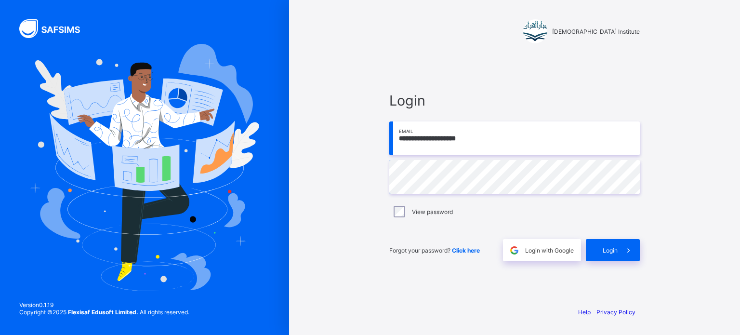
click at [616, 238] on div "Forgot your password? Click here Login with Google Login" at bounding box center [514, 245] width 250 height 32
click at [616, 245] on div "Login" at bounding box center [613, 250] width 54 height 22
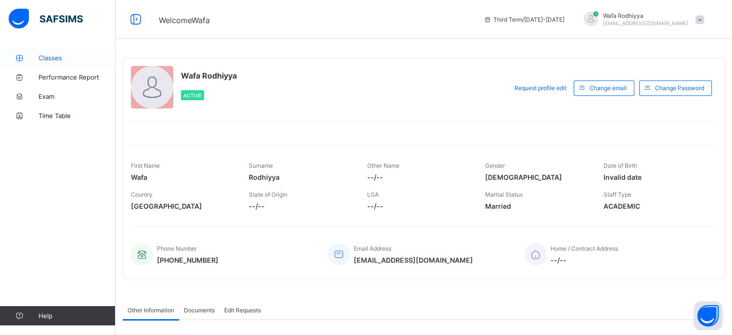
click at [74, 52] on link "Classes" at bounding box center [58, 57] width 116 height 19
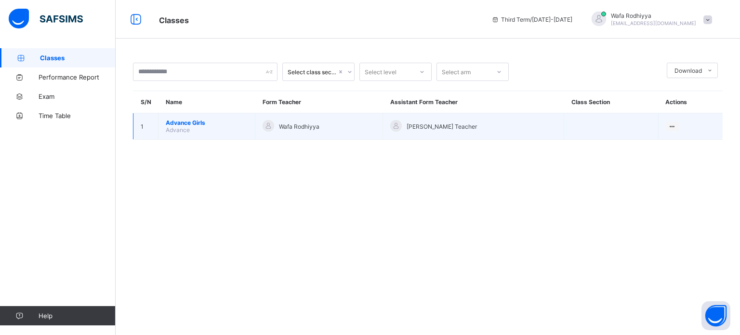
click at [255, 115] on td "Advance Girls Advance" at bounding box center [206, 126] width 97 height 26
click at [244, 127] on td "Advance Girls Advance" at bounding box center [206, 126] width 97 height 26
click at [215, 128] on td "Advance Girls Advance" at bounding box center [206, 126] width 97 height 26
click at [186, 131] on span "Advance" at bounding box center [178, 129] width 24 height 7
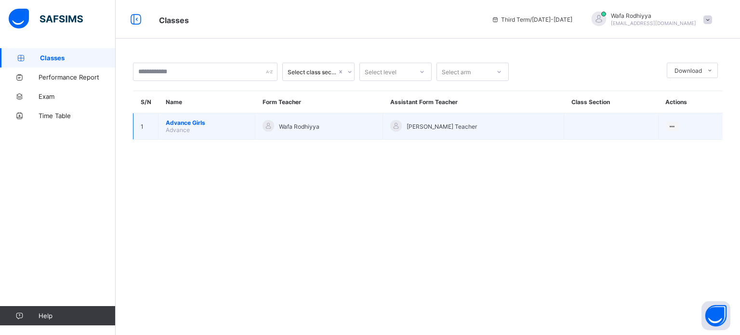
click at [185, 125] on span "Advance Girls" at bounding box center [207, 122] width 82 height 7
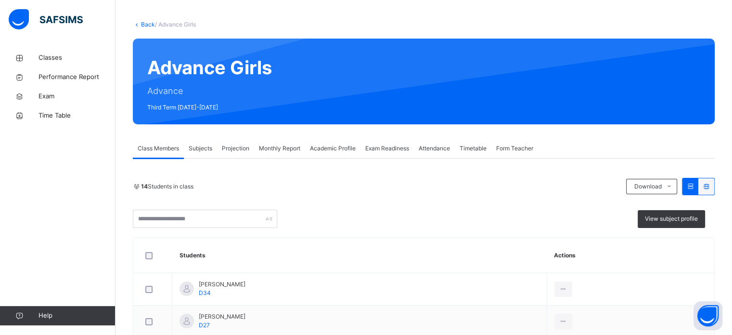
scroll to position [42, 0]
click at [260, 144] on span "Monthly Report" at bounding box center [279, 148] width 41 height 9
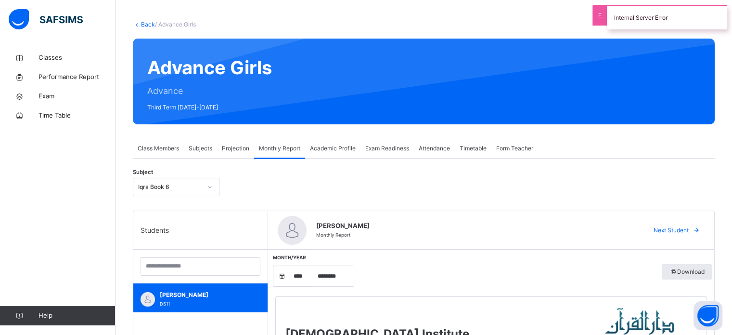
scroll to position [208, 0]
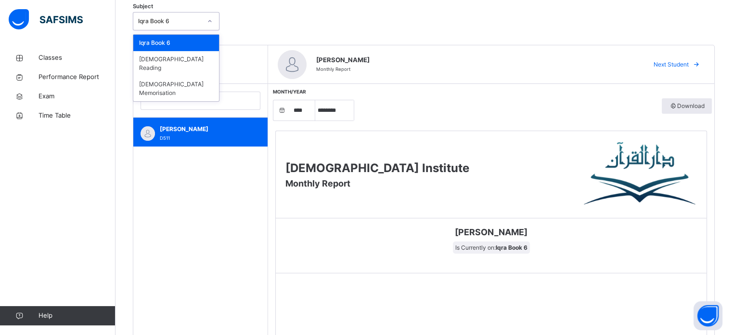
click at [185, 14] on div "Iqra Book 6" at bounding box center [166, 21] width 67 height 15
click at [182, 76] on div "[DEMOGRAPHIC_DATA] Memorisation" at bounding box center [176, 88] width 86 height 25
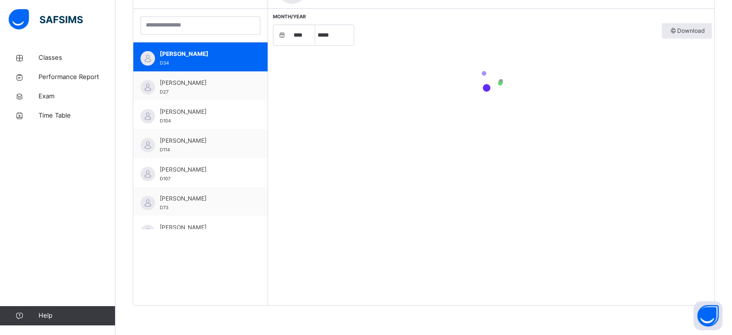
scroll to position [287, 0]
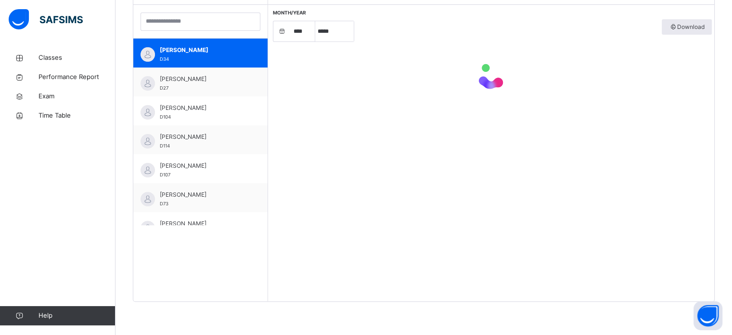
select select "****"
select select "*"
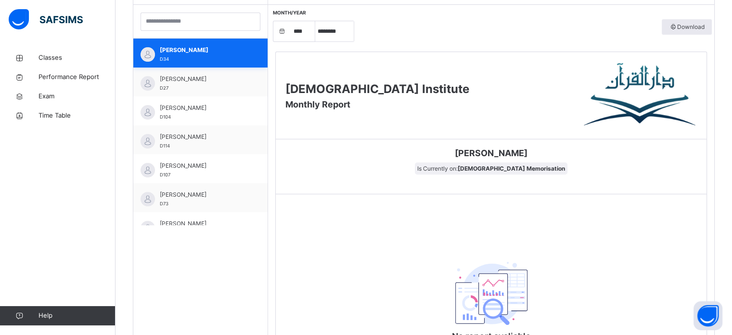
click at [218, 39] on div "Aminah Mushaib D34" at bounding box center [200, 53] width 134 height 29
click at [221, 49] on span "[PERSON_NAME]" at bounding box center [203, 50] width 86 height 9
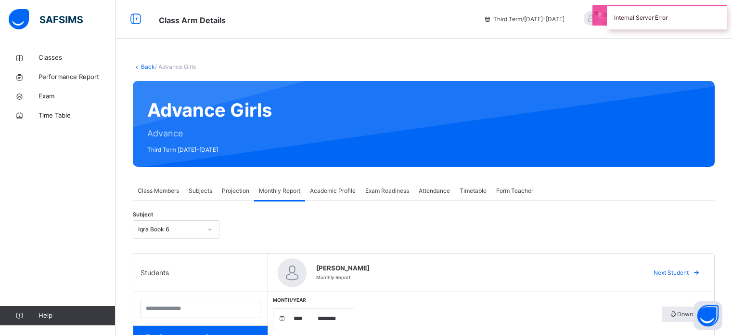
select select "****"
select select "*"
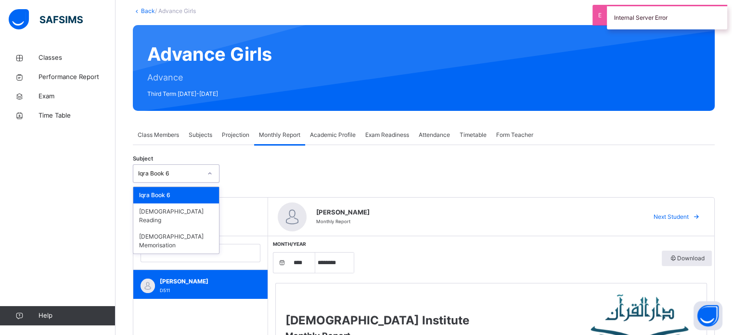
click at [186, 166] on div "Iqra Book 6" at bounding box center [166, 173] width 67 height 15
click at [175, 231] on div "[DEMOGRAPHIC_DATA] Memorisation" at bounding box center [176, 240] width 86 height 25
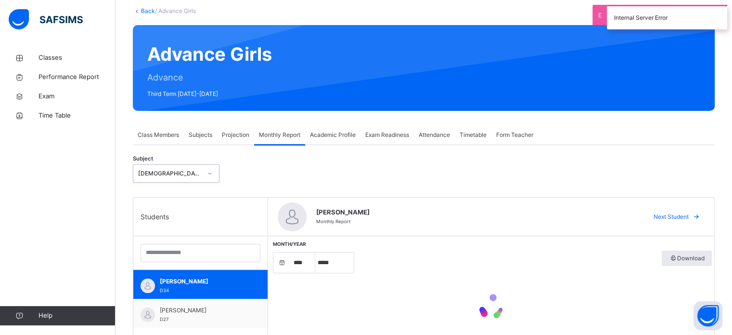
select select "****"
select select "*"
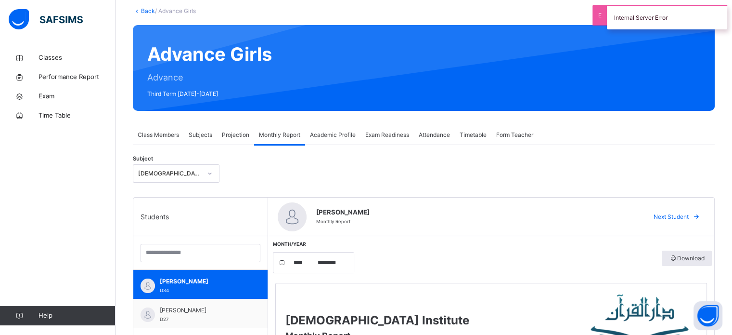
click at [676, 7] on div "Internal Server Error" at bounding box center [667, 17] width 120 height 25
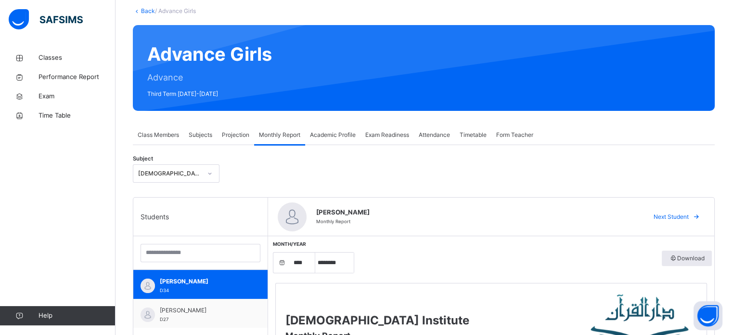
click at [469, 167] on div "Subject Quran Memorisation" at bounding box center [424, 173] width 582 height 28
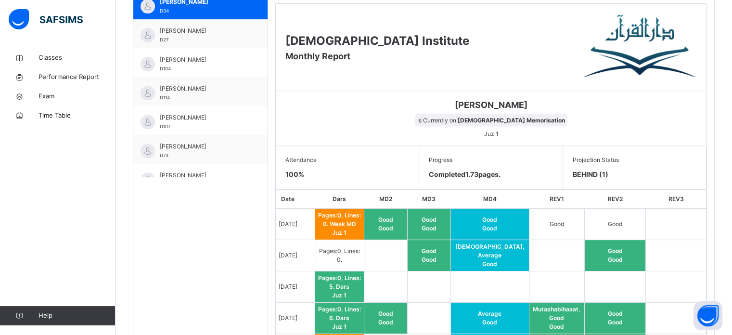
scroll to position [333, 0]
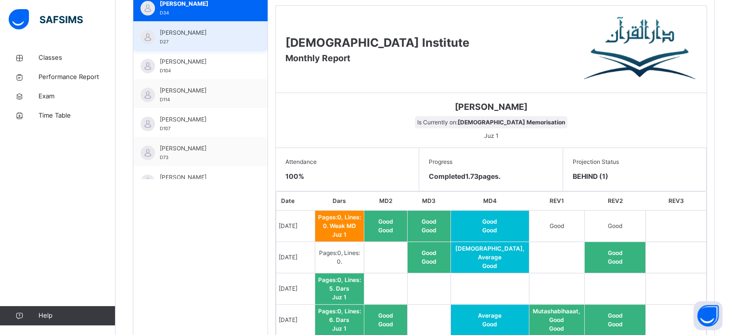
click at [209, 34] on span "[PERSON_NAME]" at bounding box center [203, 32] width 86 height 9
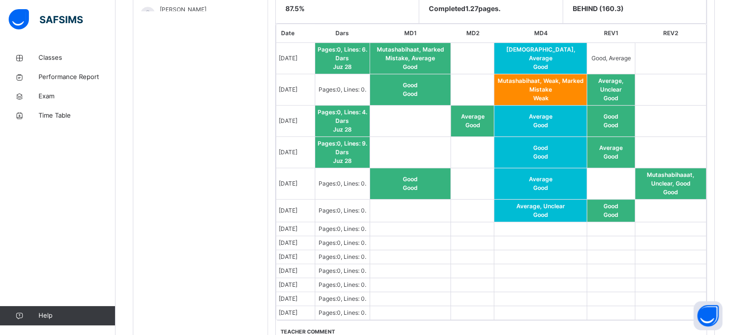
scroll to position [501, 0]
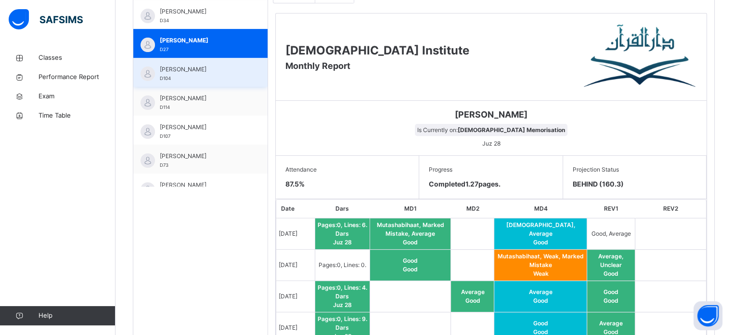
click at [200, 72] on span "[PERSON_NAME]" at bounding box center [203, 69] width 86 height 9
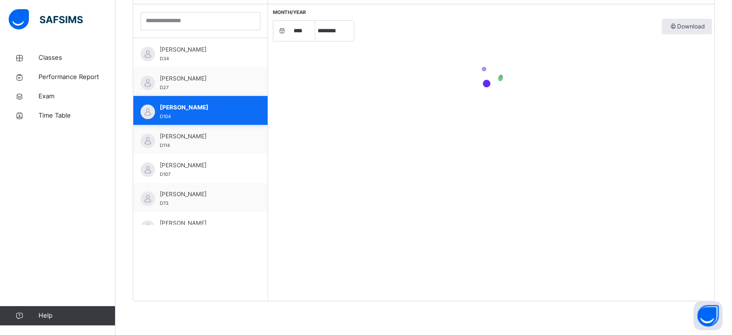
scroll to position [287, 0]
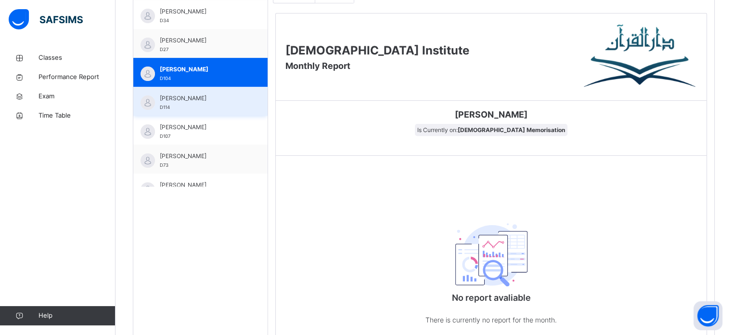
click at [196, 136] on div "Hadiya Mohammad D107" at bounding box center [203, 131] width 86 height 17
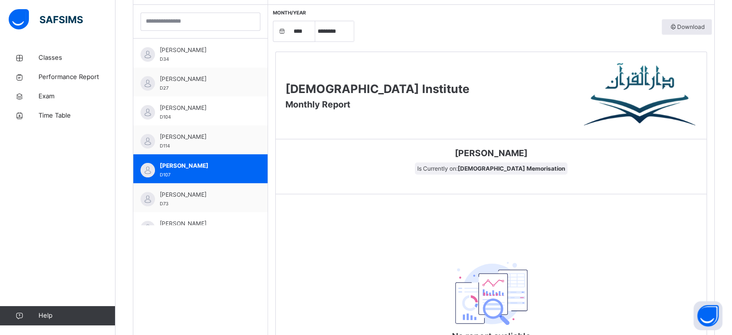
scroll to position [326, 0]
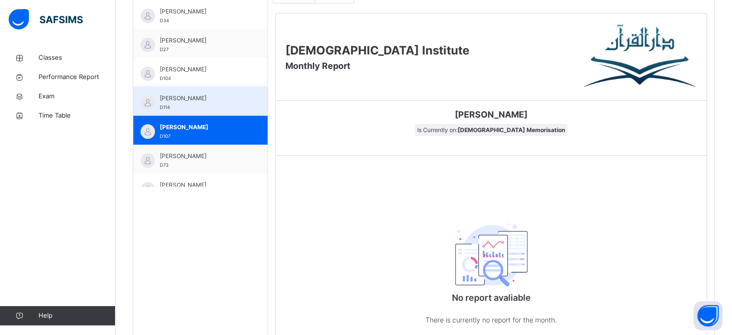
click at [179, 99] on span "[PERSON_NAME]" at bounding box center [203, 98] width 86 height 9
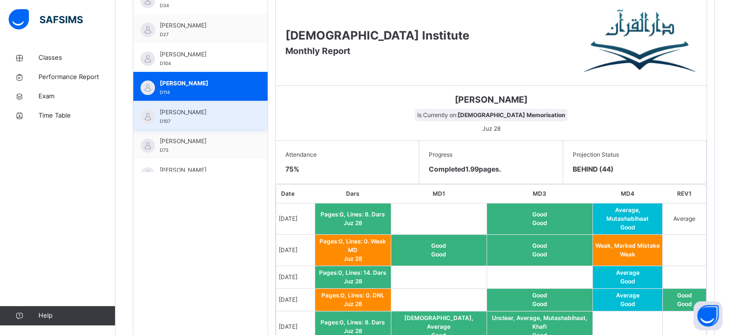
scroll to position [334, 0]
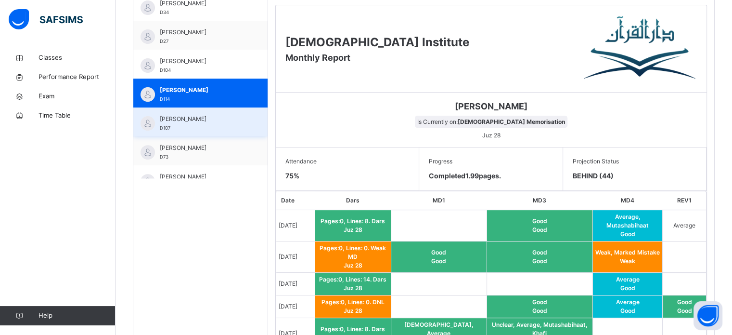
click at [173, 132] on div "Hadiya Mohammad D107" at bounding box center [200, 121] width 134 height 29
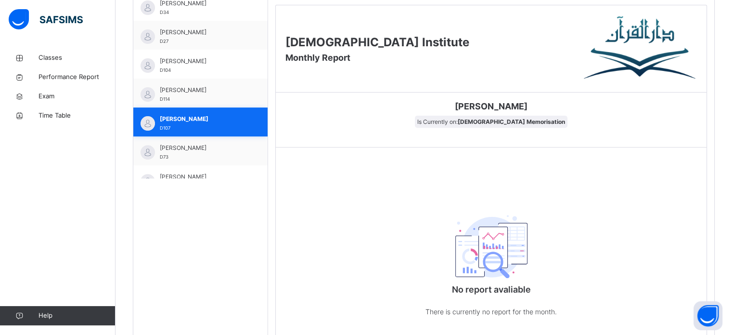
click at [173, 132] on div "Hadiya Mohammad D107" at bounding box center [200, 121] width 134 height 29
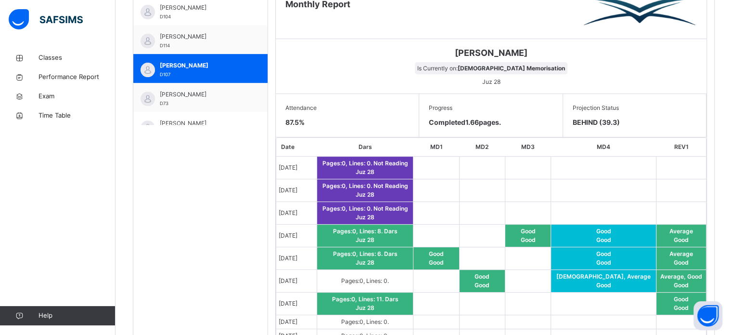
scroll to position [386, 0]
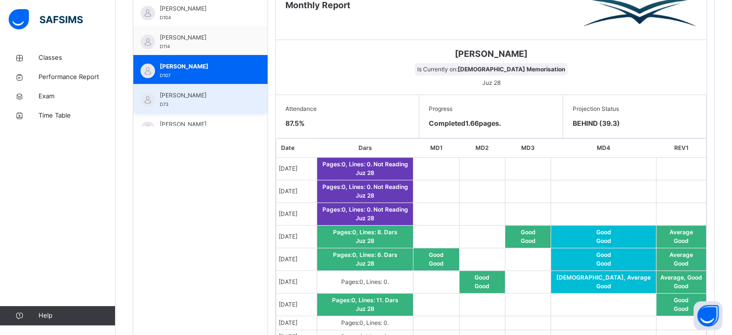
click at [188, 107] on div "Khadijah Abdulsalam D73" at bounding box center [203, 99] width 86 height 17
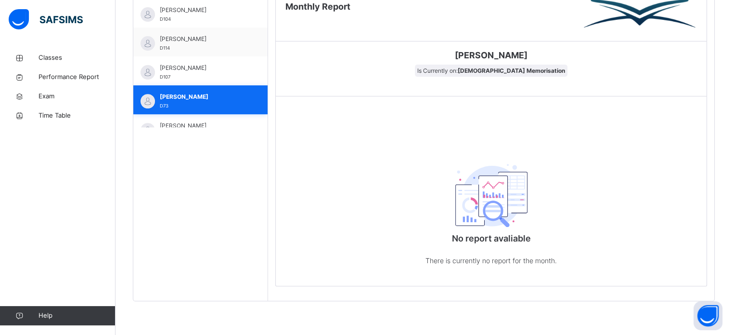
click at [208, 92] on span "[PERSON_NAME]" at bounding box center [203, 96] width 86 height 9
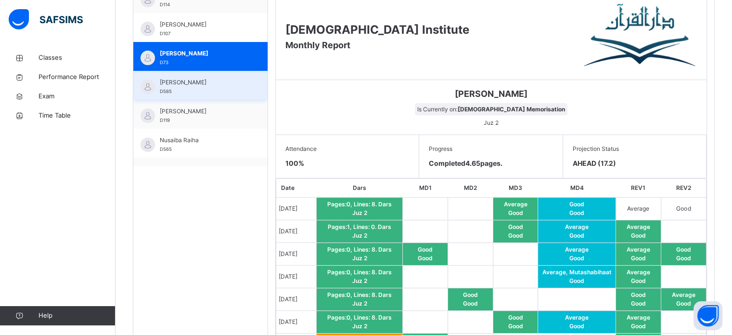
scroll to position [84, 0]
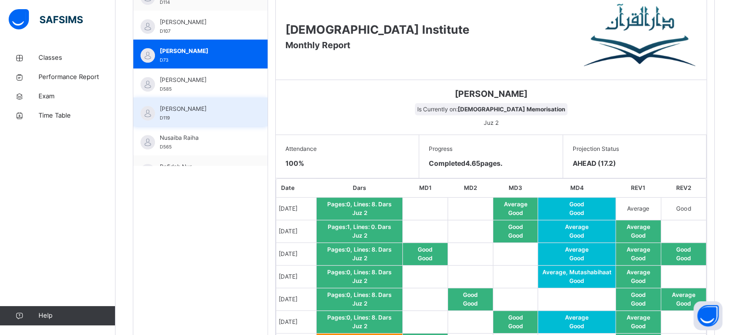
click at [216, 114] on div "Mariha Binte Mamun D119" at bounding box center [203, 112] width 86 height 17
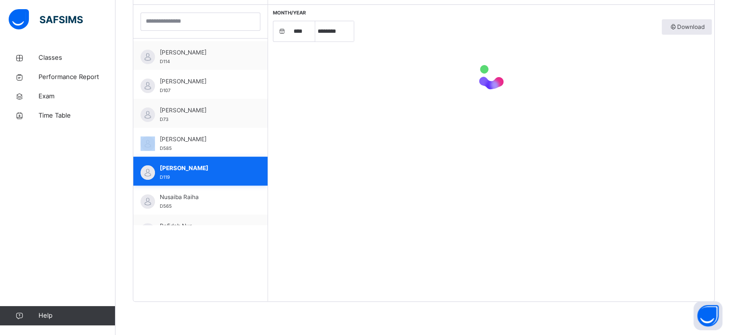
click at [216, 114] on div "Khadijah Abdulsalam D73" at bounding box center [203, 114] width 86 height 17
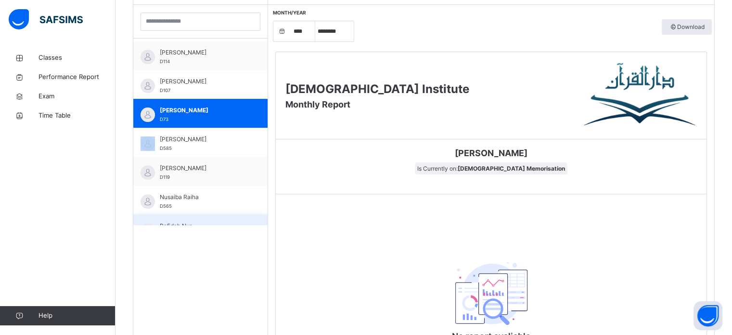
scroll to position [346, 0]
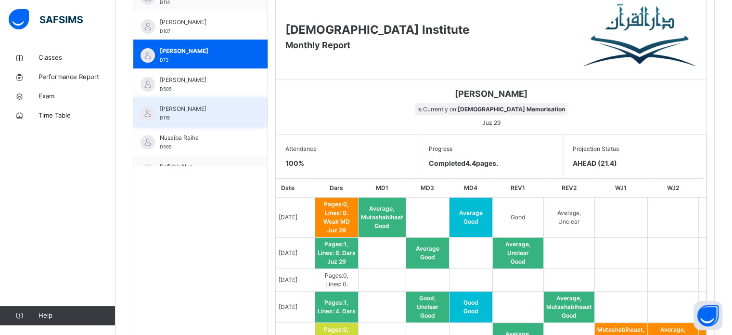
click at [211, 112] on span "[PERSON_NAME]" at bounding box center [203, 108] width 86 height 9
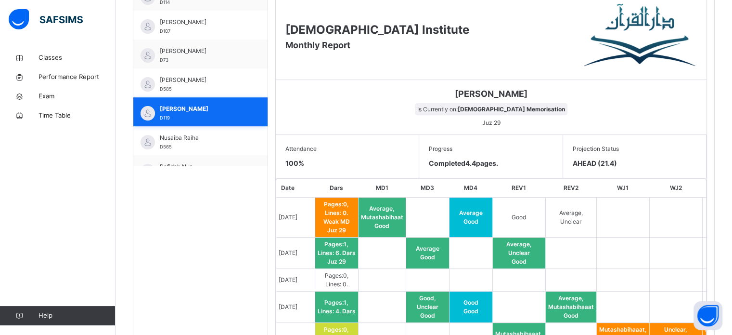
click at [222, 112] on span "[PERSON_NAME]" at bounding box center [203, 108] width 86 height 9
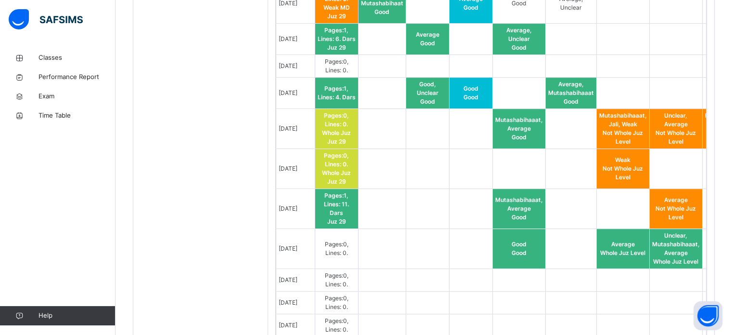
scroll to position [564, 0]
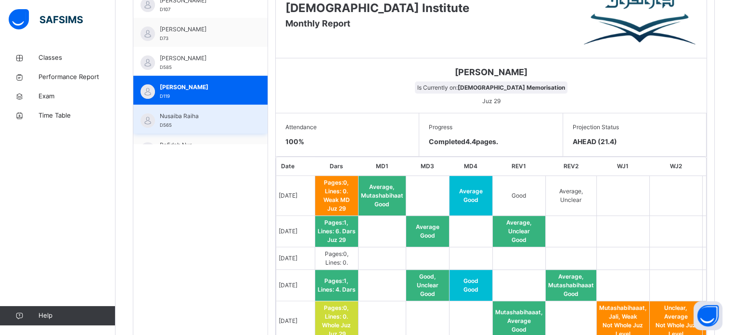
click at [197, 115] on span "Nusaiba Raiha" at bounding box center [203, 116] width 86 height 9
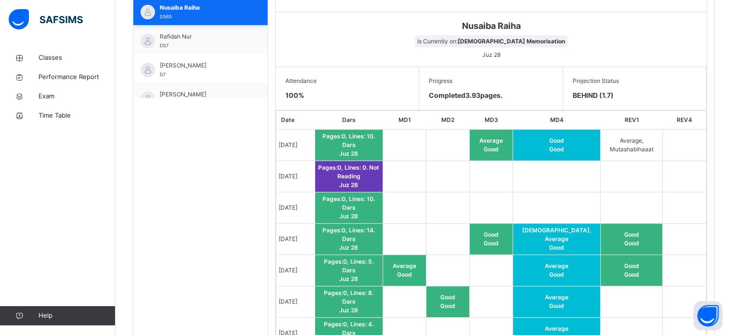
scroll to position [147, 0]
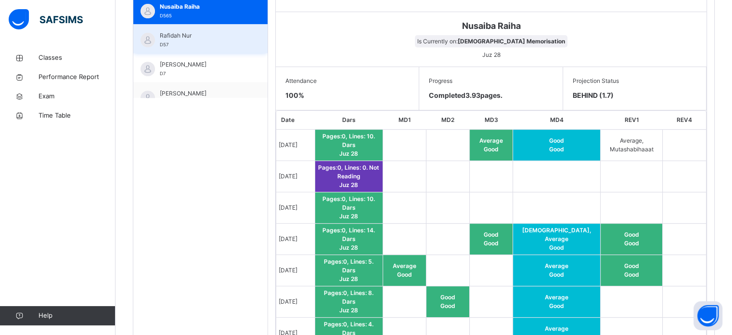
click at [198, 29] on div "Rafidah Nur D57" at bounding box center [200, 38] width 134 height 29
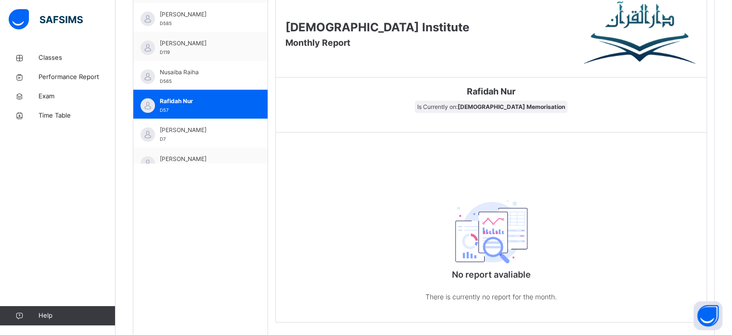
scroll to position [391, 0]
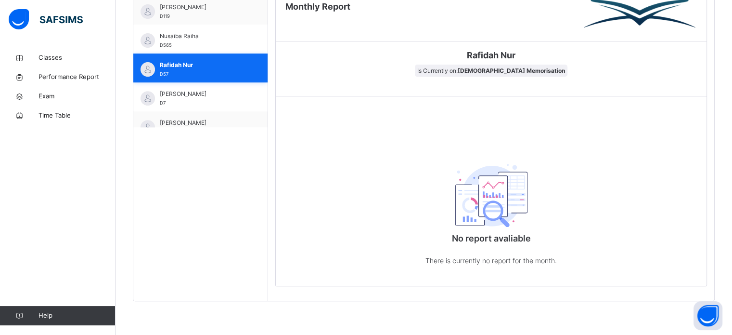
click at [217, 61] on span "Rafidah Nur" at bounding box center [203, 65] width 86 height 9
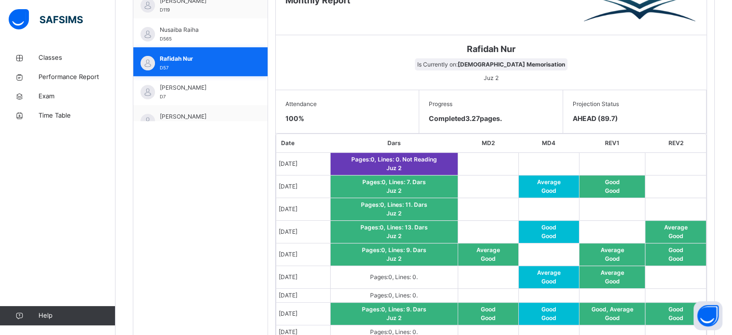
click at [217, 57] on span "Rafidah Nur" at bounding box center [203, 58] width 86 height 9
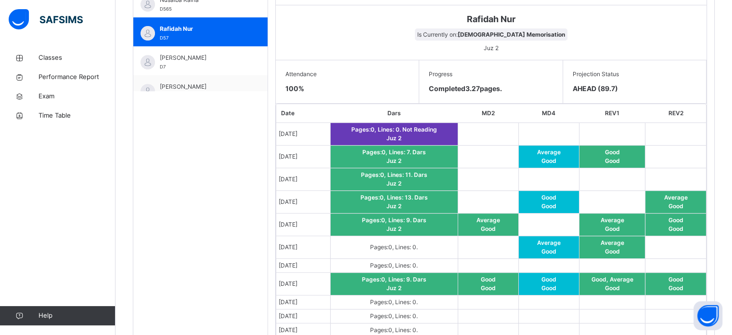
scroll to position [457, 0]
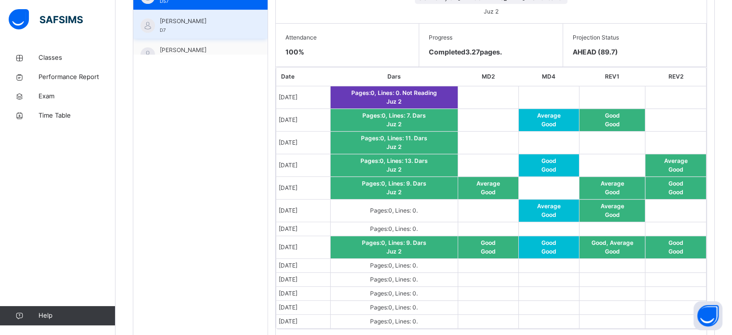
click at [157, 19] on div "Safyyah Hibatullah D7" at bounding box center [200, 24] width 134 height 29
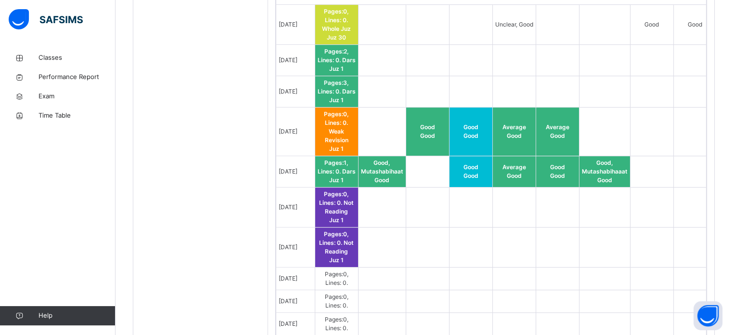
scroll to position [540, 0]
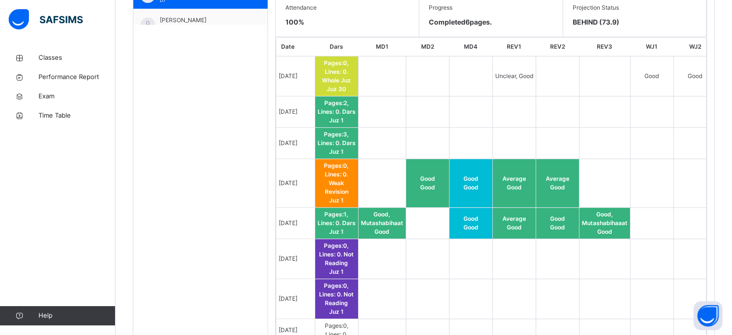
click at [335, 216] on span "Pages: 1 , Lines: 0 ." at bounding box center [333, 218] width 31 height 16
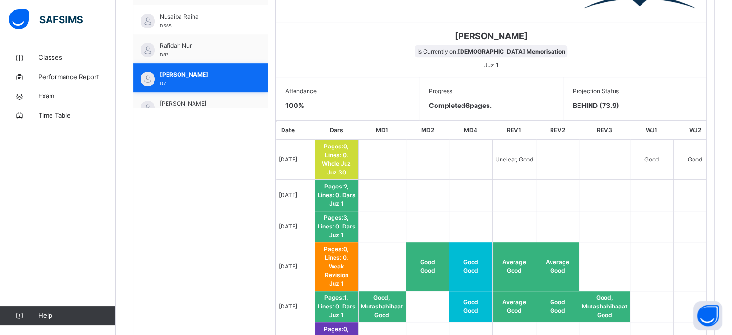
scroll to position [189, 0]
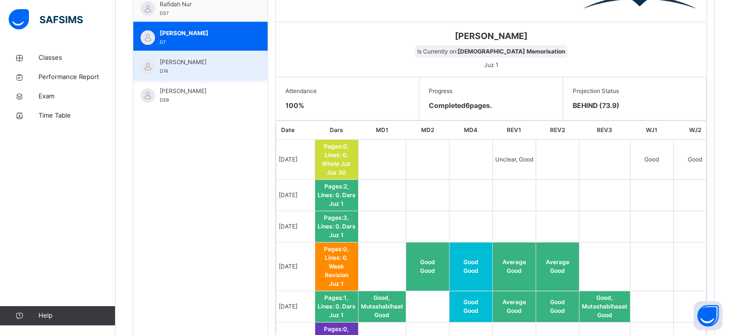
click at [220, 59] on span "[PERSON_NAME]" at bounding box center [203, 62] width 86 height 9
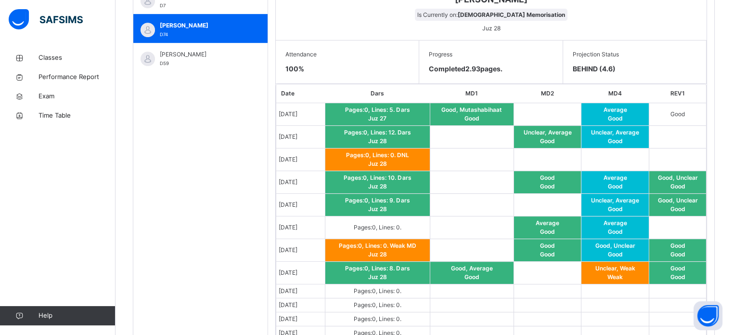
scroll to position [438, 0]
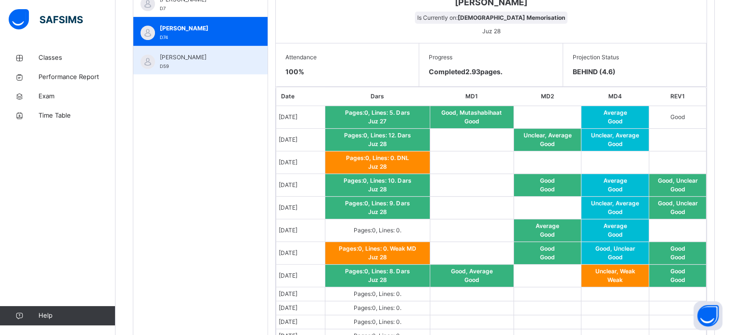
click at [173, 57] on span "[PERSON_NAME]" at bounding box center [203, 57] width 86 height 9
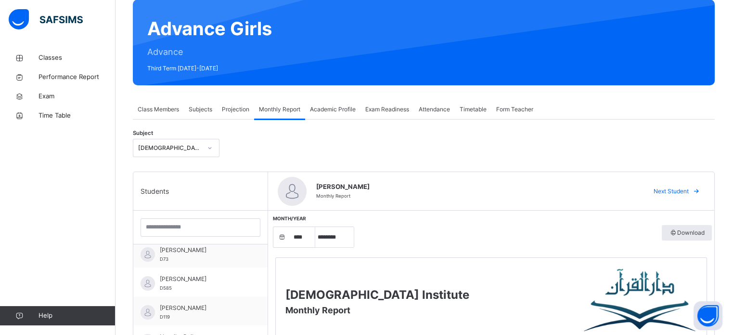
scroll to position [83, 0]
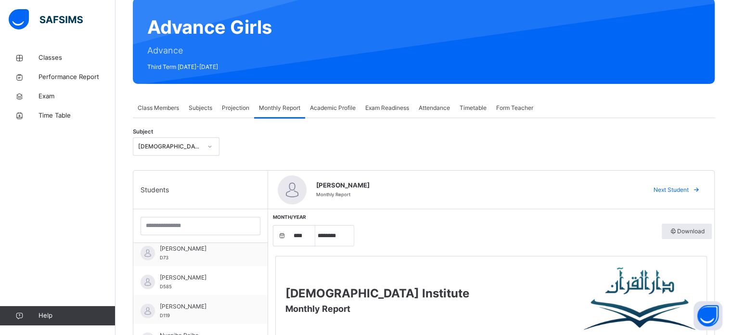
click at [242, 115] on div "Projection" at bounding box center [235, 107] width 37 height 19
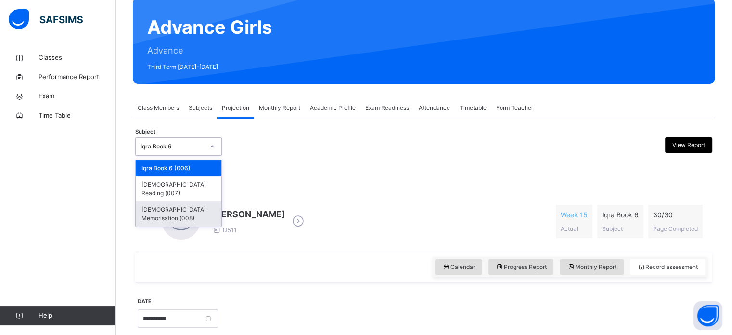
click at [183, 201] on div "[DEMOGRAPHIC_DATA] Memorisation (008)" at bounding box center [179, 213] width 86 height 25
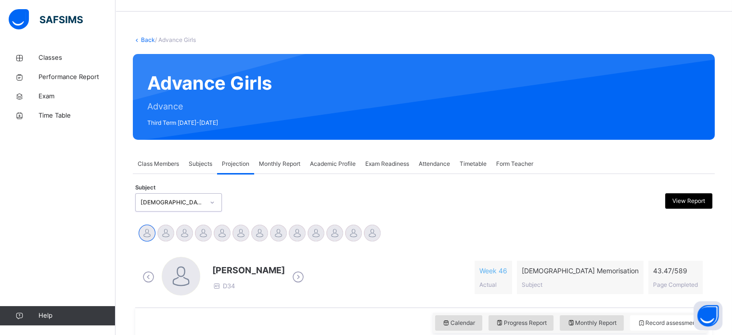
scroll to position [170, 0]
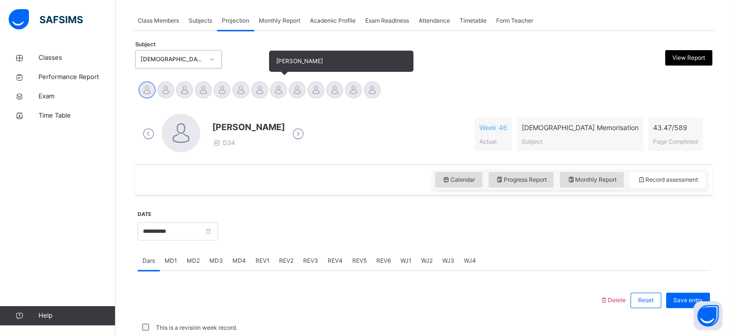
click at [276, 96] on div at bounding box center [278, 89] width 17 height 17
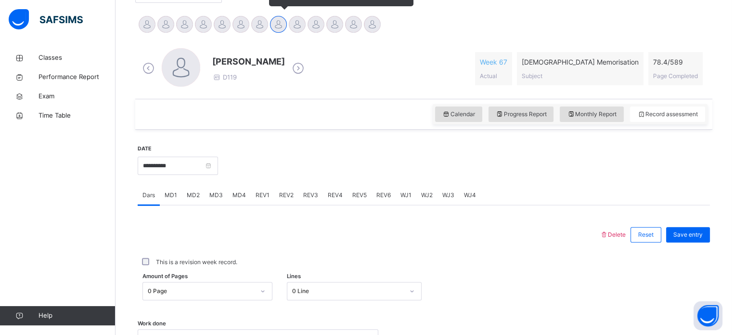
scroll to position [317, 0]
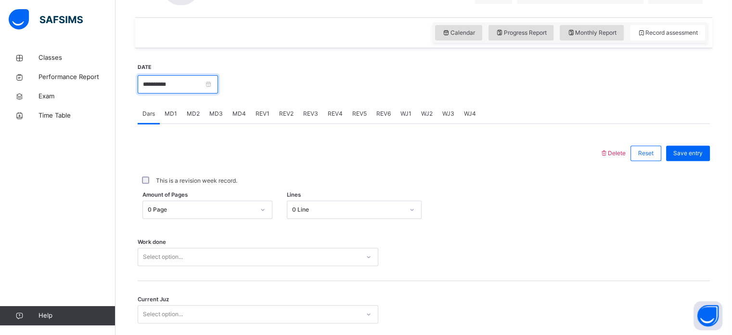
click at [204, 91] on input "**********" at bounding box center [178, 84] width 80 height 18
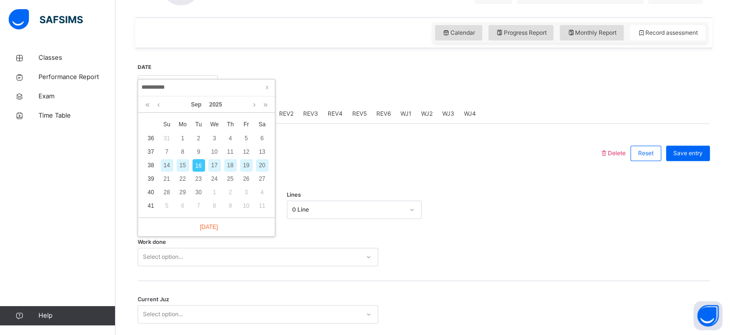
click at [170, 165] on div "14" at bounding box center [167, 165] width 13 height 13
type input "**********"
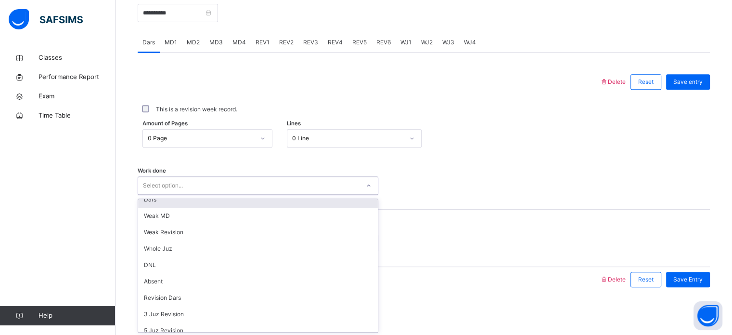
scroll to position [0, 0]
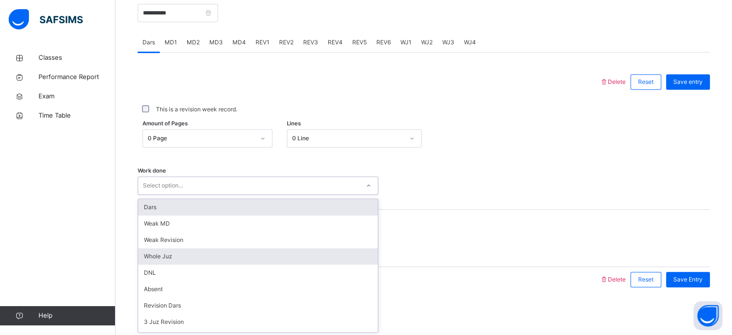
click at [173, 257] on div "Whole Juz" at bounding box center [258, 256] width 240 height 16
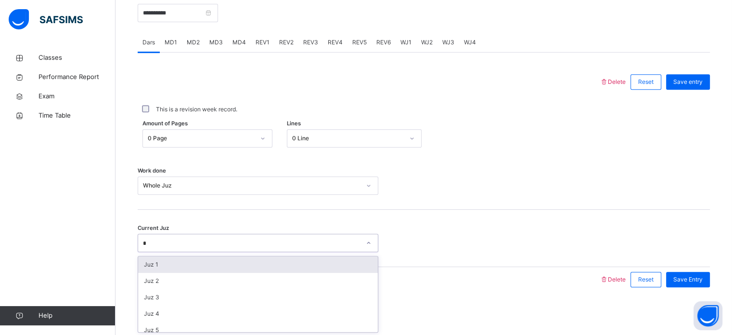
type input "**"
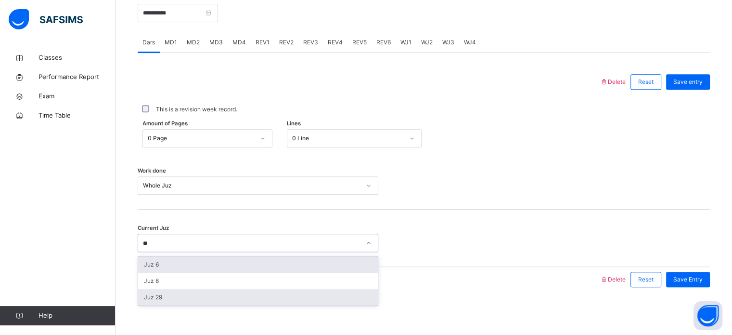
click at [243, 302] on div "Juz 29" at bounding box center [258, 297] width 240 height 16
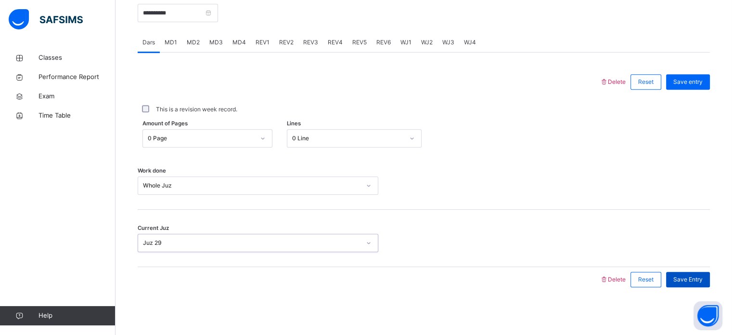
click at [692, 282] on span "Save Entry" at bounding box center [688, 279] width 29 height 9
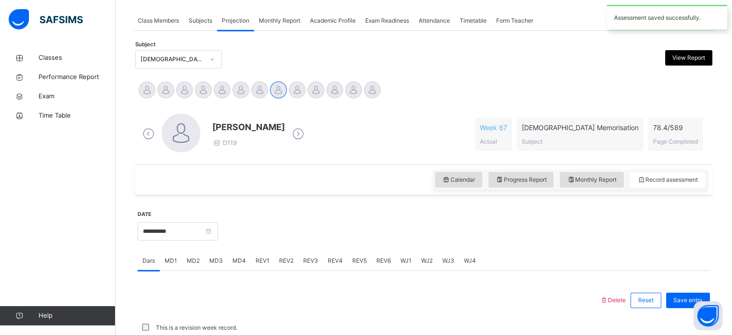
scroll to position [388, 0]
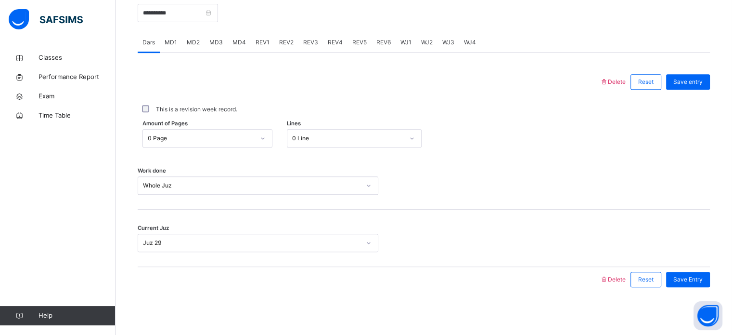
click at [10, 137] on div "Classes Performance Report Exam Time Table Help" at bounding box center [58, 187] width 116 height 296
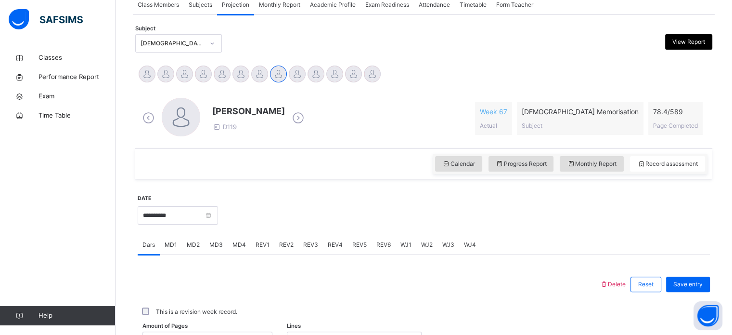
scroll to position [183, 0]
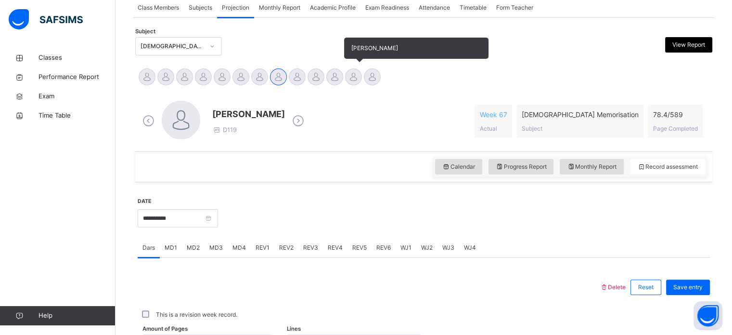
click at [351, 73] on div at bounding box center [353, 76] width 17 height 17
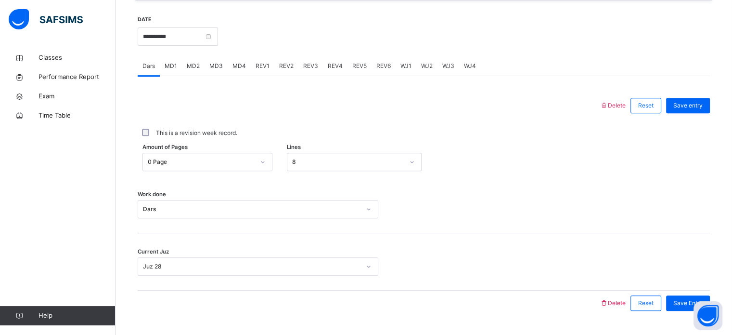
scroll to position [367, 0]
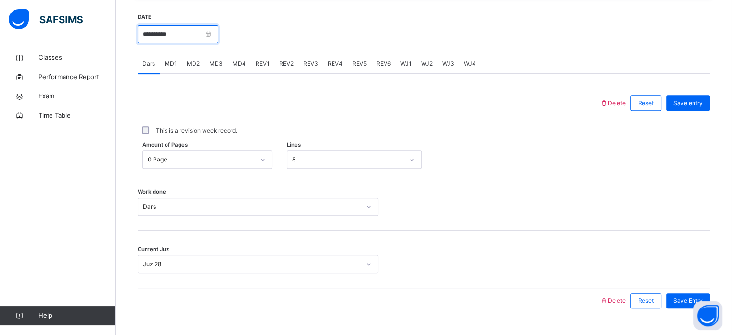
click at [185, 37] on input "**********" at bounding box center [178, 34] width 80 height 18
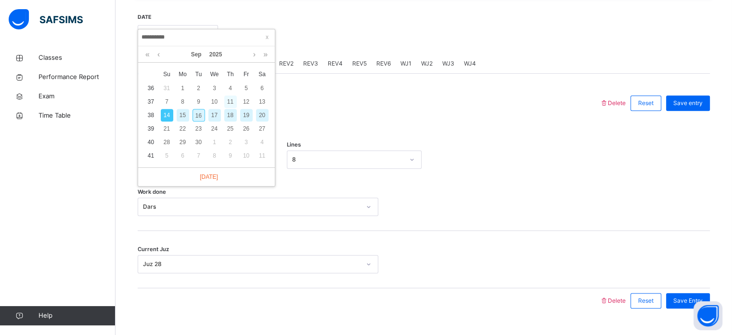
click at [229, 104] on div "11" at bounding box center [230, 101] width 13 height 13
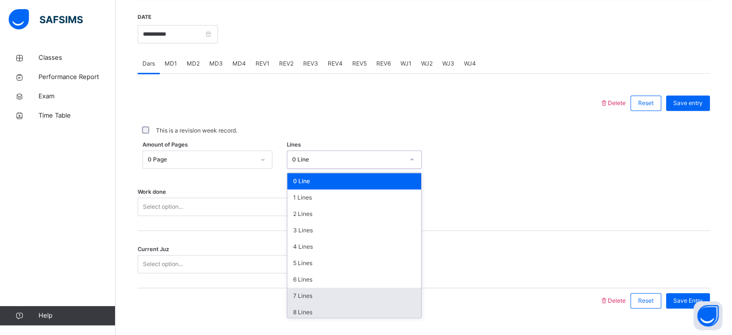
click at [300, 294] on div "7 Lines" at bounding box center [354, 295] width 134 height 16
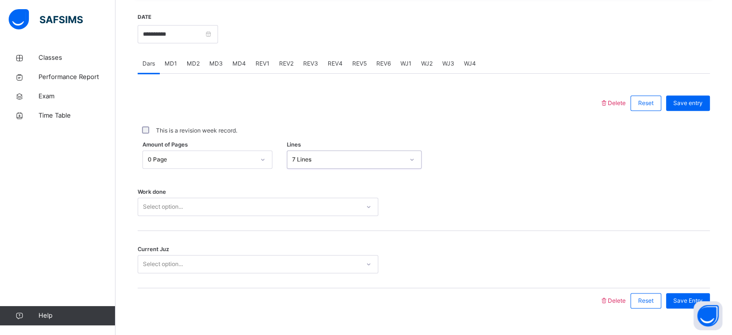
scroll to position [388, 0]
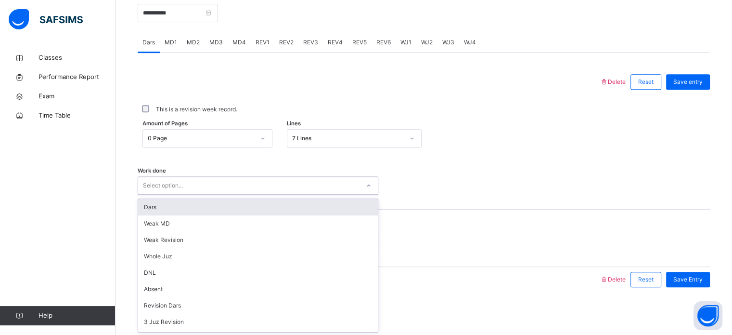
click at [154, 200] on div "Dars" at bounding box center [258, 207] width 240 height 16
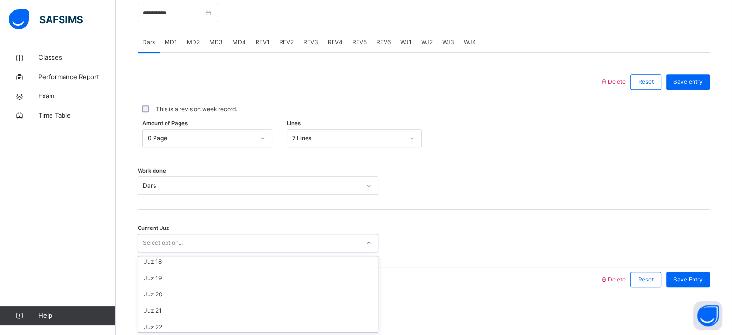
scroll to position [416, 0]
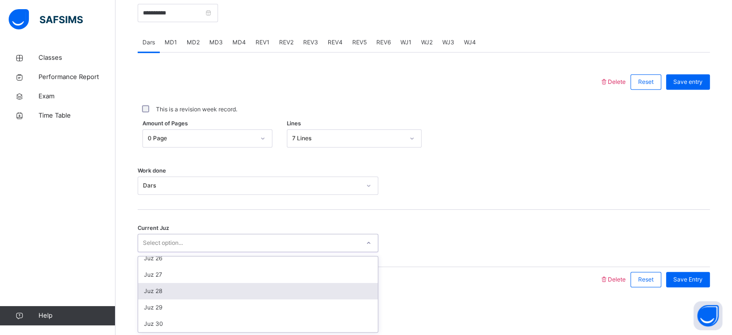
click at [155, 288] on div "Juz 28" at bounding box center [258, 291] width 240 height 16
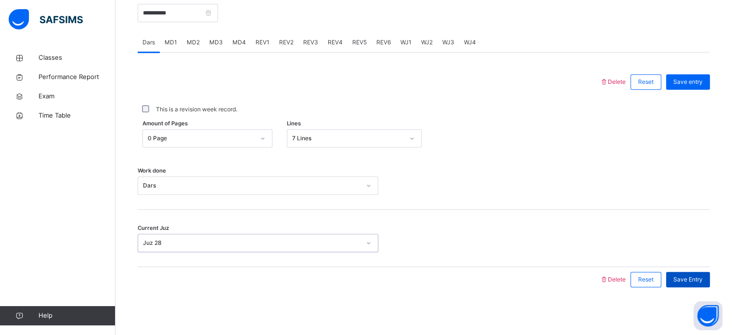
click at [696, 283] on div "Save Entry" at bounding box center [688, 279] width 44 height 15
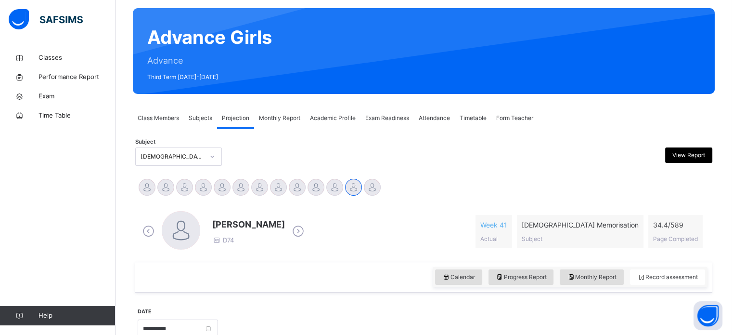
scroll to position [72, 0]
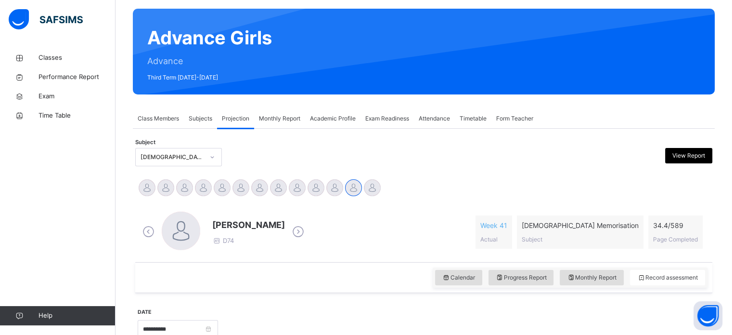
click at [433, 119] on span "Attendance" at bounding box center [434, 118] width 31 height 9
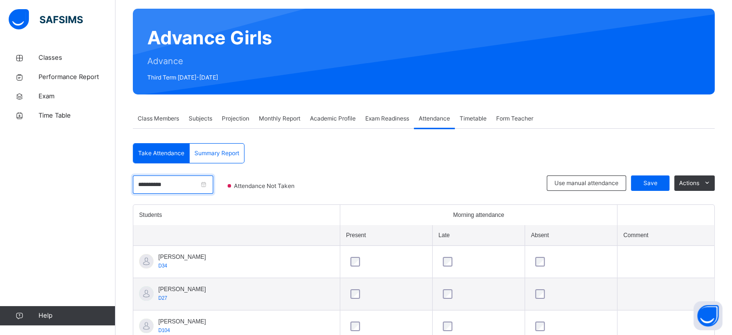
click at [213, 184] on input "**********" at bounding box center [173, 184] width 80 height 18
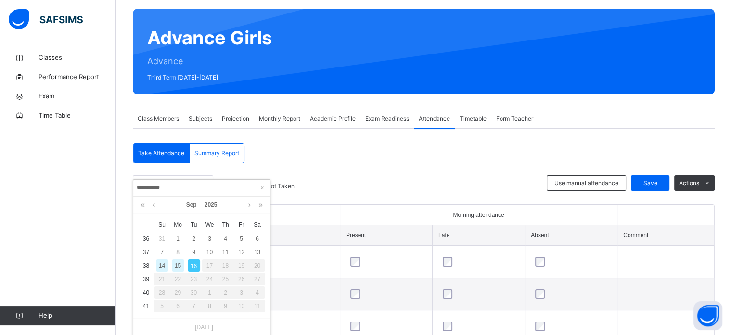
click at [162, 263] on div "14" at bounding box center [162, 265] width 13 height 13
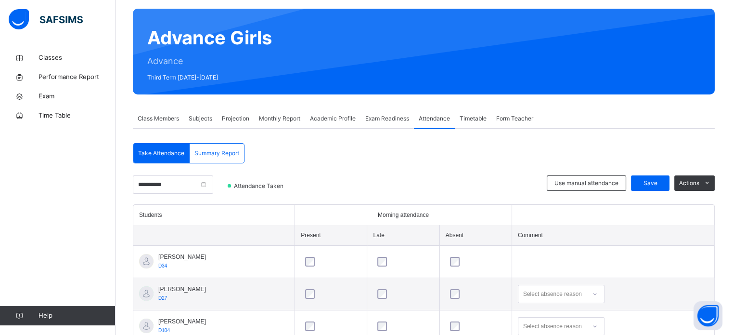
click at [239, 114] on span "Projection" at bounding box center [235, 118] width 27 height 9
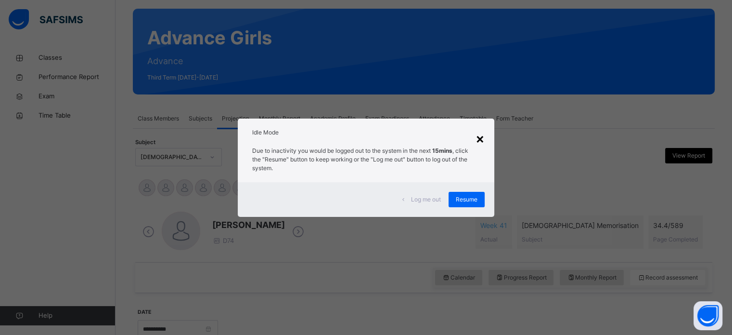
click at [483, 140] on div "×" at bounding box center [480, 138] width 9 height 20
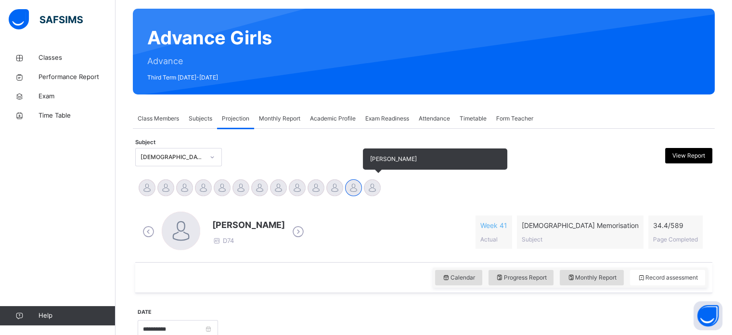
click at [376, 196] on div "[PERSON_NAME]" at bounding box center [372, 188] width 19 height 21
click at [369, 190] on div at bounding box center [372, 187] width 17 height 17
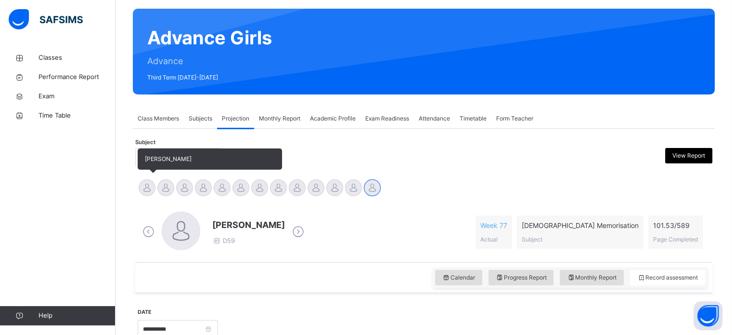
click at [162, 161] on span "[PERSON_NAME]" at bounding box center [168, 158] width 47 height 7
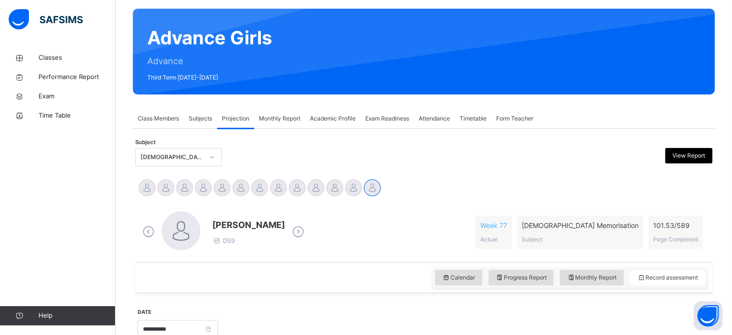
click at [316, 169] on div "Subject Quran Memorisation (008) View Report" at bounding box center [423, 157] width 577 height 28
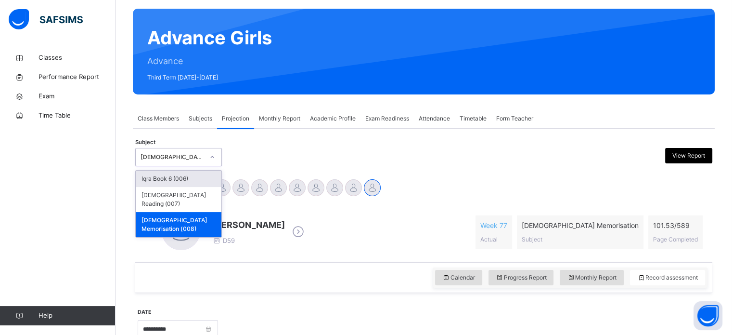
click at [170, 153] on div "[DEMOGRAPHIC_DATA] Memorisation (008)" at bounding box center [173, 157] width 64 height 9
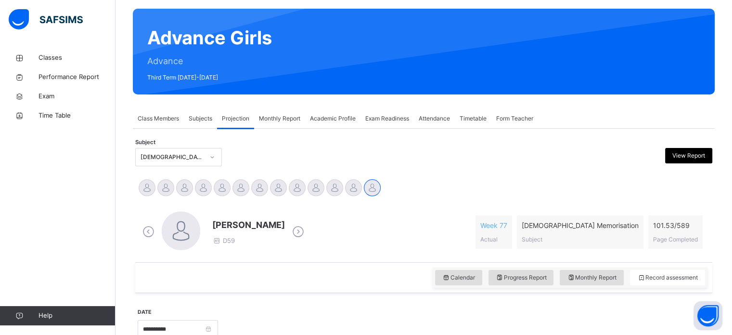
click at [366, 149] on div at bounding box center [351, 157] width 141 height 18
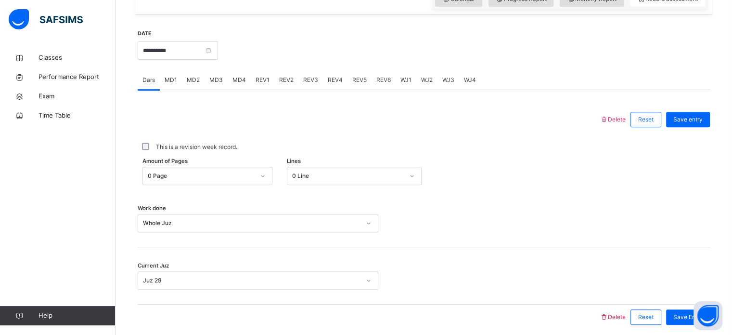
scroll to position [365, 0]
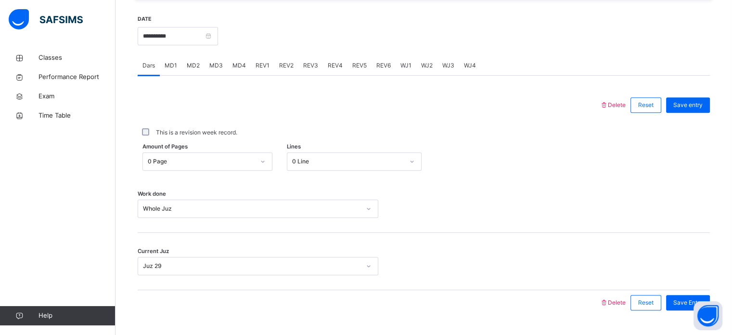
click at [183, 46] on div "**********" at bounding box center [178, 34] width 80 height 41
click at [183, 39] on input "**********" at bounding box center [178, 36] width 80 height 18
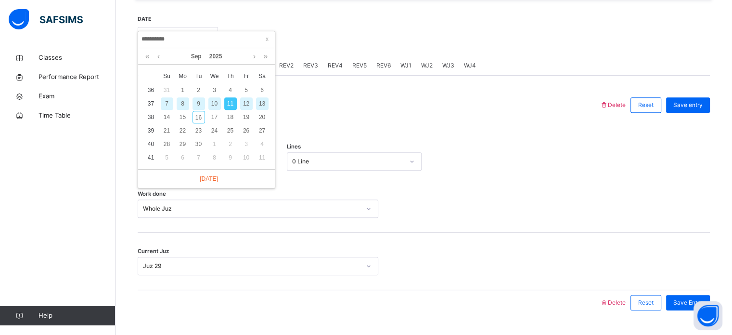
click at [261, 102] on div "13" at bounding box center [262, 103] width 13 height 13
type input "**********"
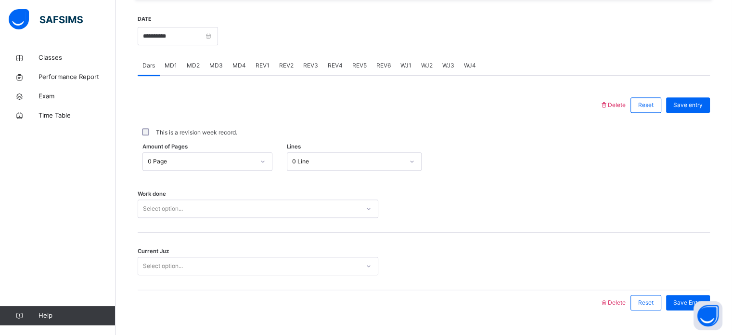
click at [295, 213] on div "Select option..." at bounding box center [258, 208] width 241 height 18
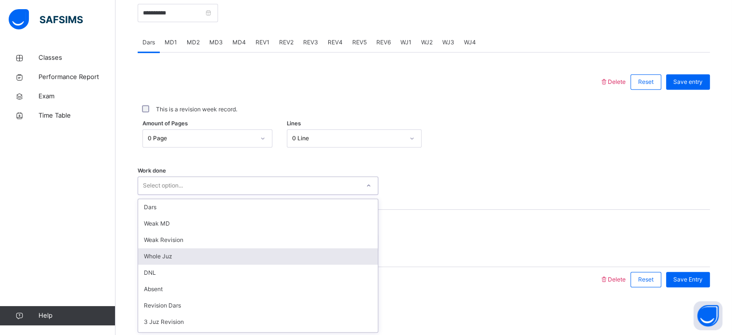
click at [252, 254] on div "Whole Juz" at bounding box center [258, 256] width 240 height 16
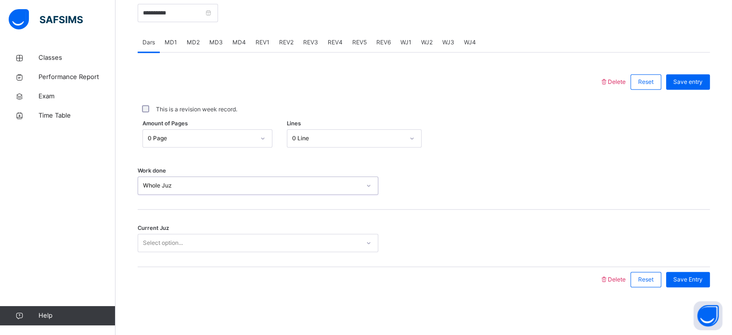
click at [245, 246] on div "Select option..." at bounding box center [249, 242] width 222 height 15
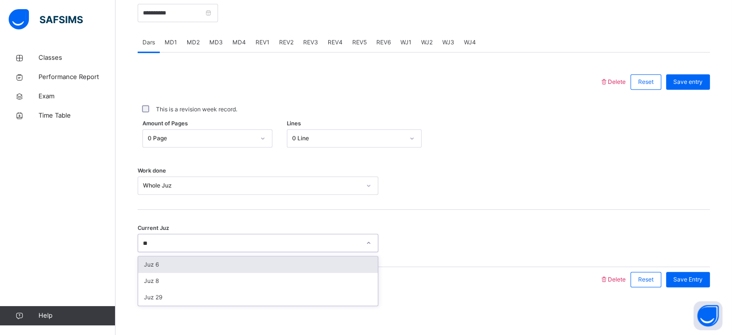
type input "**"
click at [692, 278] on span "Save Entry" at bounding box center [688, 279] width 29 height 9
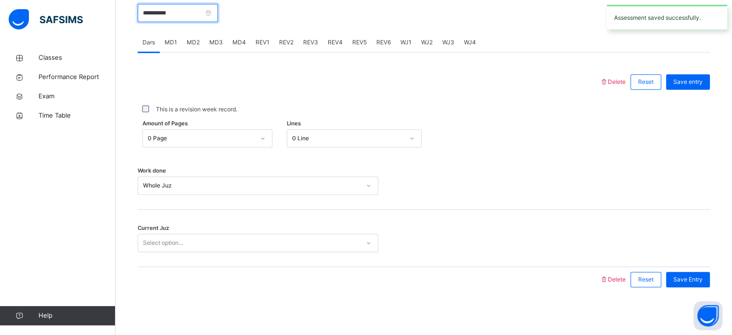
click at [218, 11] on input "**********" at bounding box center [178, 13] width 80 height 18
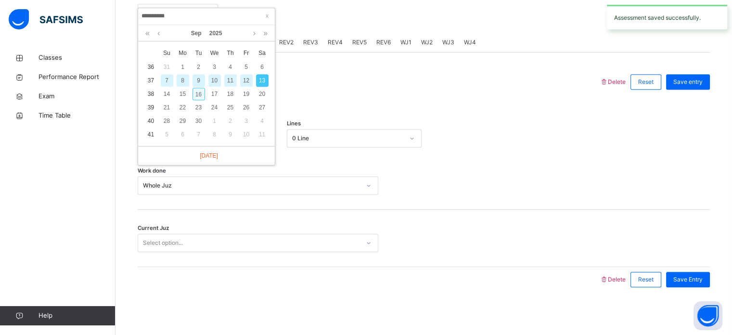
click at [202, 91] on div "16" at bounding box center [199, 94] width 13 height 13
type input "**********"
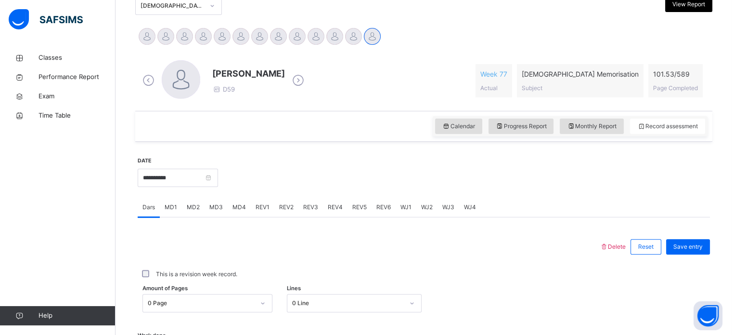
scroll to position [200, 0]
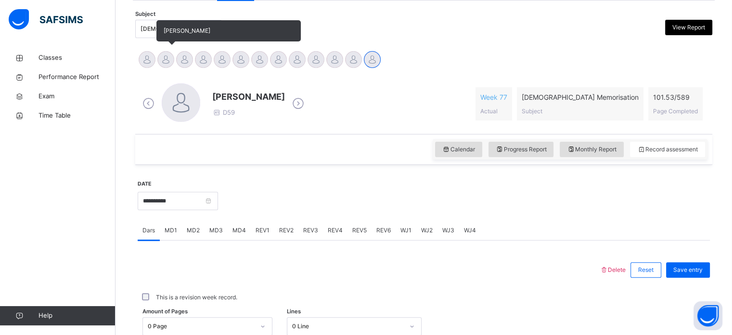
click at [165, 66] on div at bounding box center [165, 59] width 17 height 17
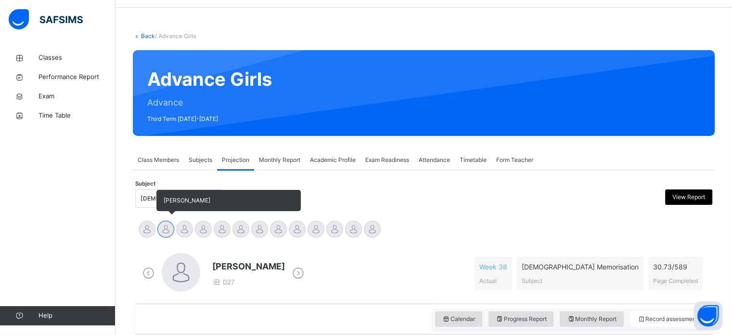
scroll to position [0, 0]
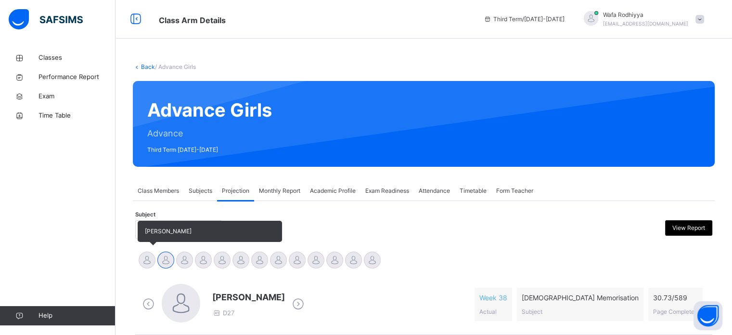
click at [140, 256] on div at bounding box center [147, 259] width 17 height 17
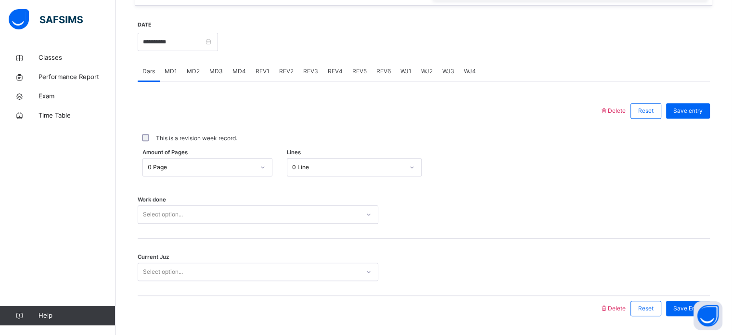
scroll to position [359, 0]
click at [270, 77] on div "REV1" at bounding box center [263, 71] width 24 height 19
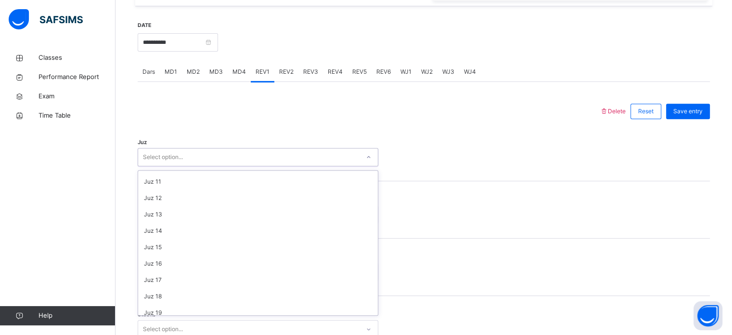
scroll to position [347, 0]
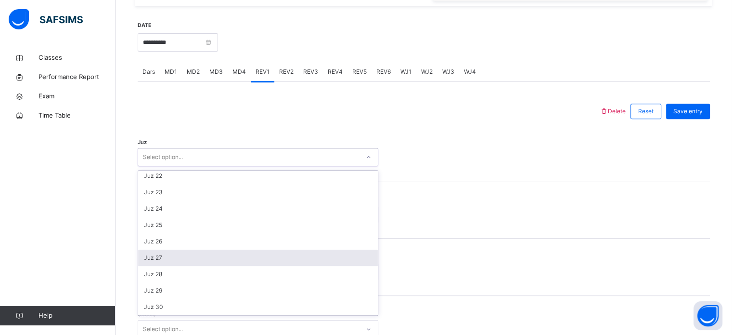
click at [150, 256] on div "Juz 27" at bounding box center [258, 257] width 240 height 16
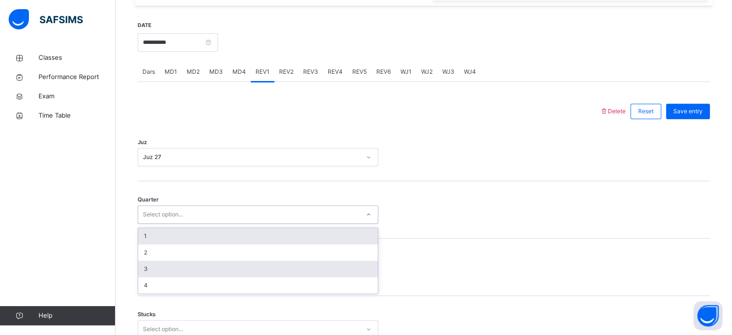
click at [144, 264] on div "3" at bounding box center [258, 269] width 240 height 16
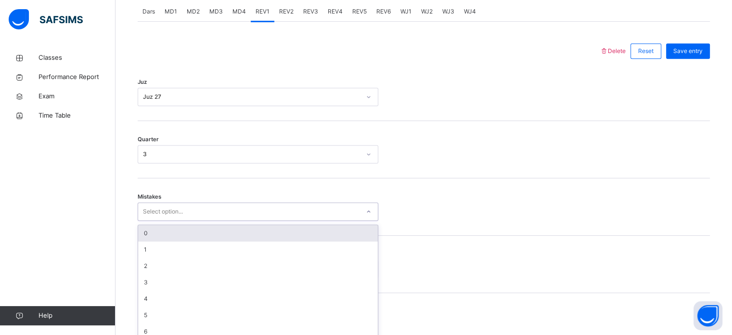
scroll to position [428, 0]
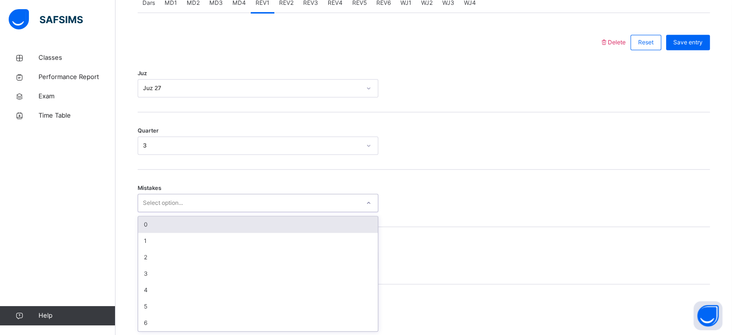
click at [146, 231] on div "0" at bounding box center [258, 224] width 240 height 16
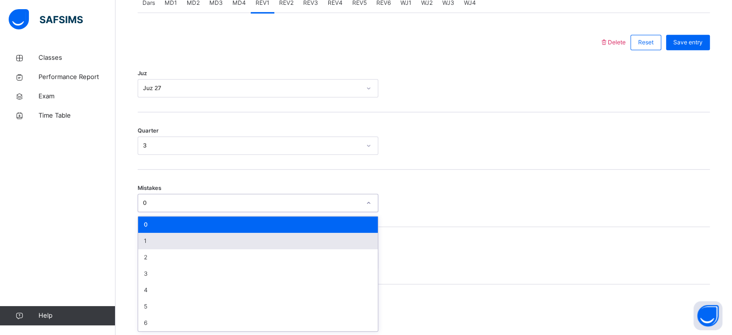
click at [147, 240] on div "1" at bounding box center [258, 241] width 240 height 16
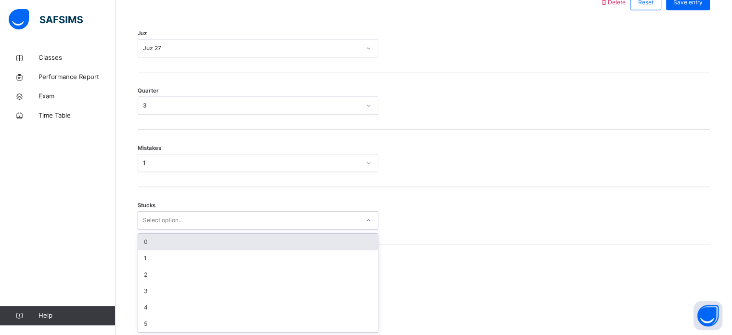
scroll to position [468, 0]
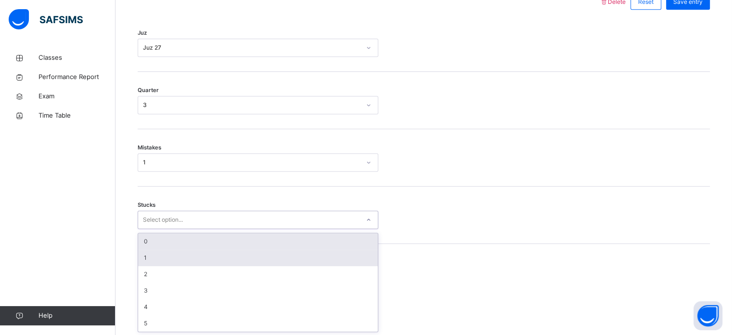
click at [147, 262] on div "1" at bounding box center [258, 257] width 240 height 16
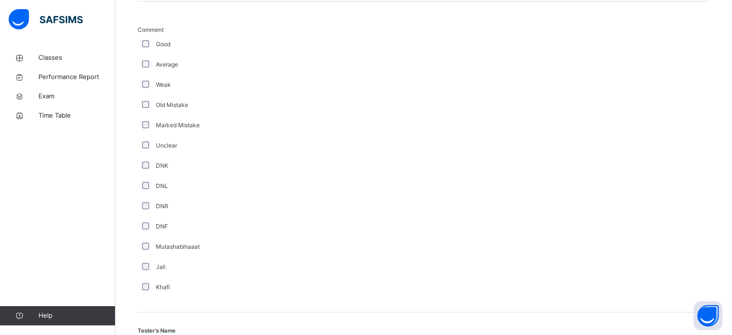
scroll to position [870, 0]
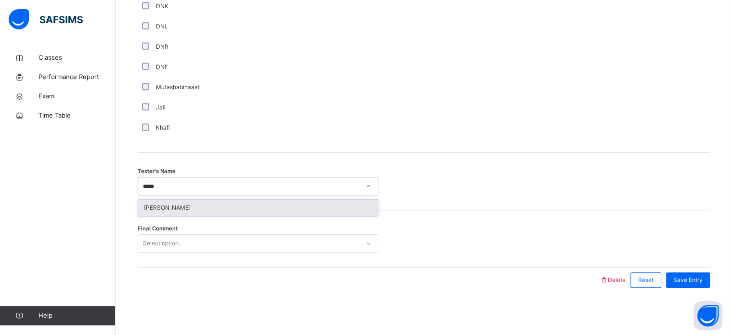
type input "*****"
click at [320, 220] on div "Final Comment Select option..." at bounding box center [424, 238] width 573 height 57
type input "*****"
click at [340, 204] on div "[PERSON_NAME]" at bounding box center [258, 207] width 240 height 16
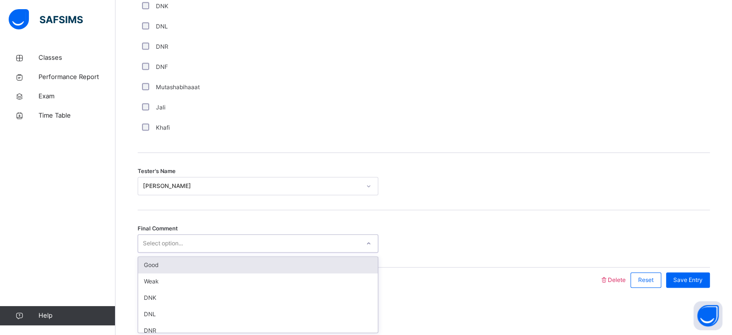
click at [291, 266] on div "Good" at bounding box center [258, 265] width 240 height 16
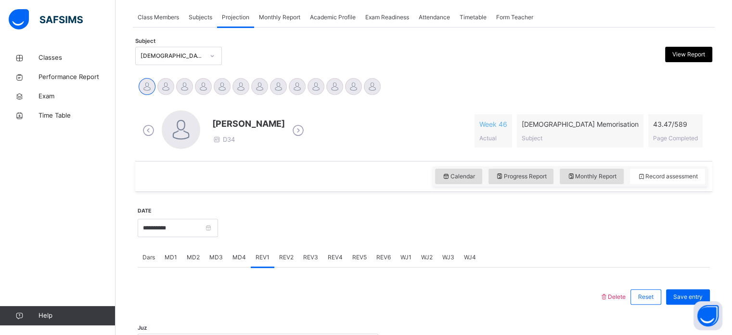
scroll to position [236, 0]
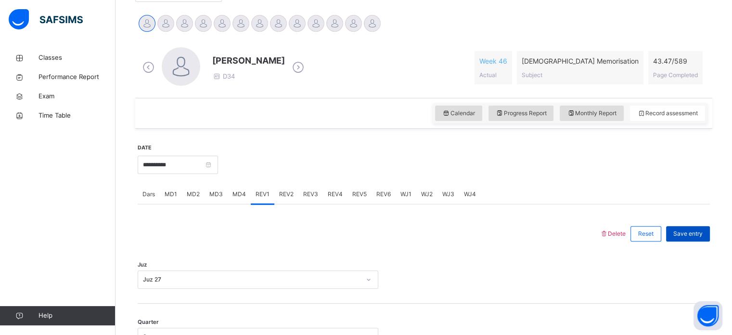
click at [696, 238] on div "Save entry" at bounding box center [688, 233] width 44 height 15
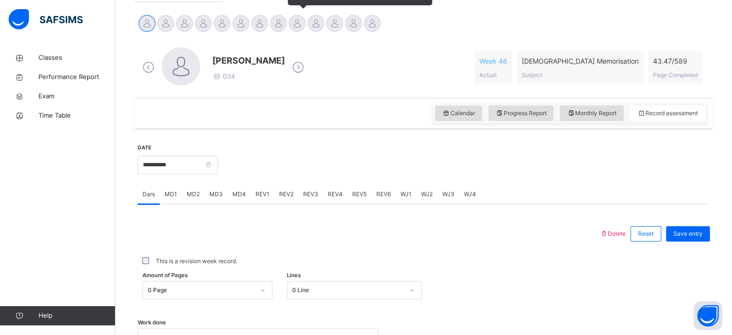
click at [303, 27] on div at bounding box center [297, 23] width 17 height 17
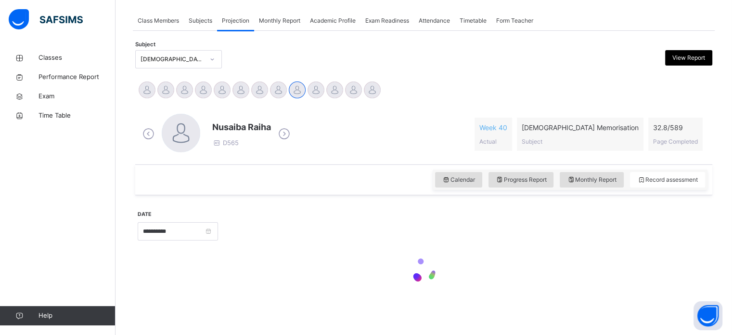
click at [308, 106] on div "Nusaiba Raiha D565 Week 40 Actual Quran Memorisation Subject 32.8 / 589 Page Co…" at bounding box center [424, 133] width 573 height 55
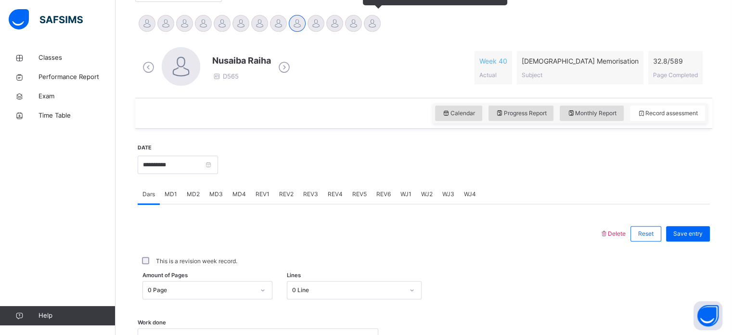
click at [378, 29] on div at bounding box center [372, 23] width 17 height 17
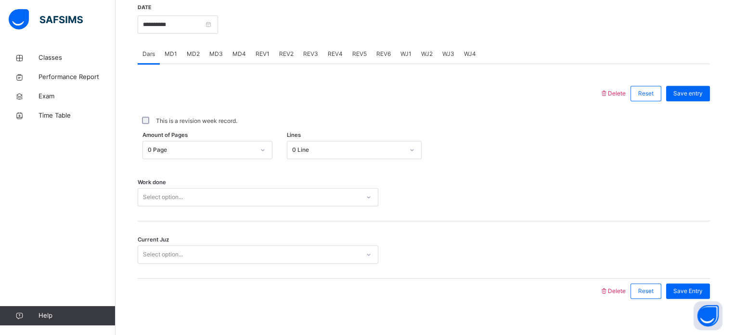
scroll to position [364, 0]
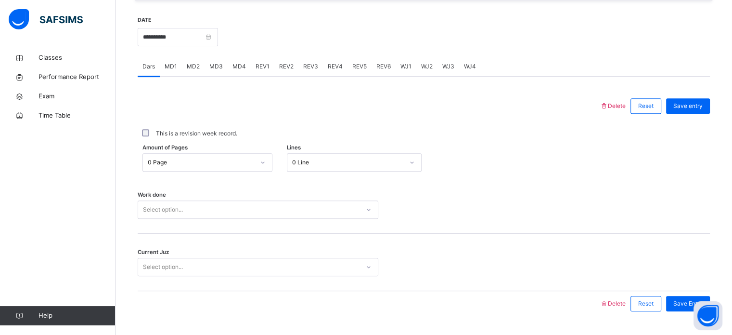
click at [274, 67] on div "REV2" at bounding box center [286, 66] width 24 height 19
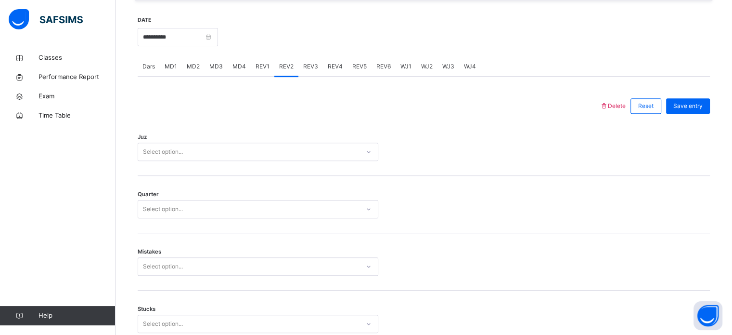
click at [266, 64] on span "REV1" at bounding box center [263, 66] width 14 height 9
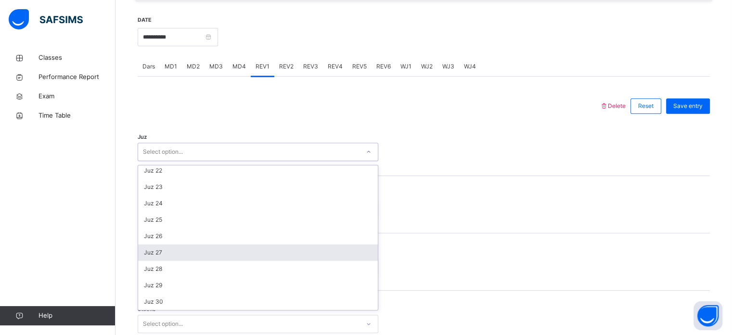
click at [167, 251] on div "Juz 27" at bounding box center [258, 252] width 240 height 16
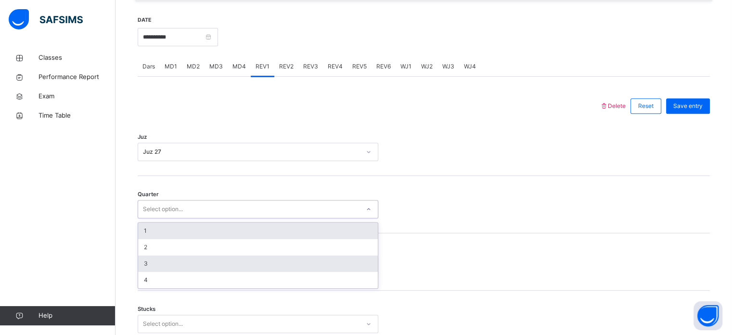
click at [158, 263] on div "3" at bounding box center [258, 263] width 240 height 16
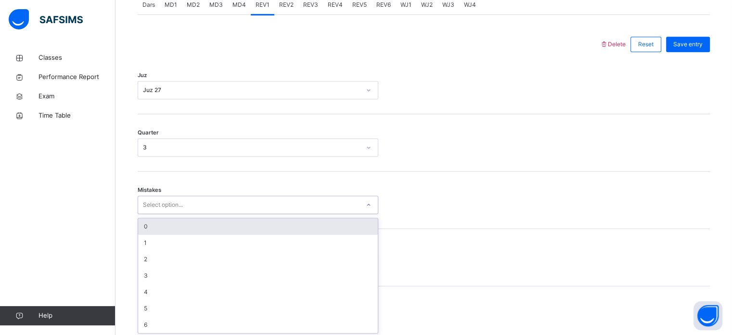
scroll to position [428, 0]
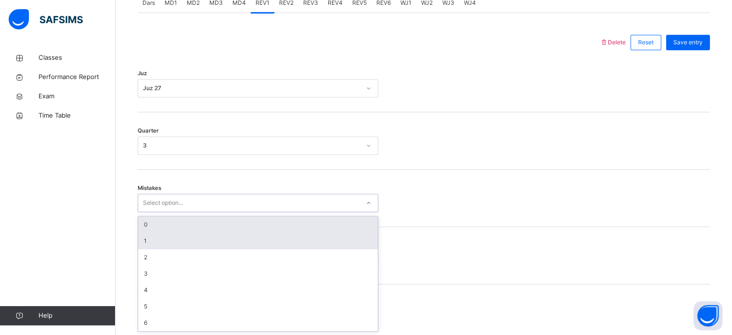
click at [155, 241] on div "1" at bounding box center [258, 241] width 240 height 16
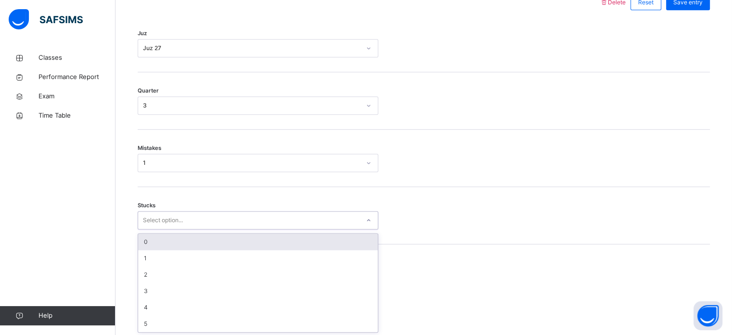
scroll to position [468, 0]
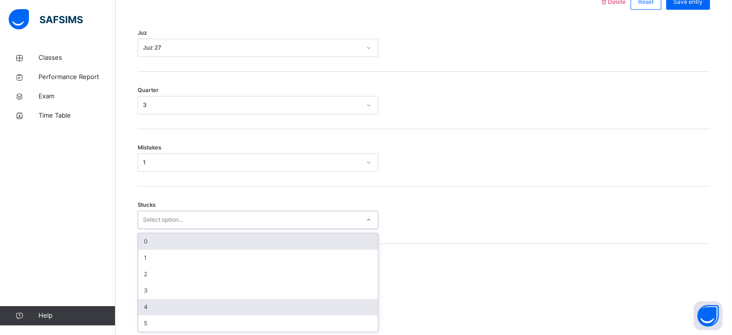
click at [159, 310] on div "4" at bounding box center [258, 307] width 240 height 16
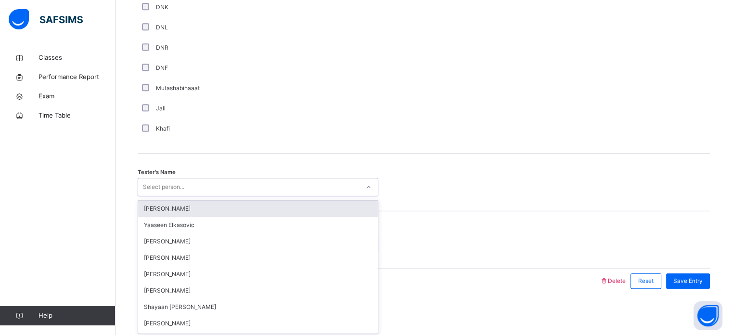
scroll to position [870, 0]
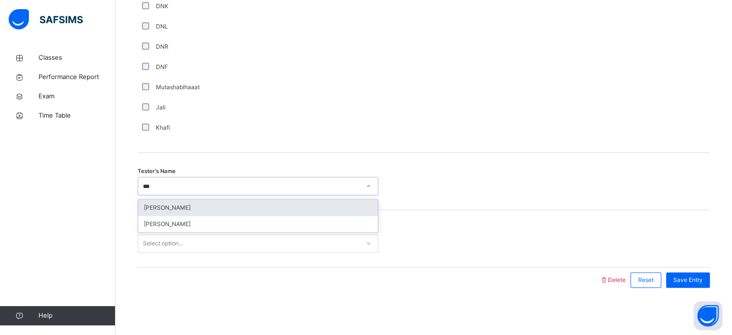
type input "****"
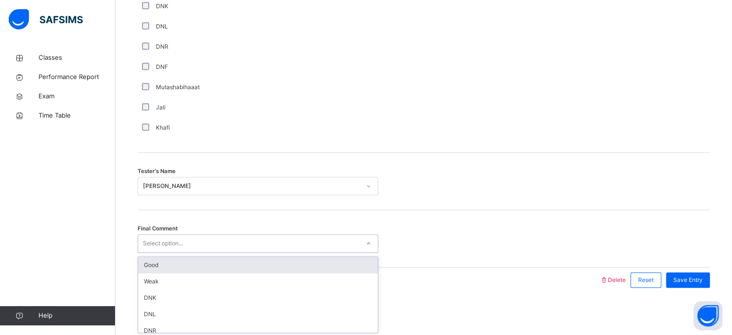
click at [204, 260] on div "Good" at bounding box center [258, 265] width 240 height 16
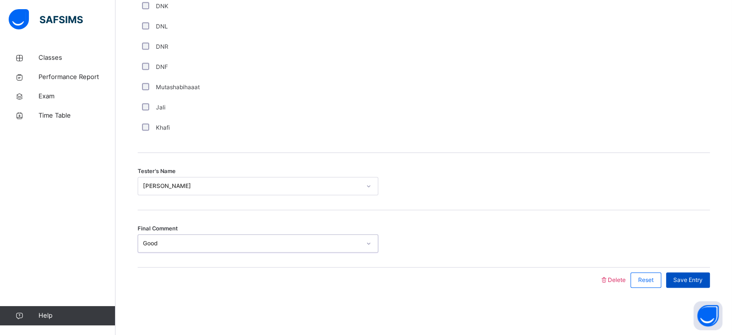
click at [699, 275] on span "Save Entry" at bounding box center [688, 279] width 29 height 9
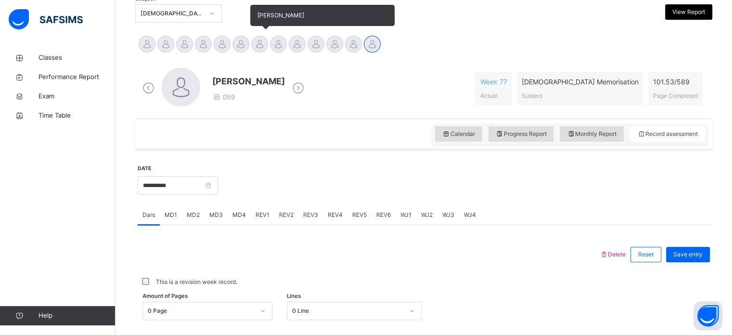
scroll to position [214, 0]
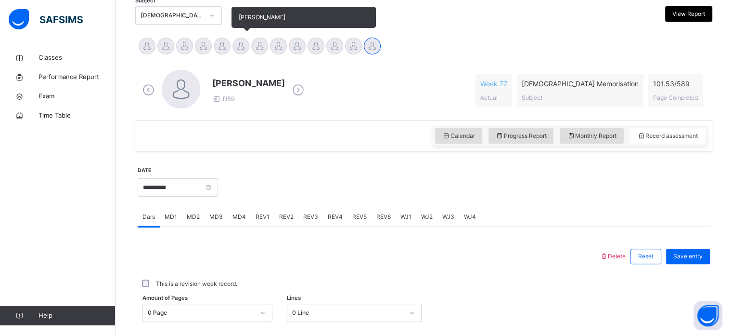
click at [246, 51] on div at bounding box center [241, 46] width 17 height 17
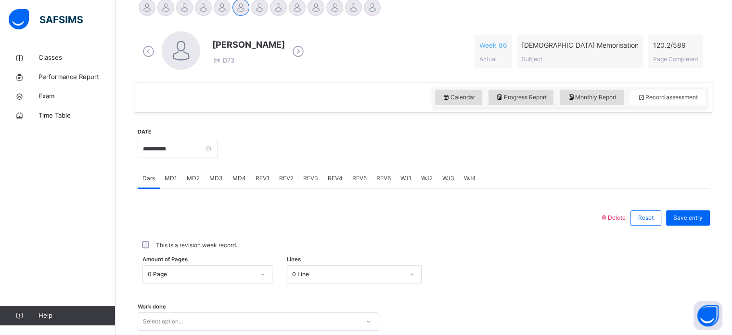
scroll to position [252, 0]
click at [270, 185] on div "REV1" at bounding box center [263, 178] width 24 height 19
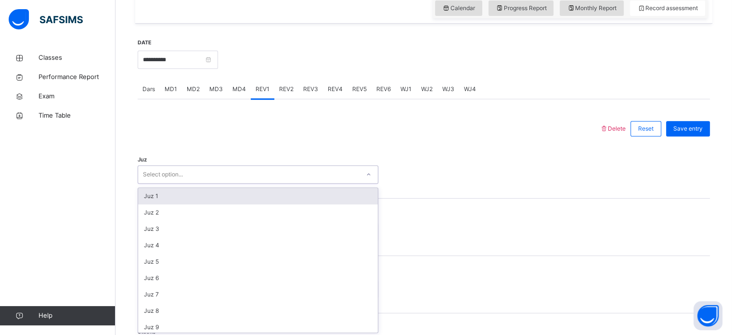
scroll to position [343, 0]
type input "**"
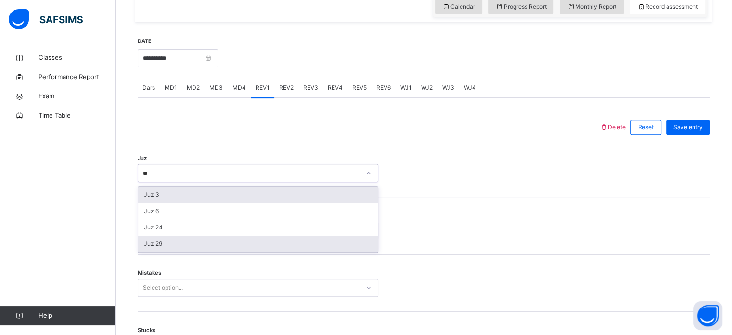
click at [188, 242] on div "Juz 29" at bounding box center [258, 243] width 240 height 16
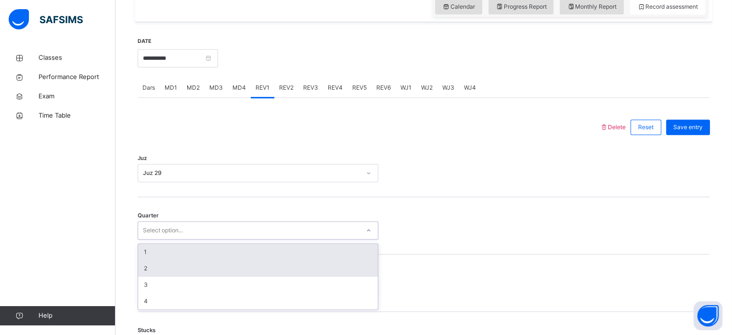
click at [148, 272] on div "2" at bounding box center [258, 268] width 240 height 16
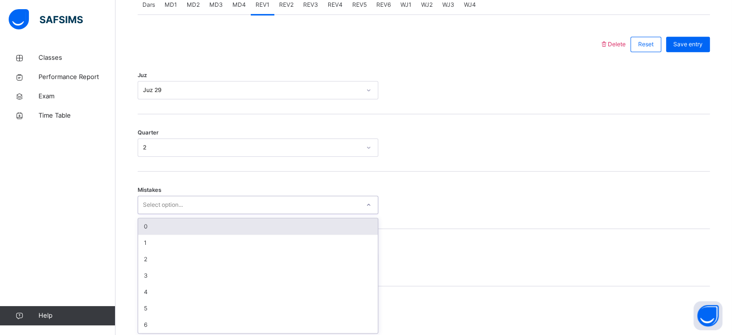
scroll to position [428, 0]
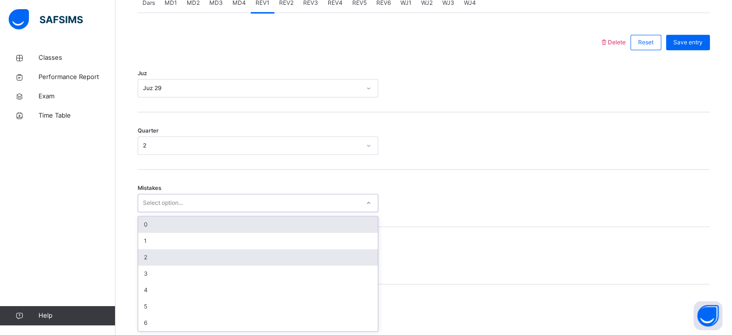
click at [155, 249] on div "2" at bounding box center [258, 257] width 240 height 16
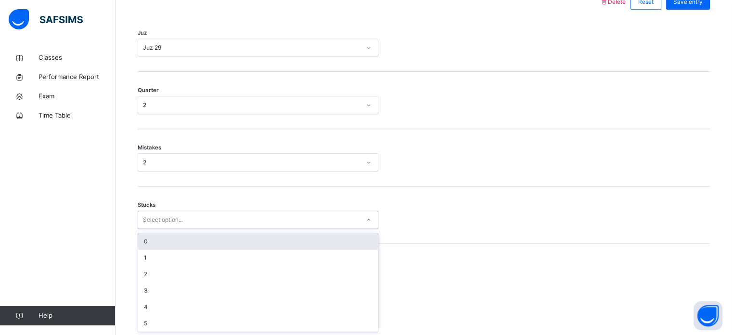
scroll to position [468, 0]
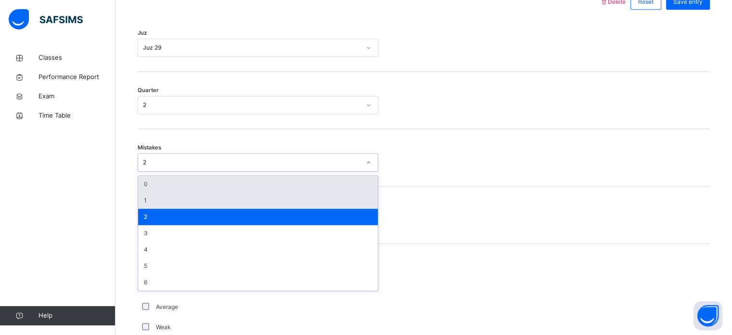
click at [157, 200] on div "1" at bounding box center [258, 200] width 240 height 16
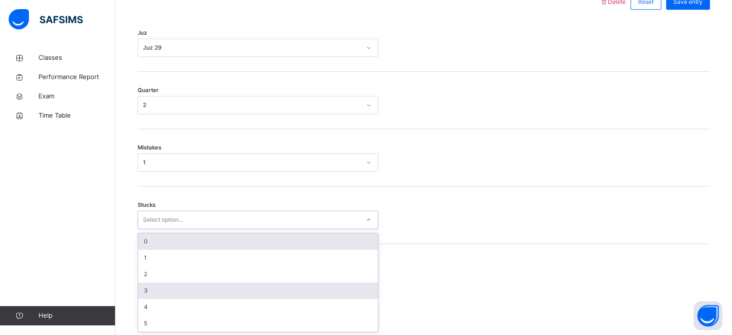
click at [157, 290] on div "3" at bounding box center [258, 290] width 240 height 16
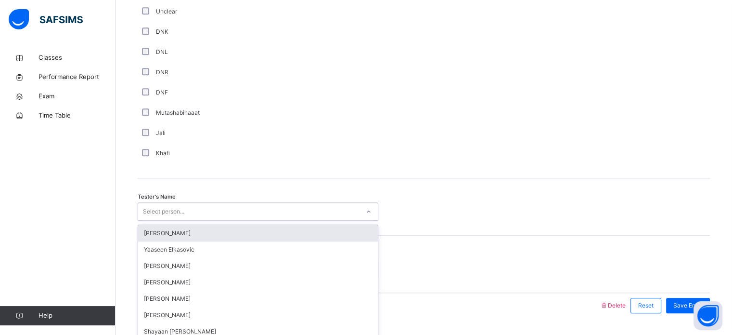
scroll to position [870, 0]
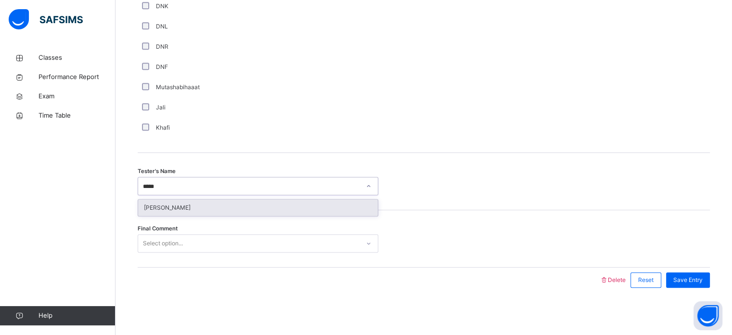
type input "******"
click at [197, 199] on div "[PERSON_NAME]" at bounding box center [258, 207] width 240 height 16
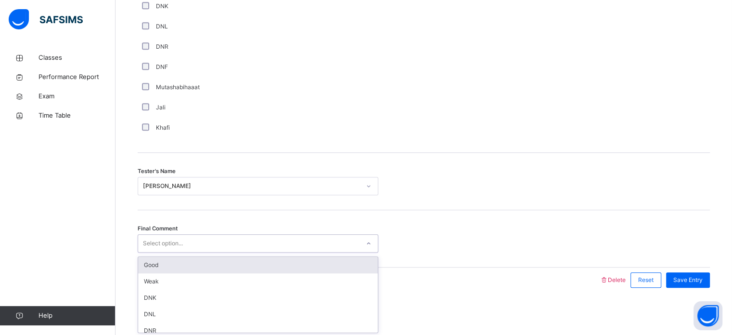
click at [198, 235] on div "Select option..." at bounding box center [258, 243] width 241 height 18
click at [195, 263] on div "Good" at bounding box center [258, 265] width 240 height 16
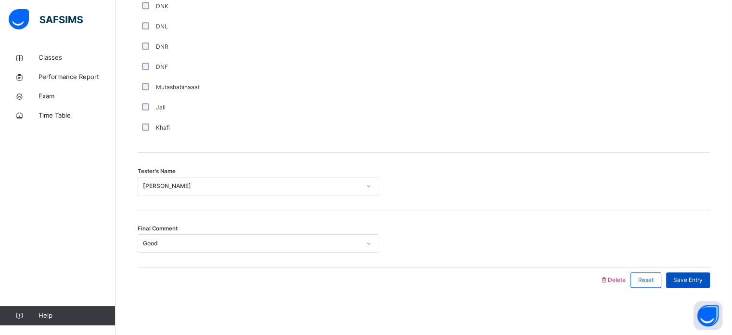
click at [703, 283] on span "Save Entry" at bounding box center [688, 279] width 29 height 9
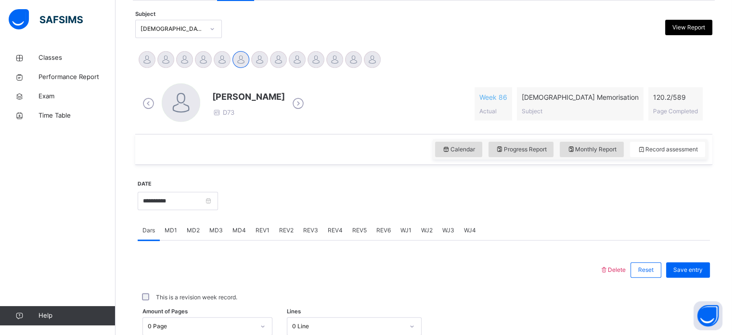
scroll to position [198, 0]
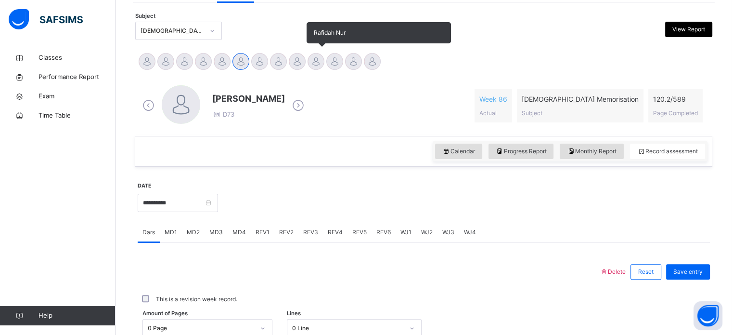
click at [310, 58] on div at bounding box center [316, 61] width 17 height 17
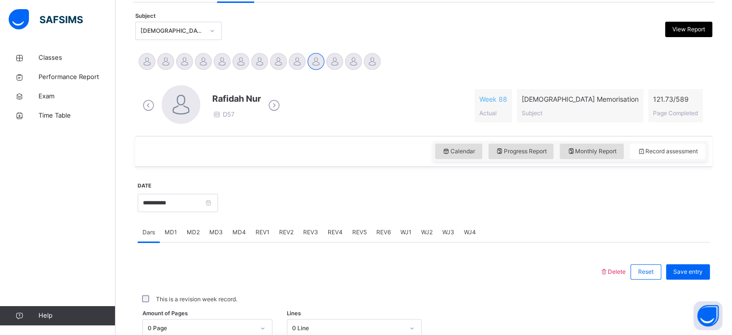
scroll to position [388, 0]
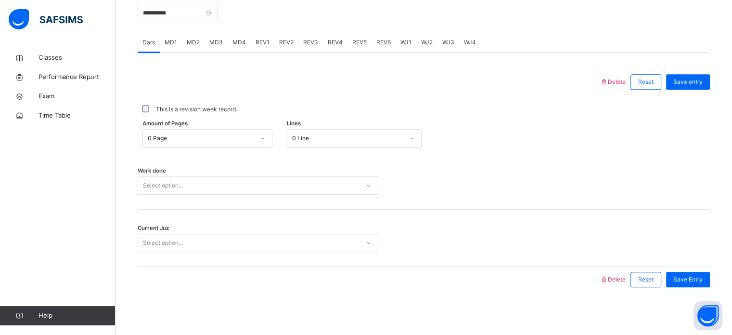
click at [264, 42] on span "REV1" at bounding box center [263, 42] width 14 height 9
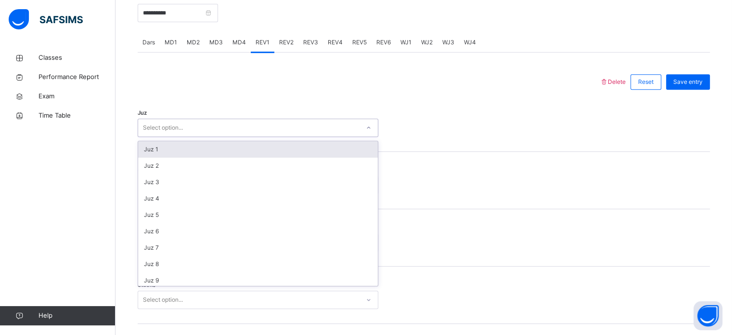
click at [234, 129] on div "Select option..." at bounding box center [249, 127] width 222 height 15
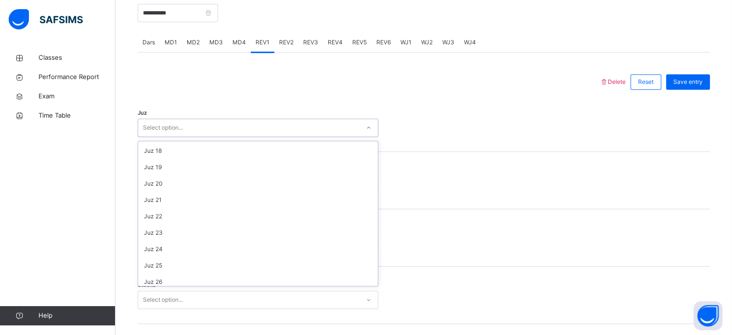
scroll to position [347, 0]
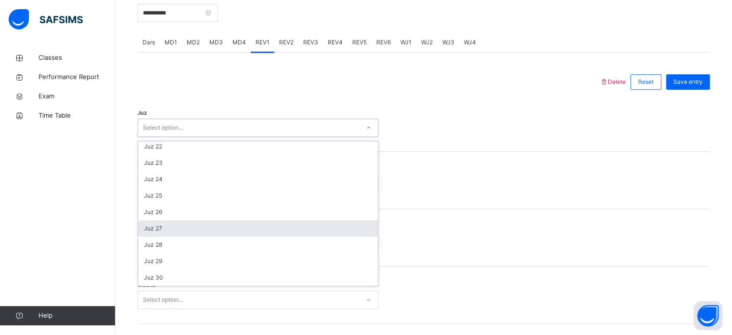
click at [164, 227] on div "Juz 27" at bounding box center [258, 228] width 240 height 16
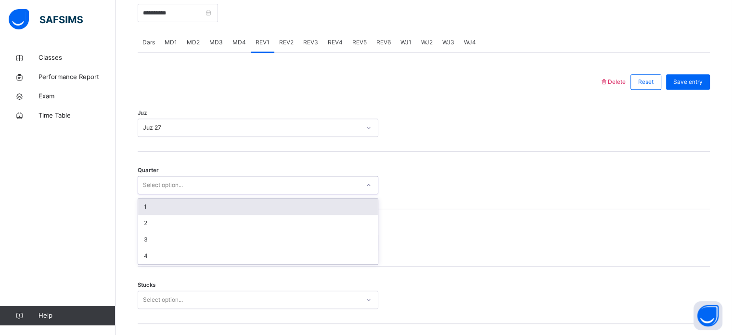
click at [174, 186] on div "Select option..." at bounding box center [163, 185] width 40 height 18
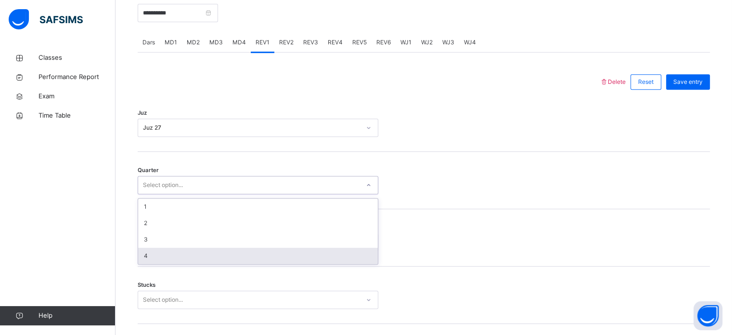
click at [159, 255] on div "4" at bounding box center [258, 256] width 240 height 16
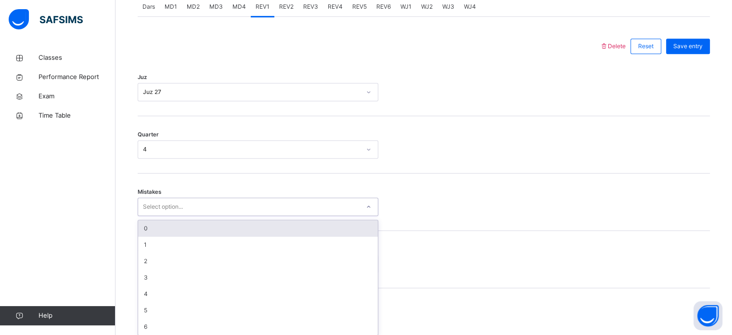
scroll to position [428, 0]
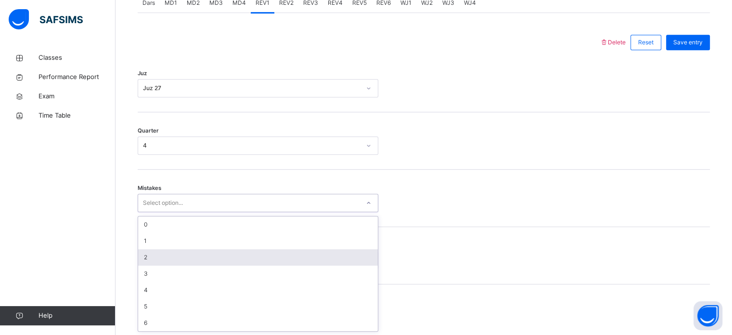
drag, startPoint x: 144, startPoint y: 238, endPoint x: 147, endPoint y: 253, distance: 15.2
click at [147, 212] on div "option 2 focused, 3 of 7. 7 results available. Use Up and Down to choose option…" at bounding box center [258, 203] width 241 height 18
click at [147, 253] on div "2" at bounding box center [258, 257] width 240 height 16
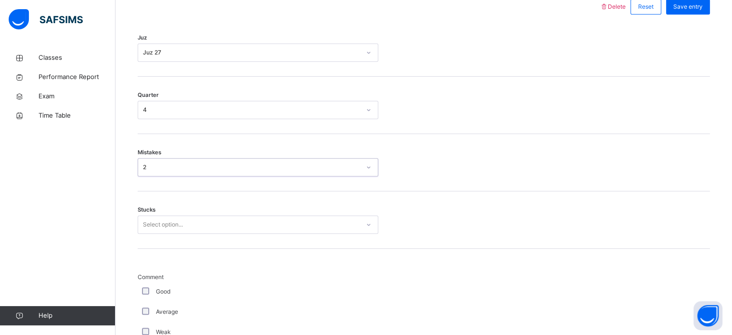
click at [148, 234] on div "Select option..." at bounding box center [258, 224] width 241 height 18
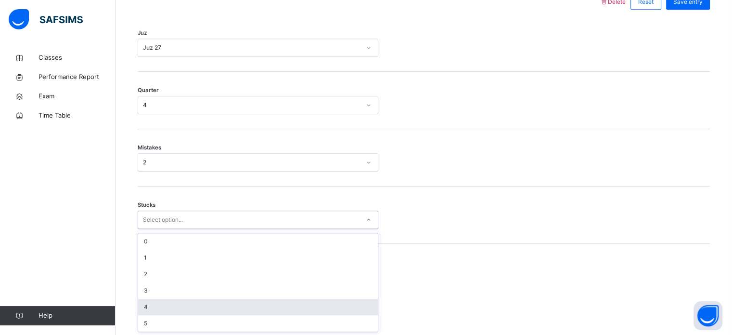
click at [158, 300] on div "4" at bounding box center [258, 307] width 240 height 16
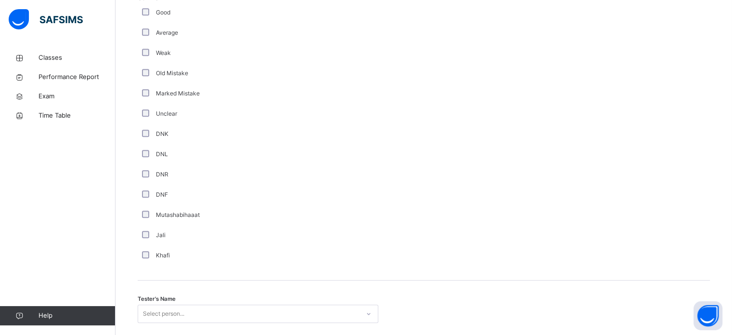
scroll to position [870, 0]
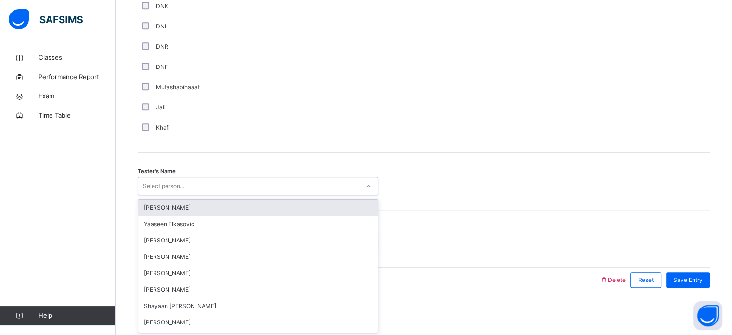
click at [170, 185] on div "Select person..." at bounding box center [163, 186] width 41 height 18
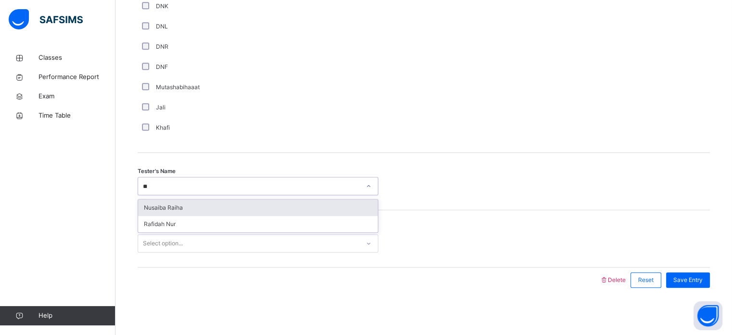
type input "***"
click at [220, 204] on div "Nusaiba Raiha" at bounding box center [258, 207] width 240 height 16
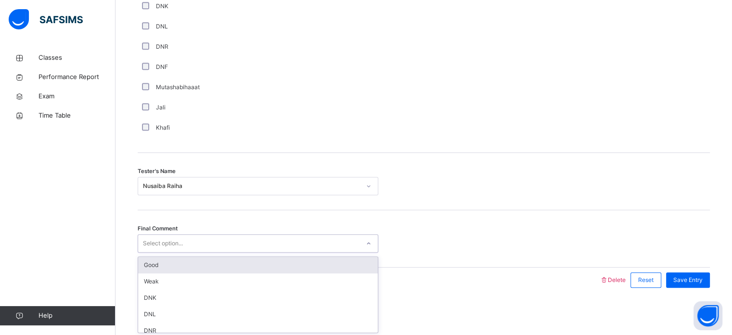
click at [231, 246] on div "Select option..." at bounding box center [249, 243] width 222 height 15
click at [235, 263] on div "Good" at bounding box center [258, 265] width 240 height 16
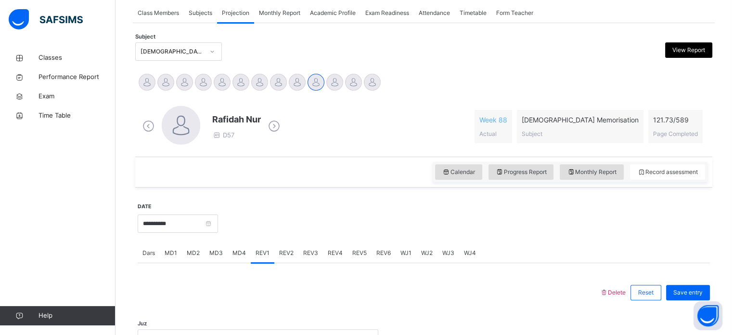
scroll to position [173, 0]
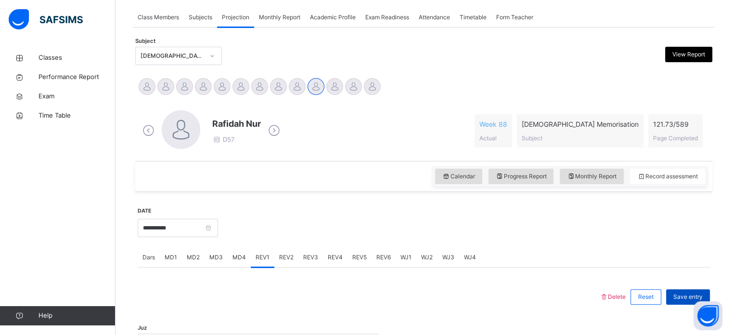
click at [685, 297] on span "Save entry" at bounding box center [688, 296] width 29 height 9
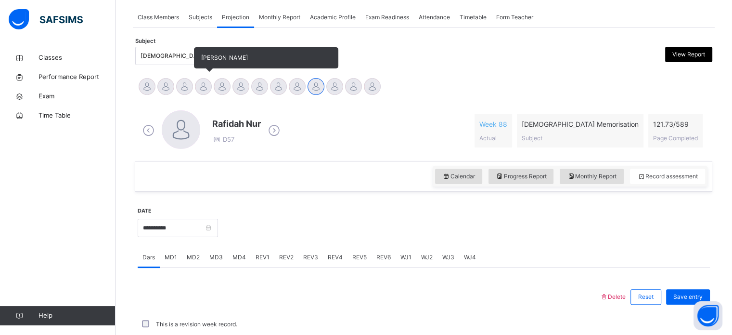
click at [203, 84] on div at bounding box center [203, 86] width 17 height 17
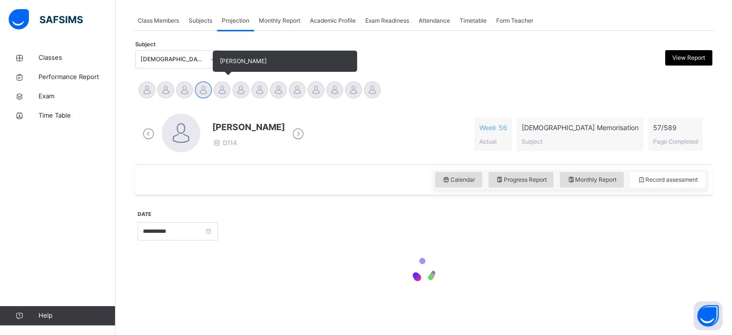
click at [227, 91] on div at bounding box center [222, 89] width 17 height 17
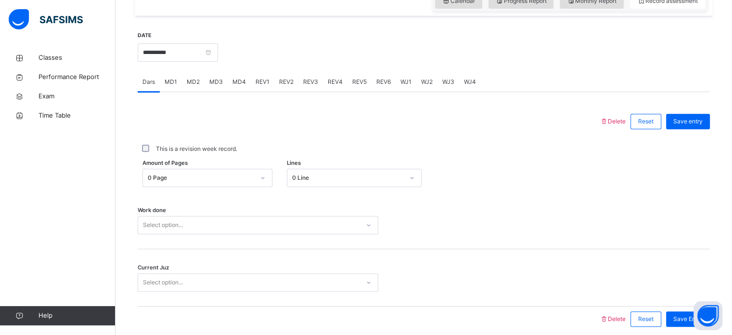
scroll to position [347, 0]
click at [257, 79] on span "REV1" at bounding box center [263, 83] width 14 height 9
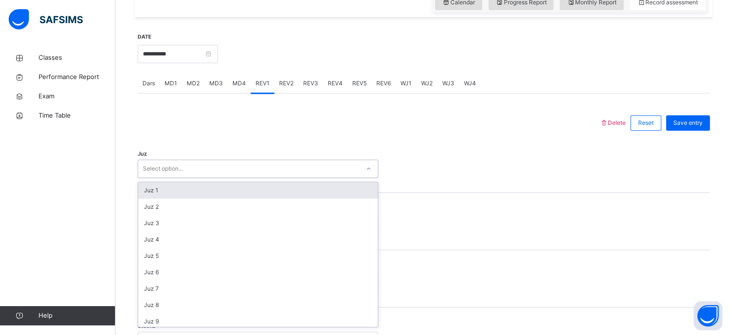
scroll to position [347, 0]
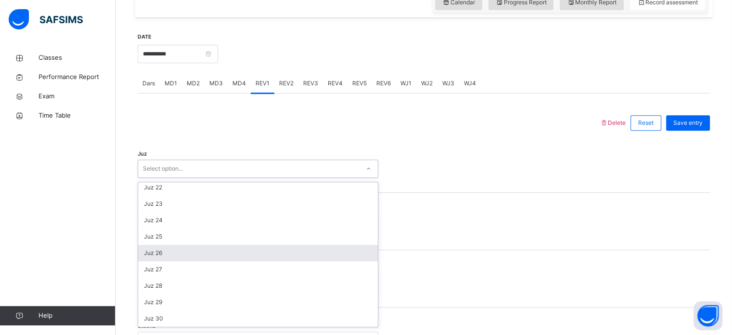
click at [161, 256] on div "Juz 26" at bounding box center [258, 253] width 240 height 16
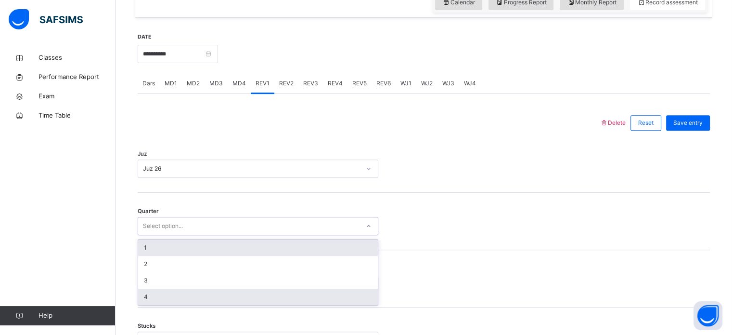
click at [152, 295] on div "4" at bounding box center [258, 296] width 240 height 16
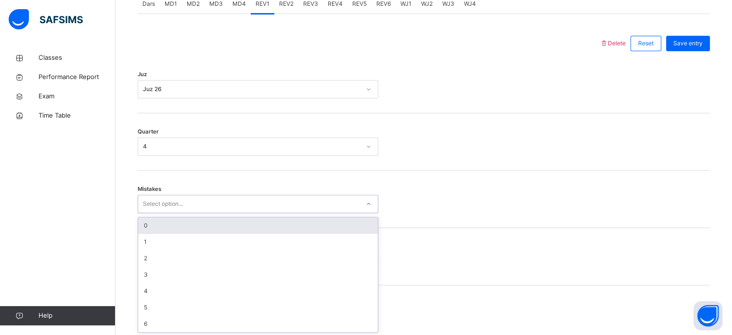
scroll to position [428, 0]
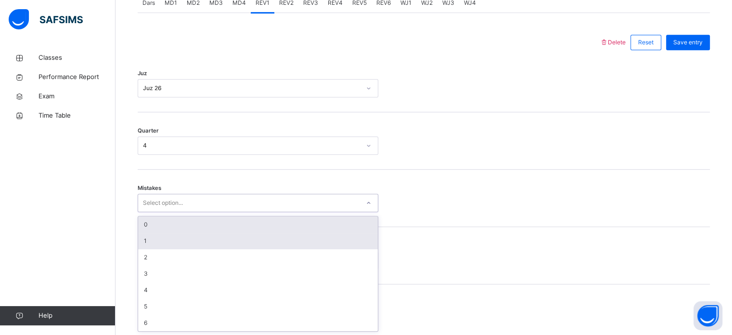
click at [144, 237] on div "1" at bounding box center [258, 241] width 240 height 16
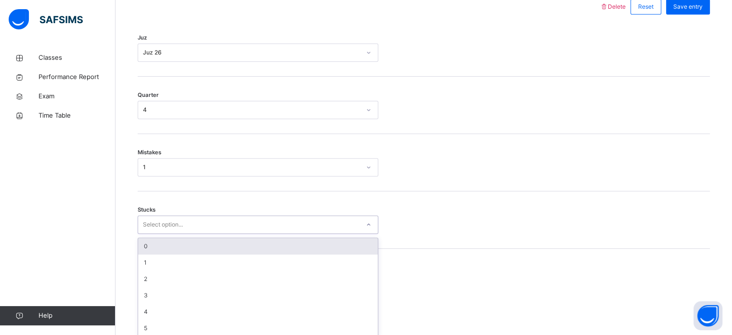
scroll to position [468, 0]
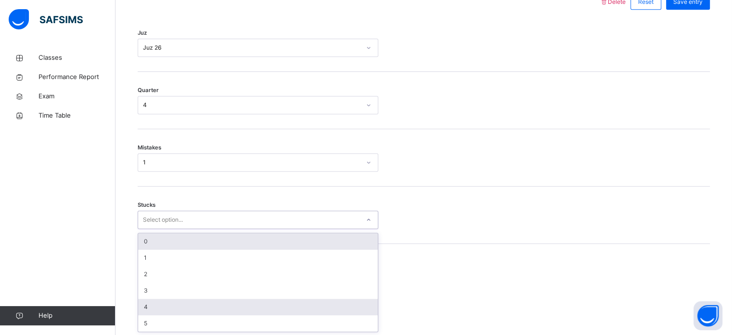
click at [145, 306] on div "4" at bounding box center [258, 307] width 240 height 16
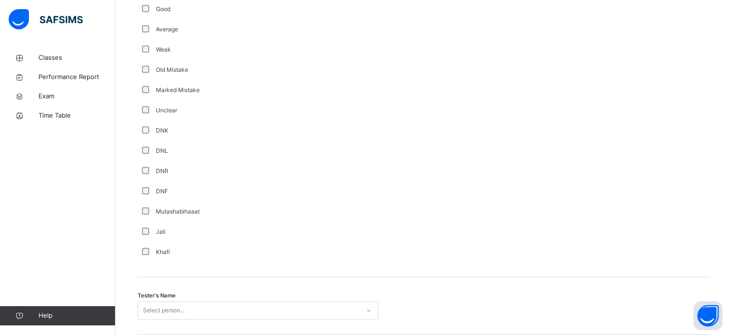
scroll to position [745, 0]
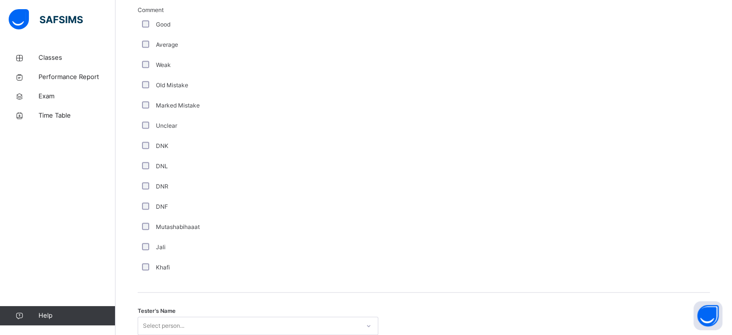
scroll to position [870, 0]
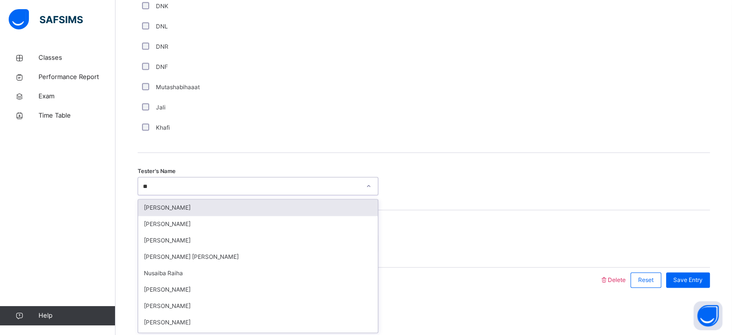
type input "***"
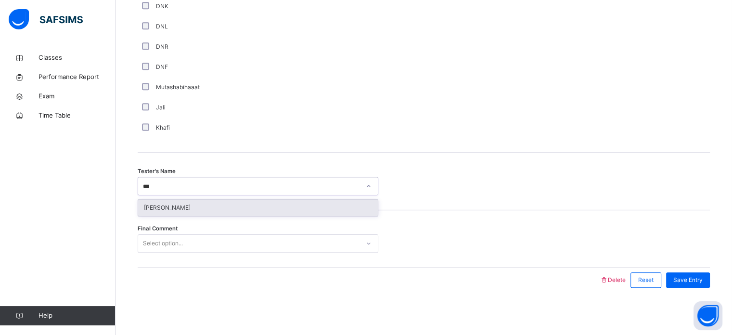
click at [244, 210] on div "[PERSON_NAME]" at bounding box center [258, 207] width 240 height 16
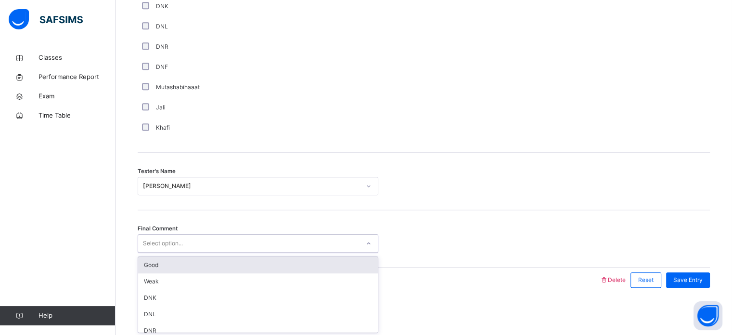
click at [232, 260] on div "Good" at bounding box center [258, 265] width 240 height 16
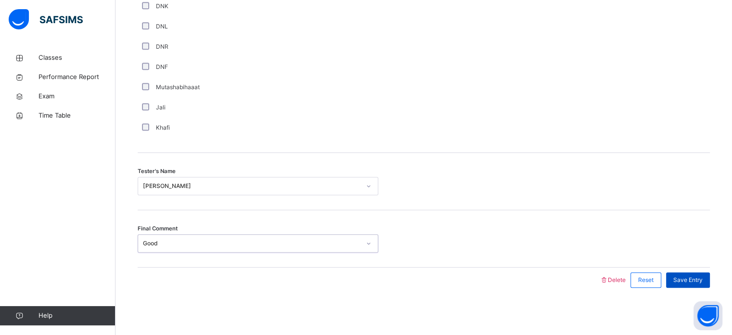
click at [701, 279] on span "Save Entry" at bounding box center [688, 279] width 29 height 9
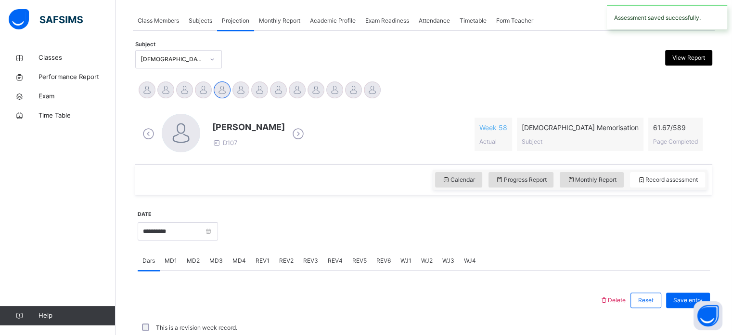
scroll to position [388, 0]
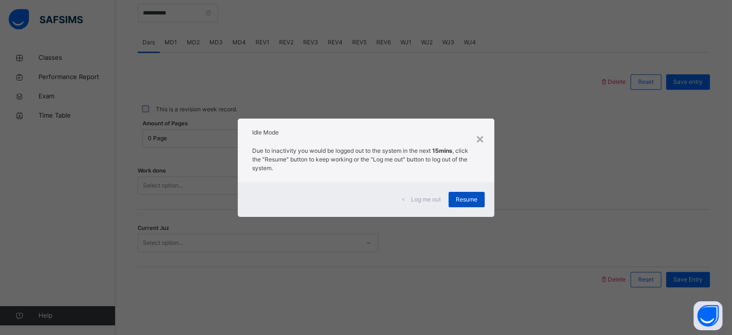
click at [470, 196] on span "Resume" at bounding box center [467, 199] width 22 height 9
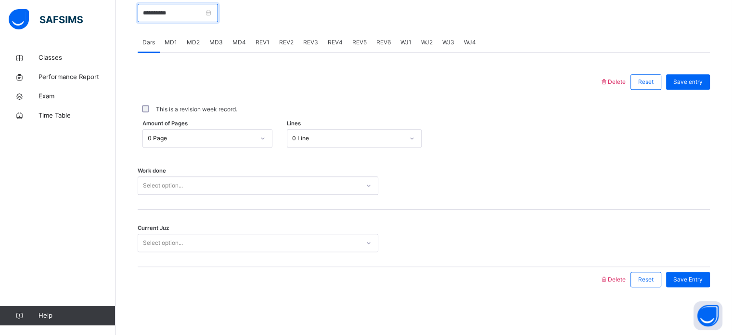
click at [214, 5] on input "**********" at bounding box center [178, 13] width 80 height 18
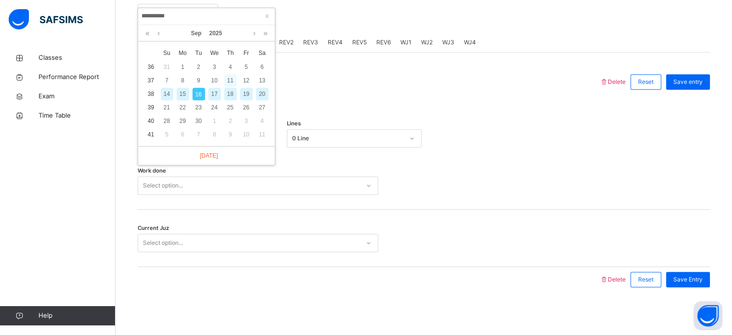
click at [227, 76] on div "11" at bounding box center [230, 80] width 13 height 13
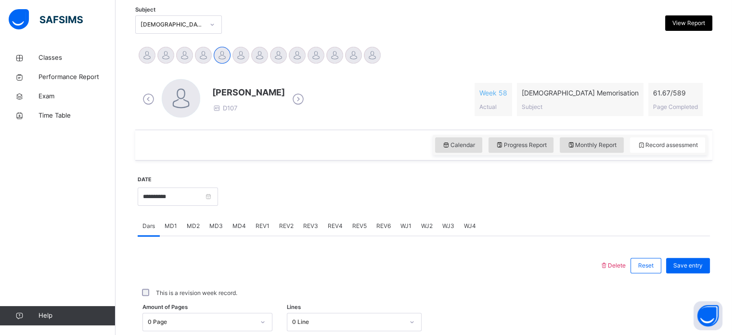
scroll to position [203, 0]
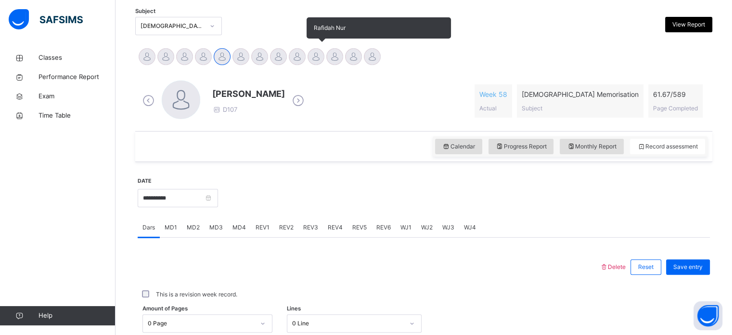
click at [322, 51] on div at bounding box center [316, 56] width 17 height 17
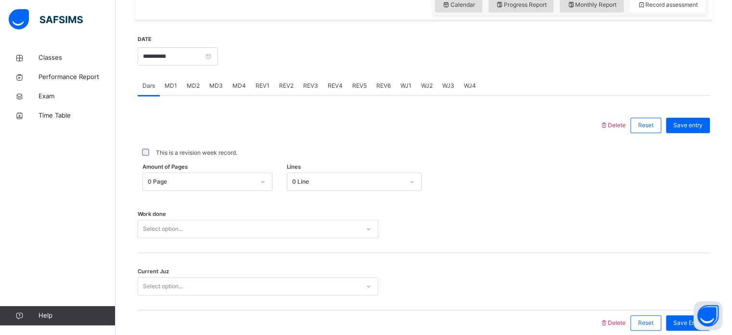
scroll to position [388, 0]
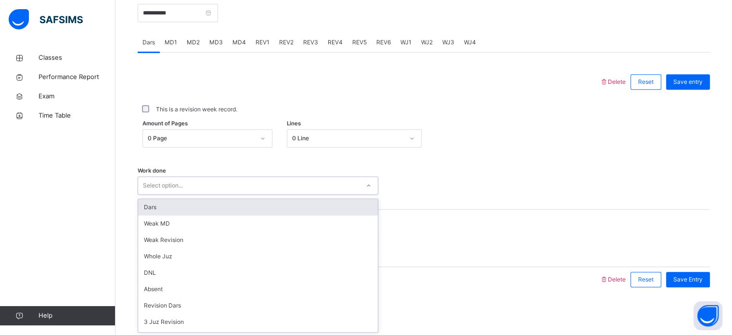
click at [238, 182] on div "Select option..." at bounding box center [249, 185] width 222 height 15
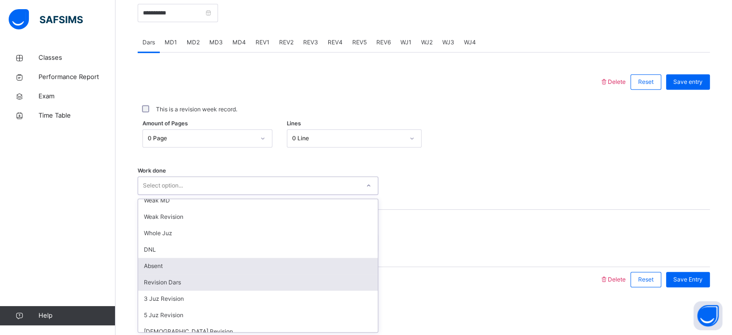
scroll to position [0, 0]
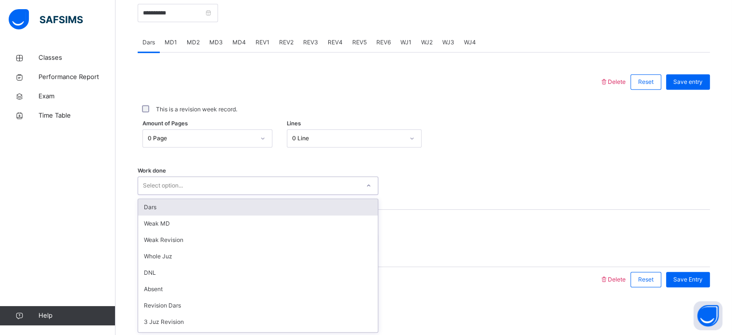
click at [238, 204] on div "Dars" at bounding box center [258, 207] width 240 height 16
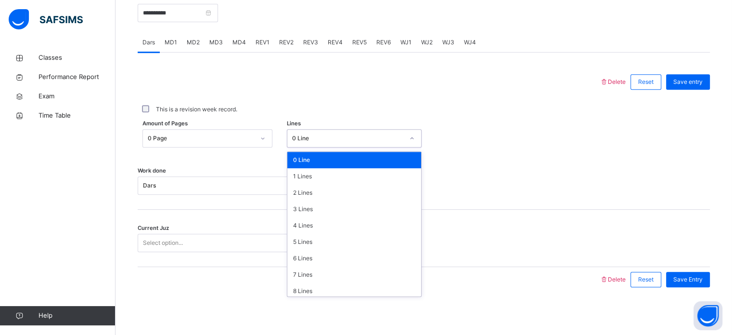
click at [312, 136] on div "0 Line" at bounding box center [348, 138] width 112 height 9
click at [301, 291] on div "8 Lines" at bounding box center [354, 291] width 134 height 16
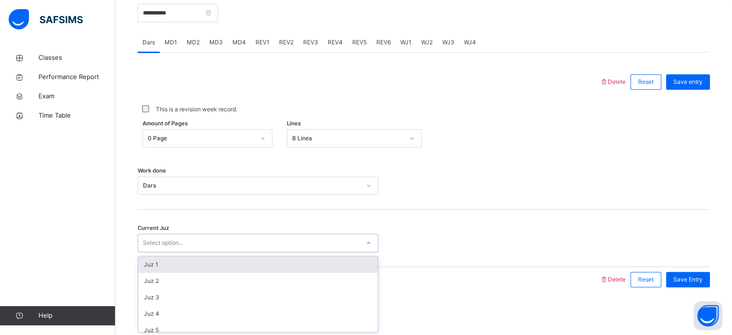
click at [268, 250] on div "Select option..." at bounding box center [258, 243] width 241 height 18
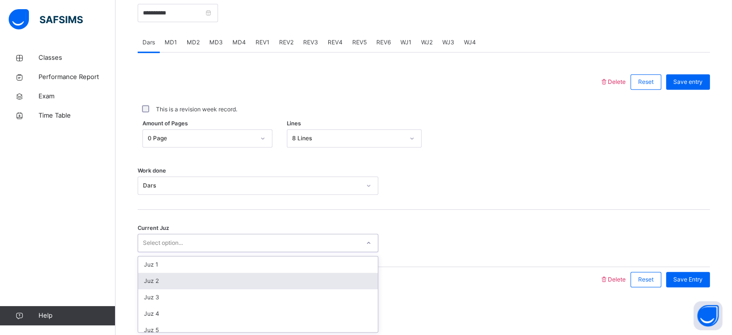
click at [245, 286] on div "Juz 2" at bounding box center [258, 281] width 240 height 16
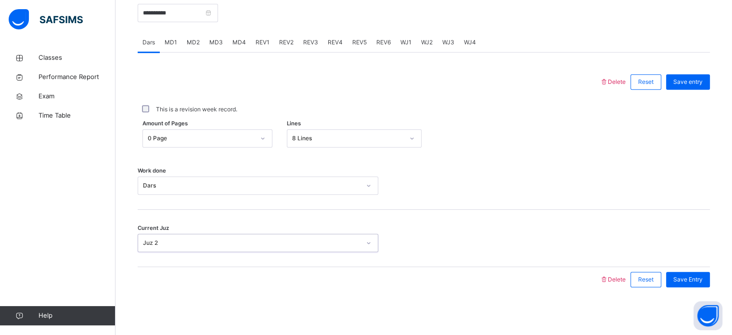
click at [641, 240] on div "Current Juz option Juz 2, selected. 0 results available. Select is focused ,typ…" at bounding box center [424, 243] width 573 height 18
click at [693, 278] on span "Save Entry" at bounding box center [688, 279] width 29 height 9
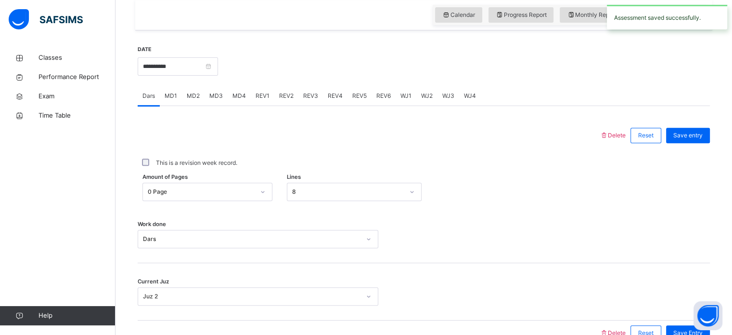
scroll to position [334, 0]
click at [218, 68] on input "**********" at bounding box center [178, 67] width 80 height 18
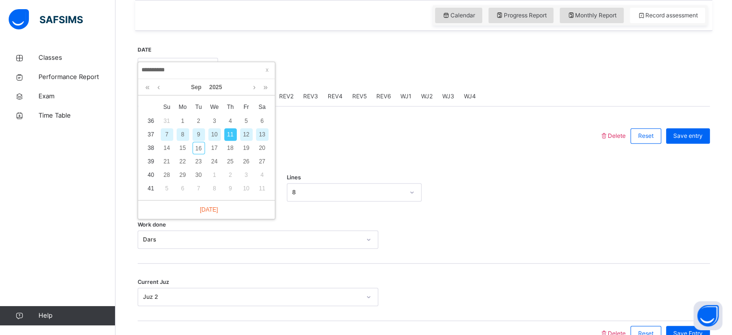
click at [265, 131] on div "13" at bounding box center [262, 134] width 13 height 13
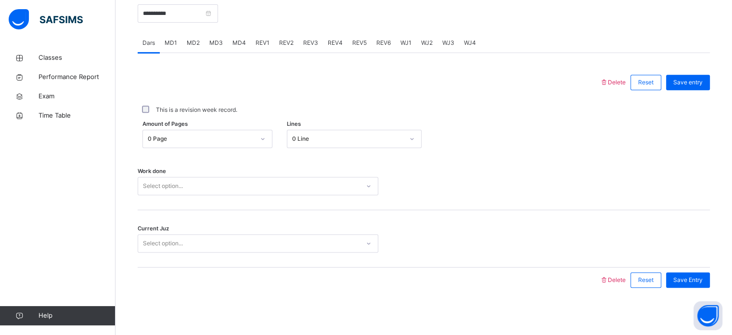
scroll to position [388, 0]
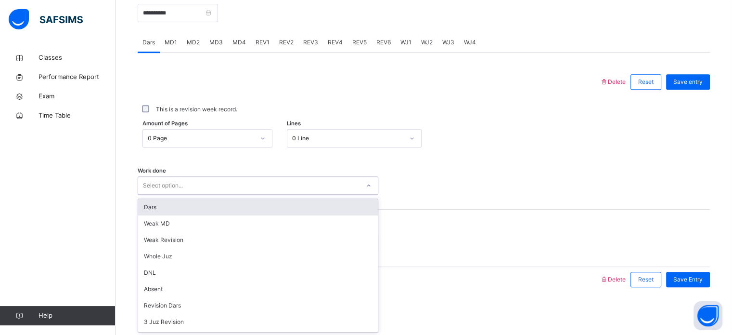
click at [260, 187] on div "Select option..." at bounding box center [249, 185] width 222 height 15
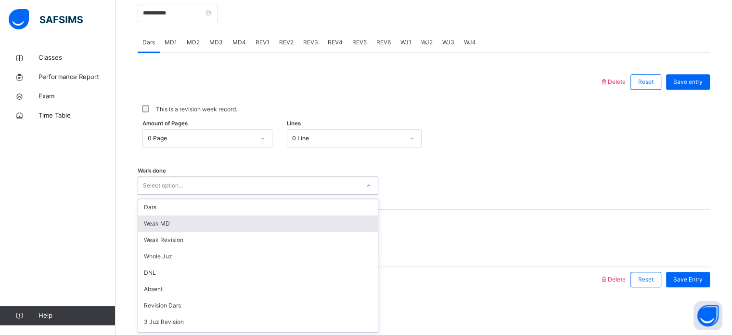
click at [241, 227] on div "Weak MD" at bounding box center [258, 223] width 240 height 16
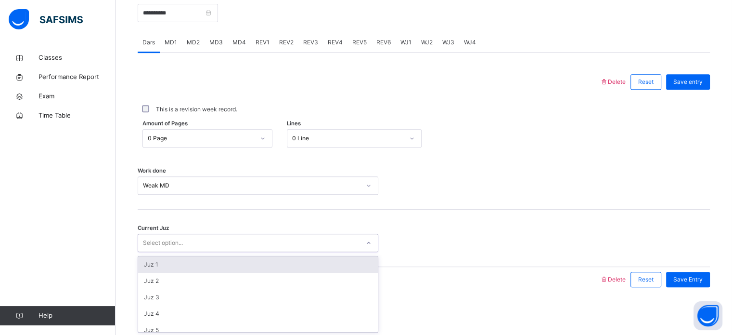
click at [237, 242] on div "Select option..." at bounding box center [249, 242] width 222 height 15
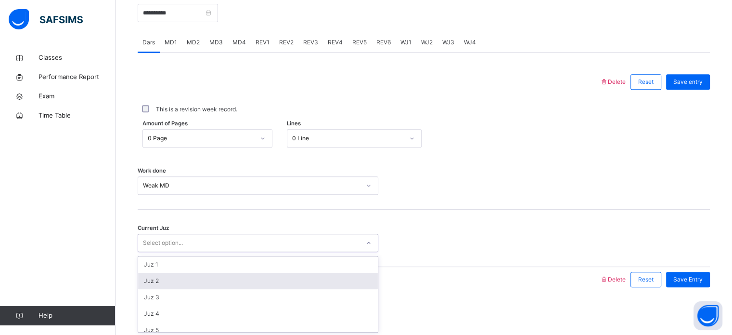
click at [228, 280] on div "Juz 2" at bounding box center [258, 281] width 240 height 16
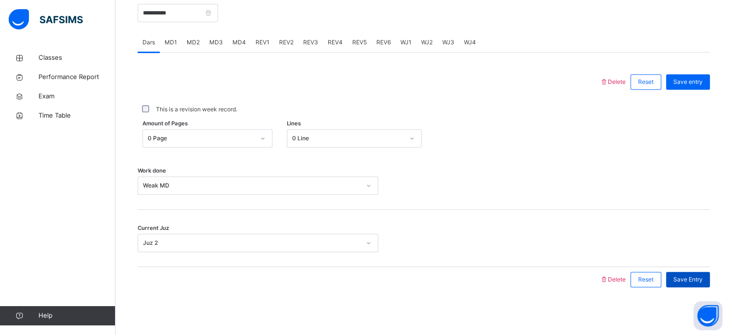
click at [682, 276] on span "Save Entry" at bounding box center [688, 279] width 29 height 9
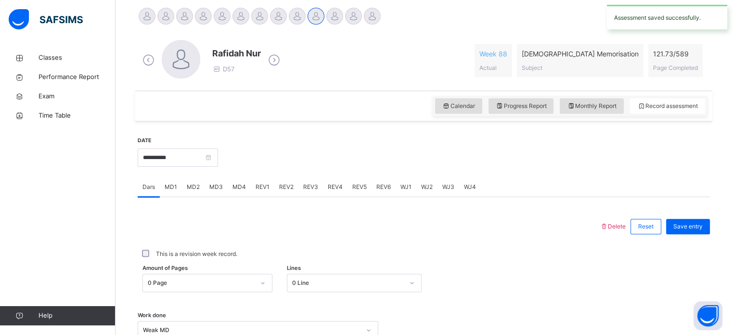
scroll to position [241, 0]
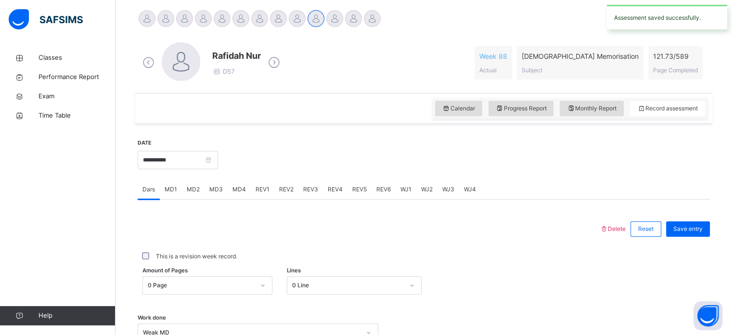
click at [208, 149] on div "**********" at bounding box center [178, 158] width 80 height 41
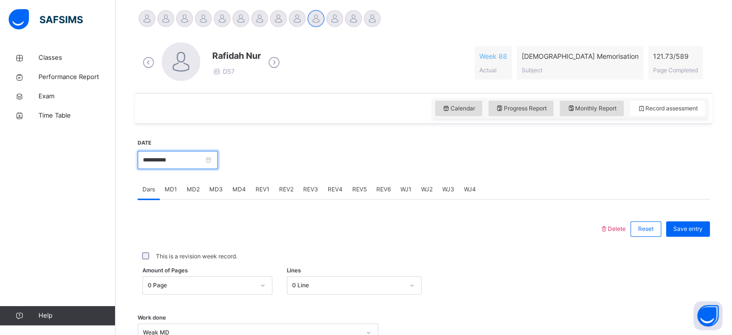
click at [207, 157] on input "**********" at bounding box center [178, 160] width 80 height 18
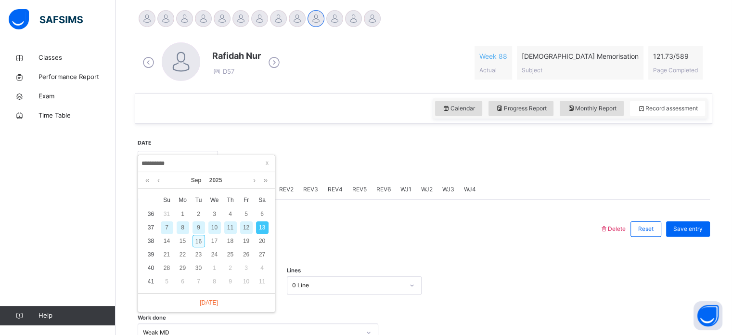
click at [198, 240] on div "16" at bounding box center [199, 241] width 13 height 13
type input "**********"
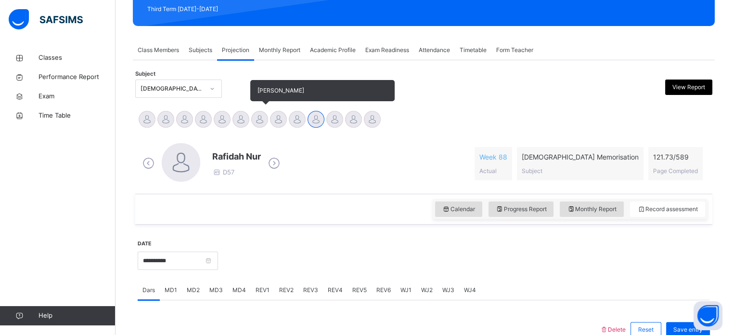
scroll to position [126, 0]
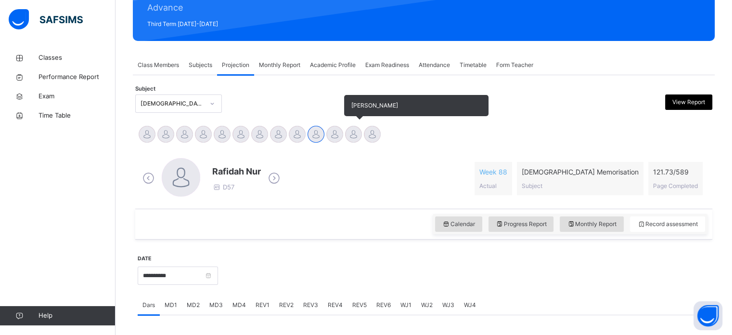
click at [349, 132] on div at bounding box center [353, 134] width 17 height 17
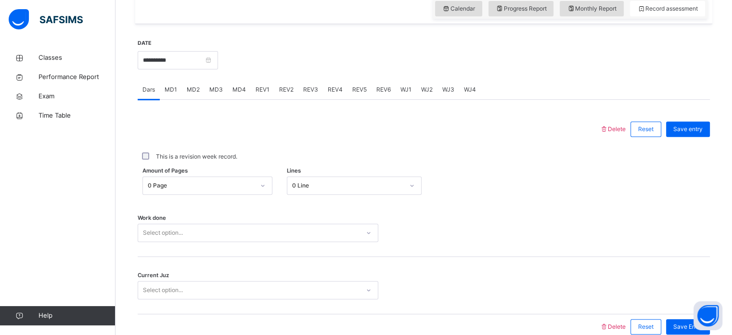
scroll to position [388, 0]
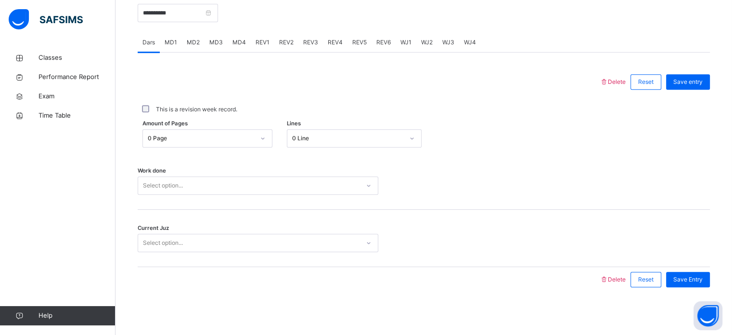
click at [266, 48] on div "REV1" at bounding box center [263, 42] width 24 height 19
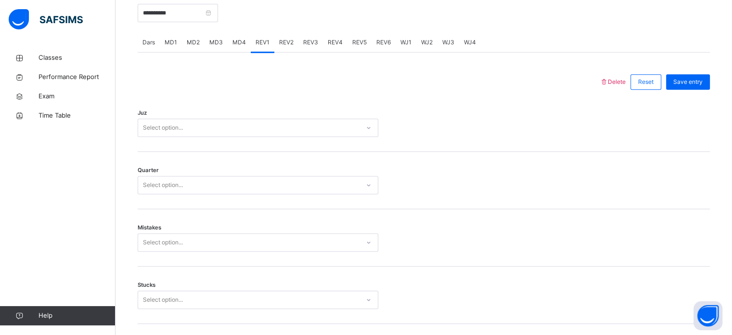
click at [268, 122] on div "Select option..." at bounding box center [249, 127] width 222 height 15
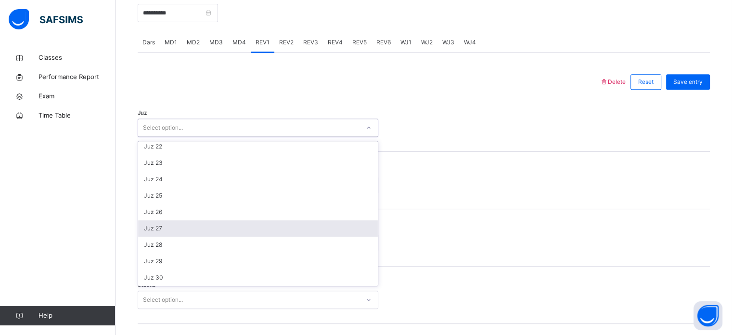
click at [176, 230] on div "Juz 27" at bounding box center [258, 228] width 240 height 16
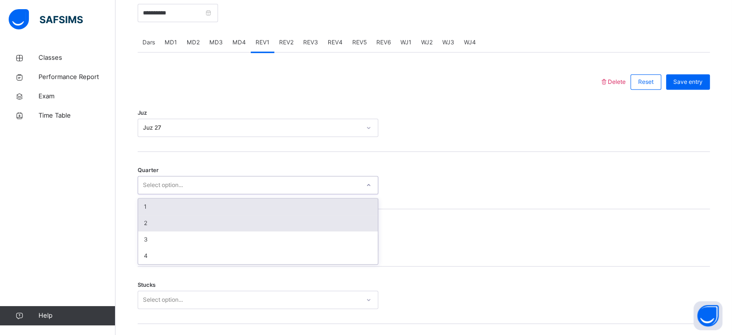
click at [241, 219] on div "2" at bounding box center [258, 223] width 240 height 16
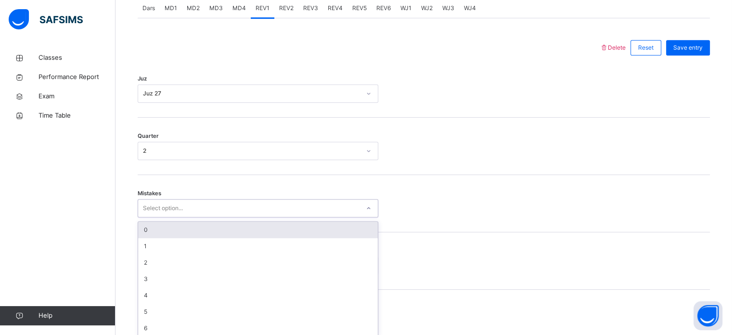
scroll to position [428, 0]
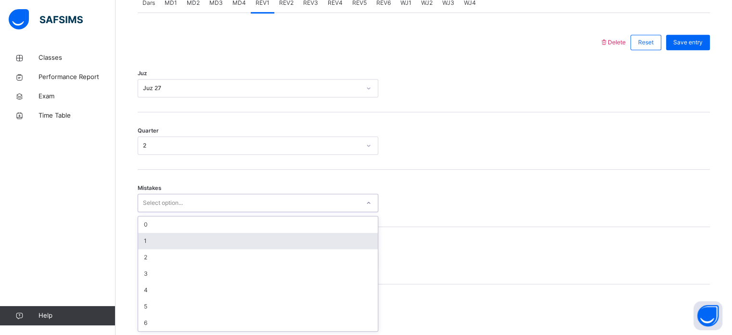
click at [258, 238] on div "1" at bounding box center [258, 241] width 240 height 16
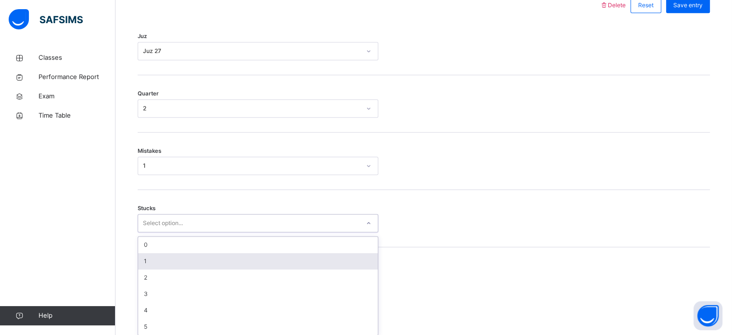
click at [227, 232] on div "option 1 focused, 2 of 6. 6 results available. Use Up and Down to choose option…" at bounding box center [258, 223] width 241 height 18
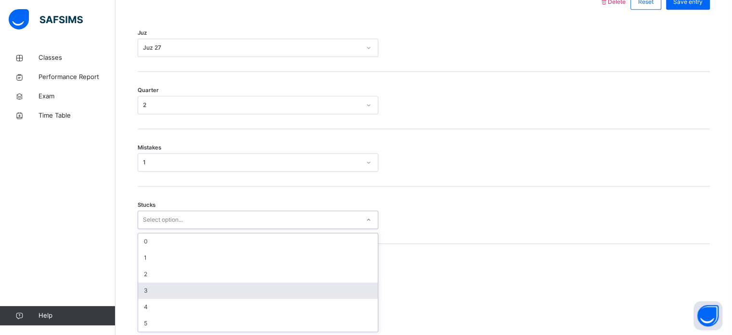
click at [231, 282] on div "3" at bounding box center [258, 290] width 240 height 16
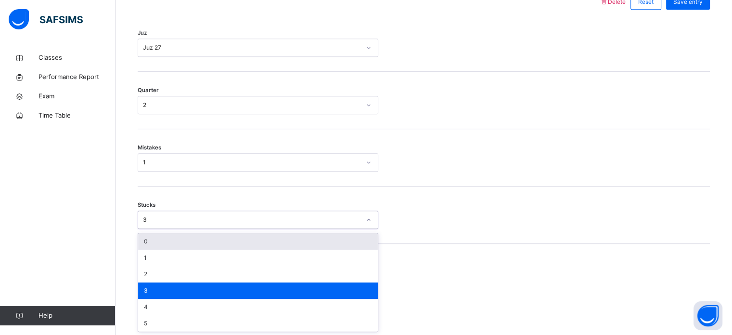
click at [175, 225] on div "3" at bounding box center [249, 219] width 222 height 15
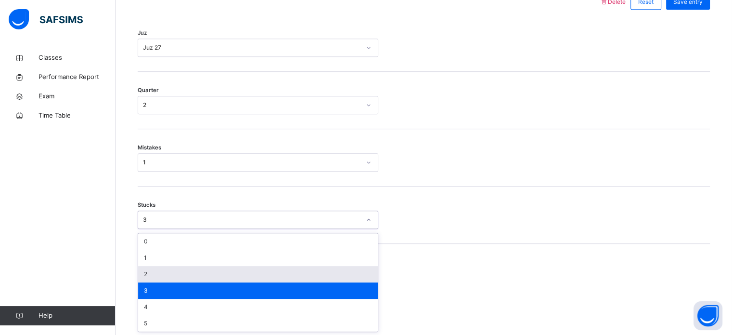
click at [206, 275] on div "2" at bounding box center [258, 274] width 240 height 16
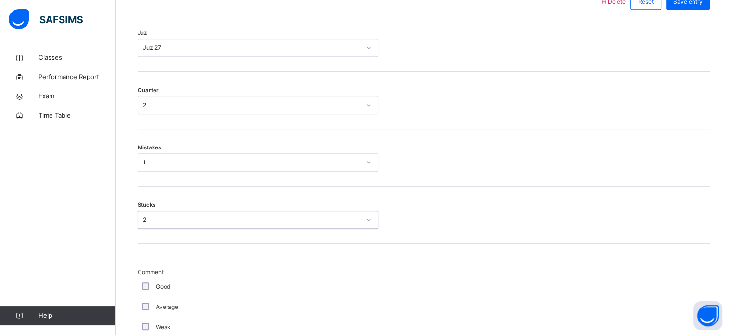
click at [155, 285] on div "Good" at bounding box center [258, 286] width 236 height 9
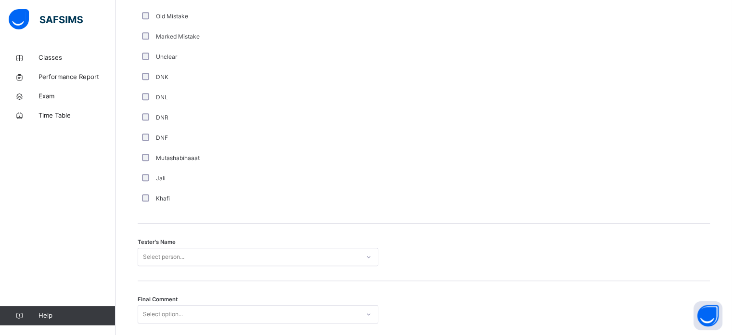
scroll to position [870, 0]
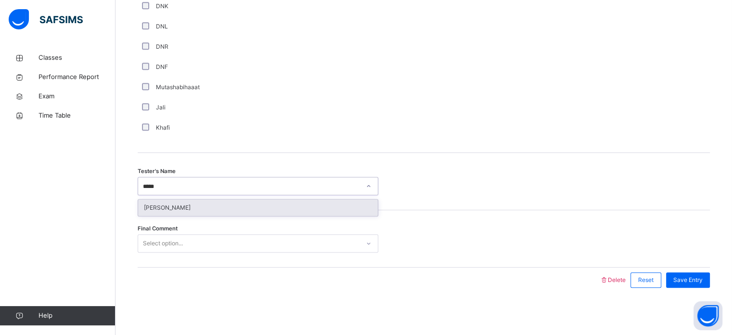
type input "******"
click at [194, 204] on div "[PERSON_NAME]" at bounding box center [258, 207] width 240 height 16
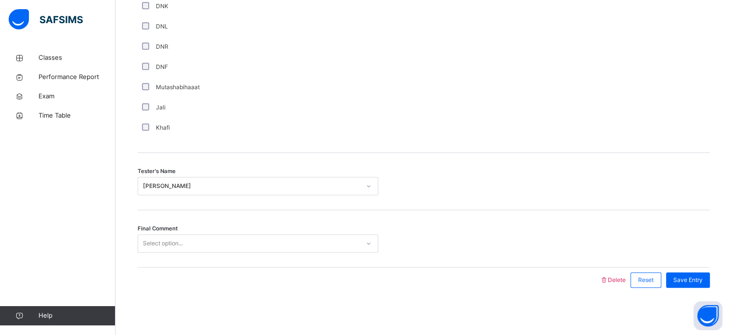
drag, startPoint x: 248, startPoint y: 230, endPoint x: 253, endPoint y: 234, distance: 6.5
click at [253, 234] on div "Final Comment Select option..." at bounding box center [424, 238] width 573 height 57
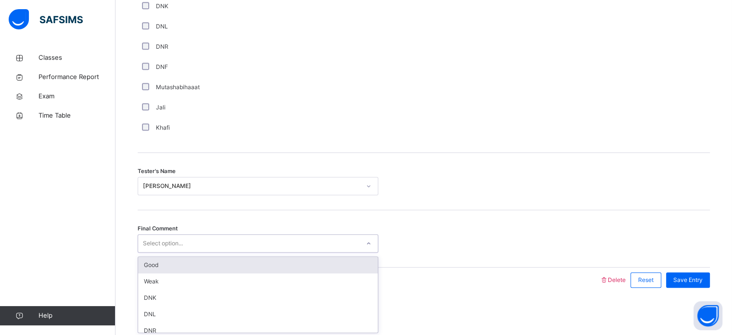
click at [263, 238] on div "Select option..." at bounding box center [249, 243] width 222 height 15
drag, startPoint x: 272, startPoint y: 262, endPoint x: 213, endPoint y: 245, distance: 60.7
click at [213, 245] on div "Select option..." at bounding box center [249, 243] width 222 height 15
click at [223, 261] on div "Good" at bounding box center [258, 265] width 240 height 16
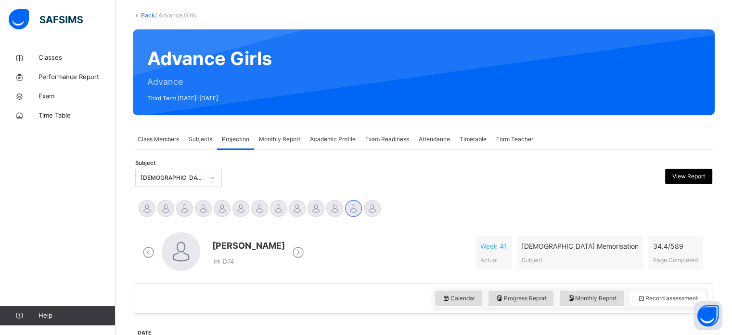
scroll to position [0, 0]
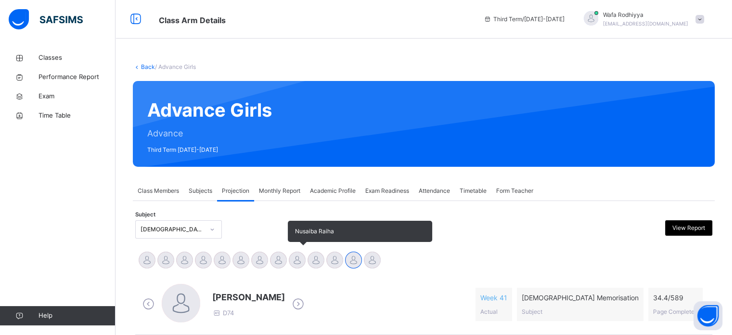
click at [297, 258] on div at bounding box center [297, 259] width 17 height 17
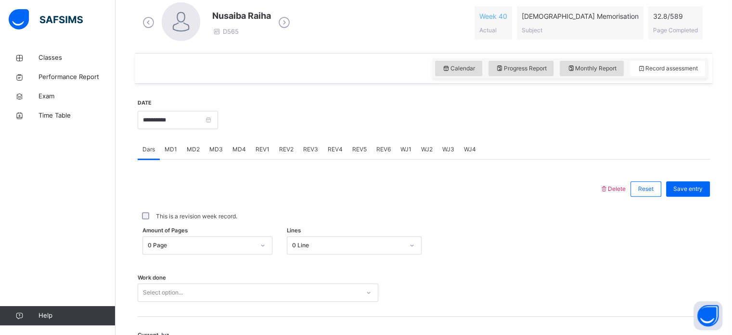
scroll to position [281, 0]
click at [263, 150] on span "REV1" at bounding box center [263, 149] width 14 height 9
click at [227, 222] on div "Juz Select option..." at bounding box center [424, 229] width 573 height 57
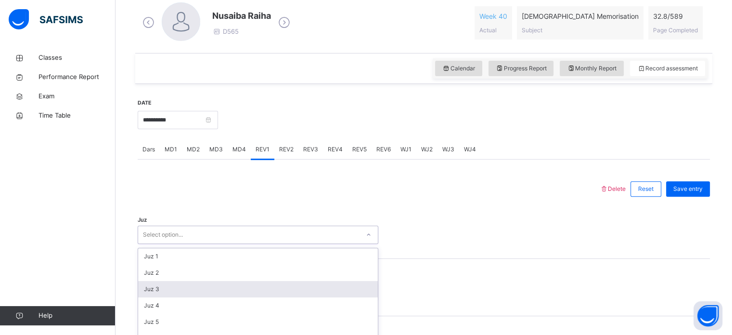
scroll to position [343, 0]
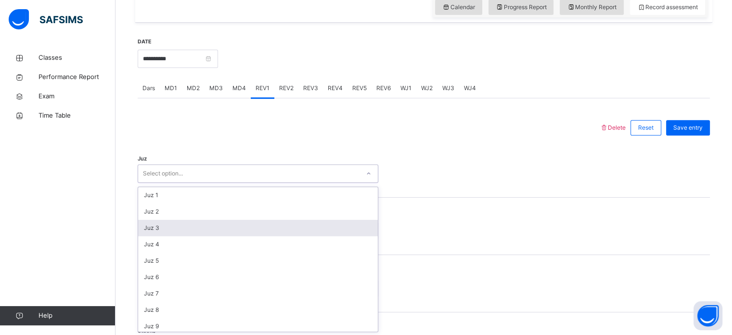
click at [227, 183] on div "option Juz 3 focused, 3 of 30. 30 results available. Use Up and Down to choose …" at bounding box center [258, 173] width 241 height 18
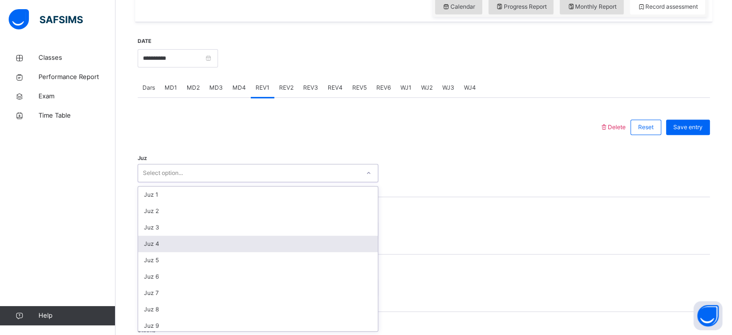
scroll to position [347, 0]
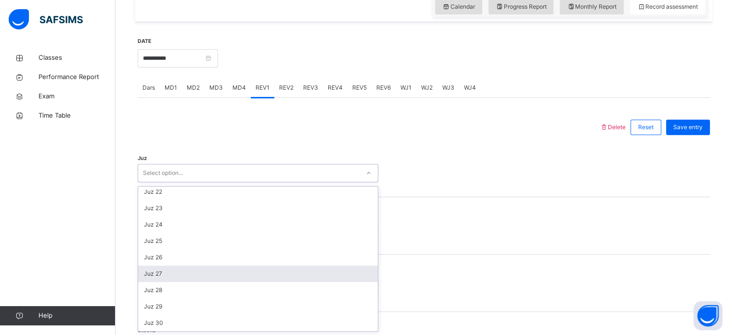
click at [216, 272] on div "Juz 27" at bounding box center [258, 273] width 240 height 16
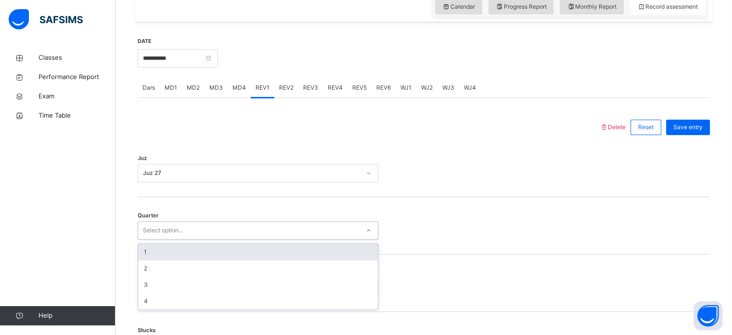
drag, startPoint x: 225, startPoint y: 223, endPoint x: 215, endPoint y: 250, distance: 28.6
click at [215, 239] on div "option 1 focused, 1 of 4. 4 results available. Use Up and Down to choose option…" at bounding box center [258, 230] width 241 height 18
click at [215, 250] on div "1" at bounding box center [258, 252] width 240 height 16
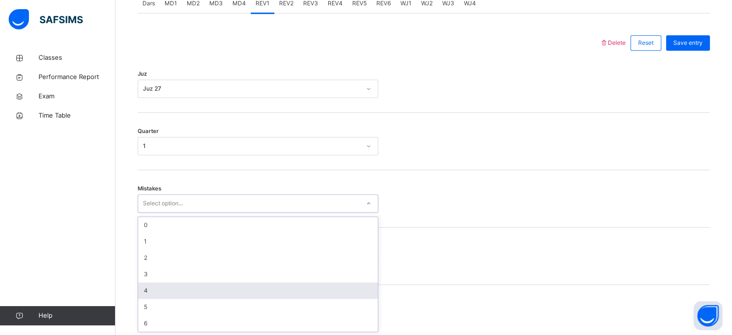
click at [195, 212] on div "option 4 focused, 5 of 7. 7 results available. Use Up and Down to choose option…" at bounding box center [258, 203] width 241 height 18
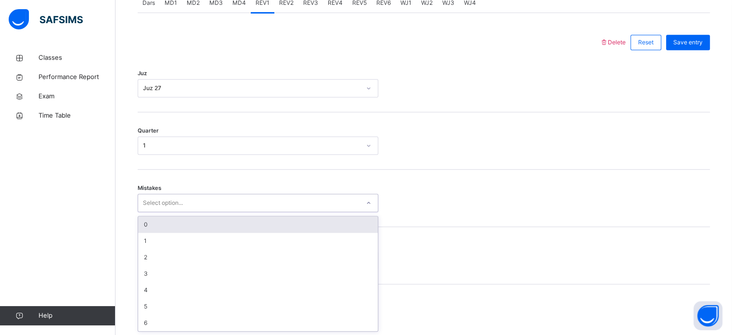
click at [188, 217] on div "0" at bounding box center [258, 224] width 240 height 16
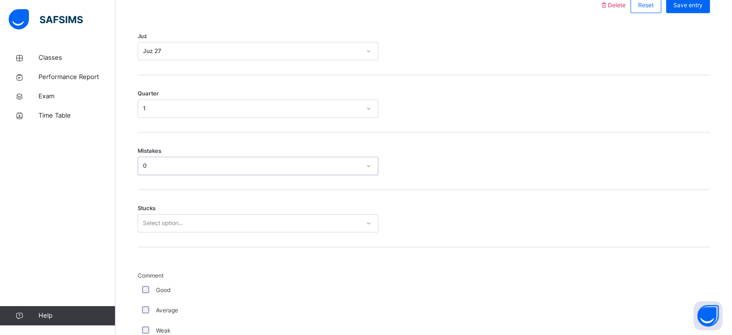
click at [185, 232] on div "Select option..." at bounding box center [258, 223] width 241 height 18
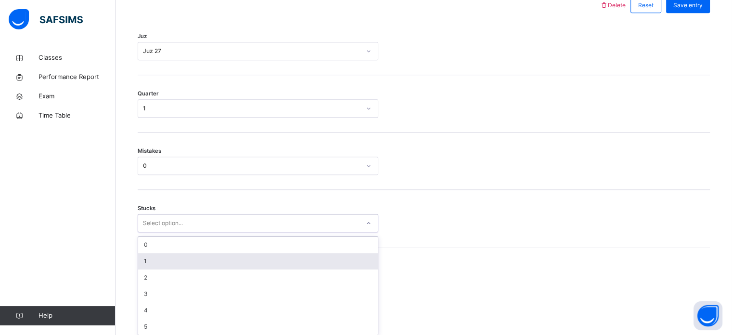
scroll to position [468, 0]
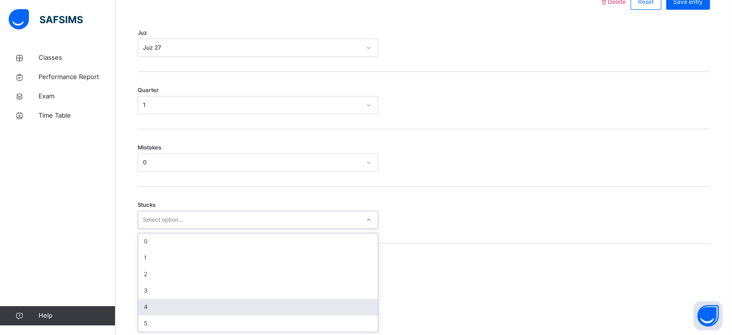
click at [185, 300] on div "4" at bounding box center [258, 307] width 240 height 16
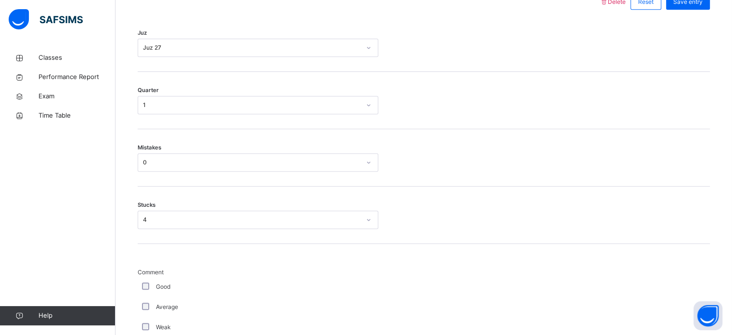
click at [152, 303] on div "Average" at bounding box center [258, 306] width 236 height 9
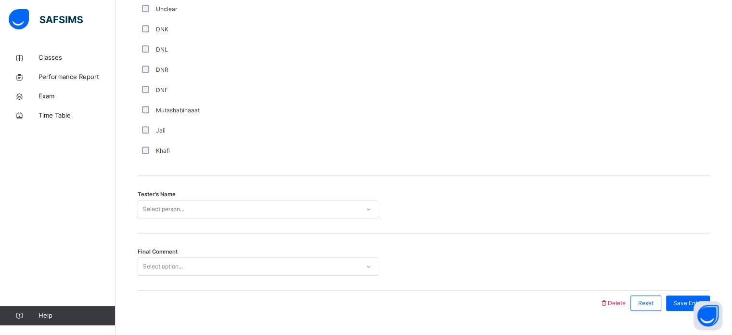
scroll to position [870, 0]
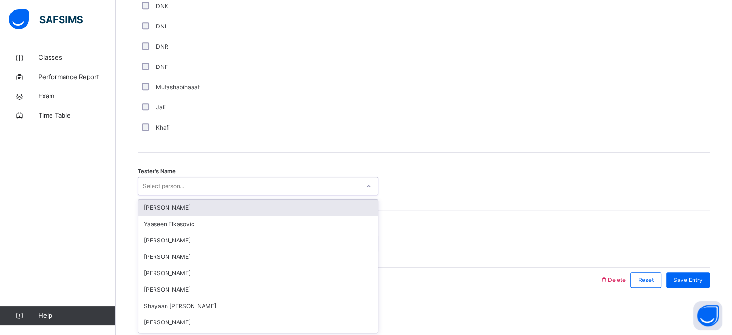
click at [240, 195] on div "option Jaabir Liu focused, 1 of 90. 90 results available. Use Up and Down to ch…" at bounding box center [258, 186] width 241 height 18
type input "******"
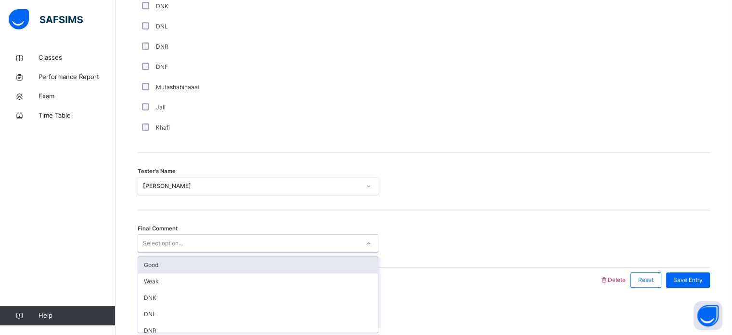
click at [212, 237] on div "Select option..." at bounding box center [249, 243] width 222 height 15
click at [210, 261] on div "Good" at bounding box center [258, 265] width 240 height 16
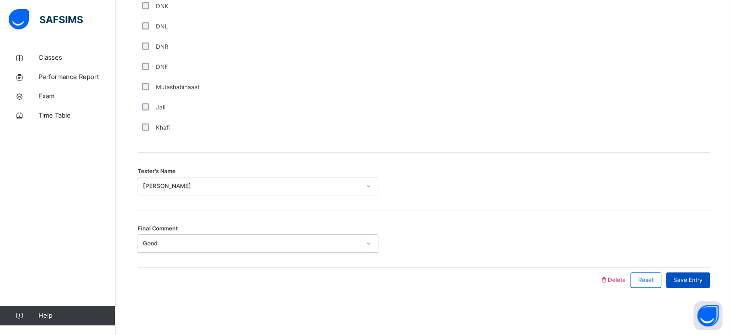
click at [691, 278] on span "Save Entry" at bounding box center [688, 279] width 29 height 9
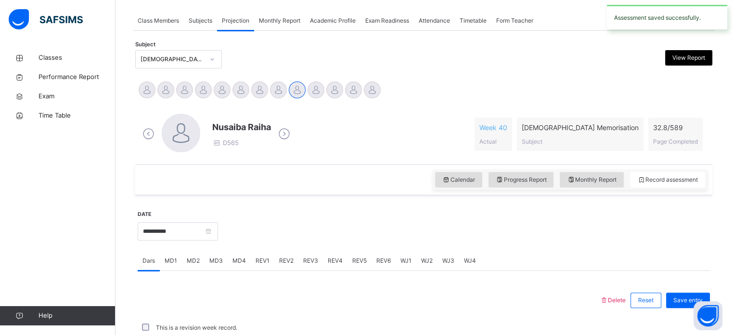
scroll to position [388, 0]
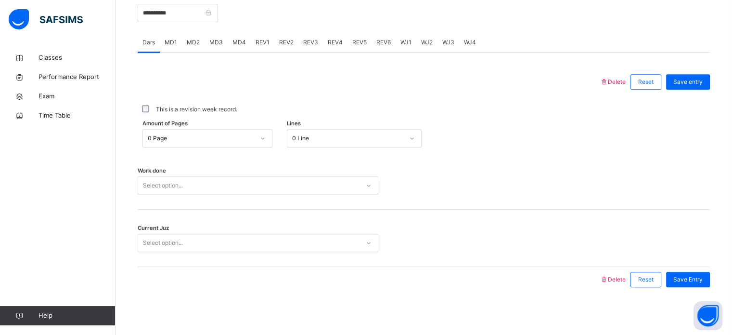
click at [258, 41] on span "REV1" at bounding box center [263, 42] width 14 height 9
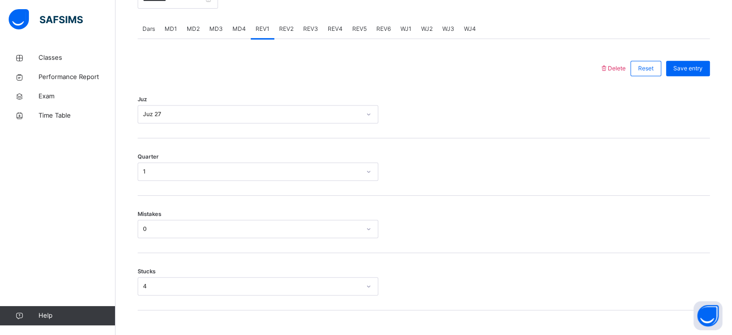
scroll to position [379, 0]
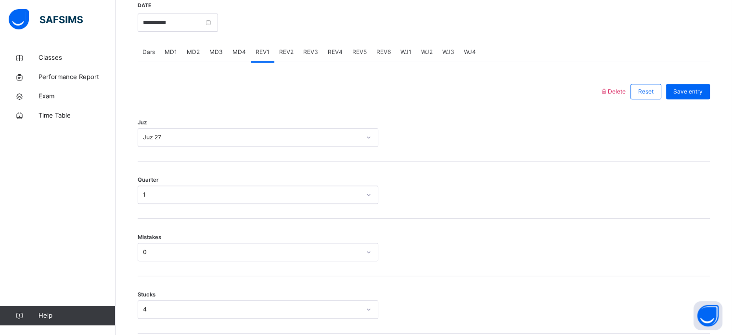
click at [284, 56] on div "REV2" at bounding box center [286, 51] width 24 height 19
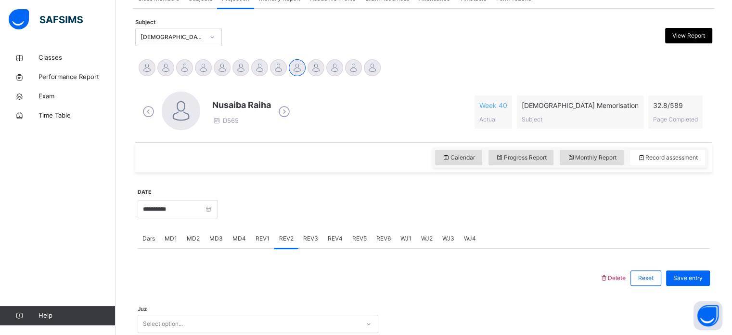
scroll to position [193, 0]
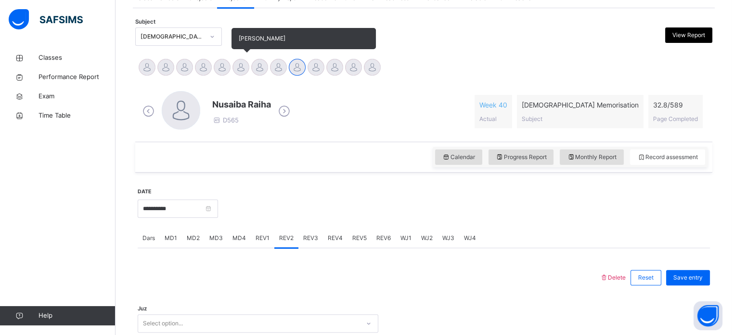
click at [249, 64] on div "[PERSON_NAME]" at bounding box center [241, 68] width 19 height 21
click at [247, 64] on div at bounding box center [241, 67] width 17 height 17
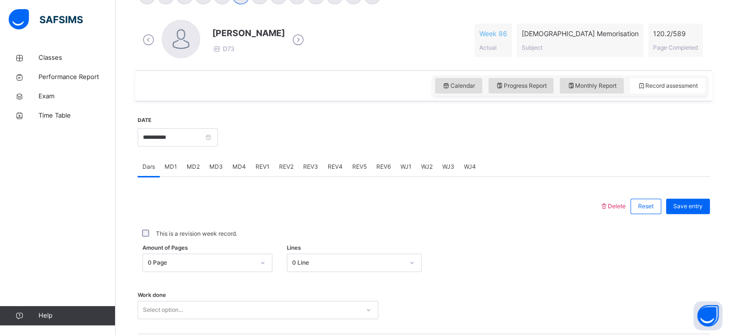
scroll to position [266, 0]
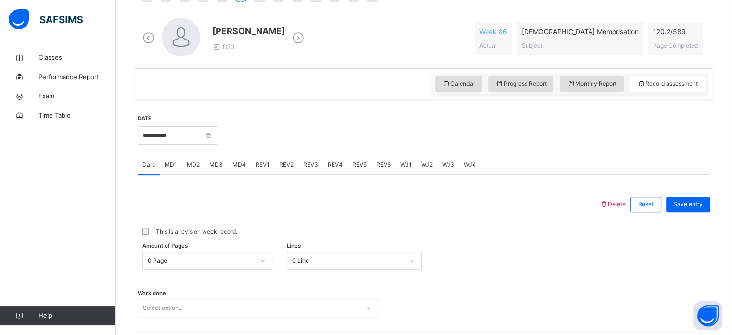
click at [261, 167] on span "REV1" at bounding box center [263, 164] width 14 height 9
click at [278, 153] on div at bounding box center [464, 134] width 483 height 41
click at [283, 163] on span "REV2" at bounding box center [286, 164] width 14 height 9
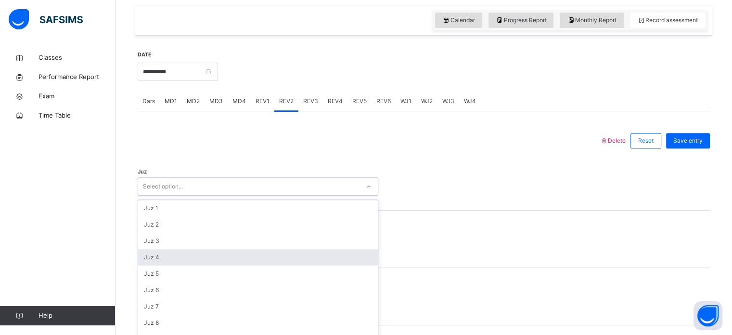
click at [239, 196] on div "option Juz 4 focused, 4 of 30. 30 results available. Use Up and Down to choose …" at bounding box center [258, 186] width 241 height 18
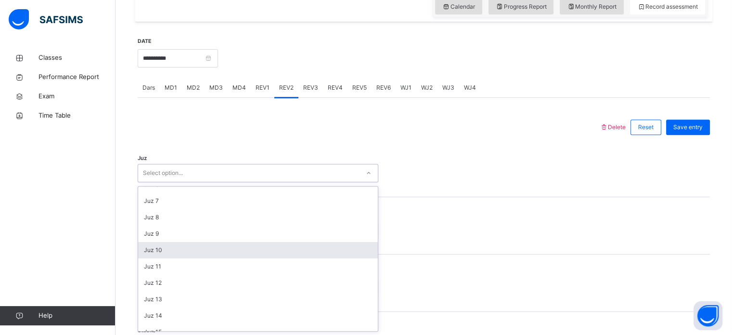
scroll to position [347, 0]
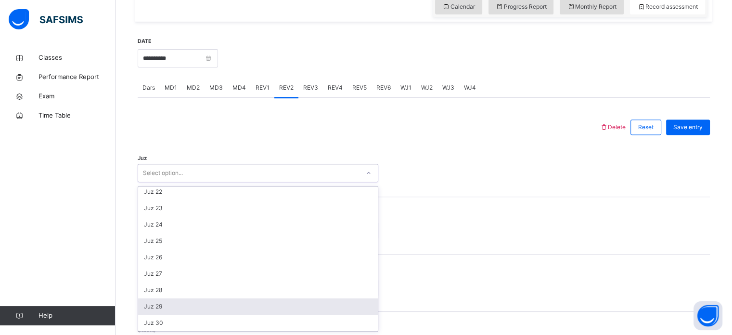
click at [177, 305] on div "Juz 29" at bounding box center [258, 306] width 240 height 16
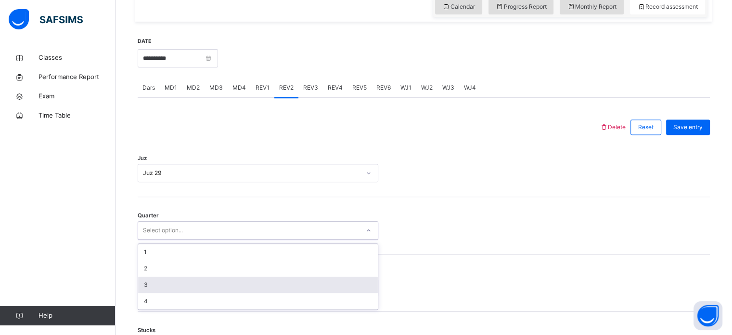
drag, startPoint x: 177, startPoint y: 229, endPoint x: 147, endPoint y: 288, distance: 66.5
click at [147, 239] on div "option 3 focused, 3 of 4. 4 results available. Use Up and Down to choose option…" at bounding box center [258, 230] width 241 height 18
click at [147, 288] on div "3" at bounding box center [258, 284] width 240 height 16
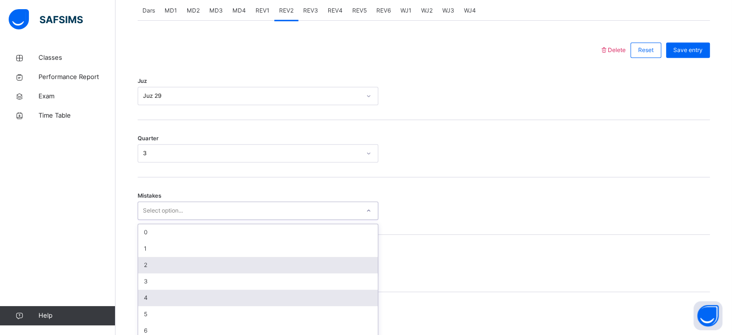
scroll to position [428, 0]
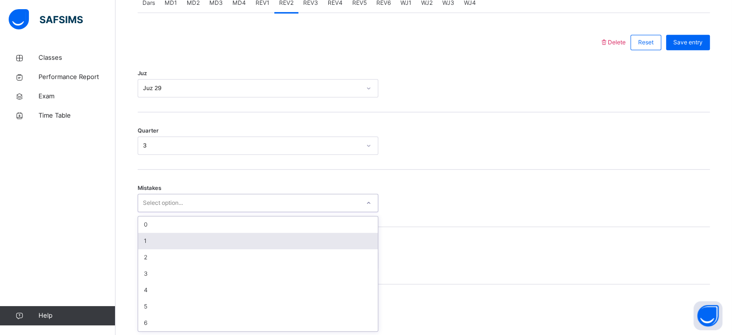
drag, startPoint x: 160, startPoint y: 290, endPoint x: 152, endPoint y: 237, distance: 53.1
click at [152, 212] on div "option 1 focused, 2 of 7. 7 results available. Use Up and Down to choose option…" at bounding box center [258, 203] width 241 height 18
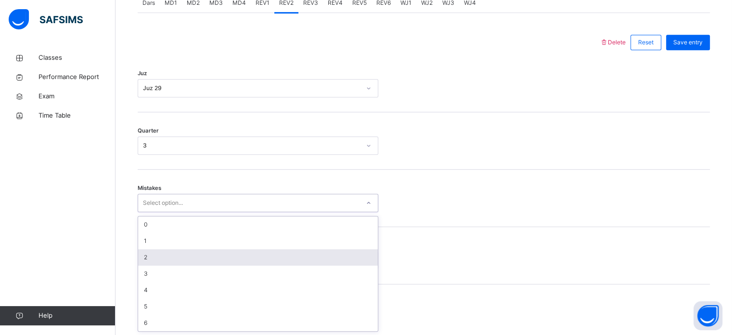
click at [156, 259] on div "2" at bounding box center [258, 257] width 240 height 16
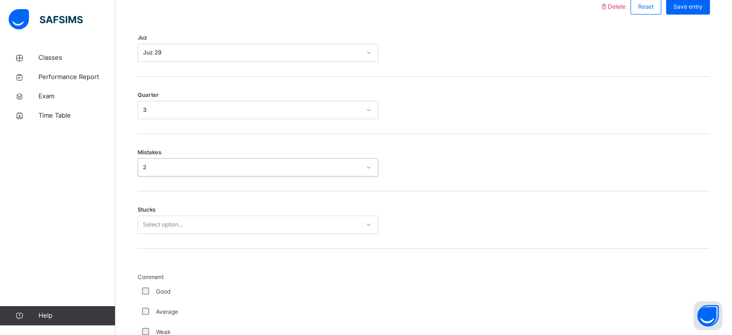
scroll to position [468, 0]
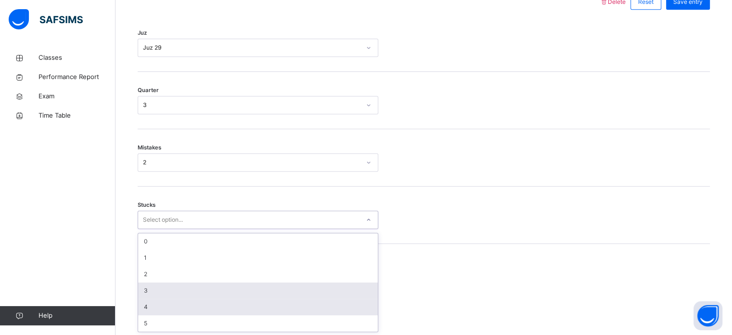
drag, startPoint x: 155, startPoint y: 267, endPoint x: 150, endPoint y: 304, distance: 37.5
click at [150, 229] on div "option 3 focused, 4 of 6. 6 results available. Use Up and Down to choose option…" at bounding box center [258, 219] width 241 height 18
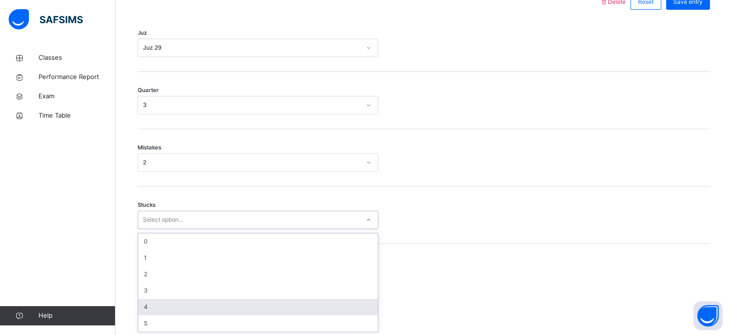
click at [150, 304] on div "4" at bounding box center [258, 307] width 240 height 16
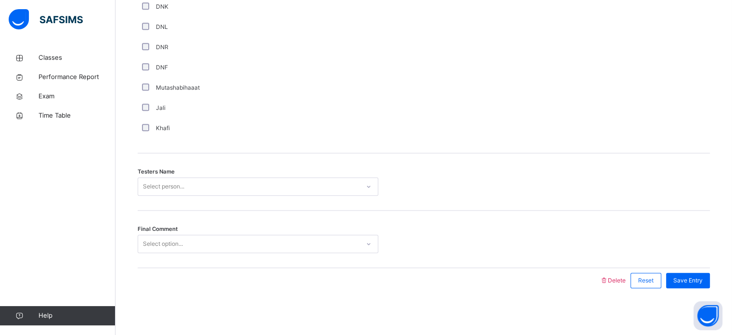
scroll to position [870, 0]
click at [187, 183] on div "Select person..." at bounding box center [249, 186] width 222 height 15
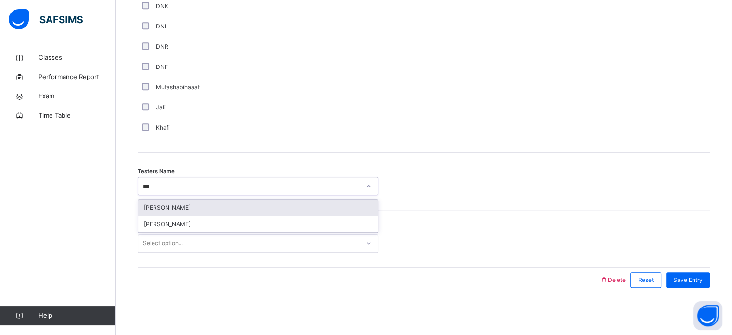
type input "****"
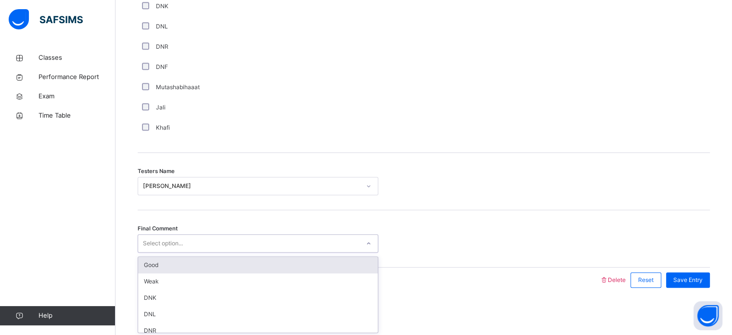
click at [185, 236] on div "Select option..." at bounding box center [249, 243] width 222 height 15
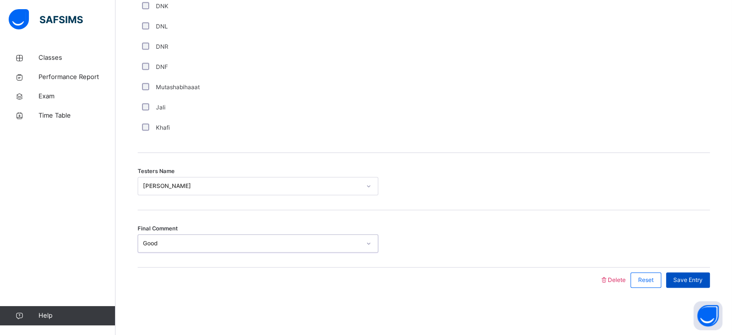
click at [703, 278] on span "Save Entry" at bounding box center [688, 279] width 29 height 9
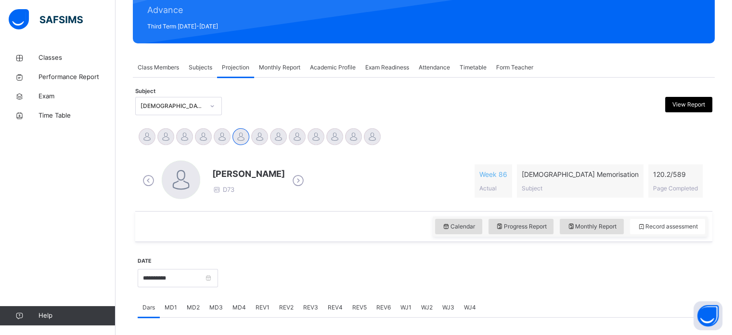
scroll to position [212, 0]
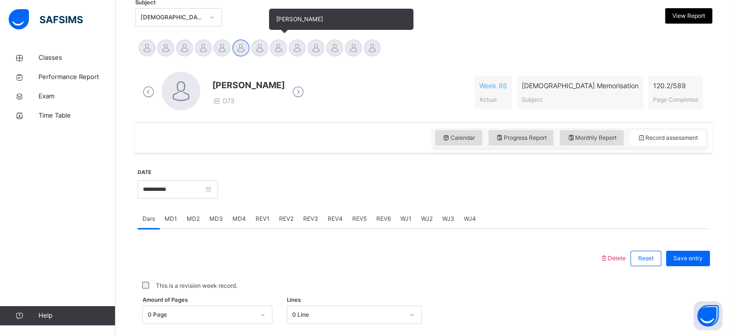
click at [279, 46] on div at bounding box center [278, 47] width 17 height 17
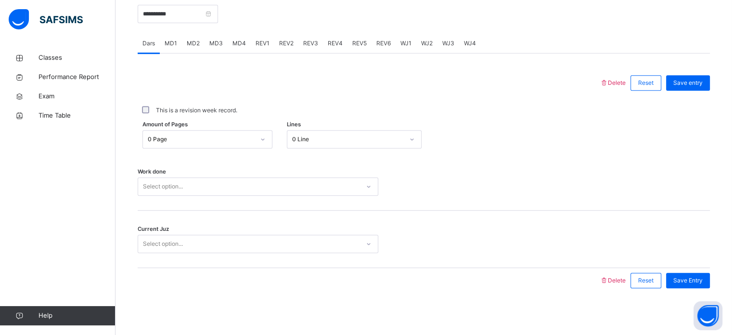
scroll to position [388, 0]
click at [422, 37] on div "WJ2" at bounding box center [427, 42] width 21 height 19
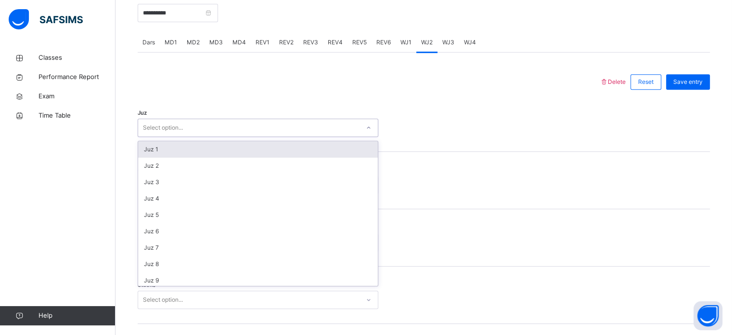
click at [361, 125] on div at bounding box center [369, 127] width 16 height 15
type input "**"
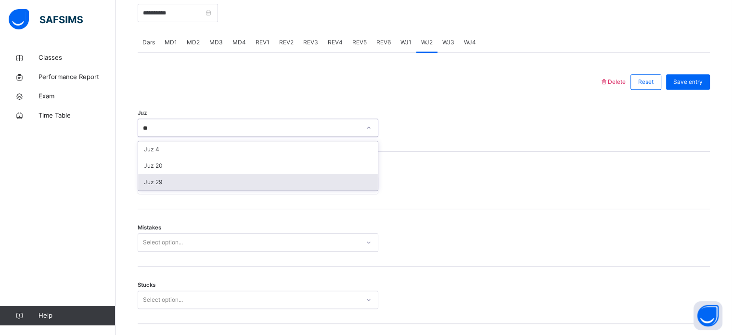
click at [299, 179] on div "Juz 29" at bounding box center [258, 182] width 240 height 16
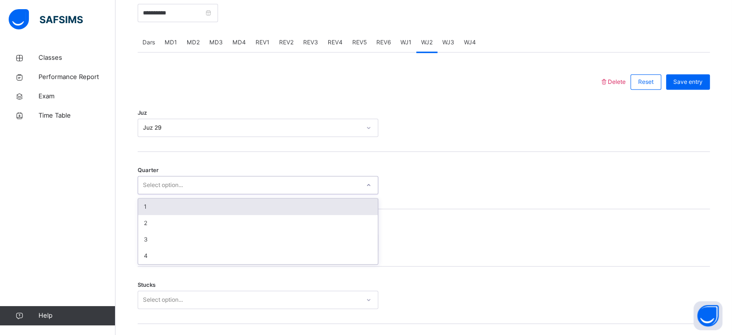
click at [299, 193] on div "Select option..." at bounding box center [258, 185] width 241 height 18
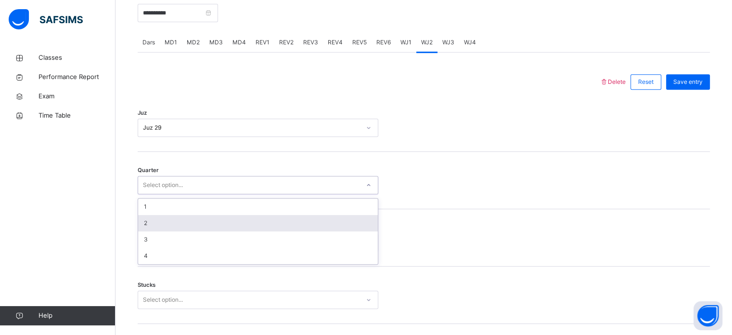
click at [282, 221] on div "2" at bounding box center [258, 223] width 240 height 16
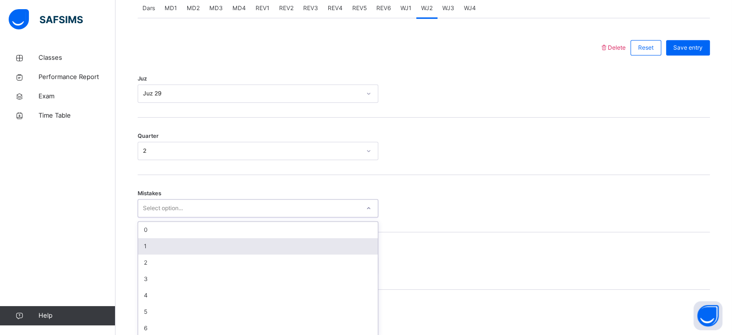
click at [267, 217] on div "option 1 focused, 2 of 7. 7 results available. Use Up and Down to choose option…" at bounding box center [258, 208] width 241 height 18
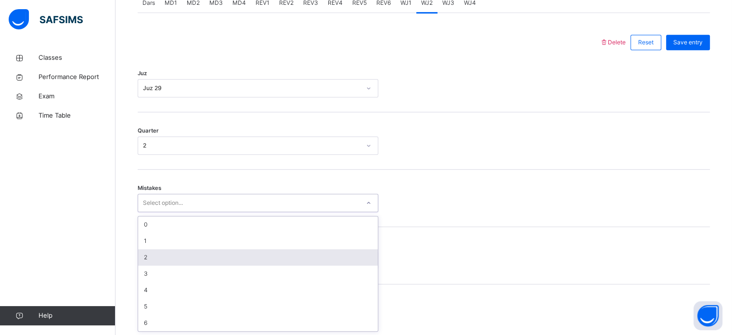
click at [263, 258] on div "2" at bounding box center [258, 257] width 240 height 16
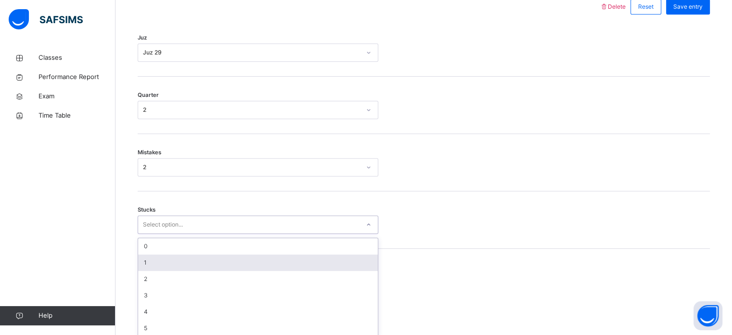
scroll to position [468, 0]
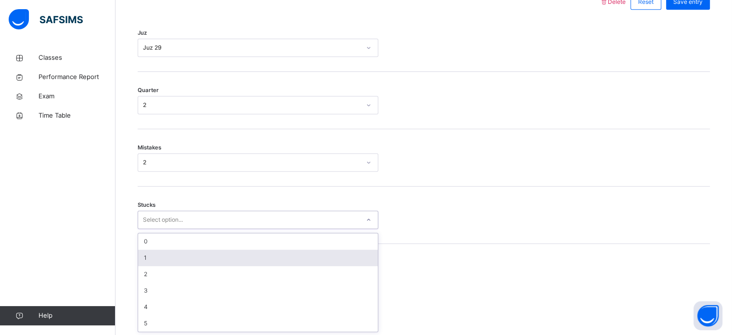
click at [260, 229] on div "option 1 focused, 2 of 6. 6 results available. Use Up and Down to choose option…" at bounding box center [258, 219] width 241 height 18
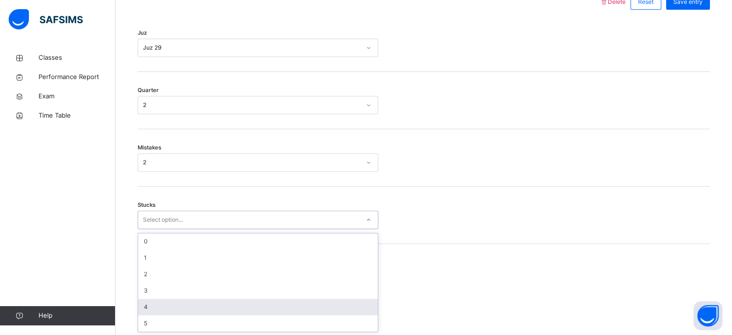
click at [231, 307] on div "4" at bounding box center [258, 307] width 240 height 16
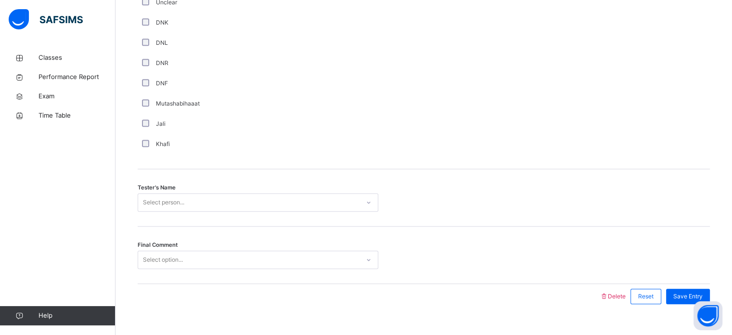
scroll to position [870, 0]
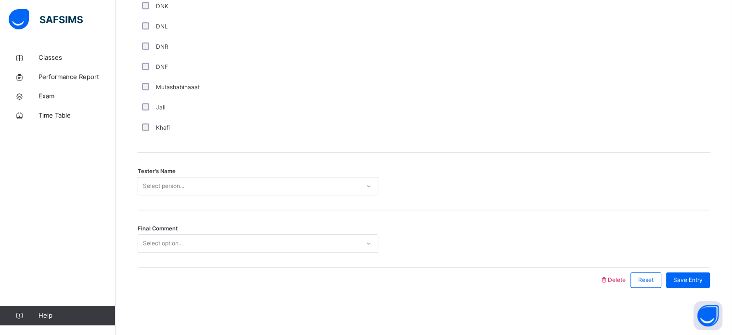
click at [187, 192] on div "Select person..." at bounding box center [249, 186] width 222 height 15
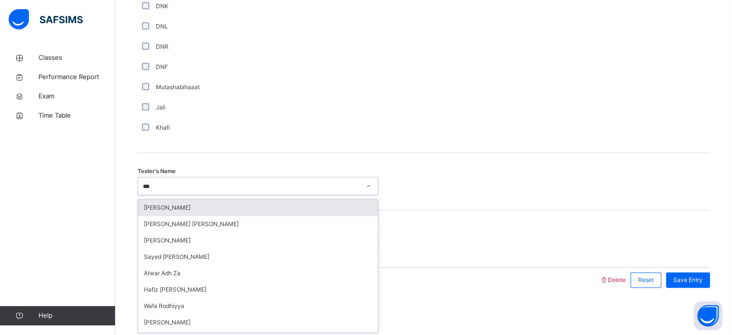
type input "****"
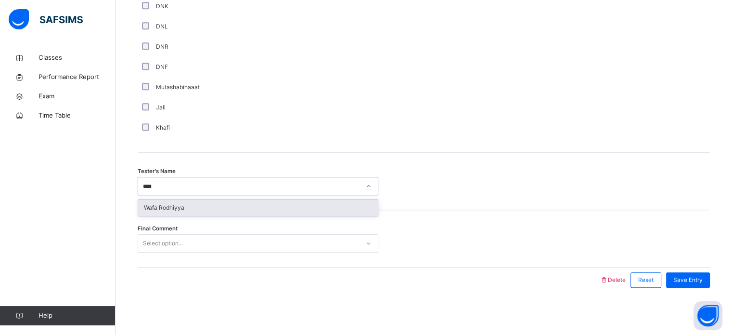
click at [160, 210] on div "Wafa Rodhiyya" at bounding box center [258, 207] width 240 height 16
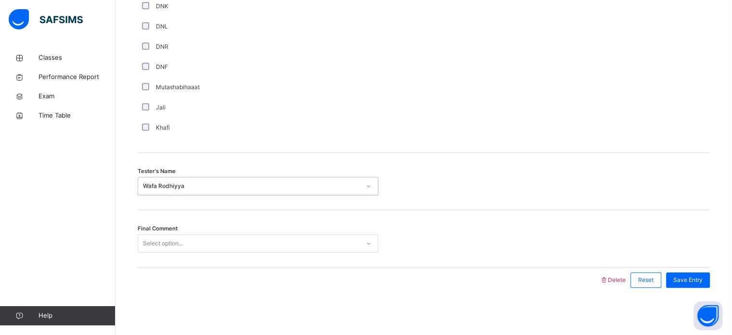
click at [164, 238] on div "Select option..." at bounding box center [163, 243] width 40 height 18
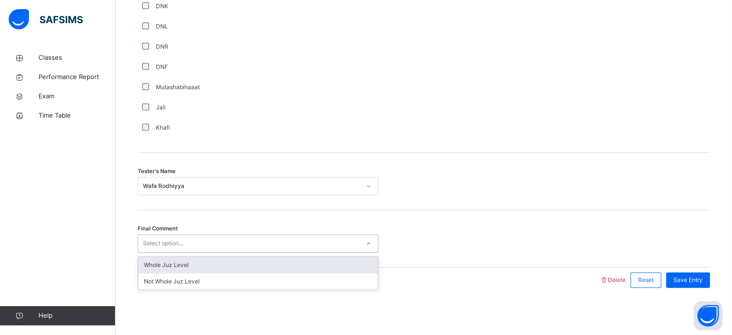
click at [175, 261] on div "Whole Juz Level" at bounding box center [258, 265] width 240 height 16
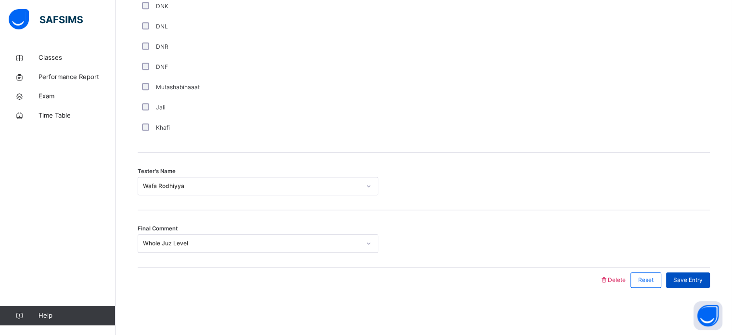
click at [695, 281] on span "Save Entry" at bounding box center [688, 279] width 29 height 9
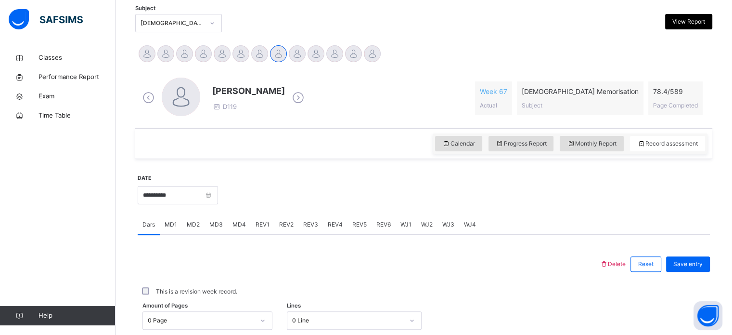
scroll to position [206, 0]
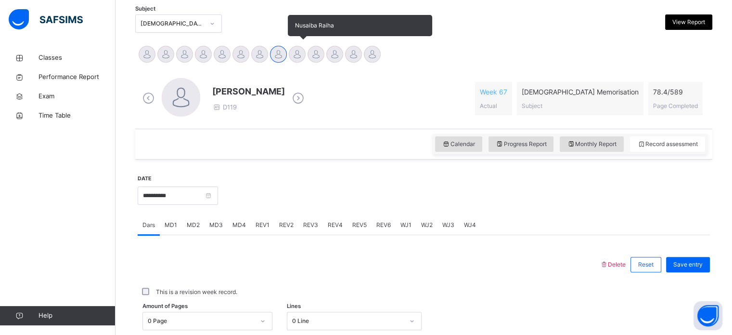
click at [291, 54] on div at bounding box center [297, 54] width 17 height 17
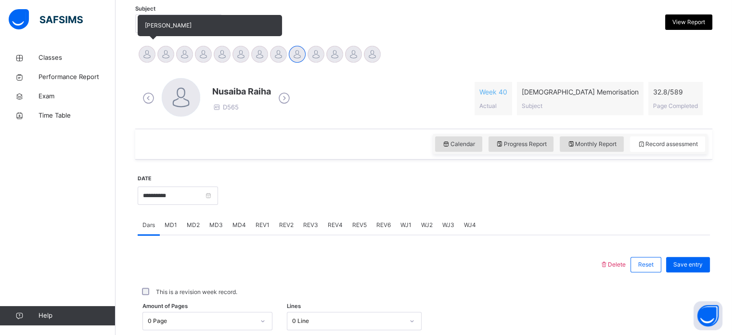
click at [151, 49] on div at bounding box center [147, 54] width 17 height 17
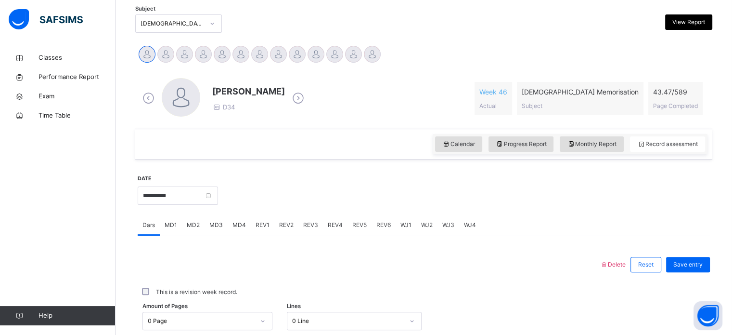
scroll to position [306, 0]
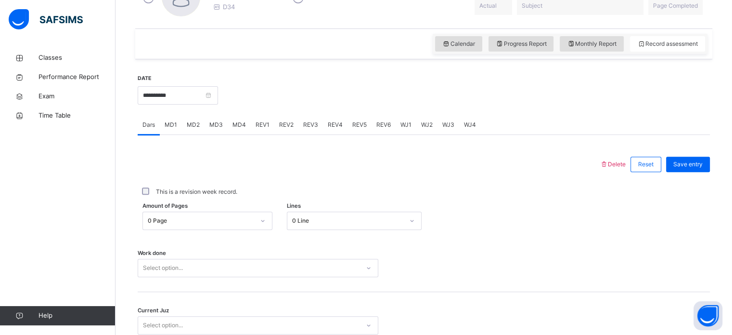
click at [280, 121] on span "REV2" at bounding box center [286, 124] width 14 height 9
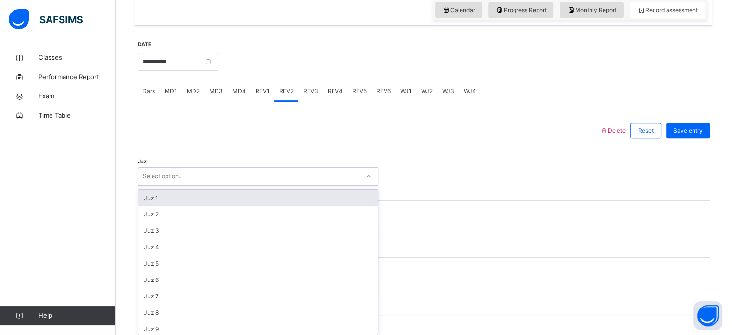
click at [232, 185] on div "option Juz 1 focused, 1 of 30. 30 results available. Use Up and Down to choose …" at bounding box center [258, 176] width 241 height 18
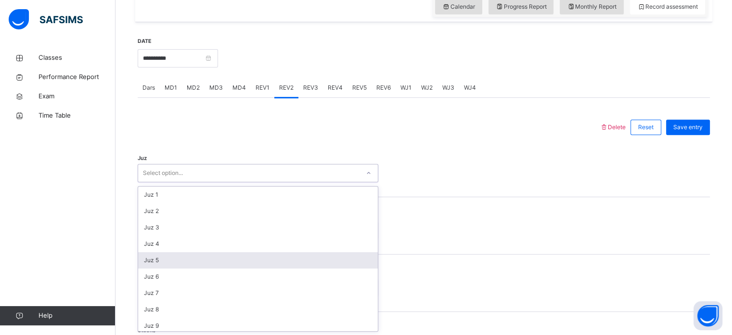
scroll to position [347, 0]
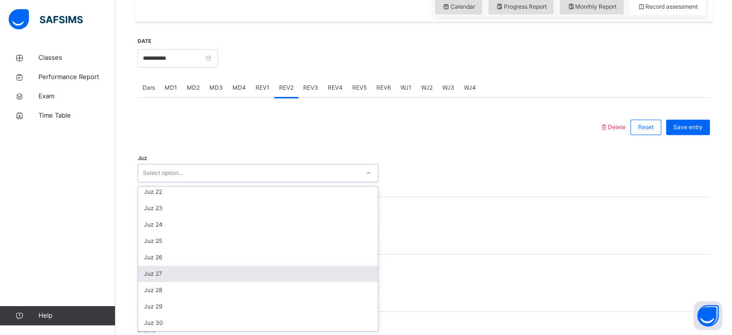
click at [153, 271] on div "Juz 27" at bounding box center [258, 273] width 240 height 16
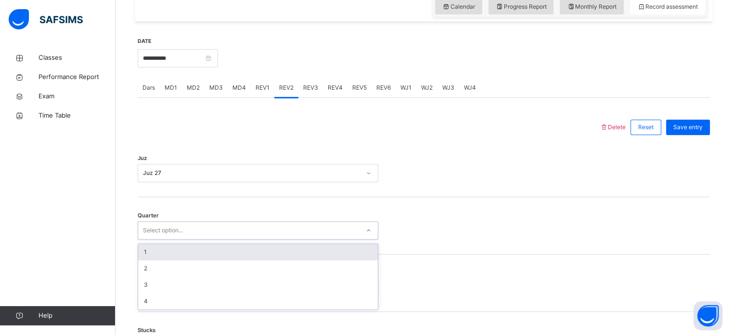
click at [146, 228] on div "Select option..." at bounding box center [163, 230] width 40 height 18
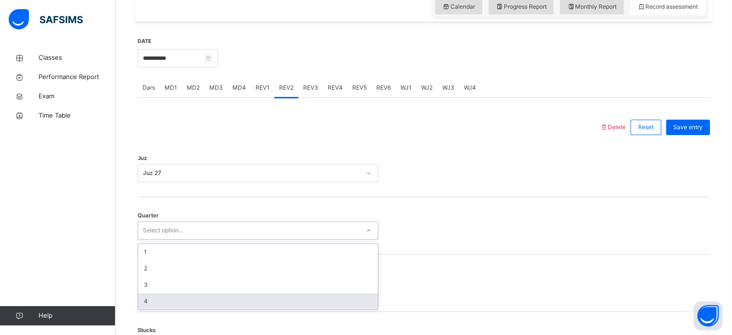
click at [148, 300] on div "4" at bounding box center [258, 301] width 240 height 16
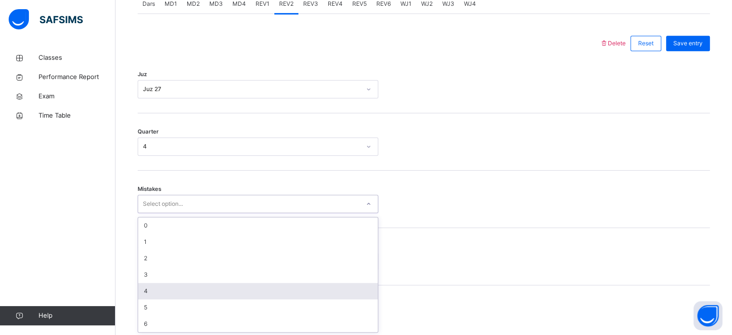
scroll to position [428, 0]
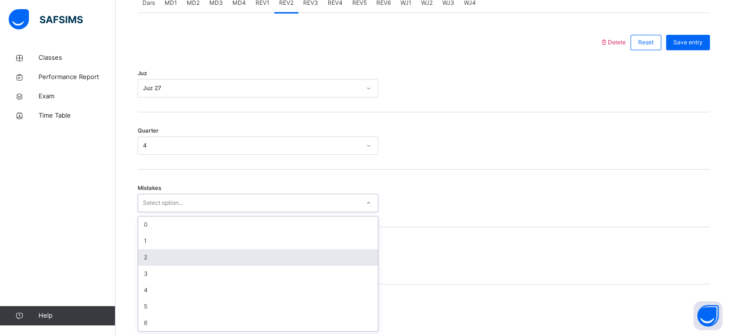
drag, startPoint x: 150, startPoint y: 285, endPoint x: 150, endPoint y: 255, distance: 29.4
click at [150, 212] on div "option 2 focused, 3 of 7. 7 results available. Use Up and Down to choose option…" at bounding box center [258, 203] width 241 height 18
click at [150, 255] on div "2" at bounding box center [258, 257] width 240 height 16
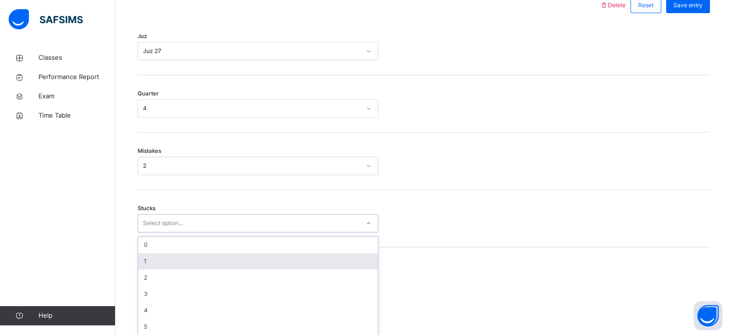
click at [150, 232] on div "option 1 focused, 2 of 6. 6 results available. Use Up and Down to choose option…" at bounding box center [258, 223] width 241 height 18
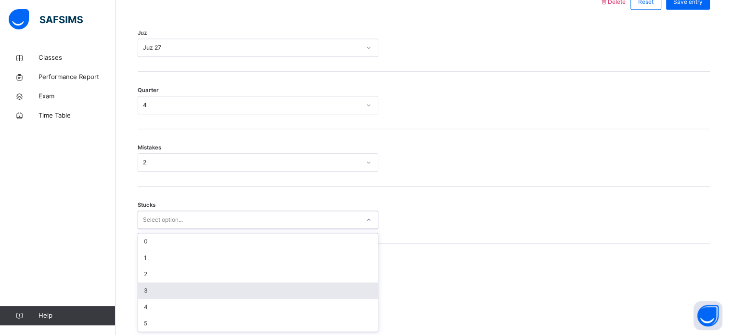
click at [147, 292] on div "3" at bounding box center [258, 290] width 240 height 16
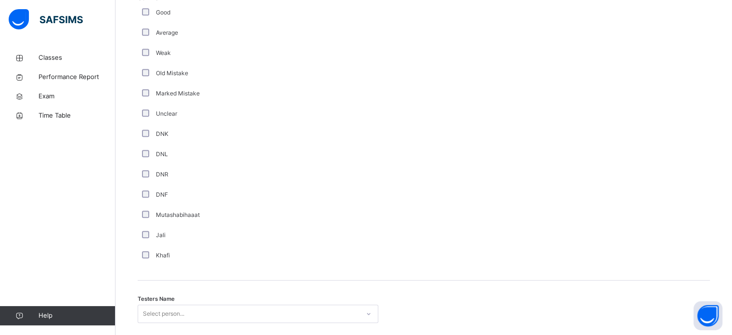
scroll to position [870, 0]
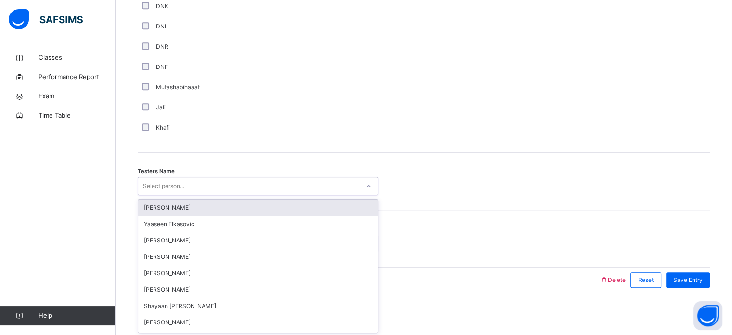
click at [159, 192] on div "Select person..." at bounding box center [258, 186] width 241 height 18
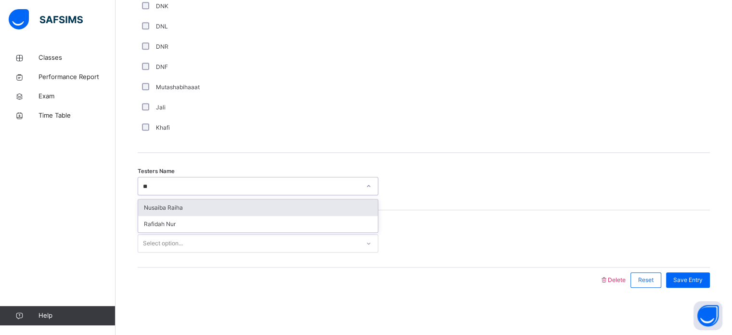
type input "***"
click at [155, 206] on div "Nusaiba Raiha" at bounding box center [258, 207] width 240 height 16
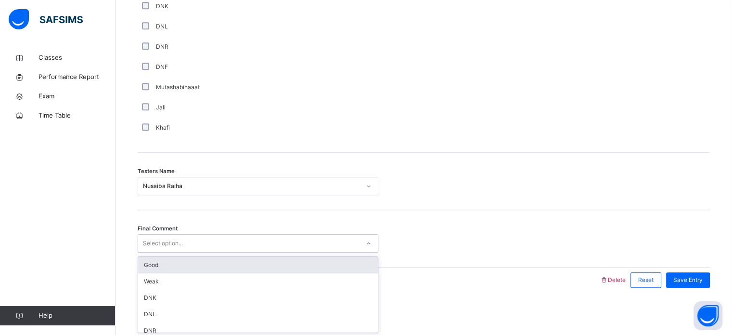
click at [156, 237] on div "Select option..." at bounding box center [163, 243] width 40 height 18
click at [156, 260] on div "Good" at bounding box center [258, 265] width 240 height 16
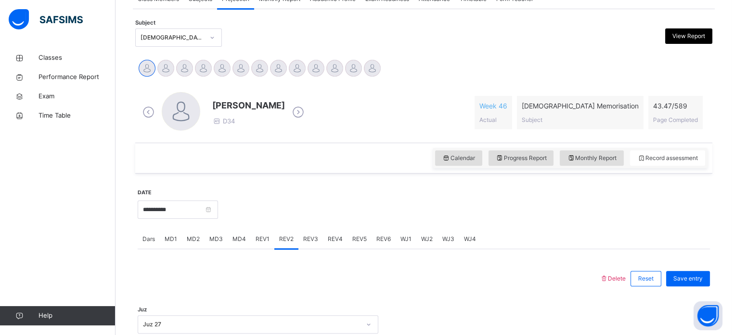
scroll to position [285, 0]
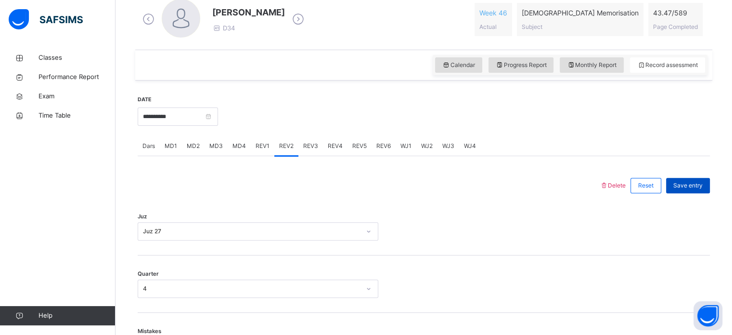
click at [710, 182] on div "Save entry" at bounding box center [688, 185] width 44 height 15
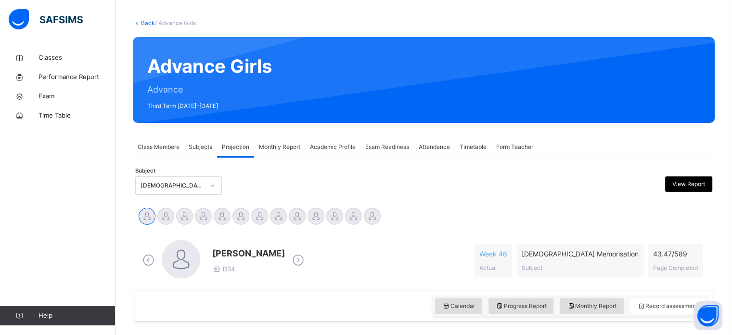
scroll to position [26, 0]
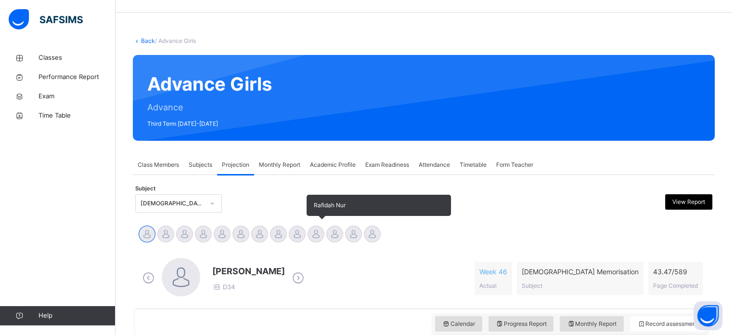
click at [322, 239] on div at bounding box center [316, 233] width 17 height 17
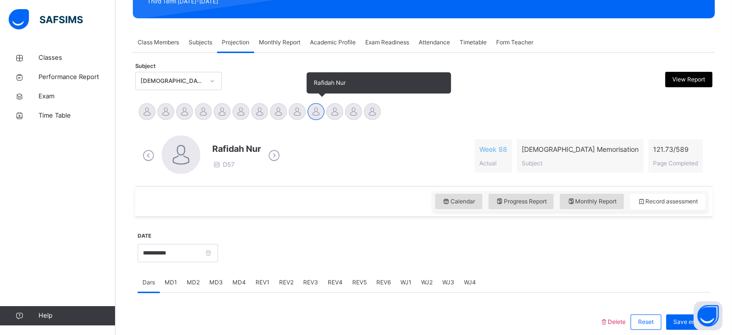
scroll to position [170, 0]
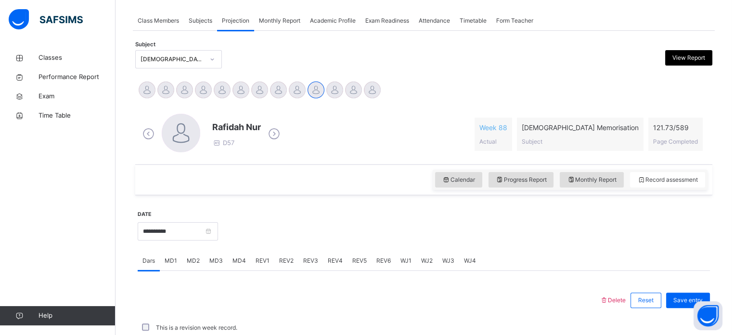
click at [282, 258] on span "REV2" at bounding box center [286, 260] width 14 height 9
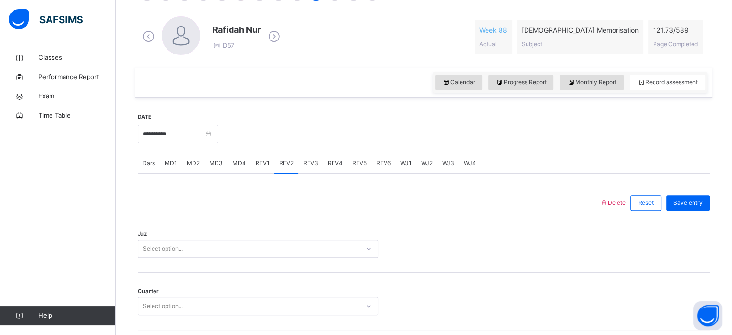
scroll to position [275, 0]
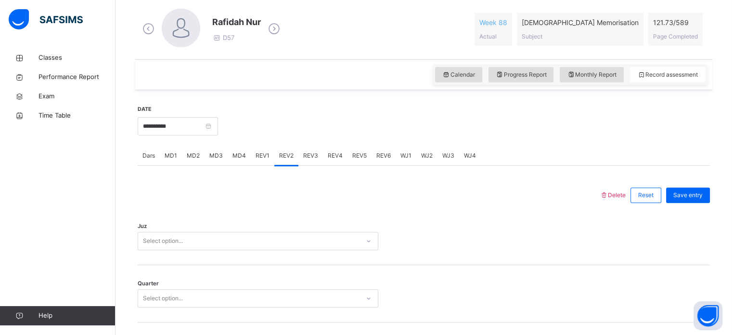
click at [266, 155] on span "REV1" at bounding box center [263, 155] width 14 height 9
click at [302, 160] on div "REV3" at bounding box center [311, 155] width 25 height 19
click at [287, 154] on span "REV2" at bounding box center [286, 155] width 14 height 9
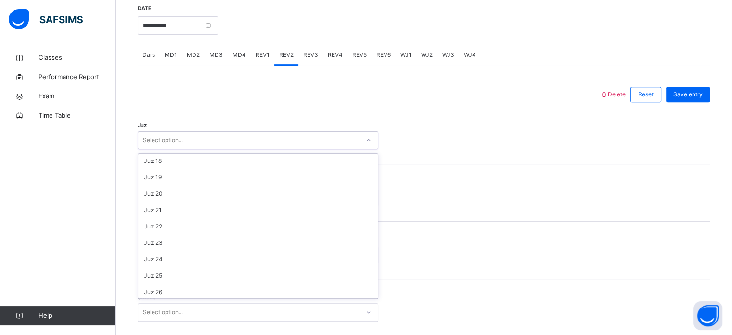
scroll to position [347, 0]
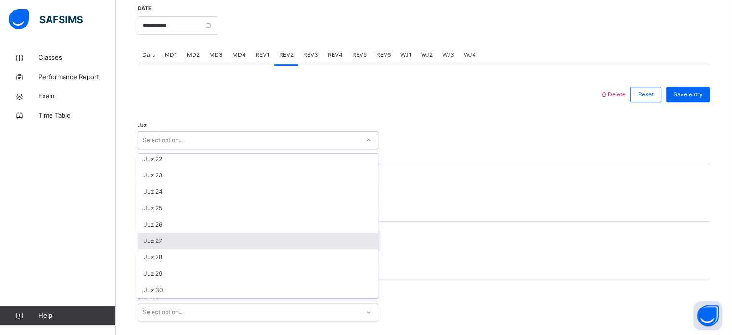
click at [168, 241] on div "Juz 27" at bounding box center [258, 241] width 240 height 16
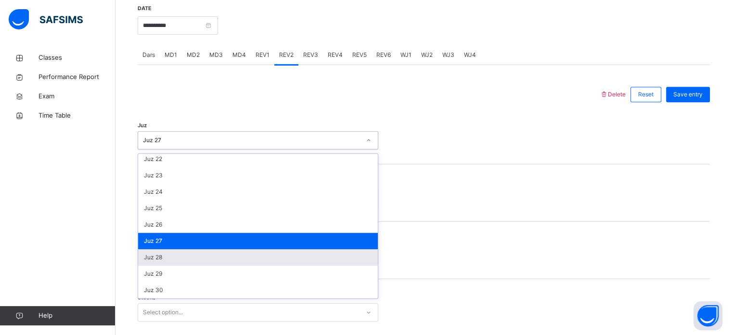
click at [182, 257] on div "Juz 28" at bounding box center [258, 257] width 240 height 16
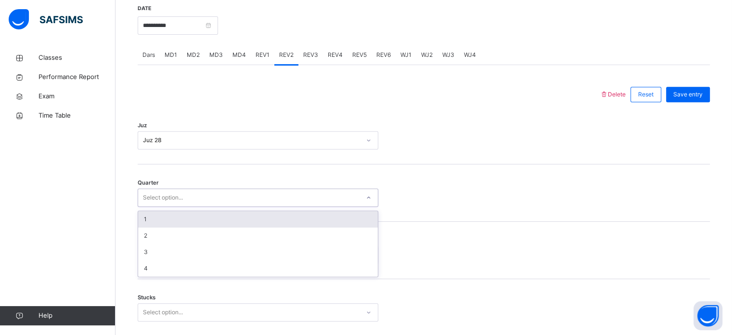
click at [191, 223] on div "1" at bounding box center [258, 219] width 240 height 16
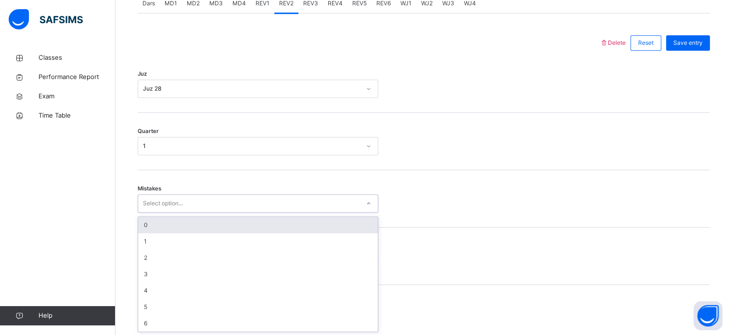
scroll to position [428, 0]
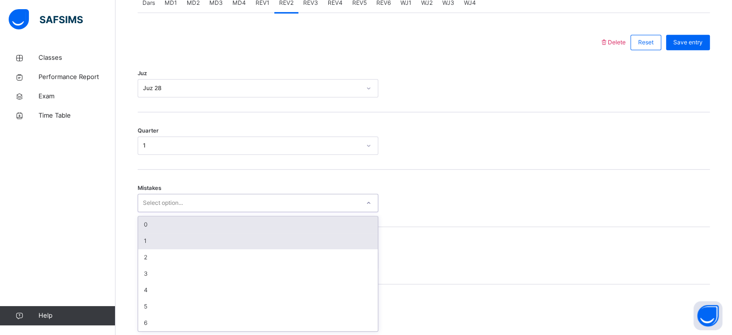
click at [171, 243] on div "1" at bounding box center [258, 241] width 240 height 16
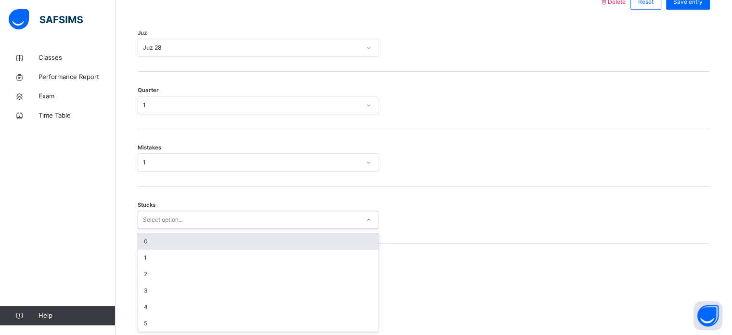
scroll to position [468, 0]
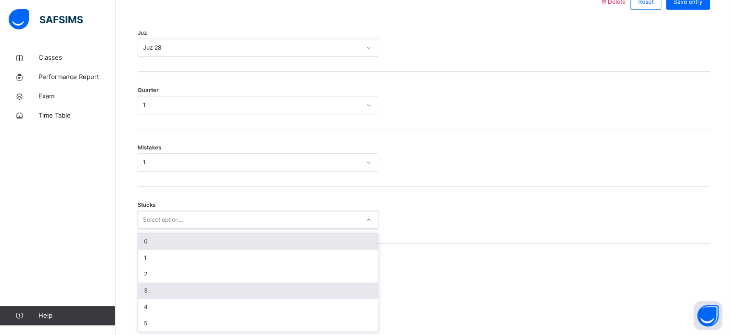
click at [162, 288] on div "3" at bounding box center [258, 290] width 240 height 16
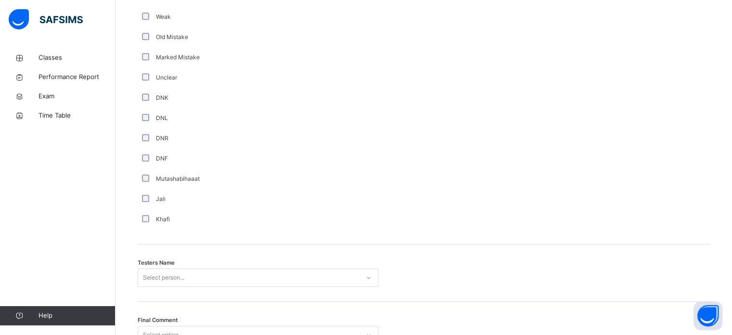
scroll to position [870, 0]
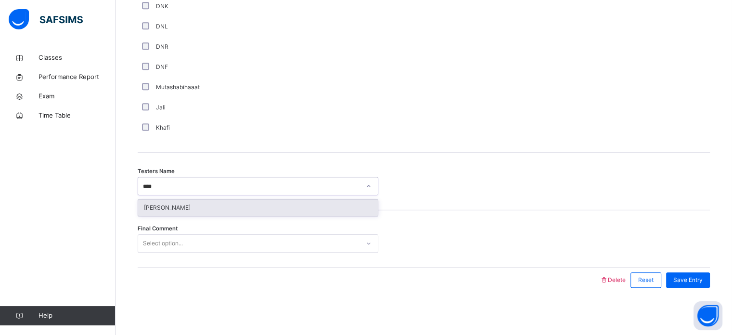
type input "*****"
click at [238, 213] on div "[PERSON_NAME]" at bounding box center [258, 207] width 240 height 16
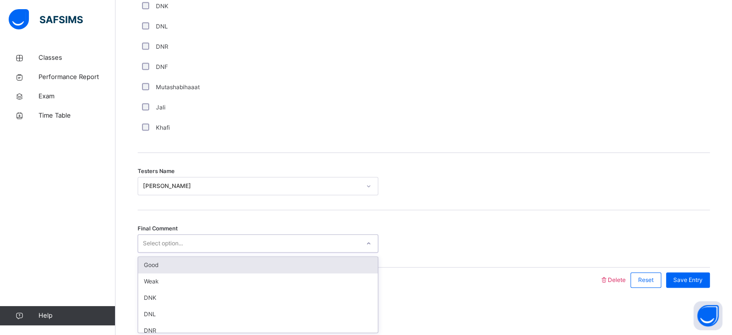
click at [219, 266] on div "Good" at bounding box center [258, 265] width 240 height 16
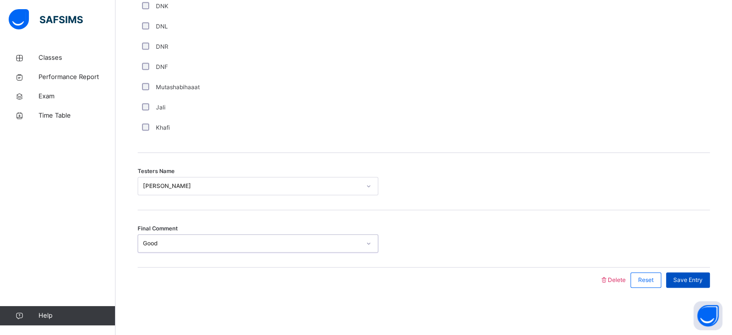
click at [692, 279] on span "Save Entry" at bounding box center [688, 279] width 29 height 9
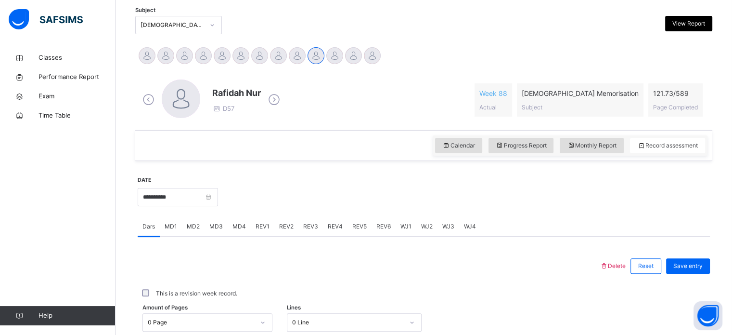
scroll to position [204, 0]
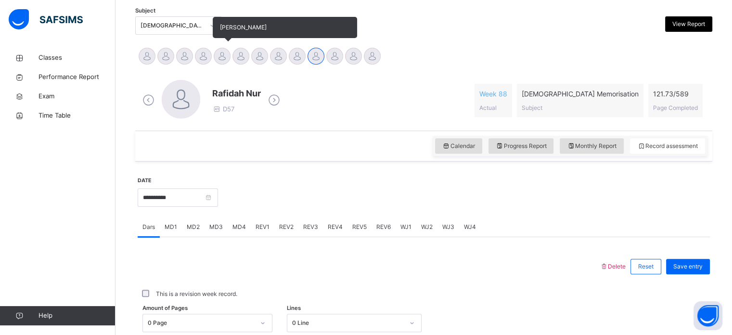
click at [225, 60] on div at bounding box center [222, 56] width 17 height 17
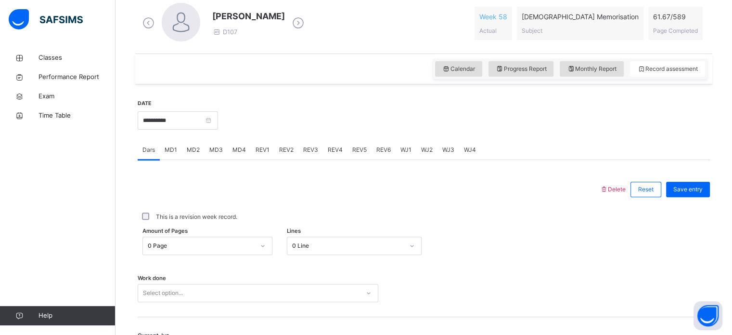
scroll to position [388, 0]
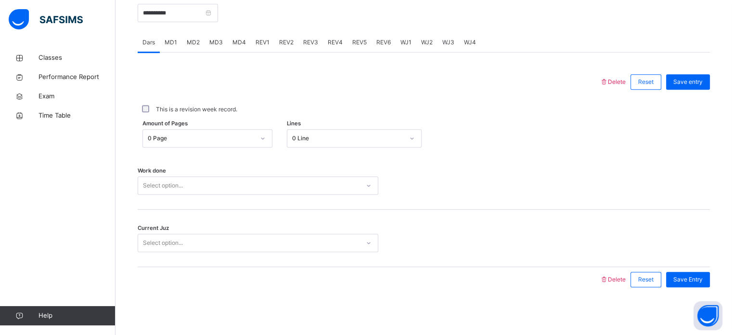
click at [176, 40] on span "MD1" at bounding box center [171, 42] width 13 height 9
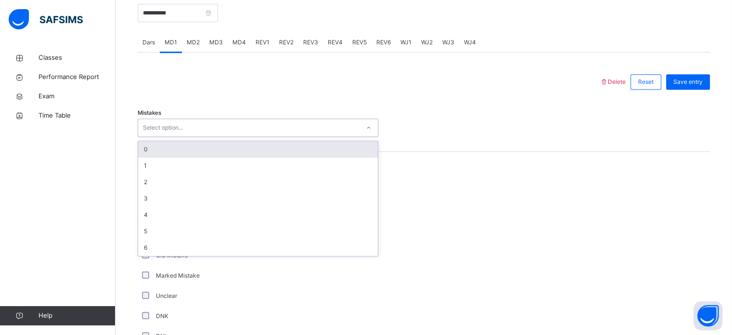
click at [170, 150] on div "0" at bounding box center [258, 149] width 240 height 16
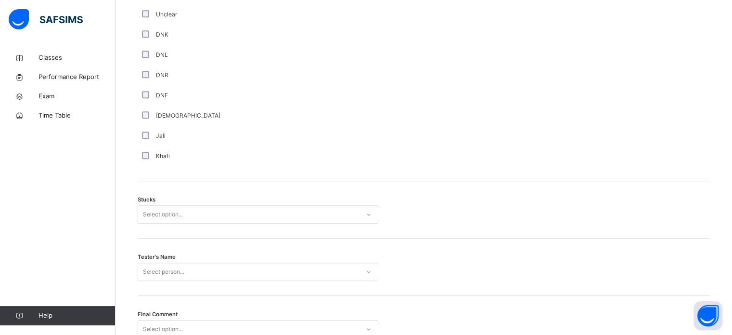
scroll to position [755, 0]
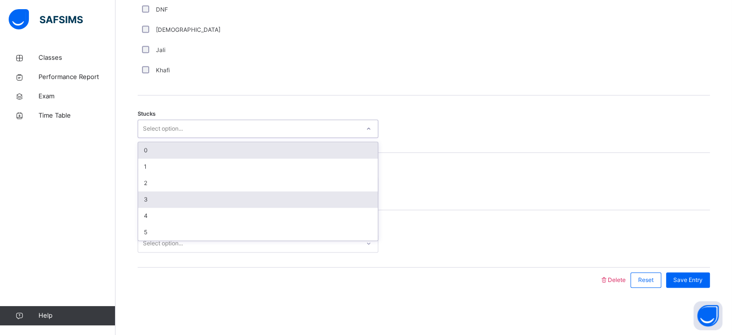
click at [144, 197] on div "3" at bounding box center [258, 199] width 240 height 16
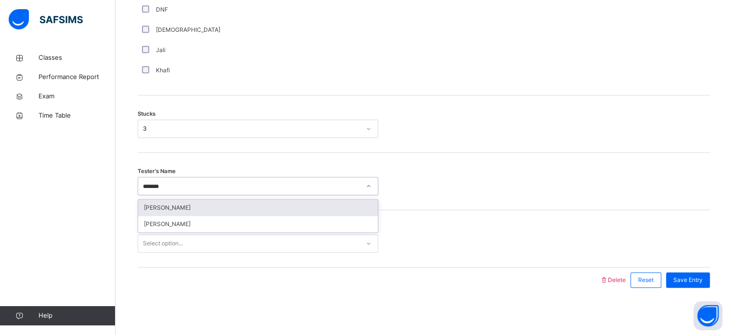
type input "********"
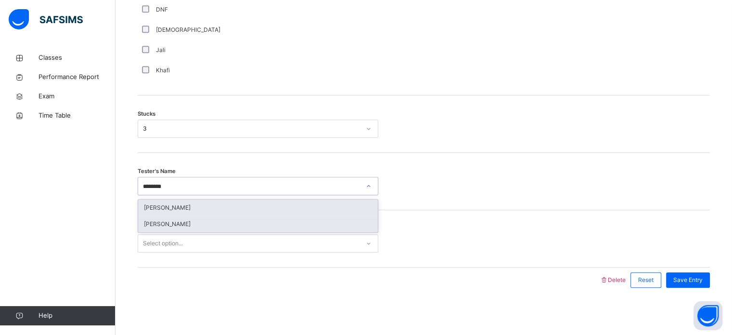
click at [160, 223] on div "[PERSON_NAME]" at bounding box center [258, 224] width 240 height 16
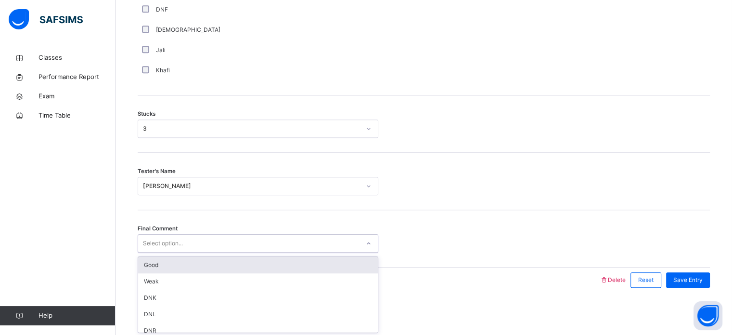
click at [183, 269] on div "Good" at bounding box center [258, 265] width 240 height 16
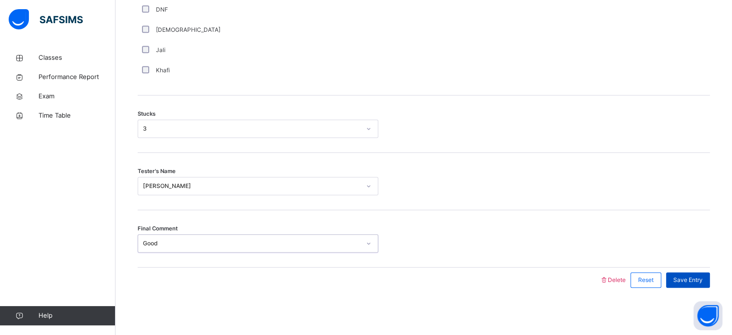
click at [692, 275] on span "Save Entry" at bounding box center [688, 279] width 29 height 9
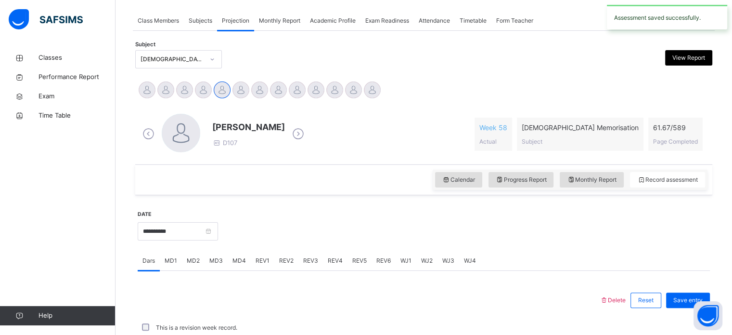
scroll to position [388, 0]
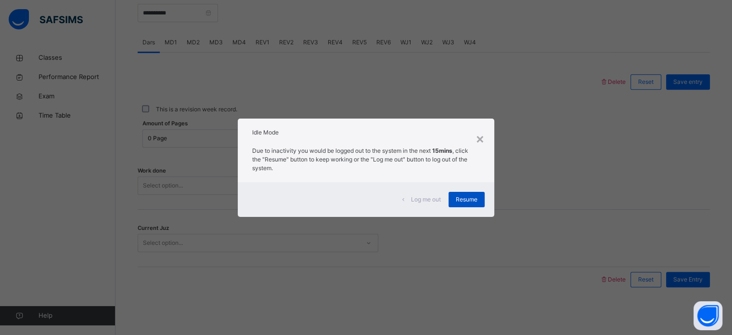
click at [464, 206] on div "Resume" at bounding box center [467, 199] width 36 height 15
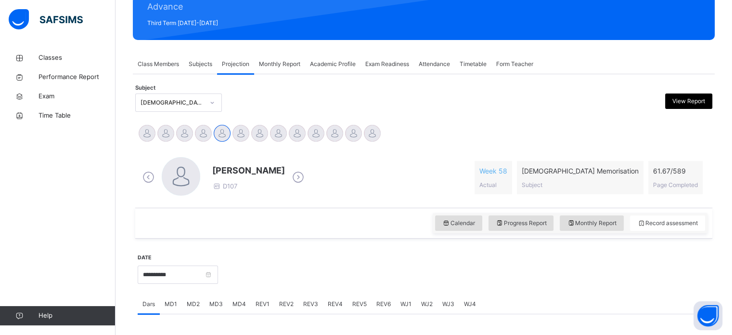
scroll to position [99, 0]
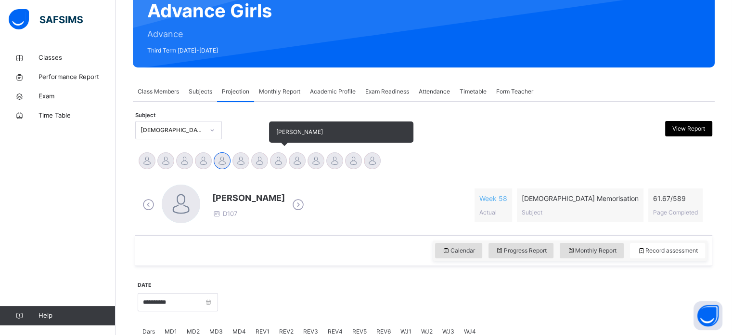
click at [272, 166] on div at bounding box center [278, 160] width 17 height 17
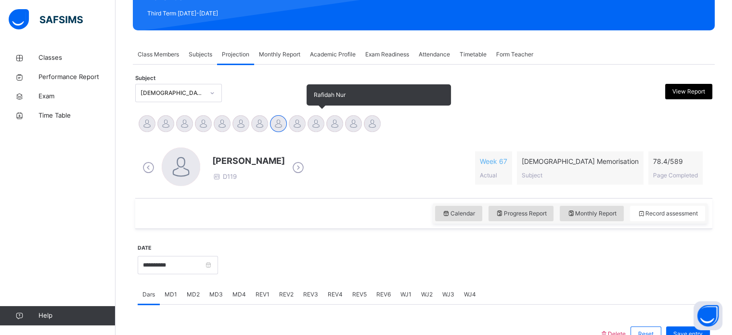
scroll to position [130, 0]
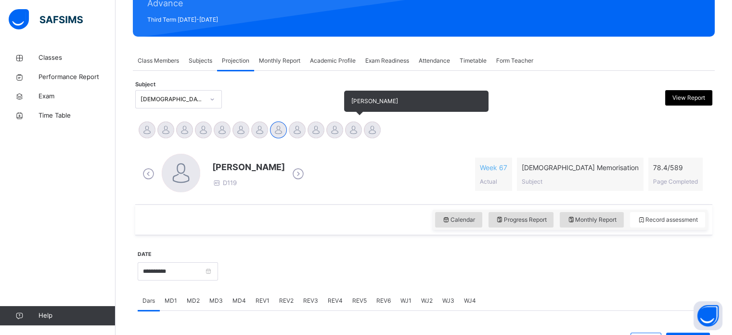
click at [357, 131] on div at bounding box center [353, 129] width 17 height 17
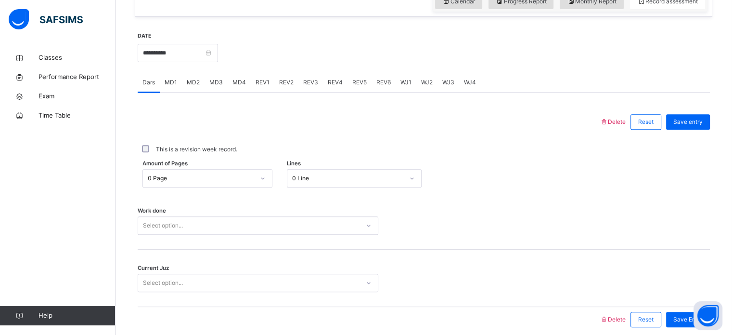
scroll to position [349, 0]
click at [194, 87] on div "MD2" at bounding box center [193, 81] width 23 height 19
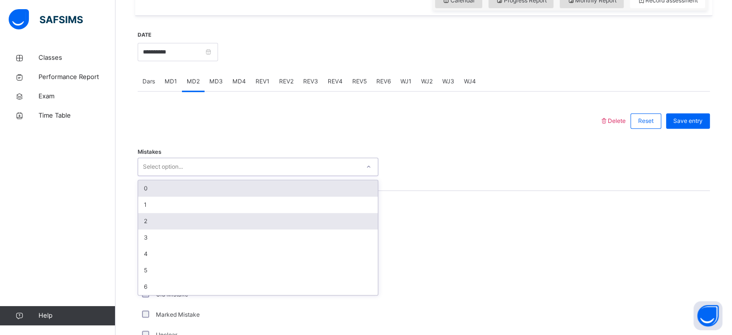
click at [146, 219] on div "2" at bounding box center [258, 221] width 240 height 16
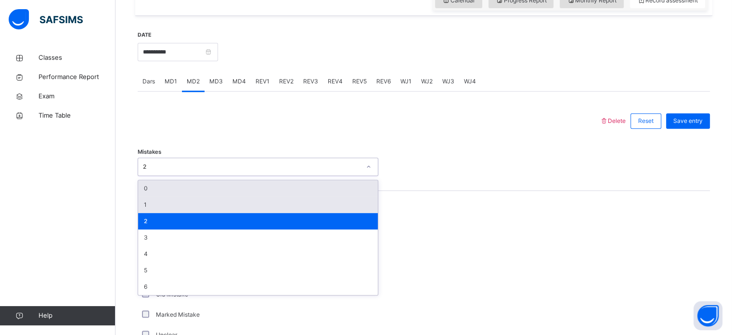
click at [149, 206] on div "1" at bounding box center [258, 204] width 240 height 16
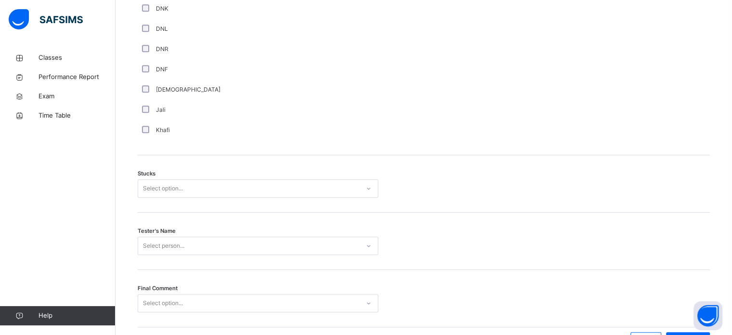
scroll to position [694, 0]
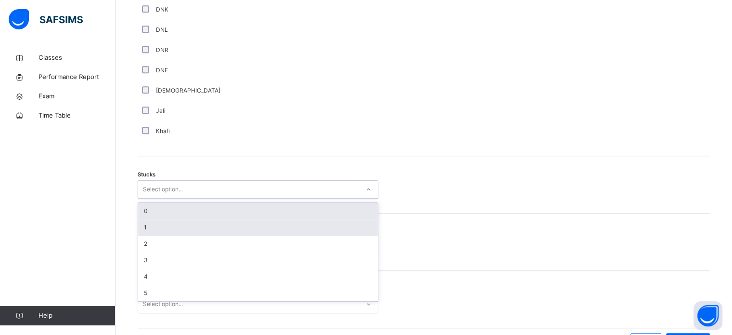
click at [144, 233] on div "1" at bounding box center [258, 227] width 240 height 16
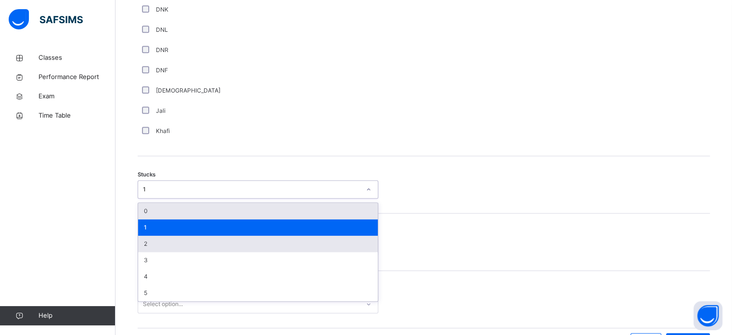
click at [160, 250] on div "2" at bounding box center [258, 243] width 240 height 16
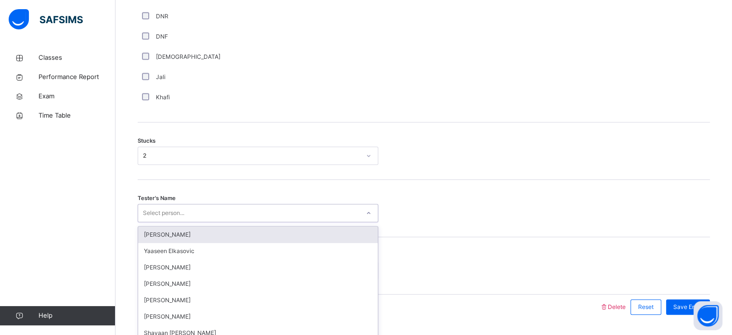
scroll to position [755, 0]
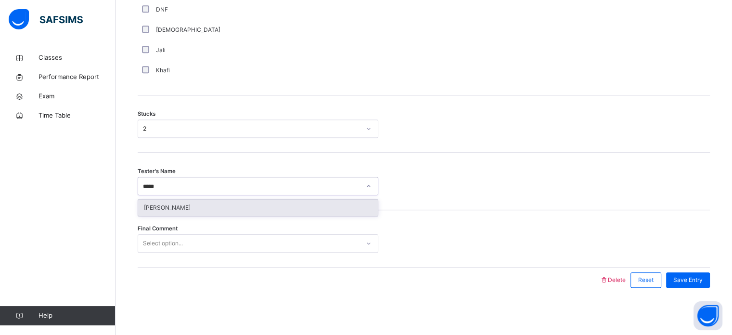
type input "******"
click at [225, 204] on div "[PERSON_NAME]" at bounding box center [258, 207] width 240 height 16
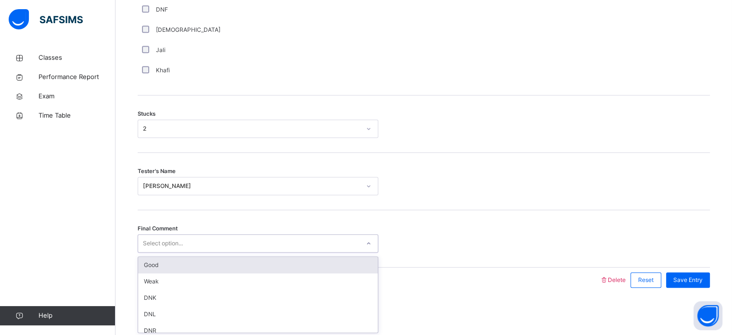
click at [208, 250] on div "Select option..." at bounding box center [258, 243] width 241 height 18
click at [209, 261] on div "Good" at bounding box center [258, 265] width 240 height 16
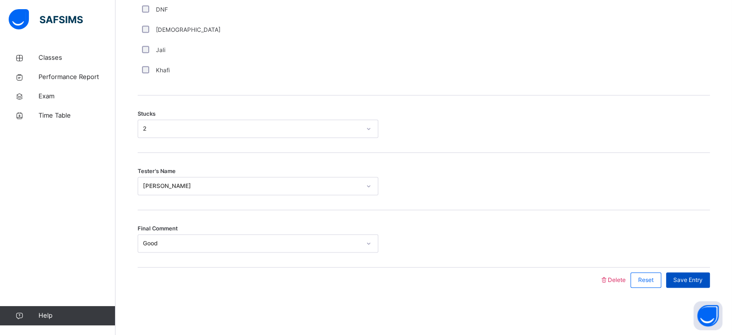
click at [703, 277] on span "Save Entry" at bounding box center [688, 279] width 29 height 9
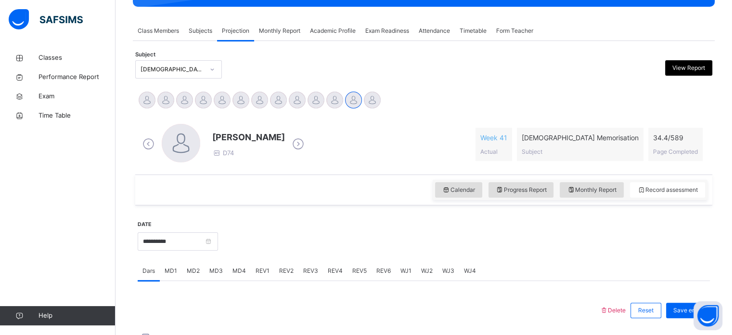
scroll to position [161, 0]
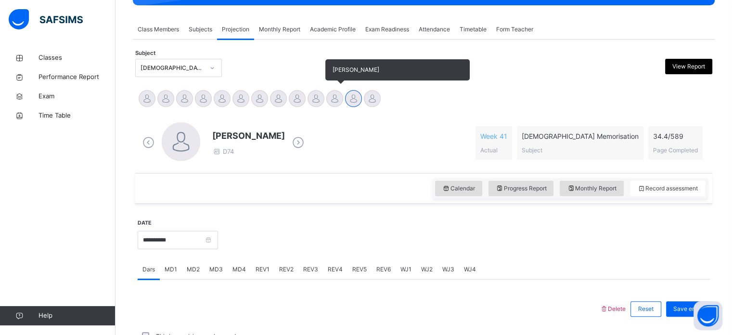
click at [331, 94] on div at bounding box center [334, 98] width 17 height 17
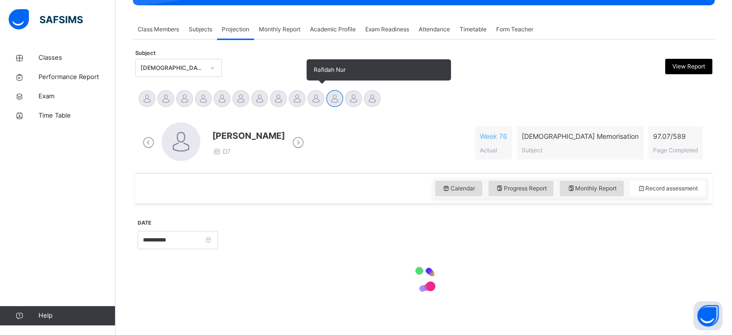
click at [312, 104] on div at bounding box center [316, 98] width 17 height 17
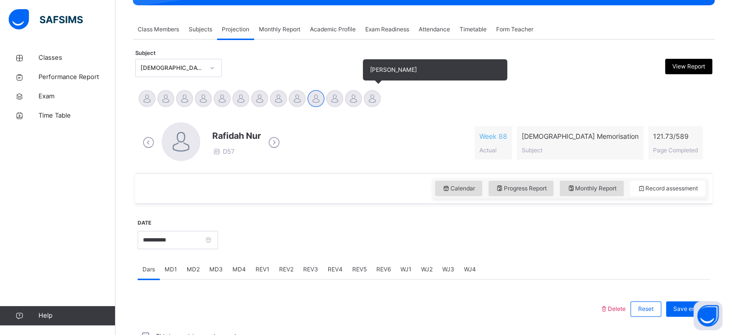
click at [366, 103] on div at bounding box center [372, 98] width 17 height 17
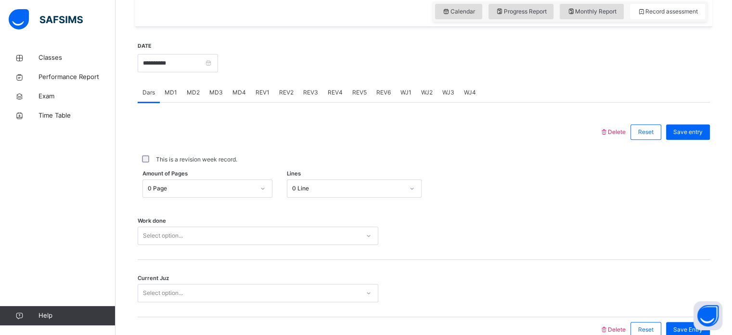
scroll to position [341, 0]
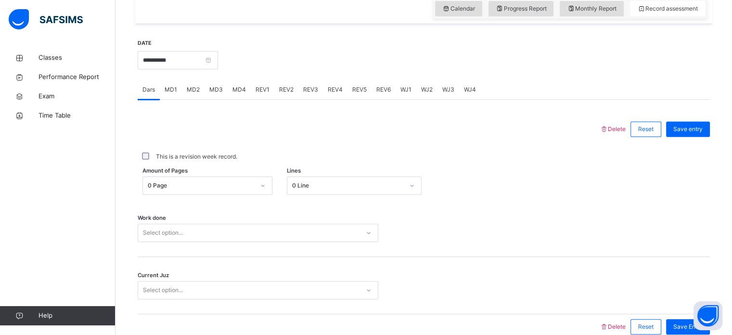
click at [296, 84] on div "REV2" at bounding box center [286, 89] width 24 height 19
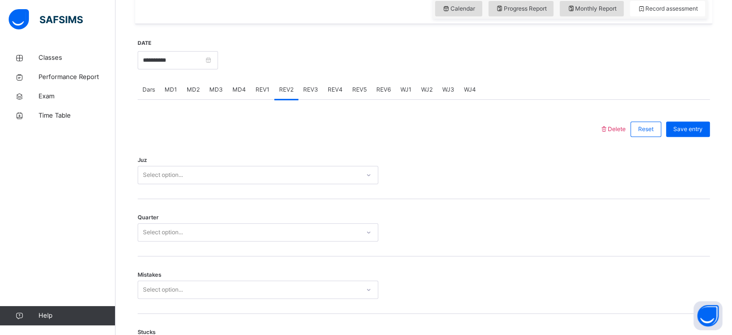
click at [278, 194] on div "Juz Select option..." at bounding box center [424, 170] width 573 height 57
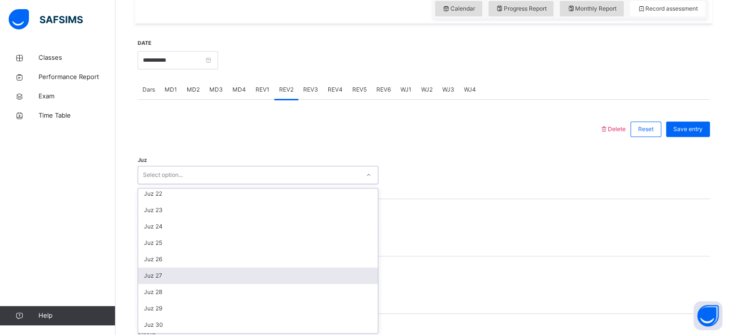
click at [201, 274] on div "Juz 27" at bounding box center [258, 275] width 240 height 16
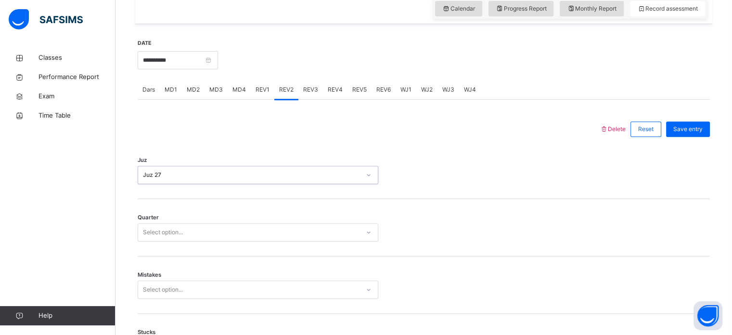
click at [254, 218] on div "Quarter Select option..." at bounding box center [424, 227] width 573 height 57
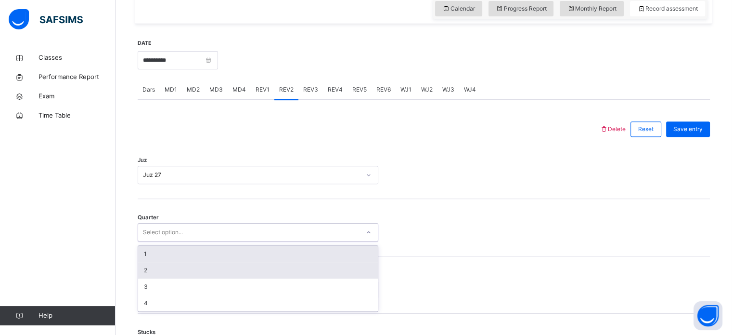
click at [263, 267] on div "2" at bounding box center [258, 270] width 240 height 16
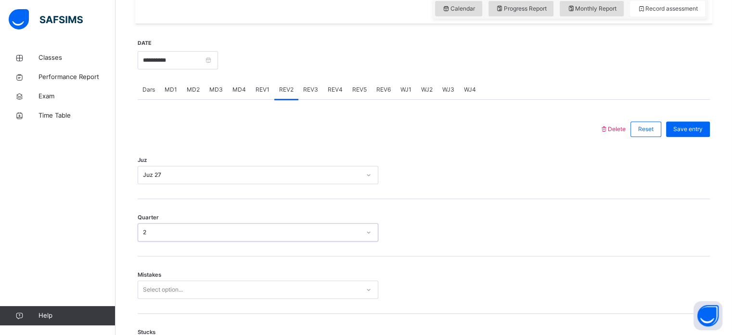
click at [275, 274] on div "Mistakes Select option..." at bounding box center [424, 284] width 573 height 57
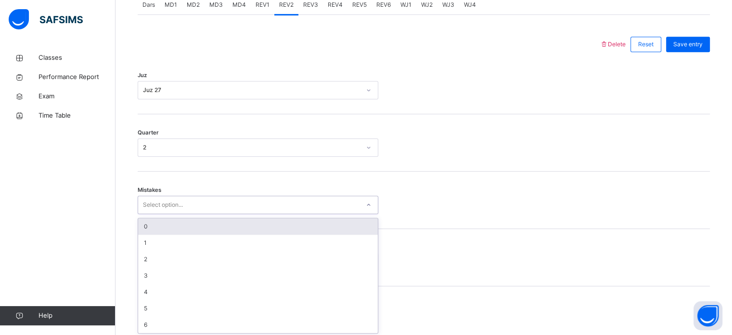
scroll to position [428, 0]
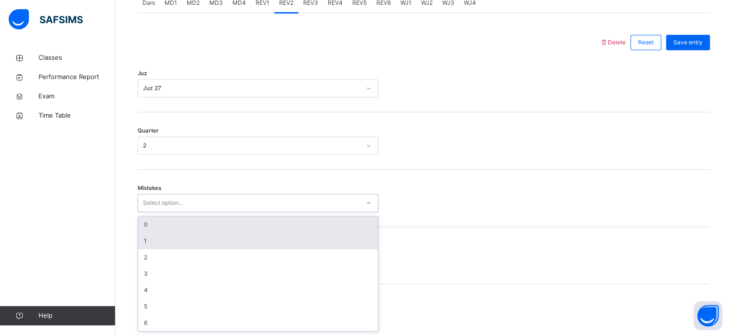
click at [294, 235] on div "1" at bounding box center [258, 241] width 240 height 16
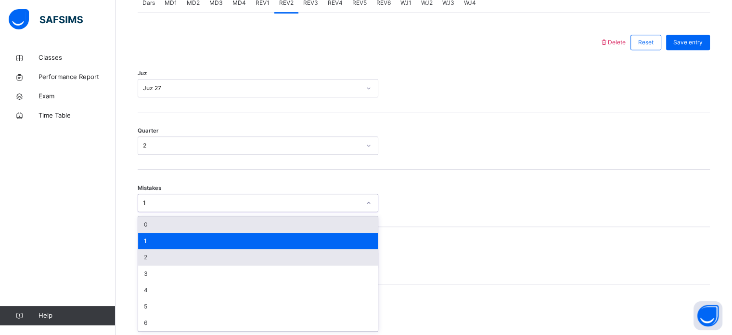
click at [279, 252] on div "2" at bounding box center [258, 257] width 240 height 16
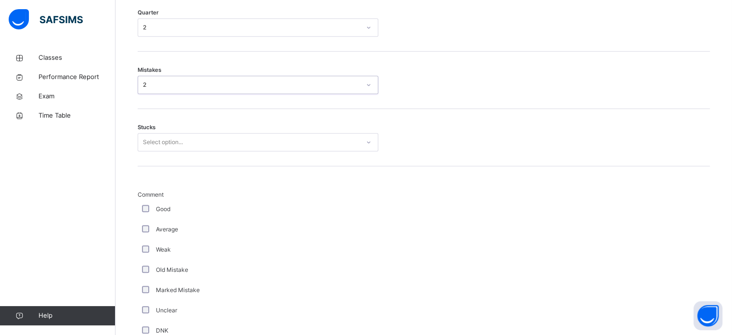
scroll to position [550, 0]
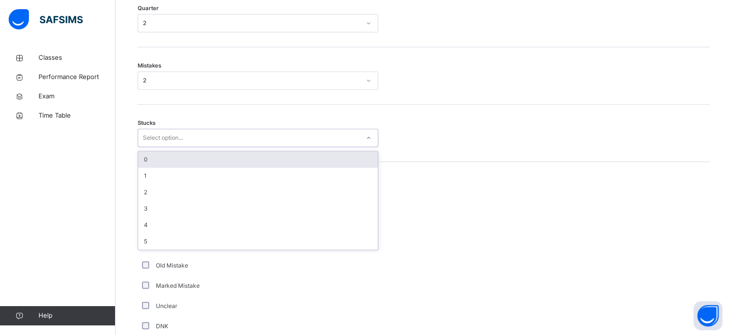
click at [314, 152] on div "0" at bounding box center [258, 159] width 240 height 16
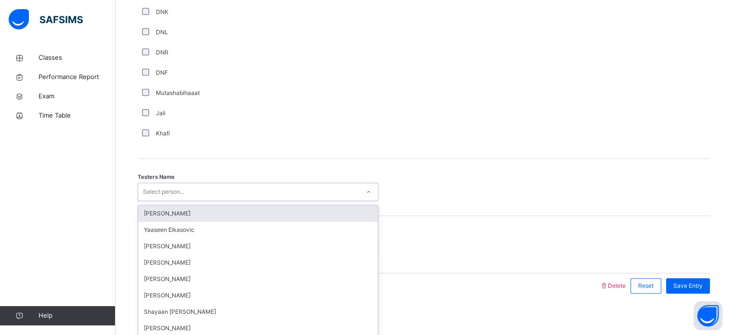
scroll to position [870, 0]
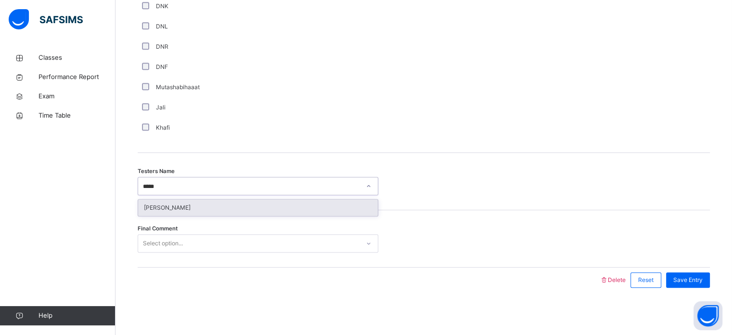
type input "******"
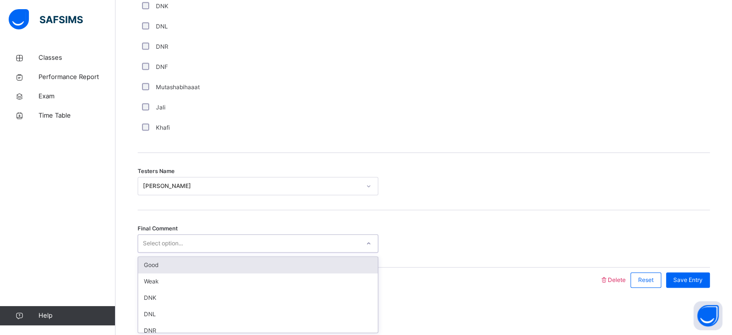
click at [299, 270] on div "Good" at bounding box center [258, 265] width 240 height 16
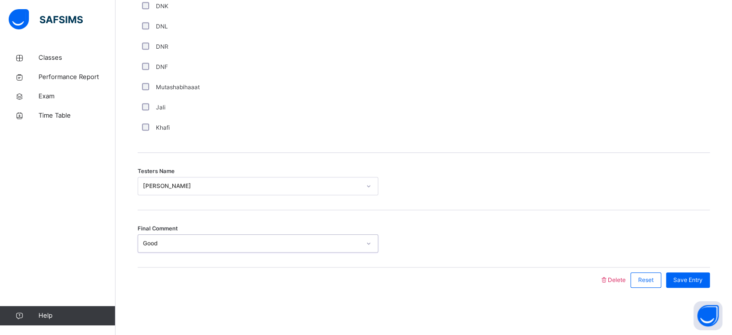
click at [341, 218] on div "Final Comment option Good, selected. 0 results available. Select is focused ,ty…" at bounding box center [424, 238] width 573 height 57
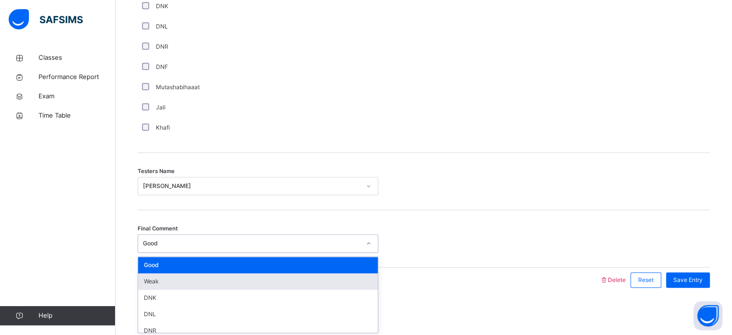
click at [325, 279] on div "Weak" at bounding box center [258, 281] width 240 height 16
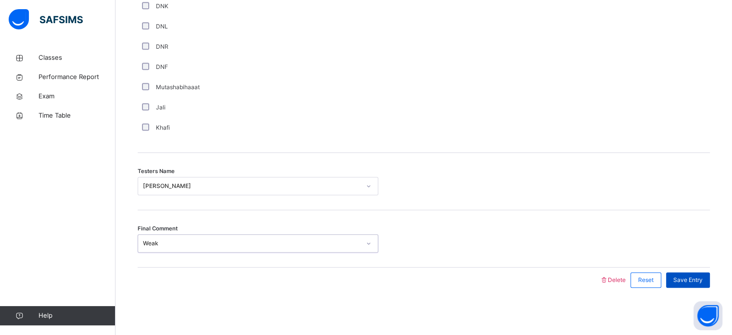
click at [695, 279] on span "Save Entry" at bounding box center [688, 279] width 29 height 9
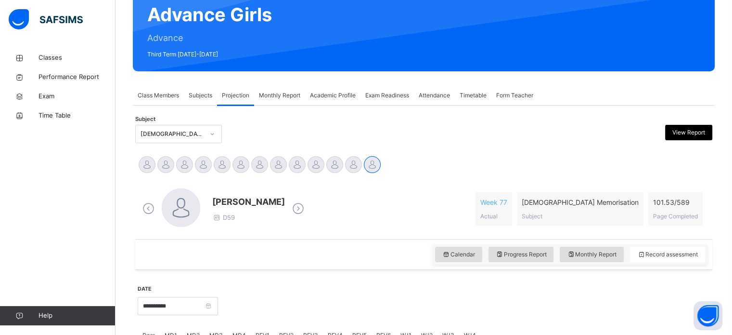
scroll to position [48, 0]
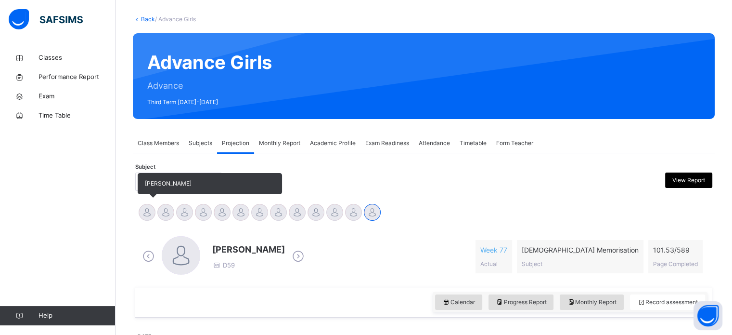
click at [144, 214] on div at bounding box center [147, 212] width 17 height 17
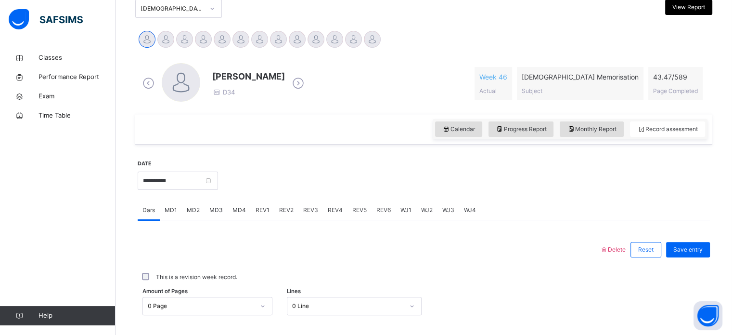
scroll to position [248, 0]
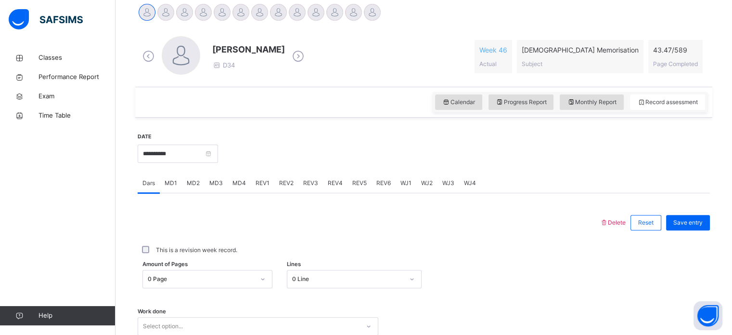
click at [198, 184] on span "MD2" at bounding box center [193, 183] width 13 height 9
click at [182, 278] on div "Mistakes Select option..." at bounding box center [424, 263] width 573 height 57
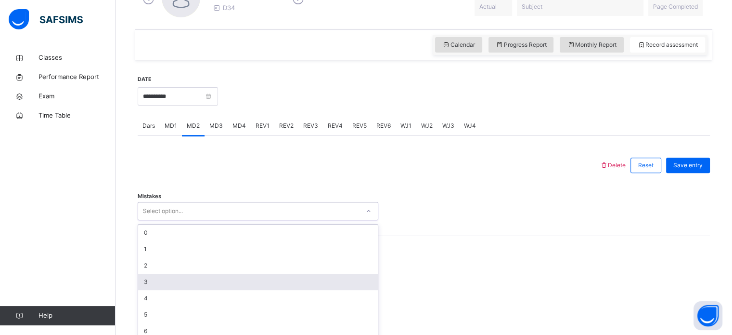
click at [181, 220] on div "option 3 focused, 4 of 7. 7 results available. Use Up and Down to choose option…" at bounding box center [258, 211] width 241 height 18
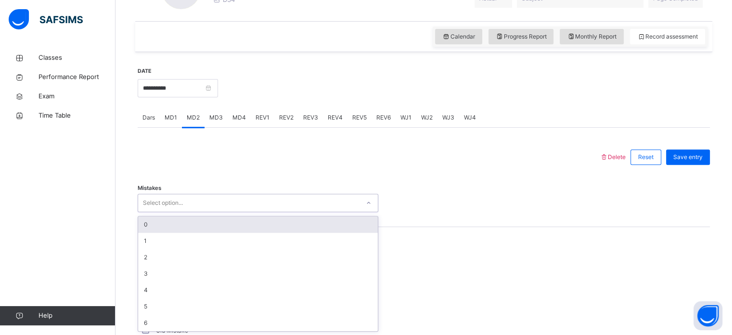
drag, startPoint x: 156, startPoint y: 223, endPoint x: 161, endPoint y: 230, distance: 9.0
click at [161, 230] on div "0" at bounding box center [258, 224] width 240 height 16
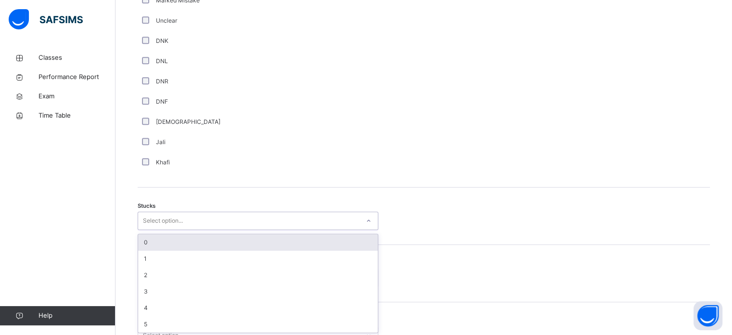
scroll to position [665, 0]
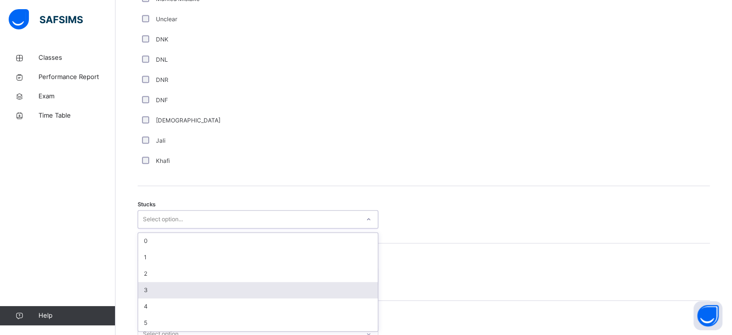
drag, startPoint x: 182, startPoint y: 226, endPoint x: 155, endPoint y: 287, distance: 66.0
click at [155, 228] on div "option 3 focused, 4 of 6. 6 results available. Use Up and Down to choose option…" at bounding box center [258, 219] width 241 height 18
click at [155, 287] on div "3" at bounding box center [258, 290] width 240 height 16
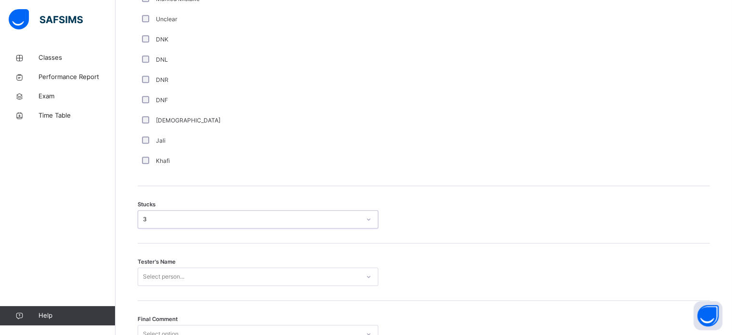
scroll to position [755, 0]
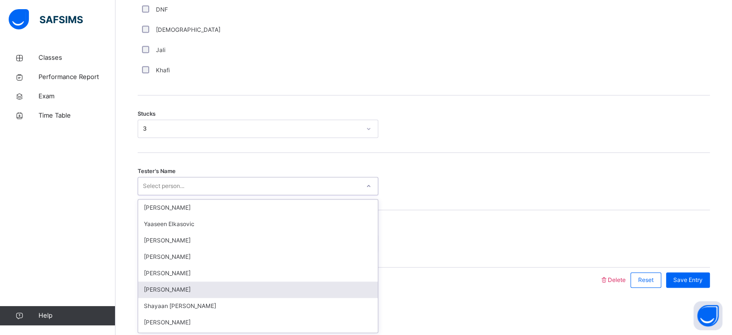
click at [168, 195] on div "option Sulayman Bilal focused, 6 of 90. 90 results available. Use Up and Down t…" at bounding box center [258, 186] width 241 height 18
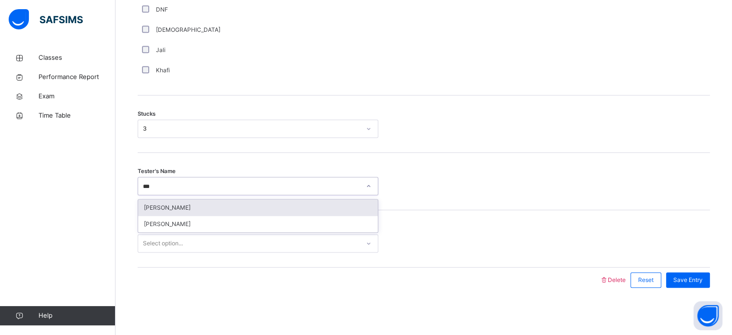
type input "****"
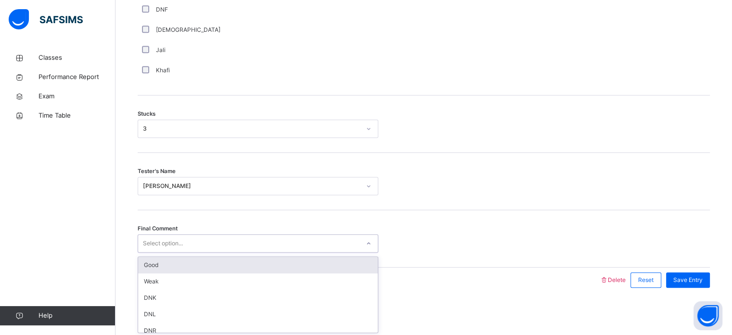
click at [220, 242] on div "Select option..." at bounding box center [249, 243] width 222 height 15
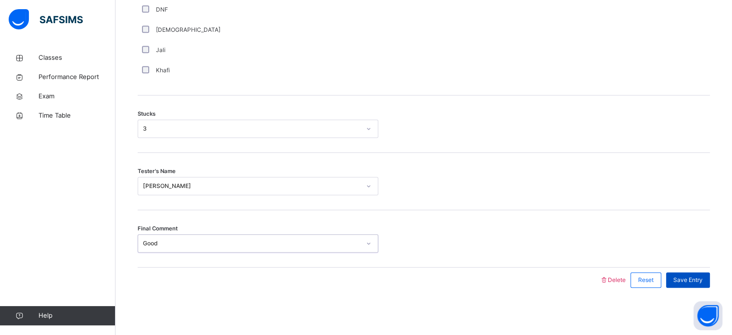
click at [703, 276] on span "Save Entry" at bounding box center [688, 279] width 29 height 9
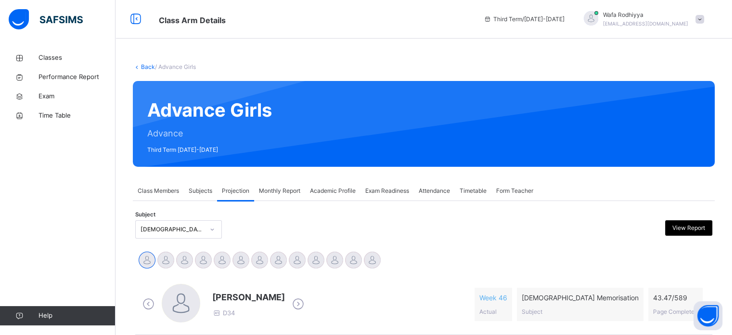
scroll to position [0, 0]
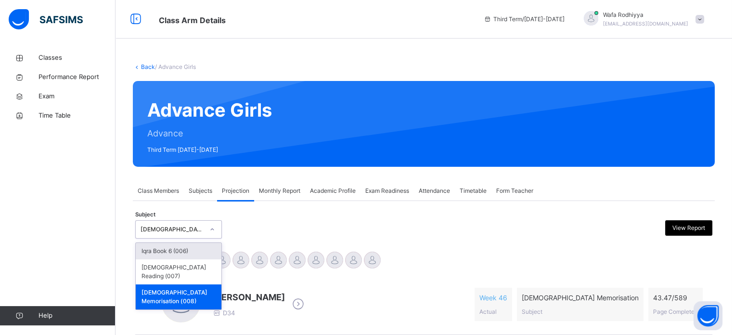
click at [193, 231] on div "[DEMOGRAPHIC_DATA] Memorisation (008)" at bounding box center [173, 229] width 64 height 9
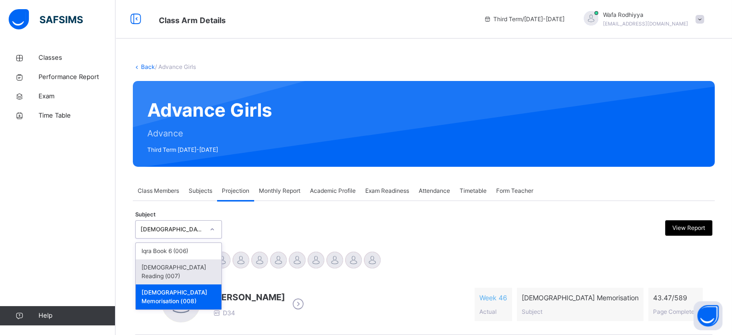
click at [196, 272] on div "[DEMOGRAPHIC_DATA] Reading (007)" at bounding box center [179, 271] width 86 height 25
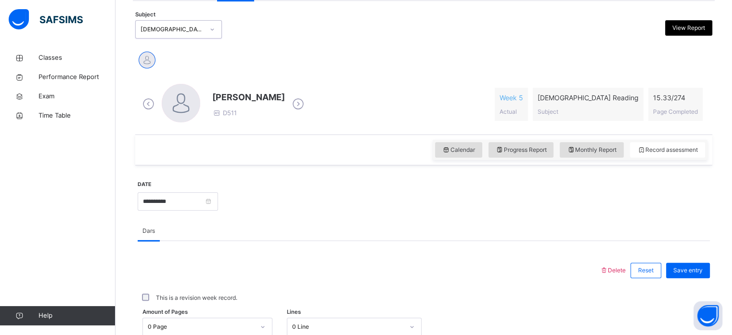
scroll to position [201, 0]
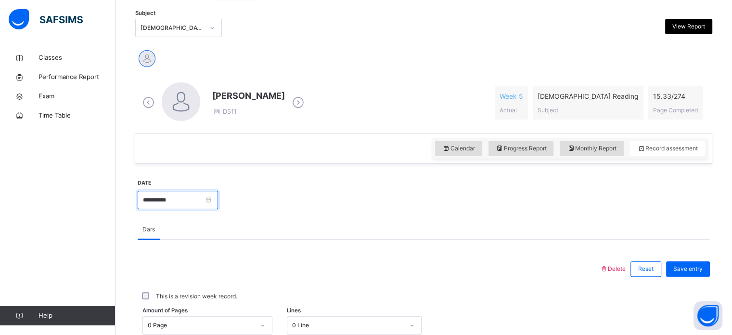
click at [207, 206] on input "**********" at bounding box center [178, 200] width 80 height 18
click at [347, 233] on div "Dars" at bounding box center [424, 230] width 573 height 20
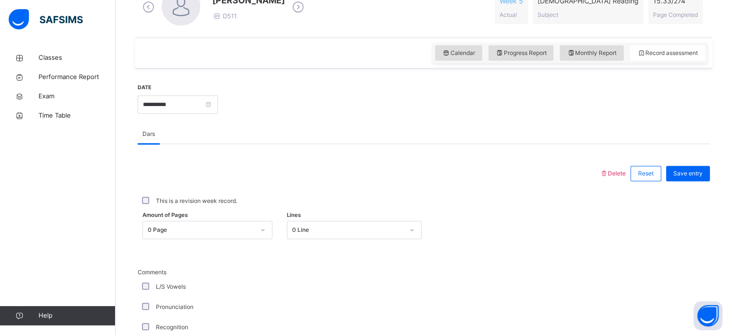
scroll to position [354, 0]
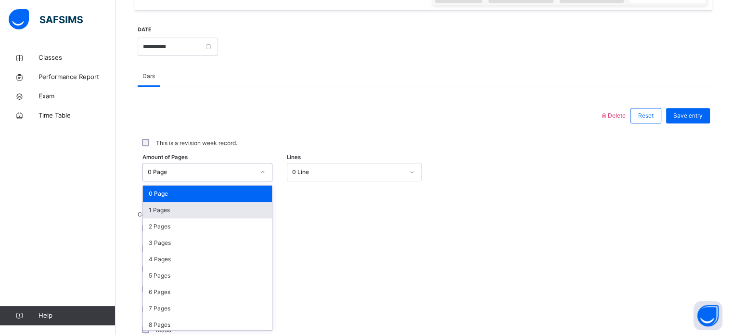
drag, startPoint x: 258, startPoint y: 169, endPoint x: 237, endPoint y: 208, distance: 44.2
click at [237, 181] on div "option 1 Pages focused, 2 of 275. 275 results available. Use Up and Down to cho…" at bounding box center [208, 172] width 130 height 18
click at [237, 208] on div "1 Pages" at bounding box center [207, 210] width 129 height 16
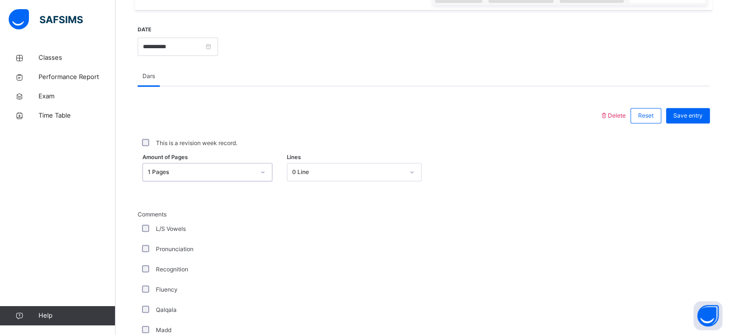
click at [373, 160] on div "Amount of Pages option 1 Pages, selected. 0 results available. Select is focuse…" at bounding box center [424, 172] width 573 height 28
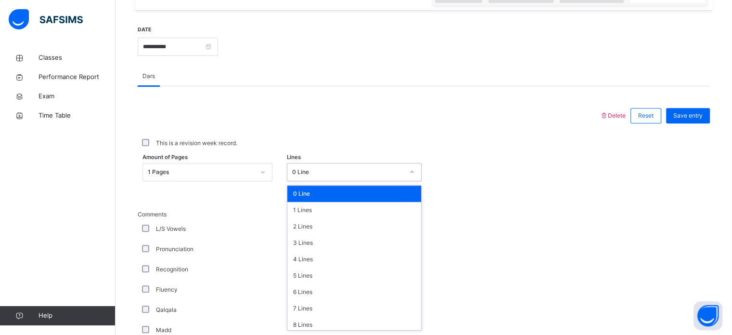
click at [373, 168] on div "0 Line" at bounding box center [348, 172] width 112 height 9
click at [356, 278] on div "5 Lines" at bounding box center [354, 275] width 134 height 16
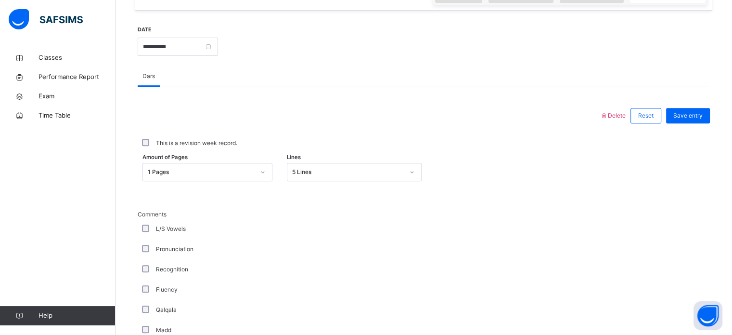
click at [143, 263] on div "Recognition" at bounding box center [258, 269] width 241 height 20
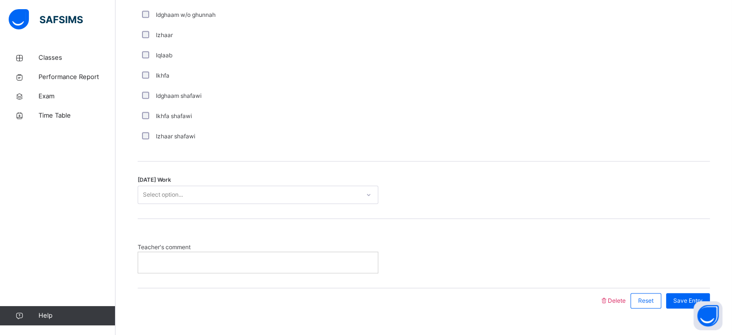
scroll to position [747, 0]
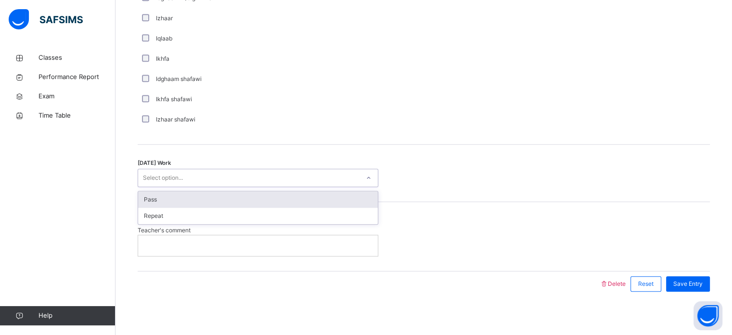
click at [195, 169] on div "Select option..." at bounding box center [258, 178] width 241 height 18
click at [200, 192] on div "Pass" at bounding box center [258, 199] width 240 height 16
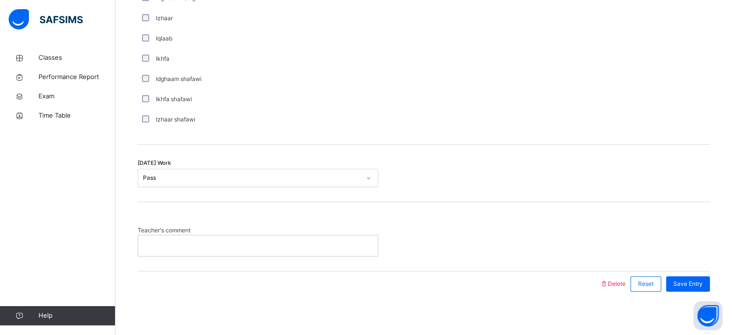
click at [200, 237] on div at bounding box center [258, 245] width 240 height 20
click at [698, 280] on span "Save Entry" at bounding box center [688, 283] width 29 height 9
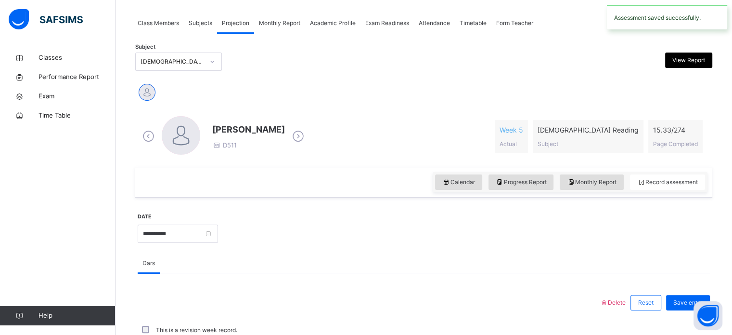
scroll to position [168, 0]
click at [431, 18] on div "Attendance" at bounding box center [434, 22] width 41 height 19
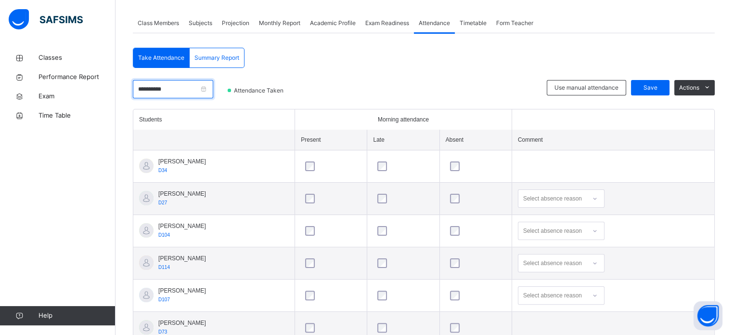
click at [213, 86] on input "**********" at bounding box center [173, 89] width 80 height 18
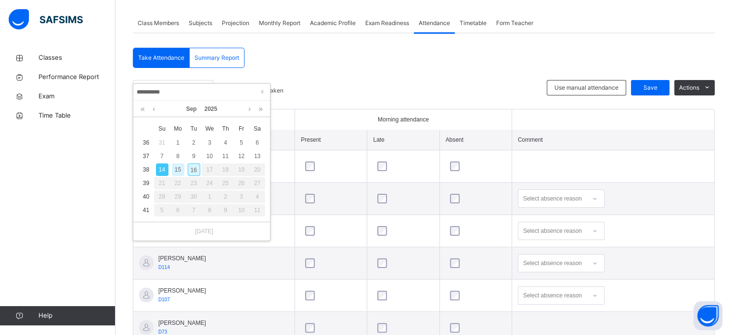
click at [191, 170] on div "16" at bounding box center [194, 169] width 13 height 13
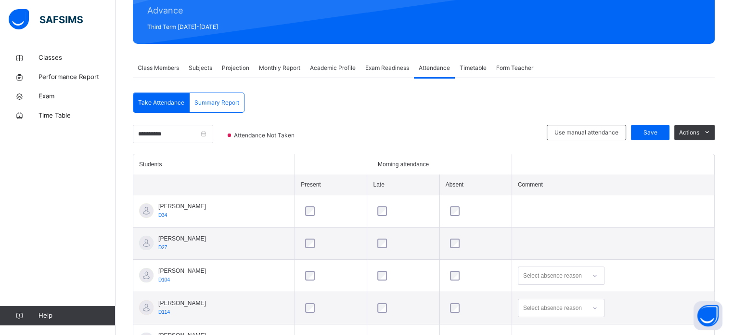
scroll to position [122, 0]
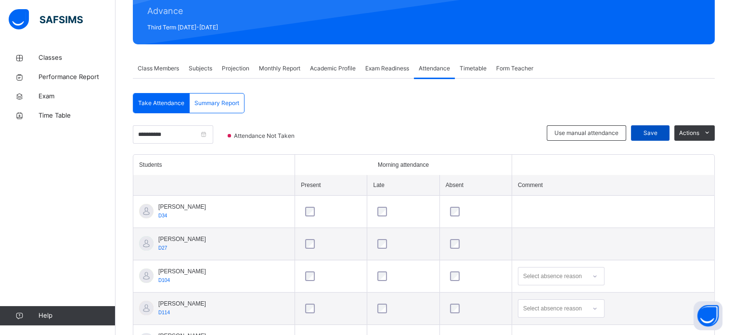
click at [662, 130] on span "Save" at bounding box center [651, 133] width 24 height 9
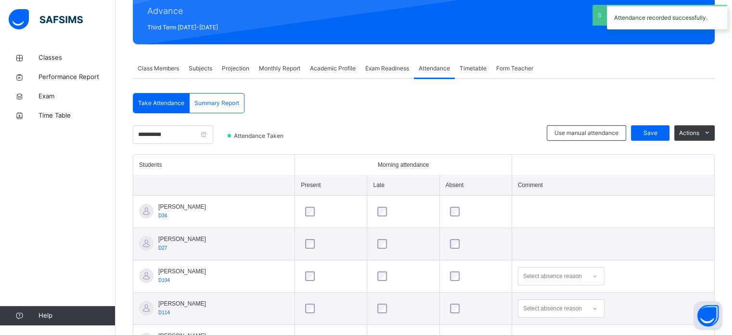
click at [235, 61] on div "Projection" at bounding box center [235, 68] width 37 height 19
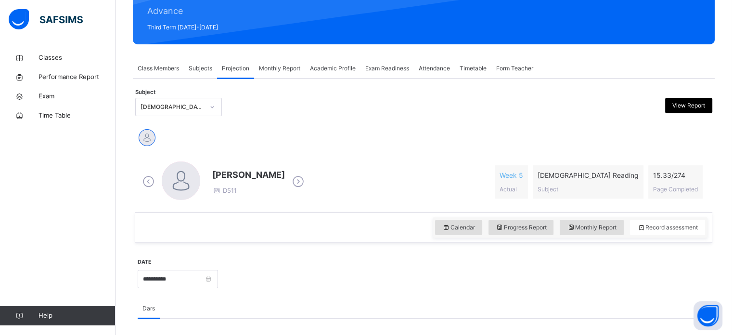
click at [180, 77] on div "Class Members" at bounding box center [158, 68] width 51 height 19
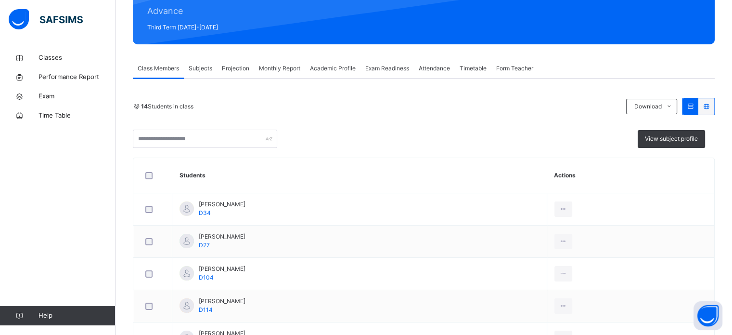
click at [185, 100] on div "14 Students in class Download Pdf Report Excel Report" at bounding box center [424, 106] width 582 height 17
click at [210, 77] on div "Subjects" at bounding box center [200, 68] width 33 height 19
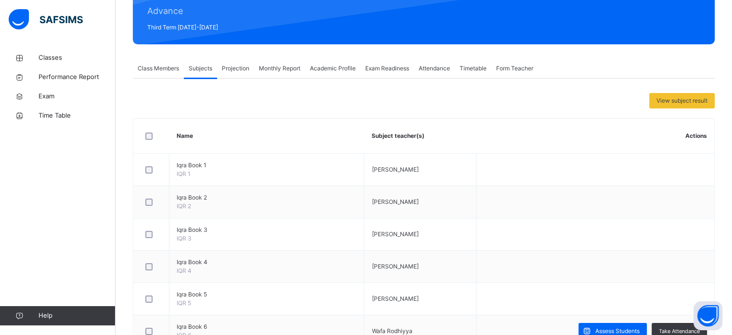
click at [229, 71] on span "Projection" at bounding box center [235, 68] width 27 height 9
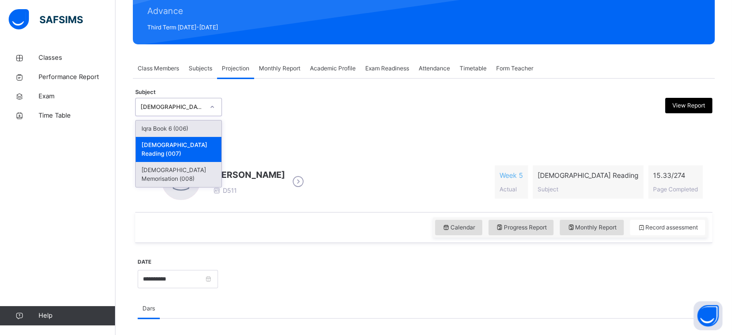
click at [158, 164] on div "[DEMOGRAPHIC_DATA] Memorisation (008)" at bounding box center [179, 174] width 86 height 25
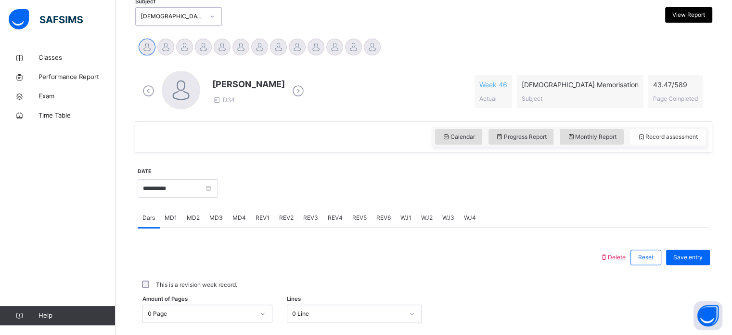
scroll to position [213, 0]
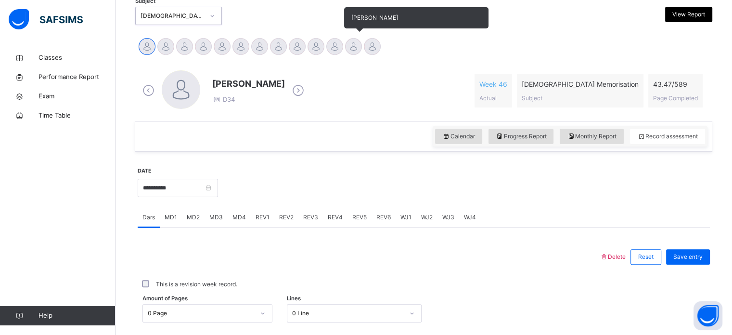
click at [353, 46] on div at bounding box center [353, 46] width 17 height 17
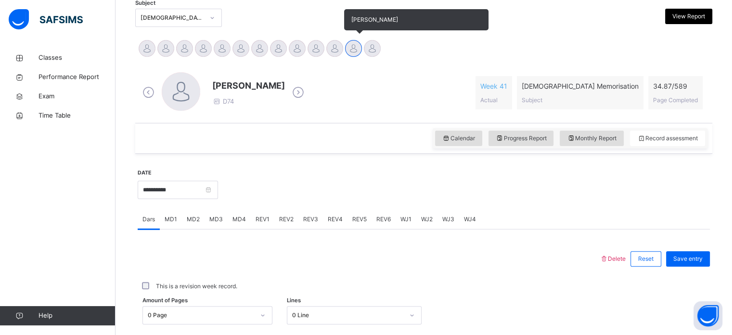
scroll to position [210, 0]
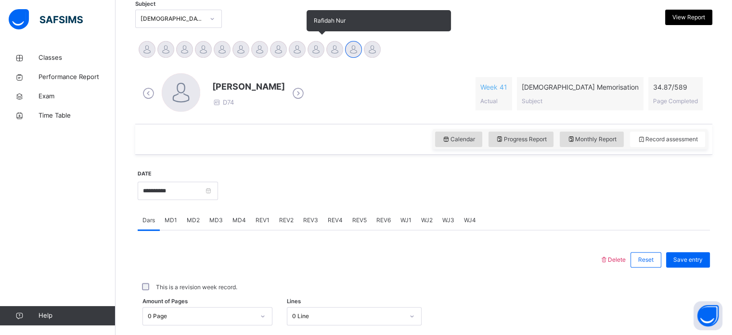
click at [310, 55] on div "Rafidah Nur" at bounding box center [316, 50] width 19 height 21
click at [297, 54] on div at bounding box center [297, 49] width 17 height 17
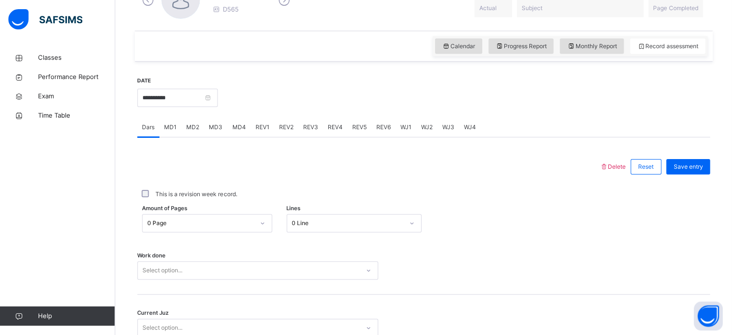
scroll to position [289, 0]
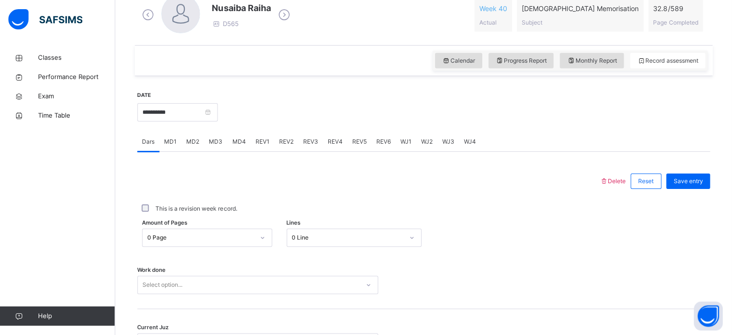
click at [196, 147] on div "MD2" at bounding box center [193, 141] width 23 height 19
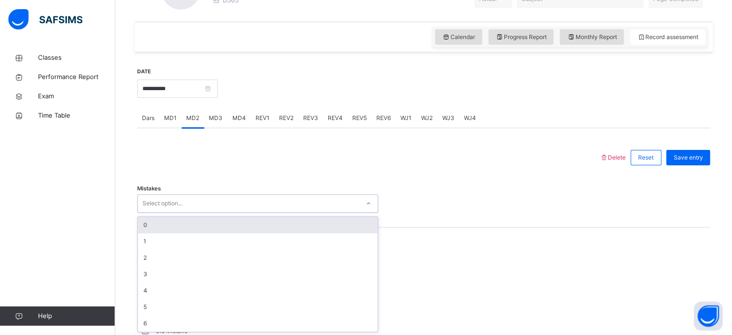
scroll to position [313, 0]
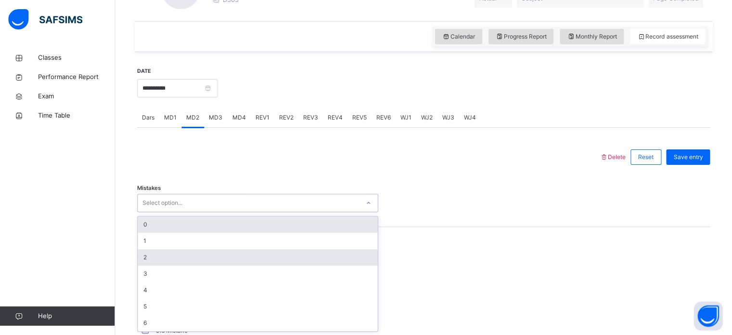
click at [144, 254] on div "2" at bounding box center [258, 257] width 240 height 16
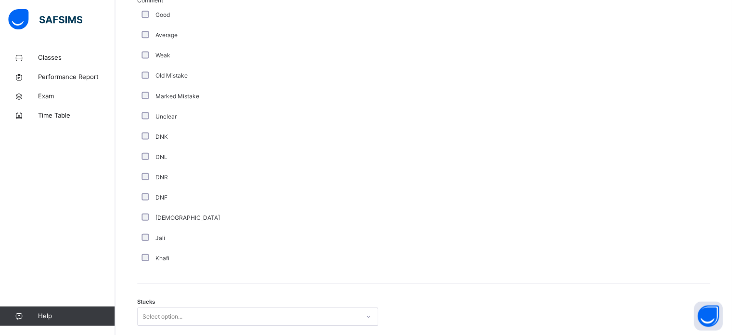
scroll to position [755, 0]
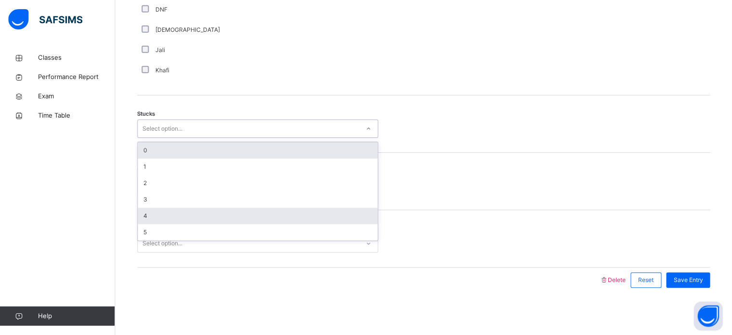
click at [144, 209] on div "4" at bounding box center [258, 216] width 240 height 16
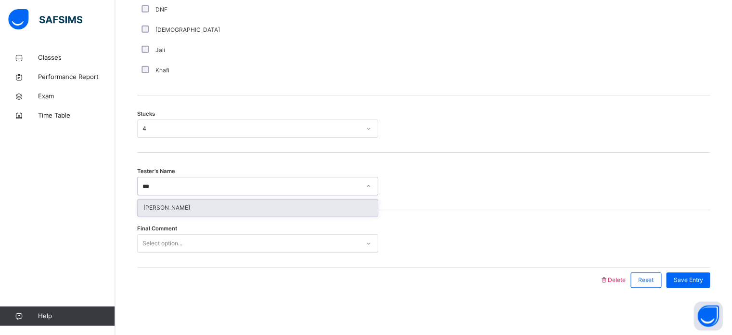
type input "****"
click at [229, 208] on div "[PERSON_NAME]" at bounding box center [258, 207] width 240 height 16
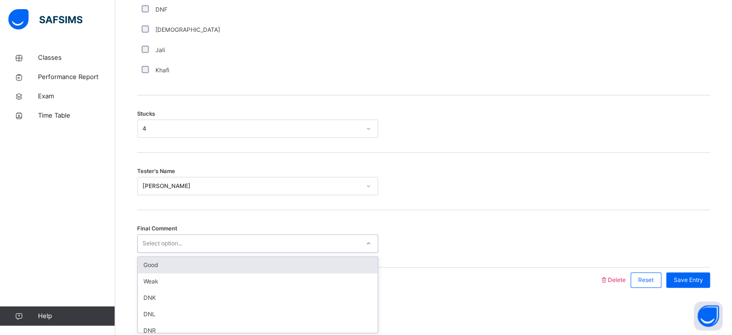
click at [204, 258] on div "Good" at bounding box center [258, 265] width 240 height 16
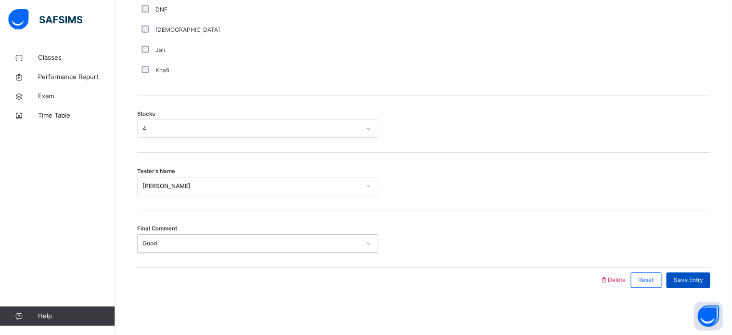
click at [692, 284] on div "Save Entry" at bounding box center [688, 279] width 44 height 15
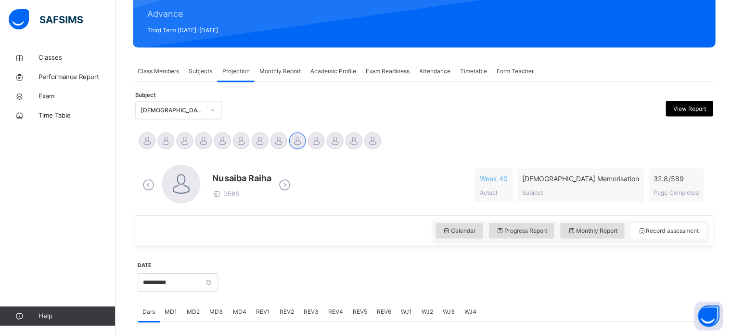
scroll to position [102, 0]
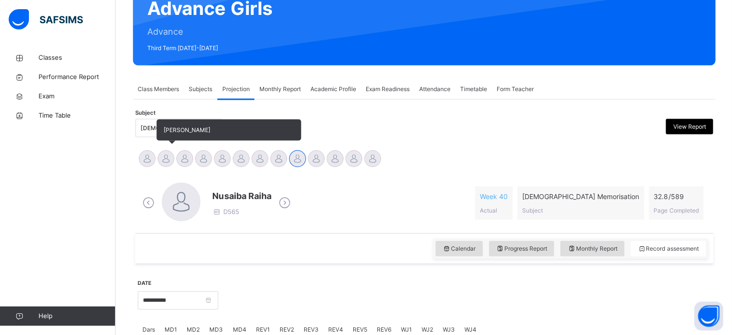
click at [171, 162] on div at bounding box center [165, 158] width 17 height 17
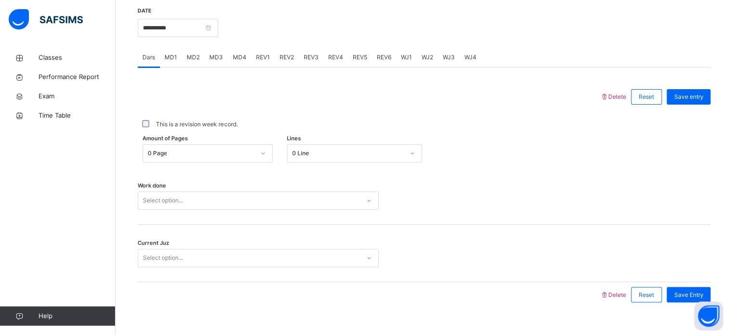
scroll to position [379, 0]
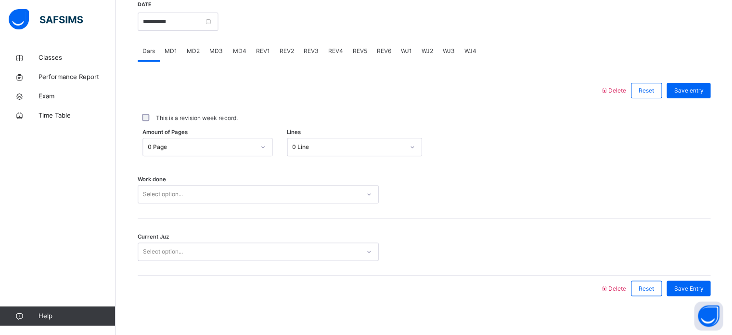
click at [179, 50] on div "MD1" at bounding box center [171, 50] width 22 height 19
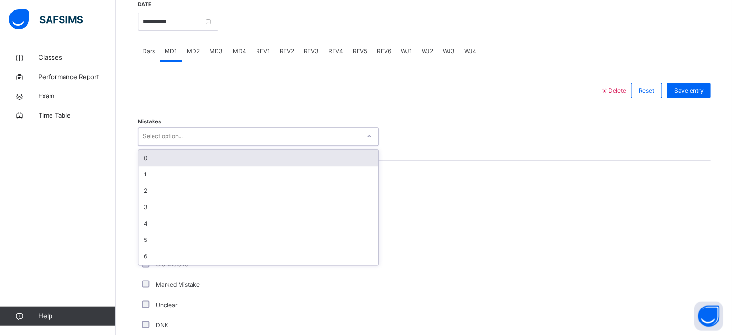
click at [168, 128] on div "Select option..." at bounding box center [163, 136] width 40 height 18
click at [155, 159] on div "0" at bounding box center [258, 158] width 240 height 16
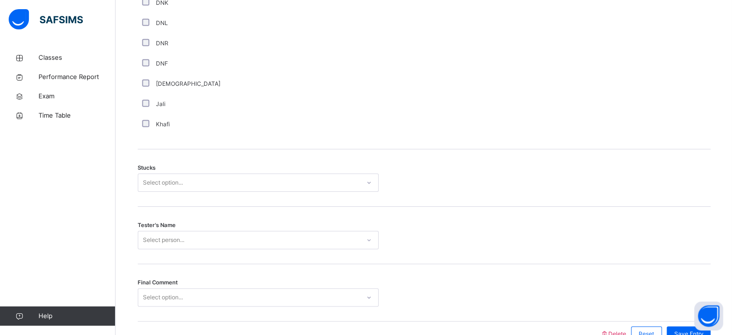
scroll to position [705, 0]
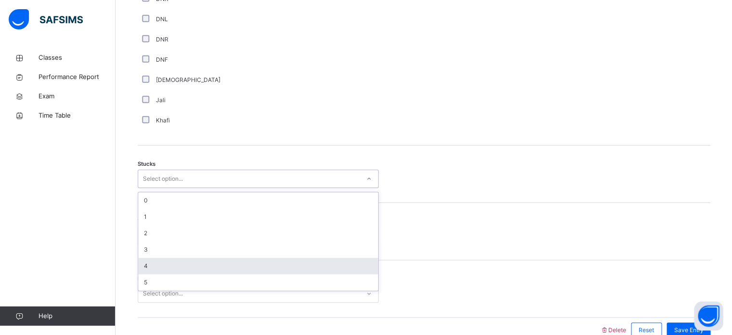
drag, startPoint x: 175, startPoint y: 183, endPoint x: 151, endPoint y: 262, distance: 82.6
click at [151, 188] on div "option 4 focused, 5 of 6. 6 results available. Use Up and Down to choose option…" at bounding box center [258, 179] width 241 height 18
click at [151, 262] on div "4" at bounding box center [258, 266] width 240 height 16
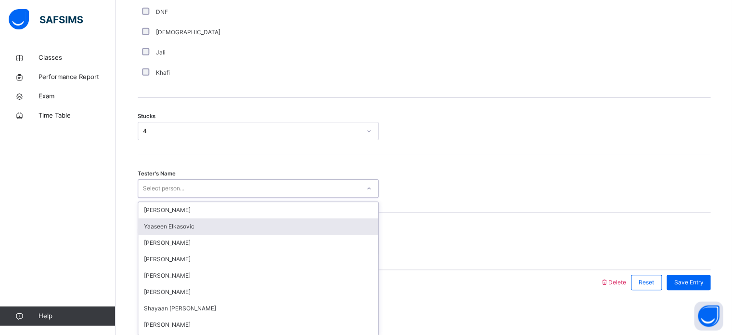
scroll to position [755, 0]
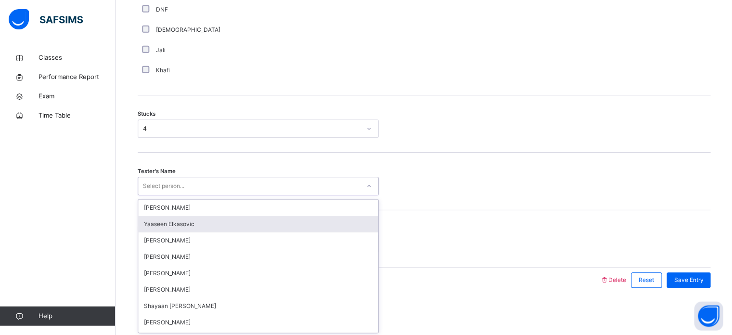
click at [170, 195] on div "option Yaaseen Elkasovic focused, 2 of 90. 90 results available. Use Up and Dow…" at bounding box center [258, 186] width 241 height 18
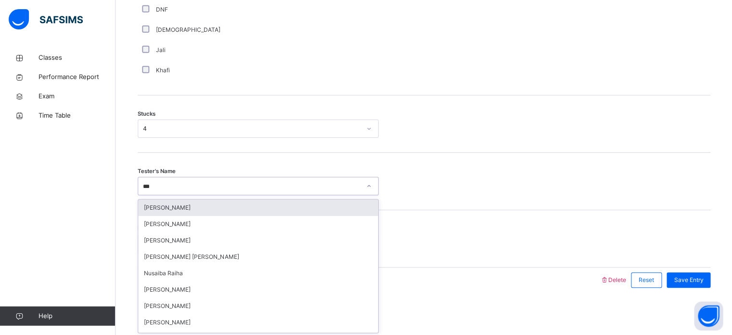
type input "****"
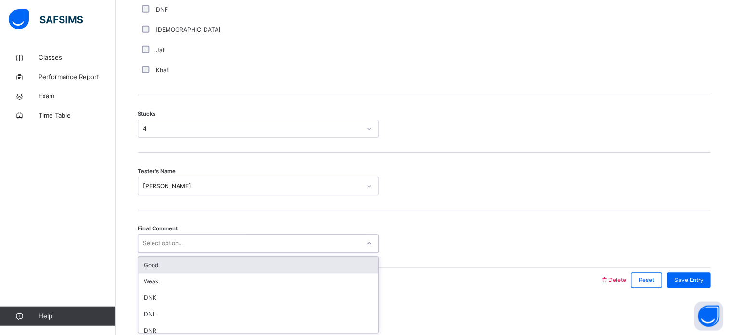
click at [171, 243] on div "Select option..." at bounding box center [163, 243] width 40 height 18
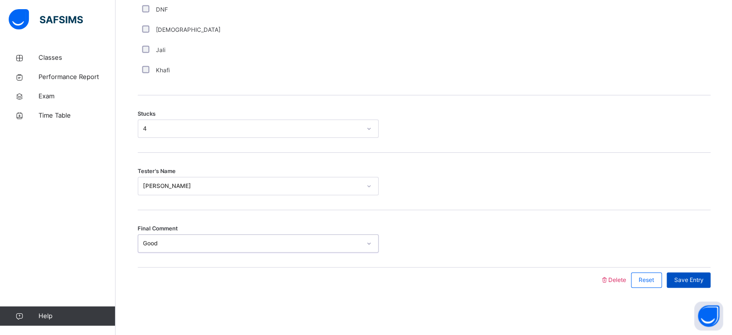
click at [700, 272] on div "Save Entry" at bounding box center [688, 279] width 44 height 15
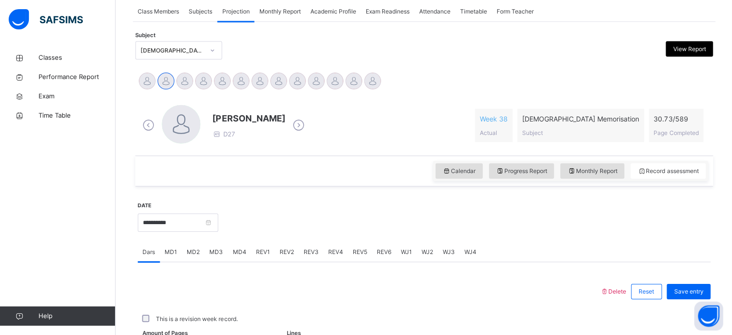
scroll to position [186, 0]
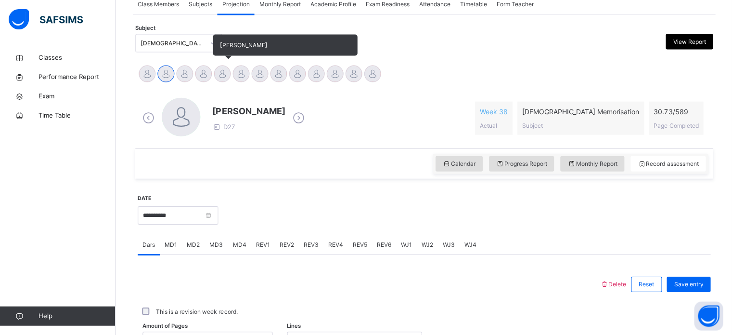
click at [219, 70] on div at bounding box center [222, 73] width 17 height 17
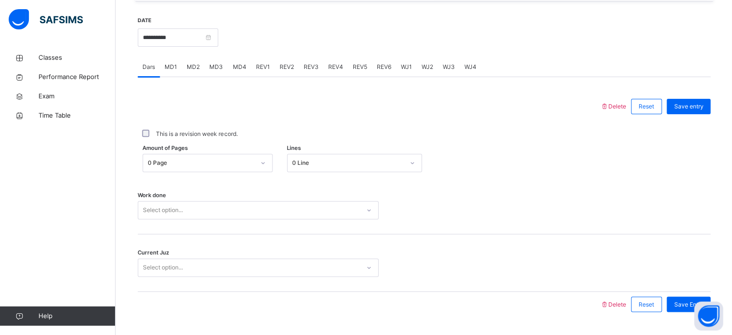
scroll to position [388, 0]
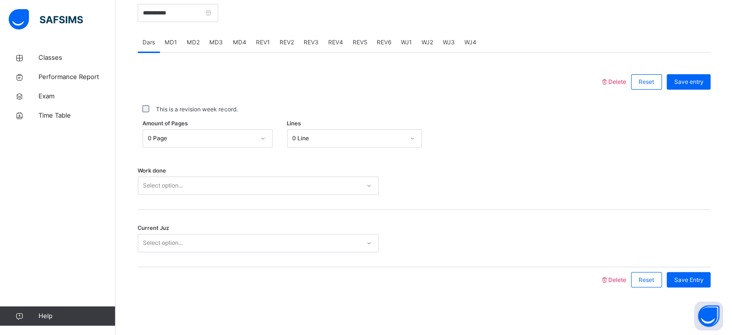
click at [239, 42] on span "MD4" at bounding box center [239, 42] width 13 height 9
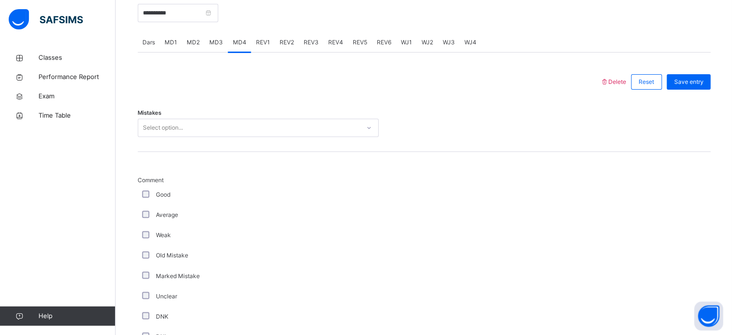
click at [272, 123] on div "Select option..." at bounding box center [249, 127] width 222 height 15
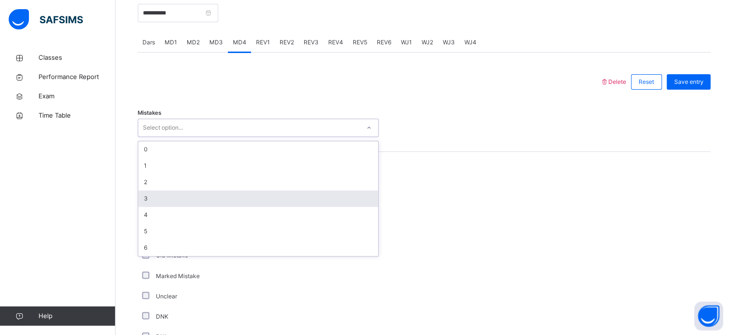
click at [280, 198] on div "3" at bounding box center [258, 198] width 240 height 16
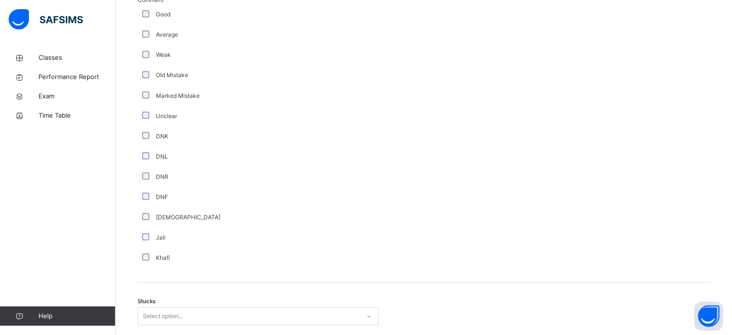
scroll to position [755, 0]
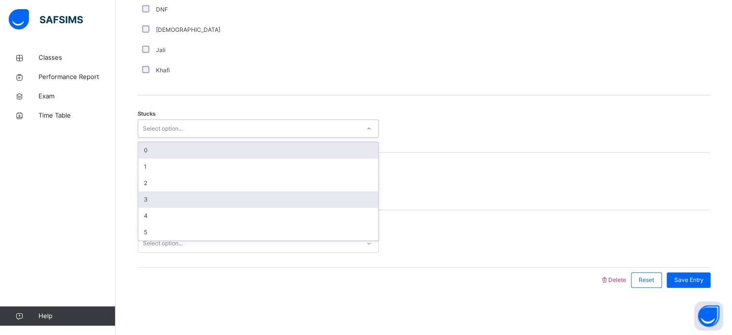
click at [169, 201] on div "3" at bounding box center [258, 199] width 240 height 16
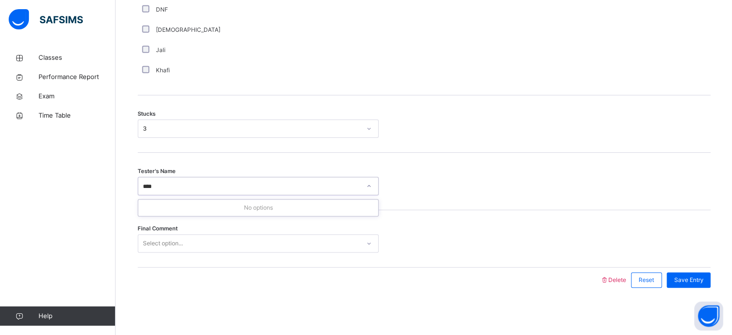
type input "***"
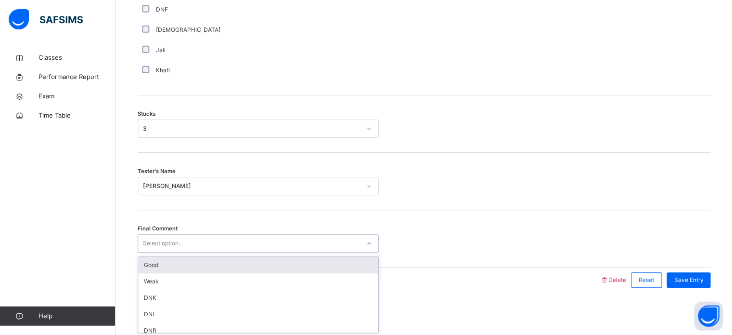
click at [180, 241] on div "Select option..." at bounding box center [163, 243] width 40 height 18
click at [183, 260] on div "Good" at bounding box center [258, 265] width 240 height 16
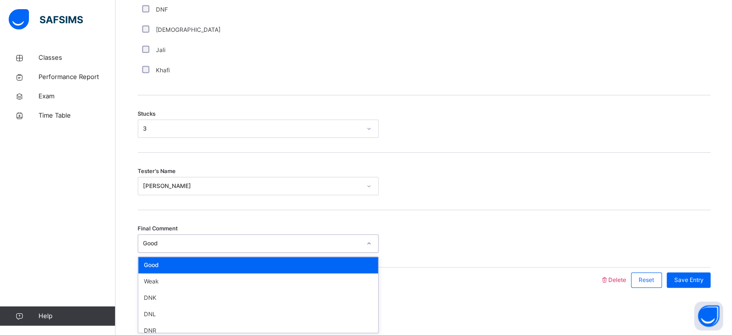
click at [182, 247] on div "Good" at bounding box center [249, 243] width 222 height 15
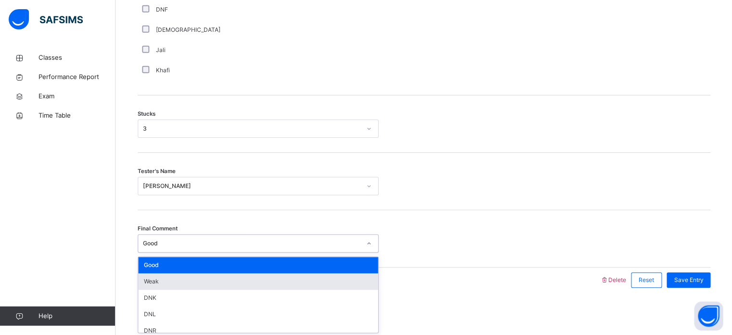
click at [195, 281] on div "Weak" at bounding box center [258, 281] width 240 height 16
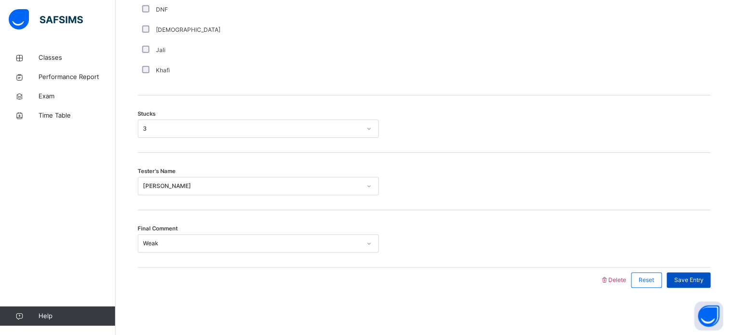
click at [693, 279] on span "Save Entry" at bounding box center [688, 279] width 29 height 9
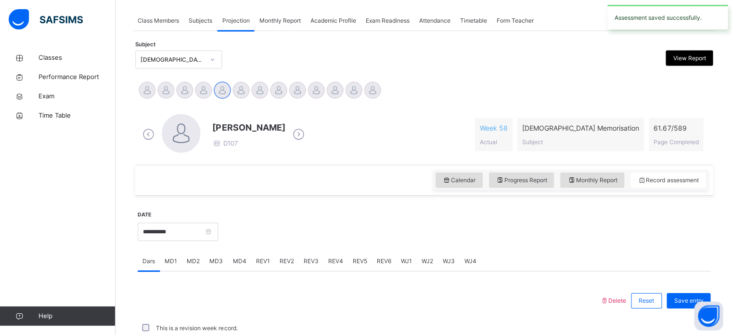
scroll to position [388, 0]
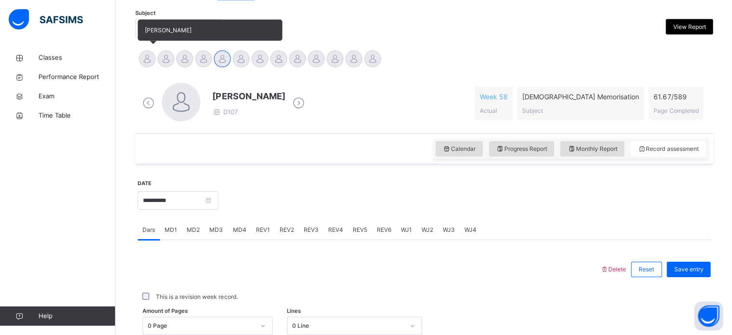
click at [144, 53] on div at bounding box center [147, 58] width 17 height 17
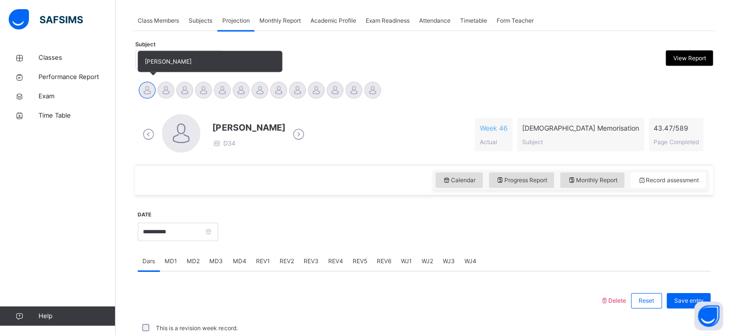
scroll to position [201, 0]
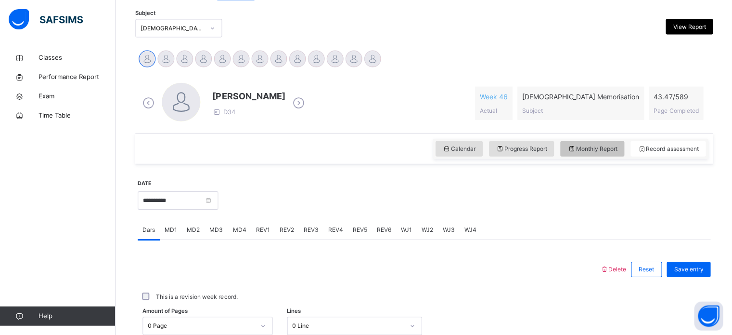
click at [598, 149] on span "Monthly Report" at bounding box center [592, 148] width 50 height 9
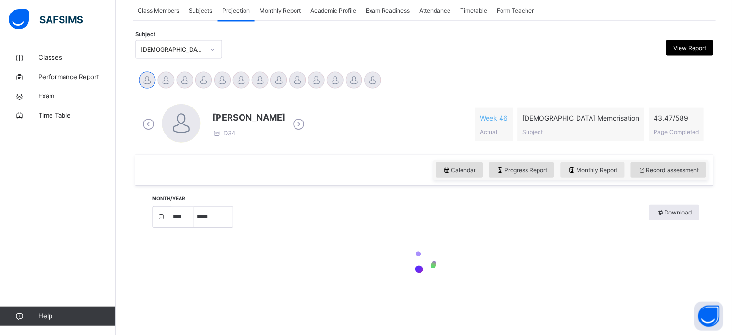
select select "****"
select select "*"
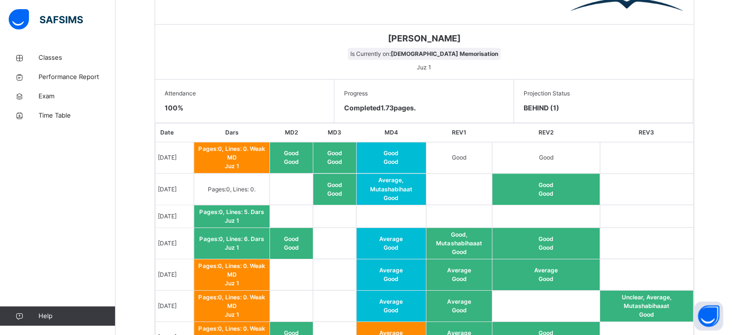
scroll to position [481, 0]
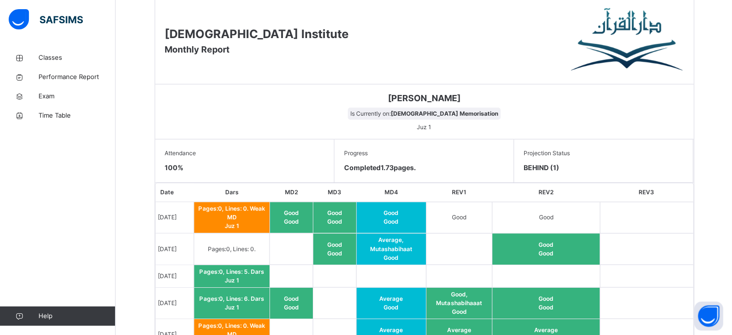
click at [553, 295] on span "Good" at bounding box center [545, 297] width 15 height 7
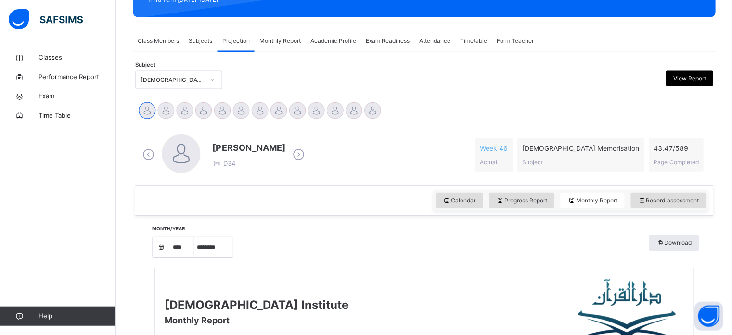
scroll to position [149, 0]
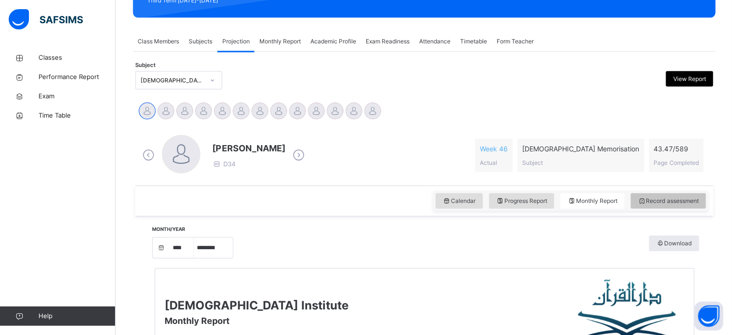
click at [674, 203] on span "Record assessment" at bounding box center [668, 200] width 61 height 9
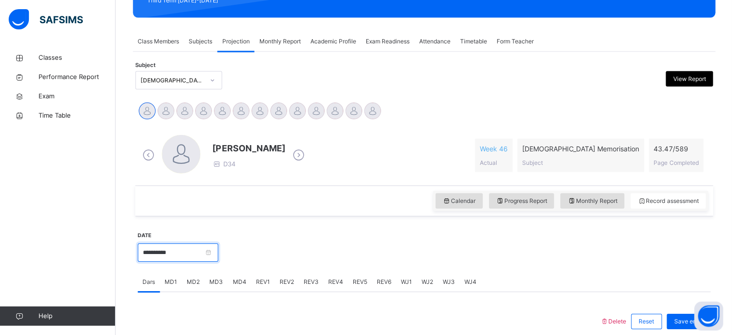
click at [218, 245] on input "**********" at bounding box center [178, 252] width 80 height 18
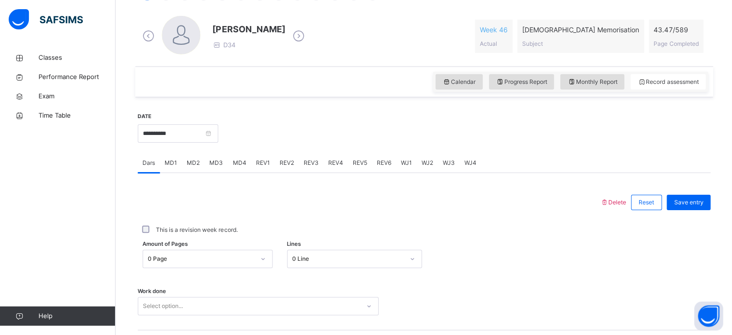
scroll to position [268, 0]
click at [191, 124] on input "**********" at bounding box center [178, 133] width 80 height 18
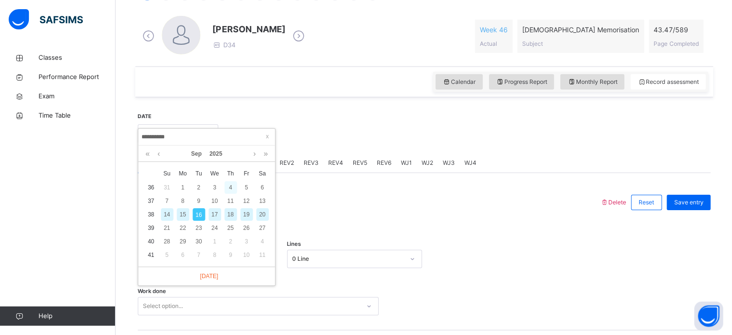
click at [229, 183] on div "4" at bounding box center [230, 187] width 13 height 13
type input "**********"
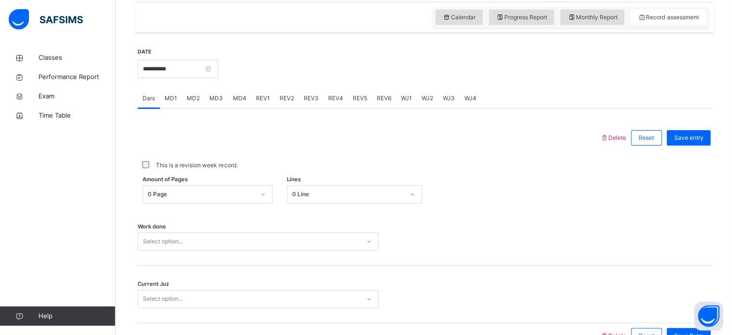
scroll to position [388, 0]
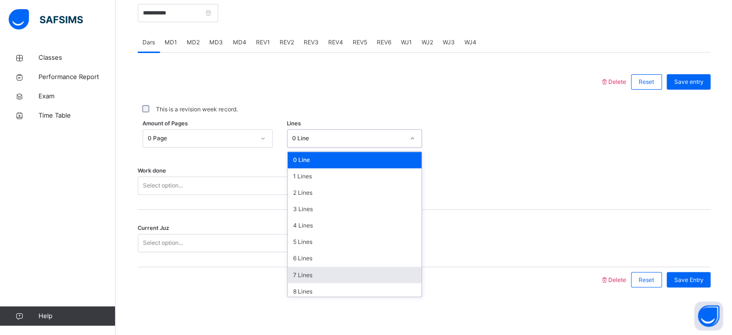
click at [332, 277] on div "7 Lines" at bounding box center [354, 274] width 134 height 16
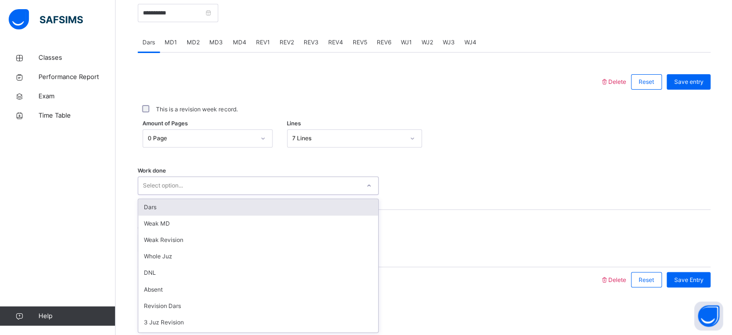
click at [235, 202] on div "Dars" at bounding box center [258, 207] width 240 height 16
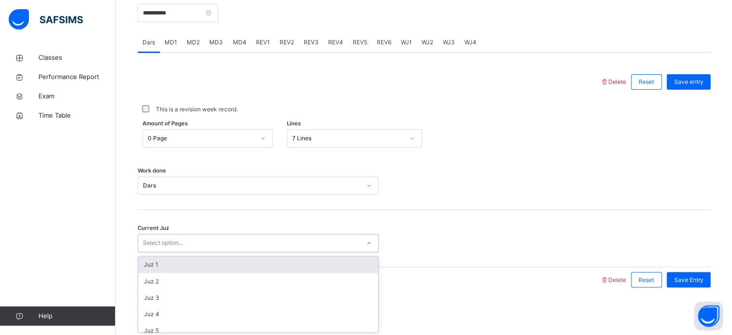
click at [304, 260] on div "Juz 1" at bounding box center [258, 264] width 240 height 16
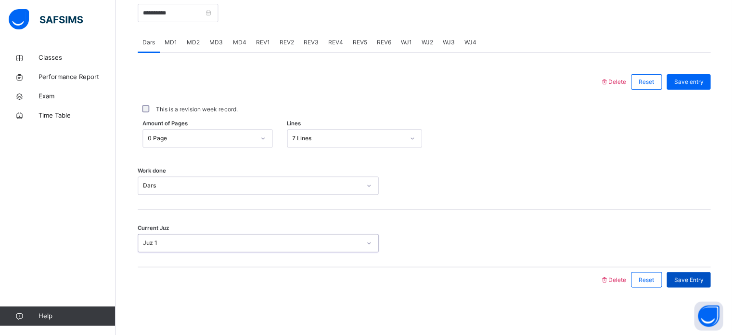
click at [692, 281] on span "Save Entry" at bounding box center [688, 279] width 29 height 9
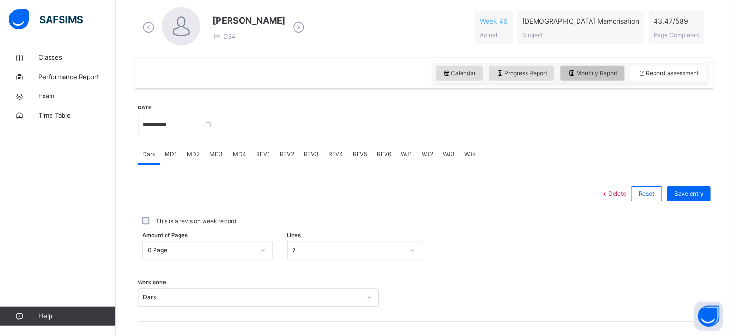
click at [607, 67] on div "Monthly Report" at bounding box center [592, 72] width 64 height 15
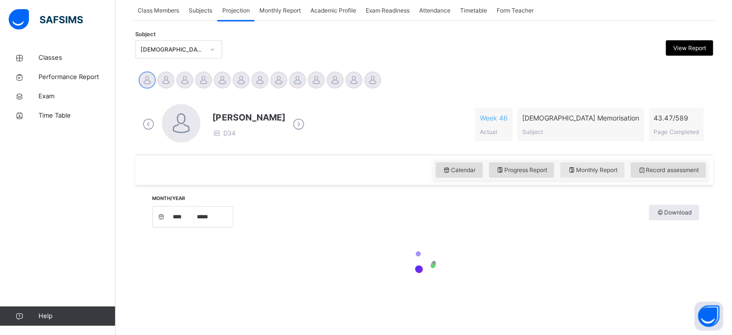
select select "****"
select select "*"
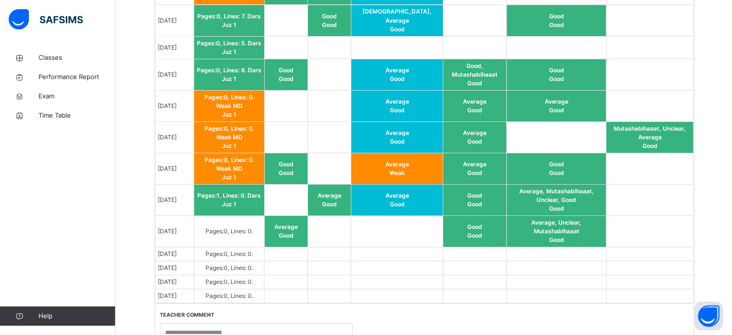
scroll to position [649, 0]
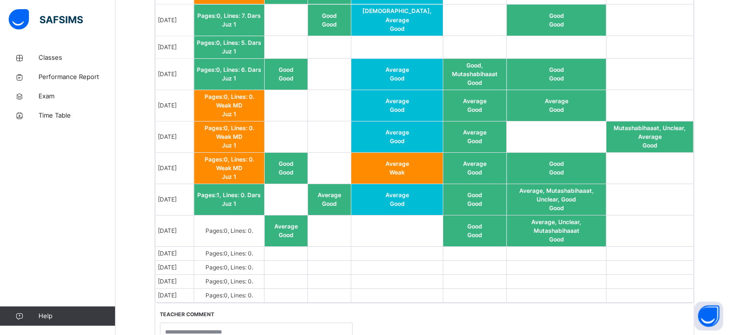
click at [552, 235] on span "Good" at bounding box center [555, 238] width 15 height 7
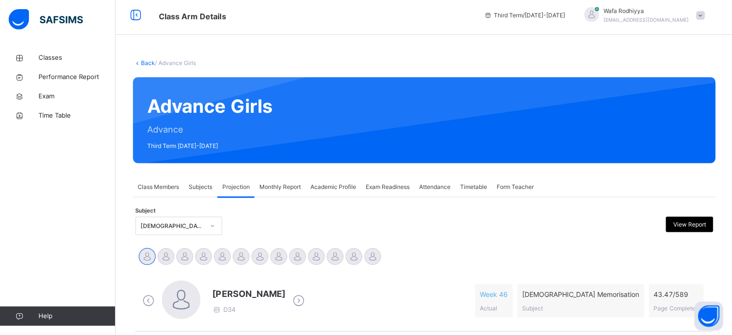
scroll to position [0, 0]
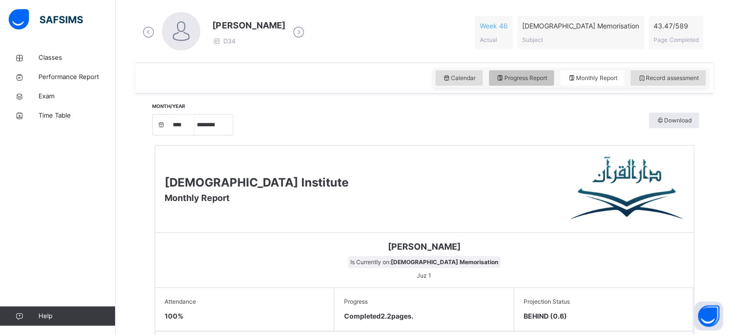
click at [540, 77] on span "Progress Report" at bounding box center [521, 78] width 51 height 9
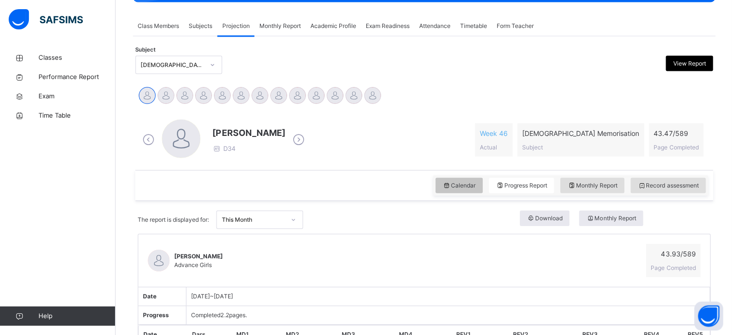
click at [466, 189] on div "Calendar" at bounding box center [458, 184] width 47 height 15
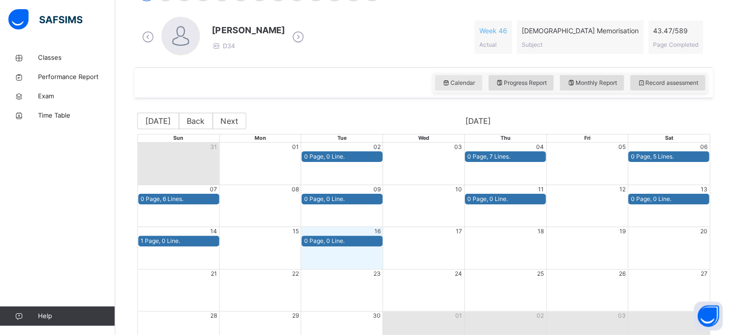
scroll to position [260, 0]
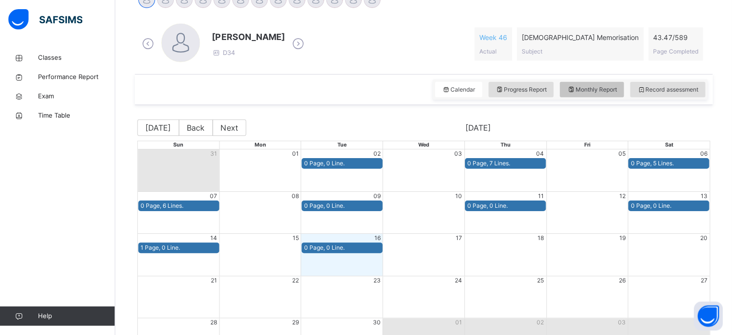
click at [612, 91] on span "Monthly Report" at bounding box center [592, 89] width 50 height 9
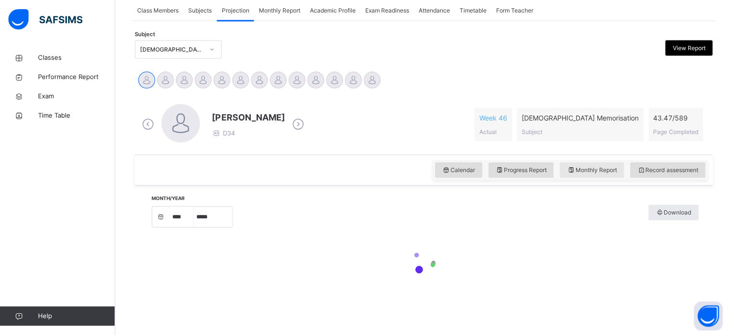
select select "****"
select select "*"
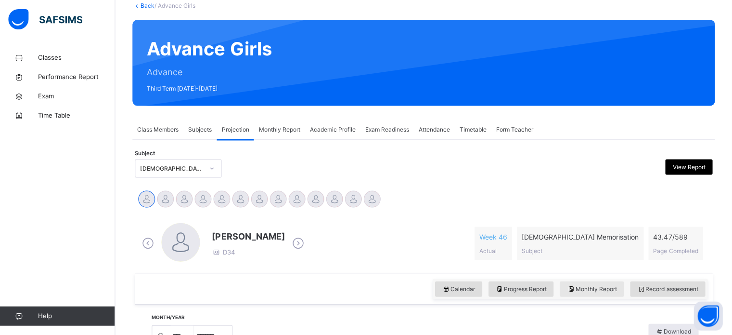
scroll to position [60, 0]
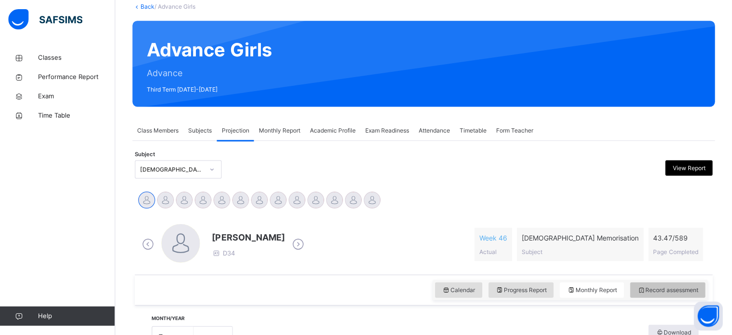
click at [678, 286] on span "Record assessment" at bounding box center [668, 289] width 61 height 9
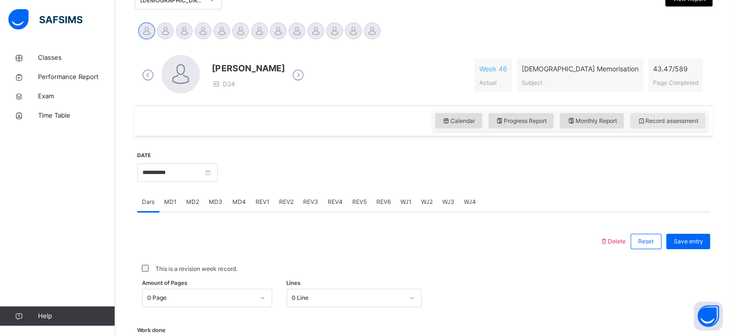
scroll to position [250, 0]
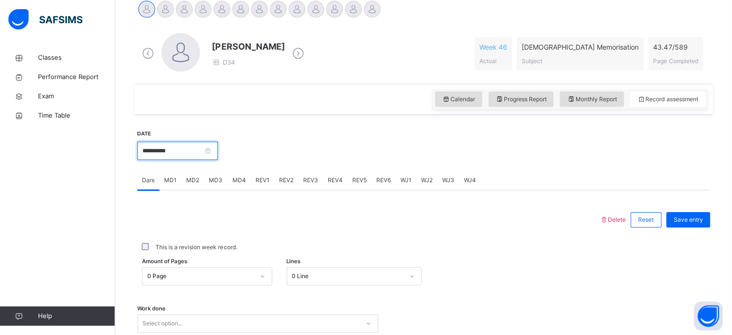
click at [207, 147] on input "**********" at bounding box center [178, 151] width 80 height 18
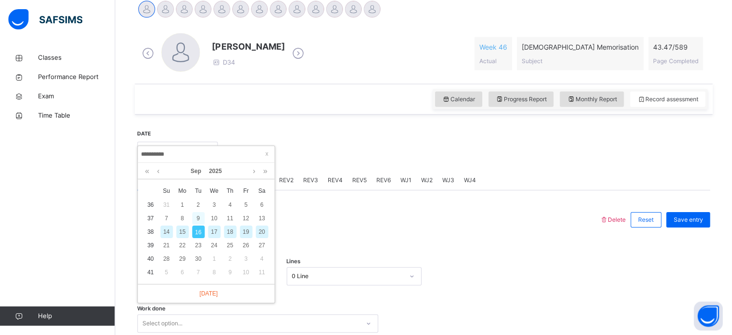
click at [199, 222] on div "9" at bounding box center [199, 218] width 13 height 13
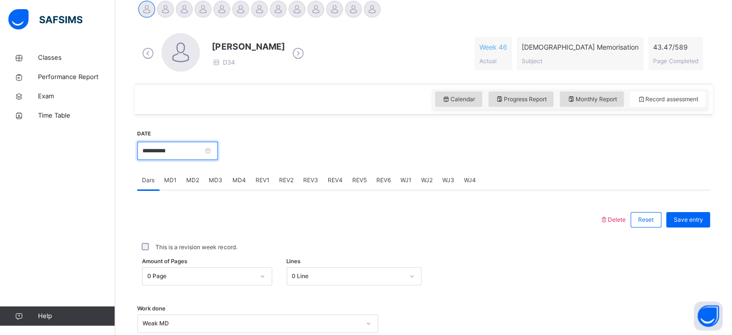
click at [186, 155] on input "**********" at bounding box center [178, 151] width 80 height 18
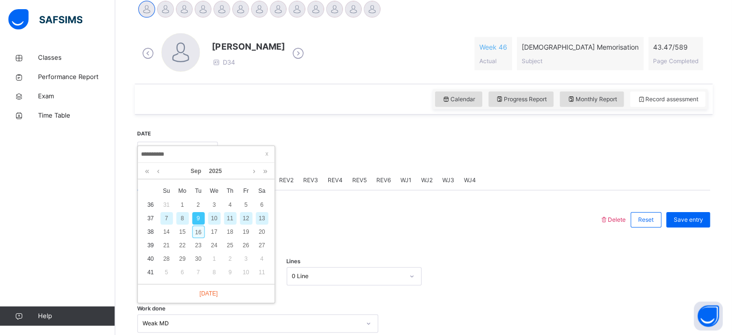
click at [198, 235] on div "16" at bounding box center [199, 231] width 13 height 13
type input "**********"
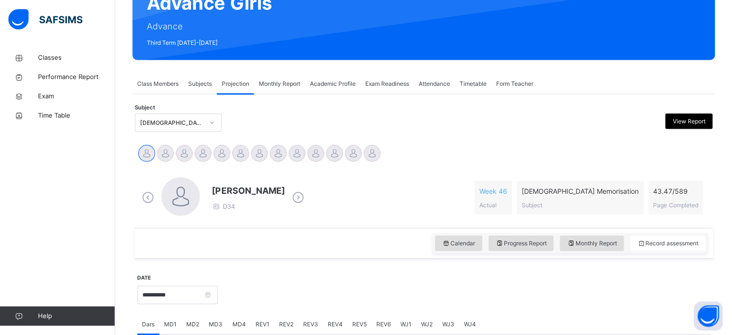
scroll to position [106, 0]
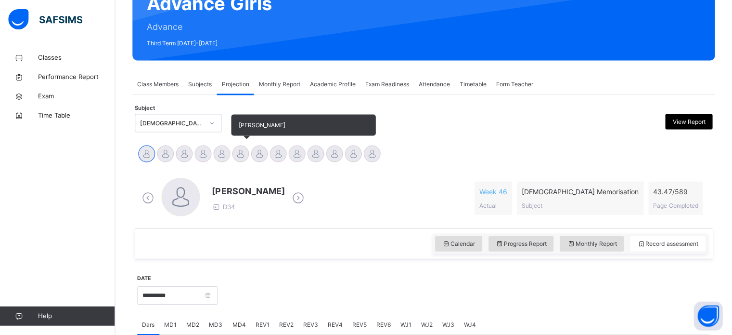
click at [236, 153] on div at bounding box center [241, 153] width 17 height 17
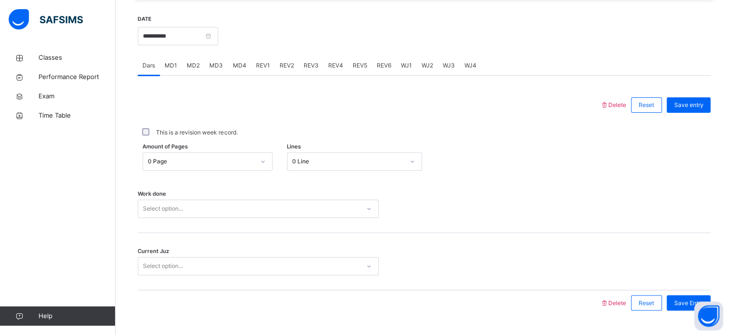
scroll to position [366, 0]
click at [234, 69] on div "MD4" at bounding box center [239, 64] width 23 height 19
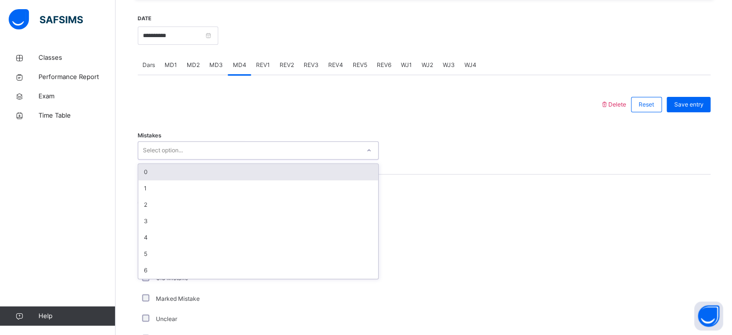
click at [144, 179] on div "0" at bounding box center [258, 172] width 240 height 16
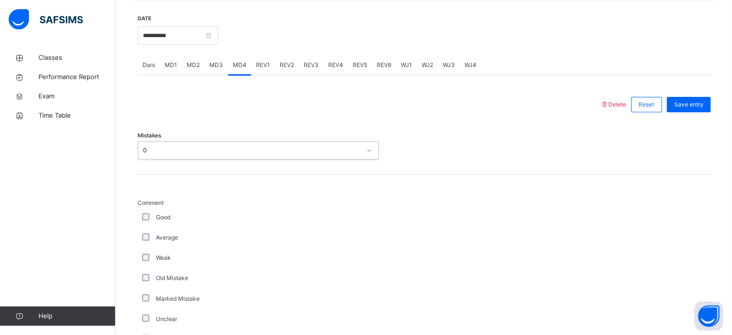
click at [143, 147] on div "0" at bounding box center [252, 150] width 218 height 9
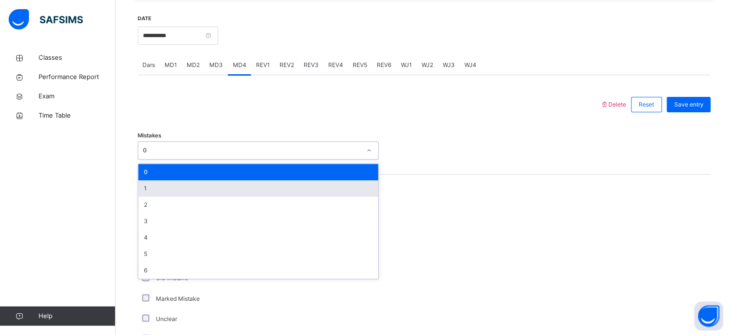
click at [142, 191] on div "1" at bounding box center [258, 188] width 240 height 16
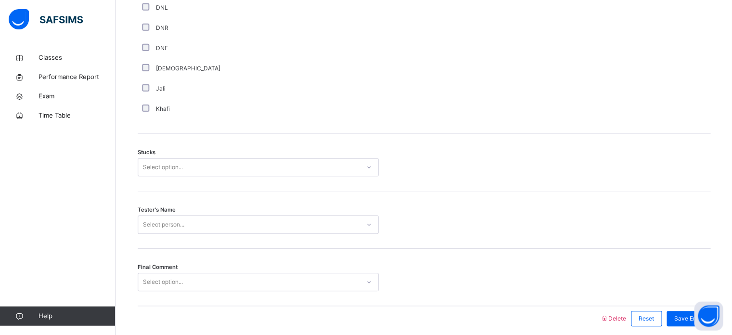
scroll to position [755, 0]
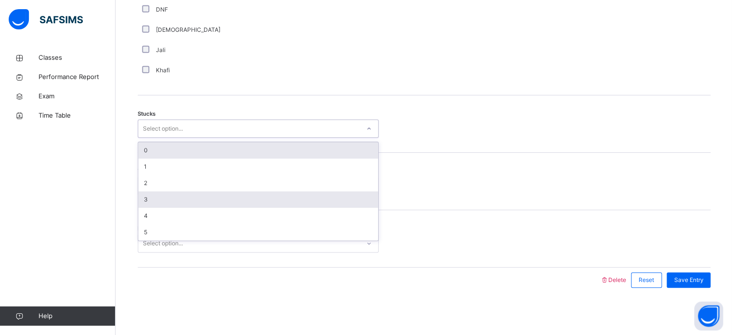
click at [142, 197] on div "3" at bounding box center [258, 199] width 240 height 16
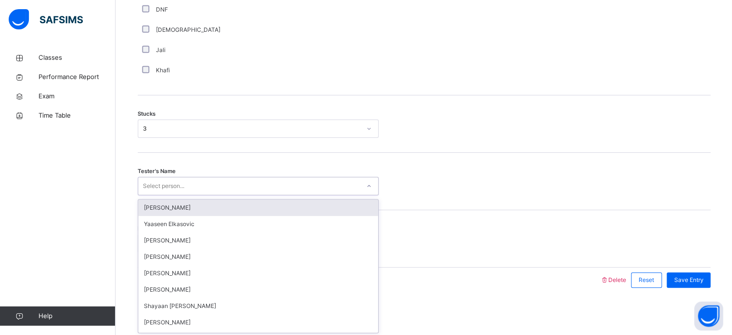
type input "*"
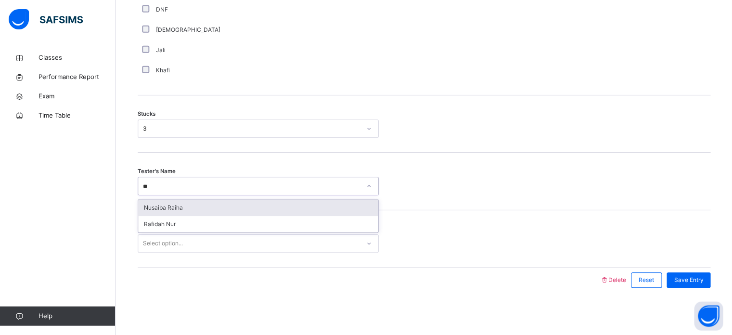
type input "***"
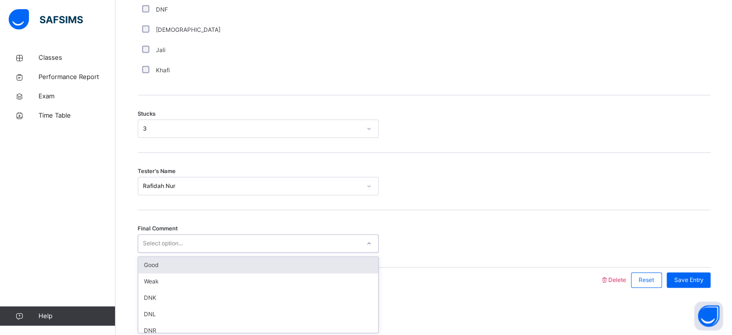
click at [190, 261] on div "Good" at bounding box center [258, 265] width 240 height 16
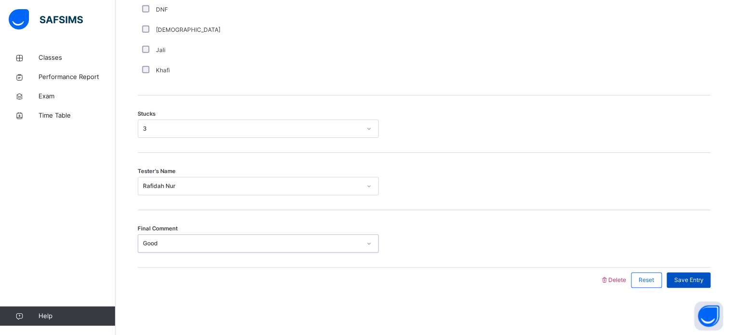
click at [691, 285] on div "Save Entry" at bounding box center [688, 279] width 44 height 15
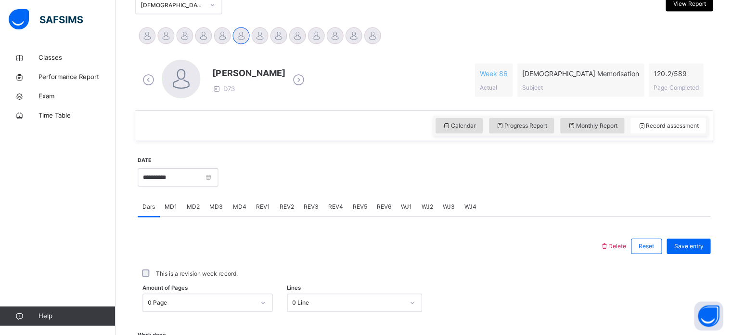
scroll to position [212, 0]
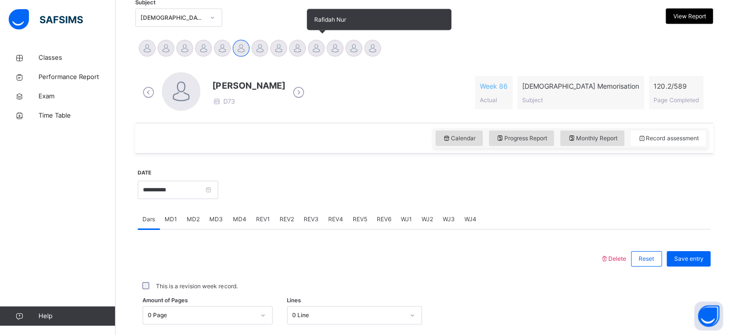
click at [318, 51] on div at bounding box center [316, 47] width 17 height 17
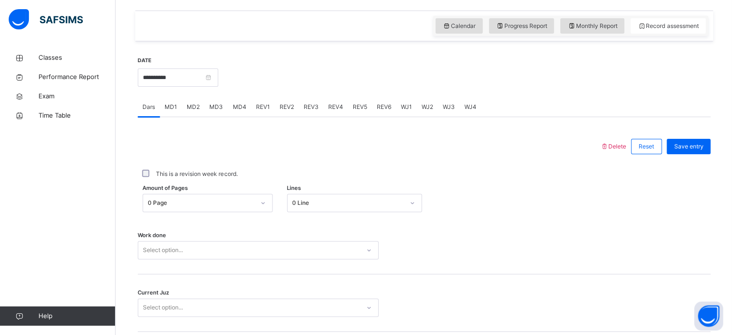
scroll to position [388, 0]
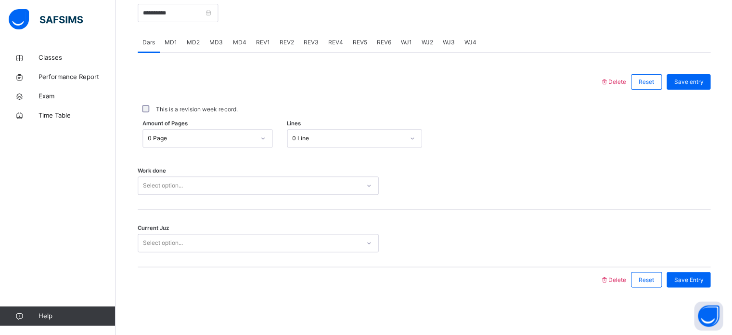
click at [189, 41] on span "MD2" at bounding box center [193, 42] width 13 height 9
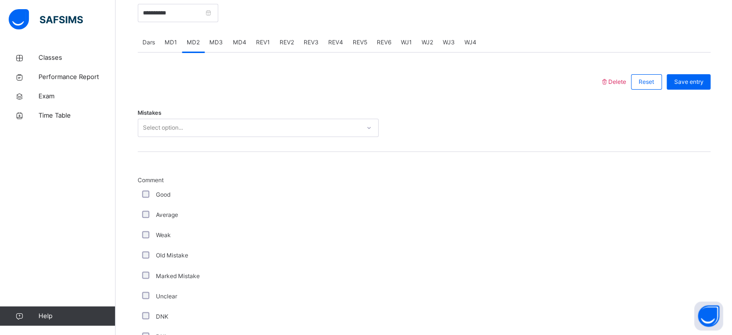
click at [235, 46] on span "MD4" at bounding box center [239, 42] width 13 height 9
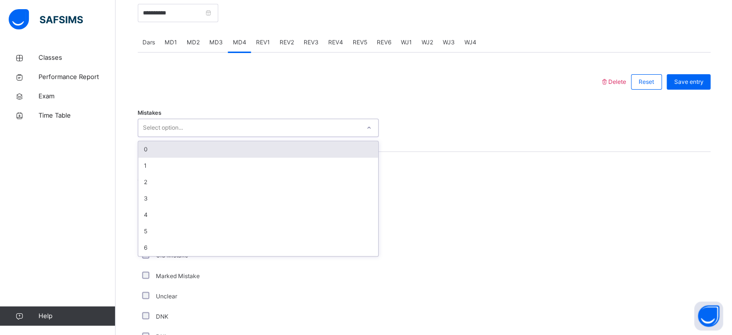
click at [156, 153] on div "0" at bounding box center [258, 149] width 240 height 16
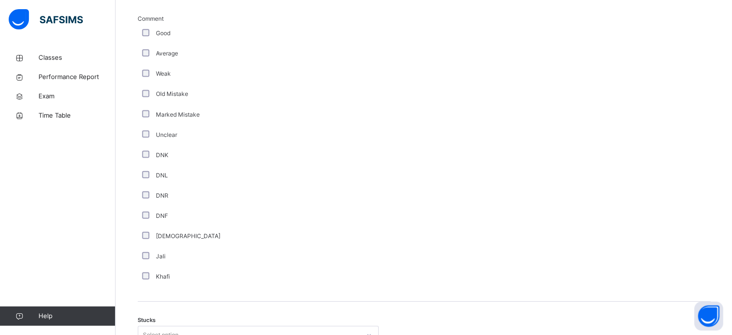
scroll to position [755, 0]
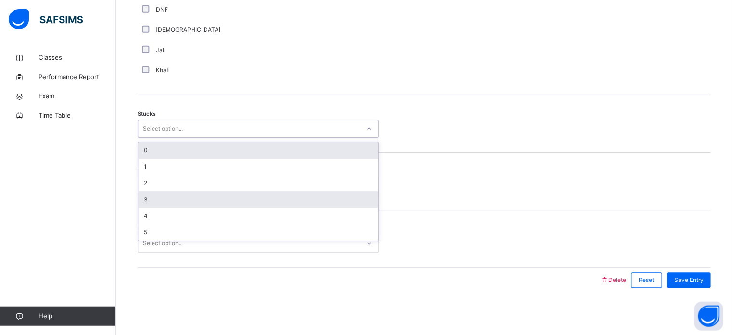
click at [144, 192] on div "3" at bounding box center [258, 199] width 240 height 16
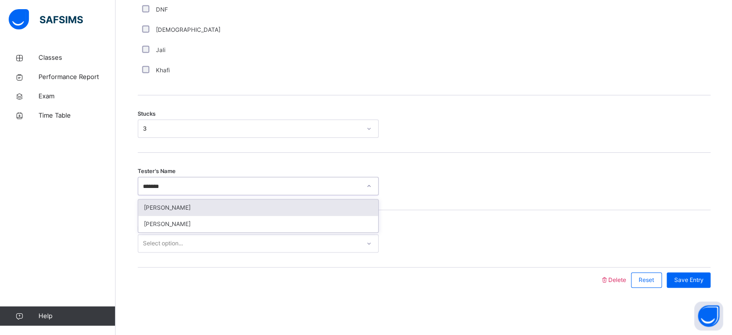
type input "********"
click at [177, 214] on div "[PERSON_NAME]" at bounding box center [258, 207] width 240 height 16
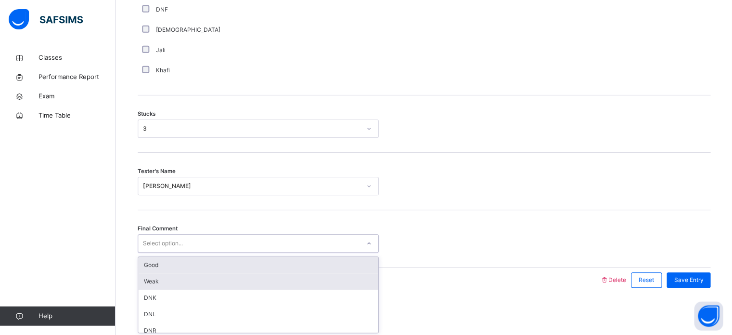
click at [160, 273] on div "Weak" at bounding box center [258, 281] width 240 height 16
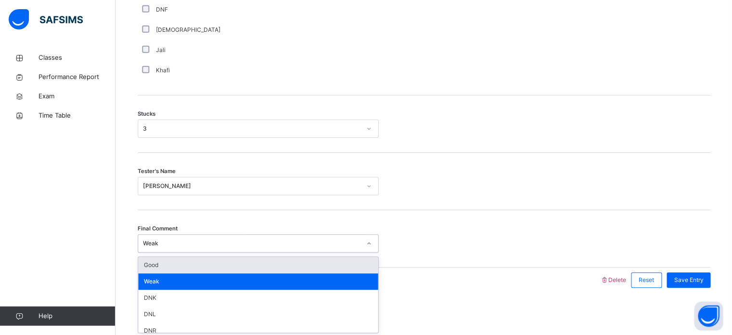
click at [181, 259] on div "Good" at bounding box center [258, 265] width 240 height 16
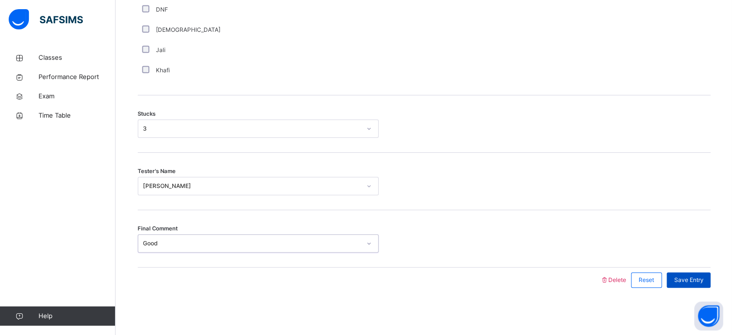
click at [693, 273] on div "Save Entry" at bounding box center [688, 279] width 44 height 15
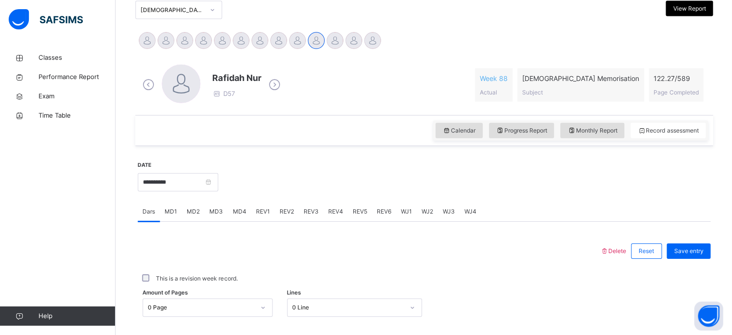
scroll to position [196, 0]
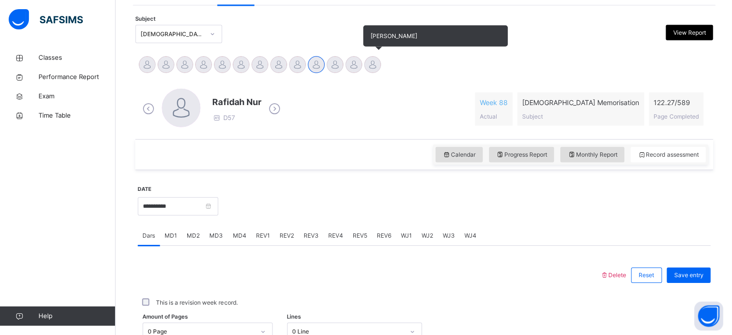
click at [375, 56] on div at bounding box center [372, 64] width 17 height 17
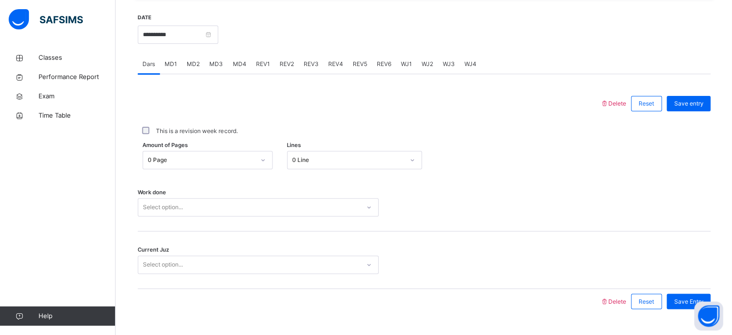
scroll to position [369, 0]
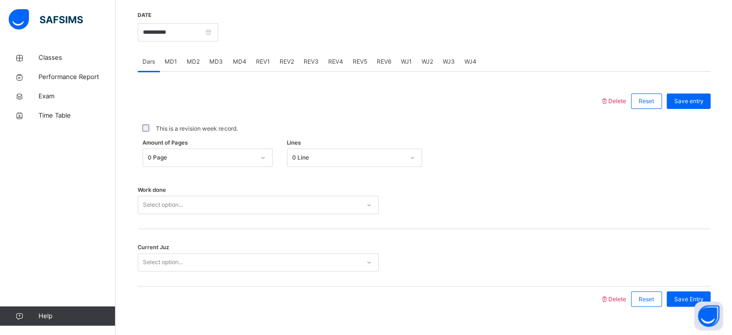
click at [196, 61] on span "MD2" at bounding box center [193, 61] width 13 height 9
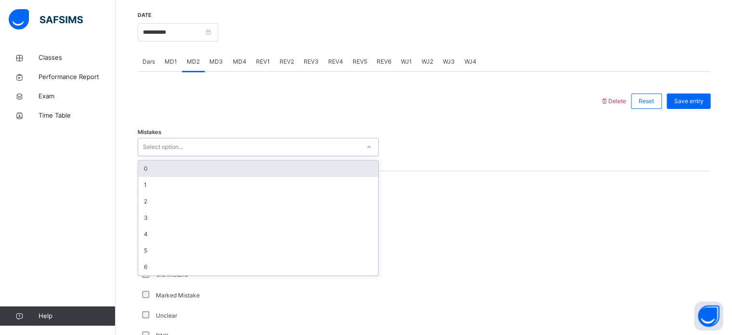
click at [197, 155] on div "Select option..." at bounding box center [258, 147] width 241 height 18
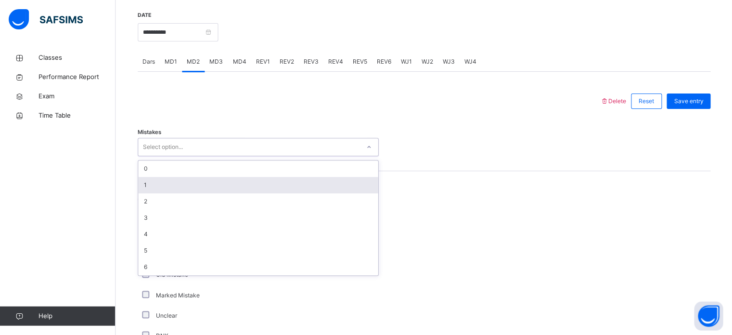
click at [190, 186] on div "1" at bounding box center [258, 185] width 240 height 16
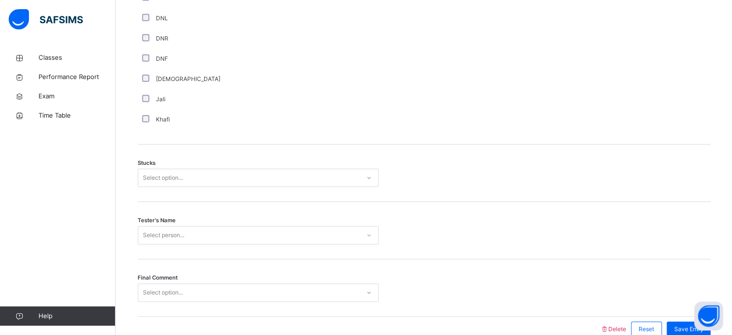
scroll to position [755, 0]
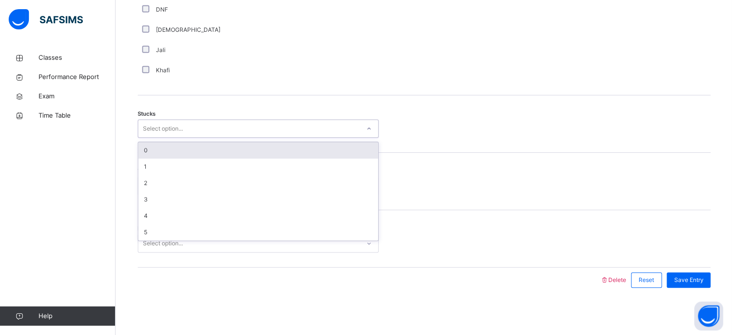
click at [170, 129] on div "Select option..." at bounding box center [163, 128] width 40 height 18
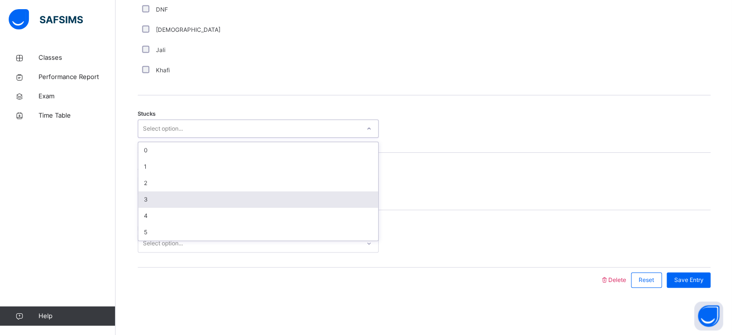
click at [158, 192] on div "3" at bounding box center [258, 199] width 240 height 16
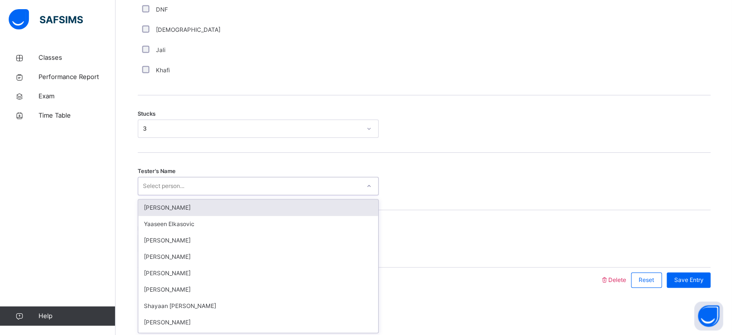
click at [158, 192] on div "Select person..." at bounding box center [163, 186] width 41 height 18
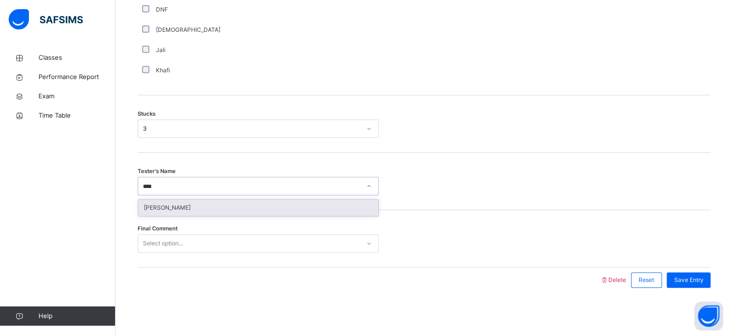
type input "*****"
click at [164, 206] on div "[PERSON_NAME]" at bounding box center [258, 207] width 240 height 16
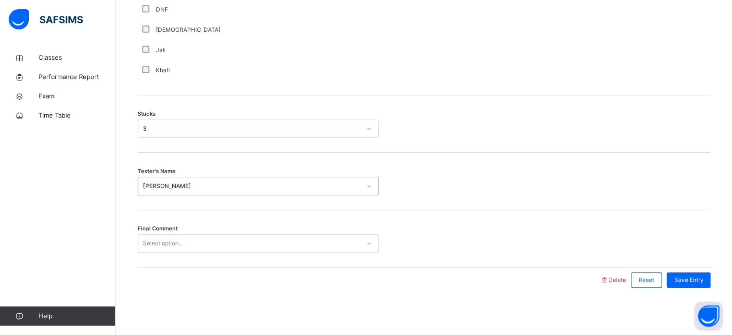
click at [166, 240] on div "Select option..." at bounding box center [163, 243] width 40 height 18
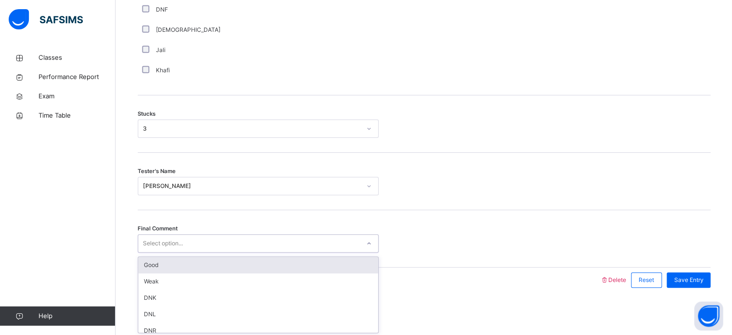
click at [166, 261] on div "Good" at bounding box center [258, 265] width 240 height 16
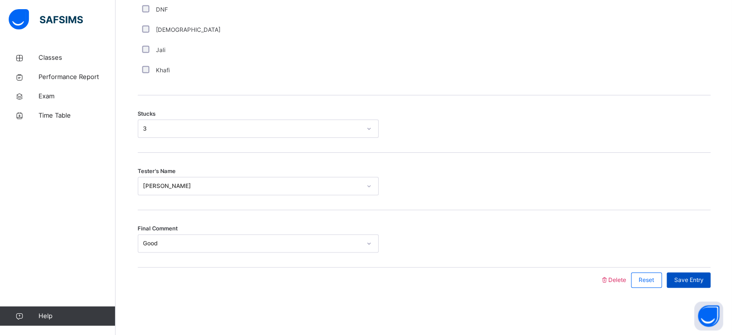
click at [682, 279] on span "Save Entry" at bounding box center [688, 279] width 29 height 9
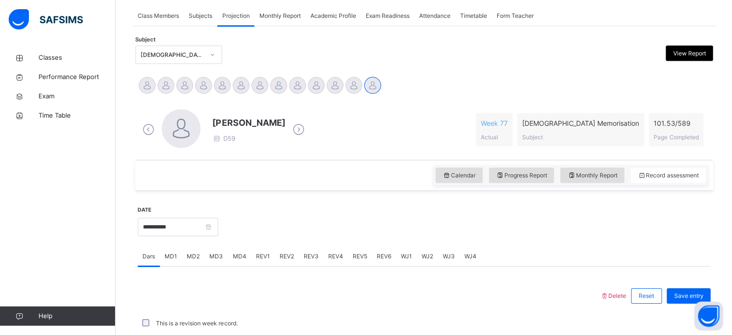
scroll to position [166, 0]
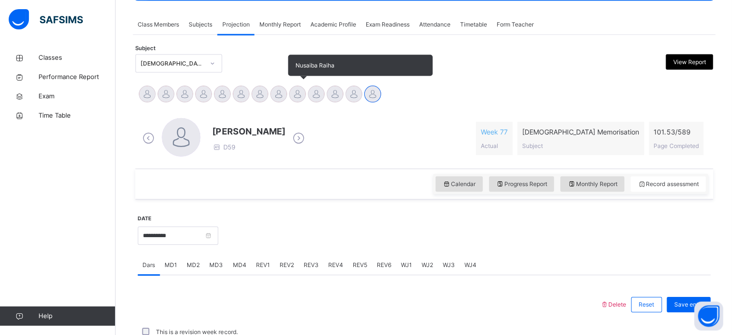
click at [299, 98] on div at bounding box center [297, 93] width 17 height 17
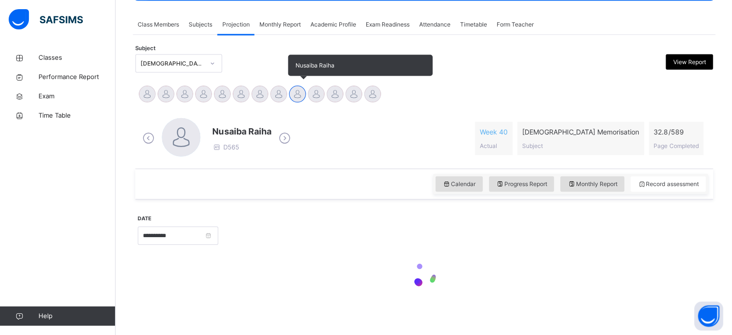
scroll to position [170, 0]
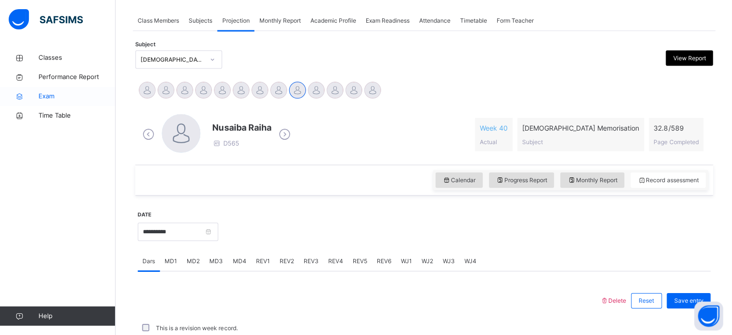
click at [4, 98] on icon at bounding box center [19, 96] width 39 height 7
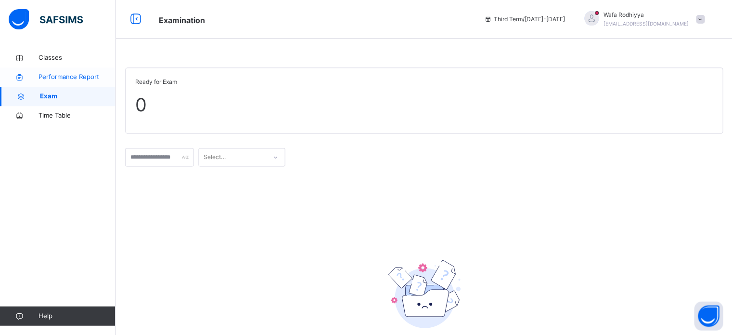
click at [61, 77] on span "Performance Report" at bounding box center [77, 77] width 77 height 10
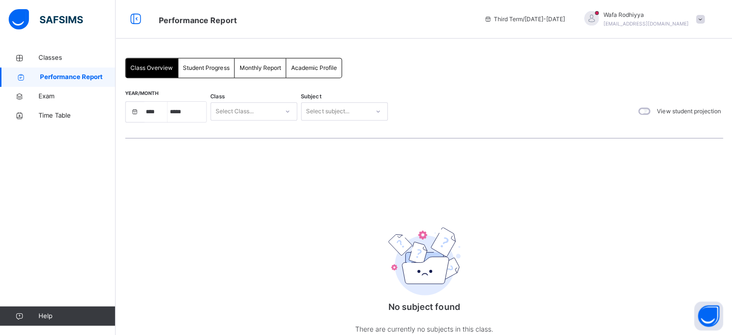
select select "****"
select select "*"
click at [48, 60] on span "Classes" at bounding box center [77, 58] width 77 height 10
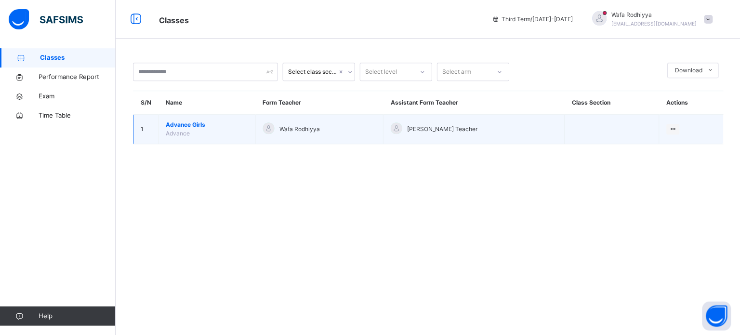
click at [182, 125] on span "Advance Girls" at bounding box center [207, 124] width 82 height 9
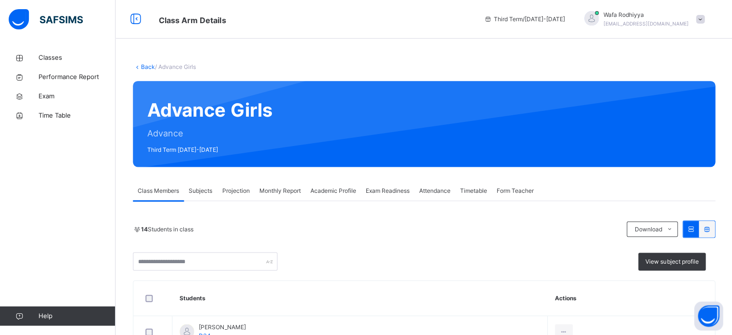
click at [246, 198] on div "Projection" at bounding box center [235, 190] width 37 height 19
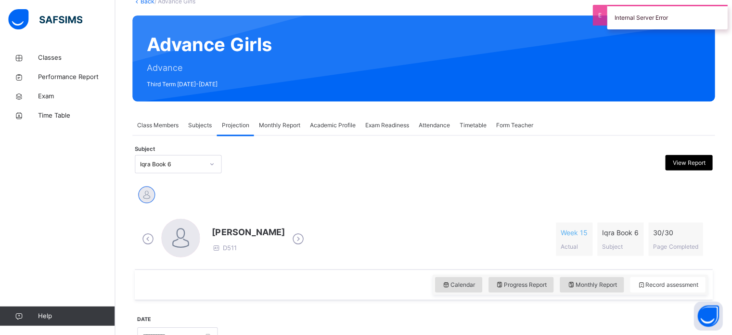
scroll to position [70, 0]
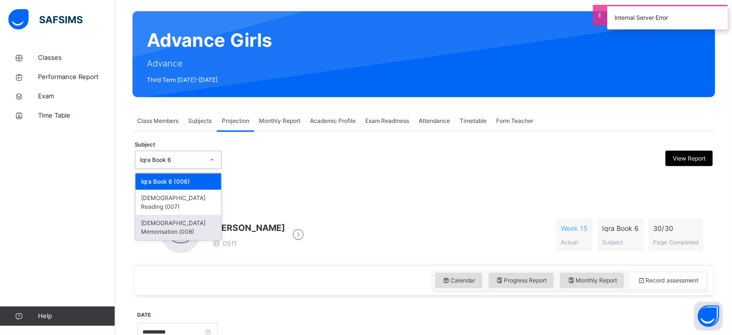
click at [155, 218] on div "[DEMOGRAPHIC_DATA] Memorisation (008)" at bounding box center [179, 226] width 86 height 25
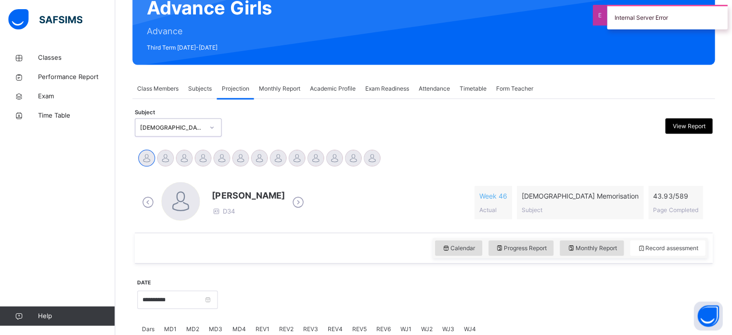
scroll to position [106, 0]
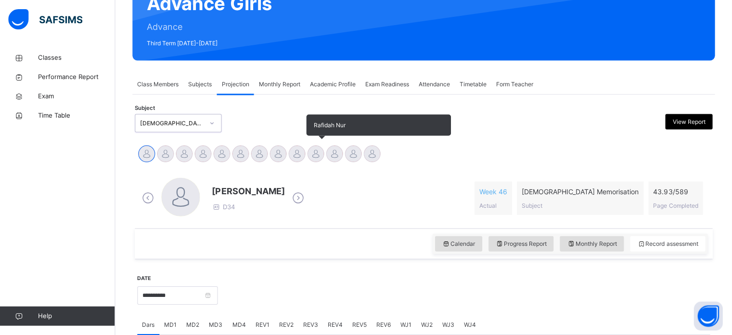
click at [312, 150] on div at bounding box center [316, 153] width 17 height 17
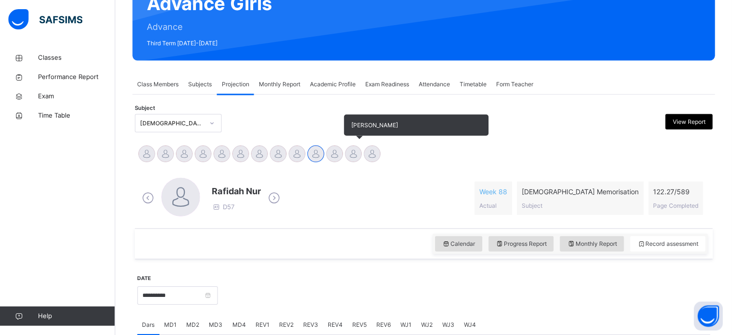
click at [346, 159] on div "[PERSON_NAME]" at bounding box center [353, 154] width 19 height 21
click at [335, 156] on div at bounding box center [334, 153] width 17 height 17
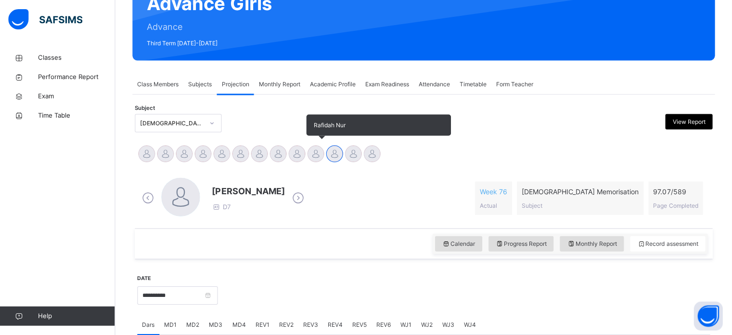
click at [309, 152] on div at bounding box center [316, 153] width 17 height 17
click at [314, 154] on div at bounding box center [316, 153] width 17 height 17
click at [291, 151] on div at bounding box center [297, 153] width 17 height 17
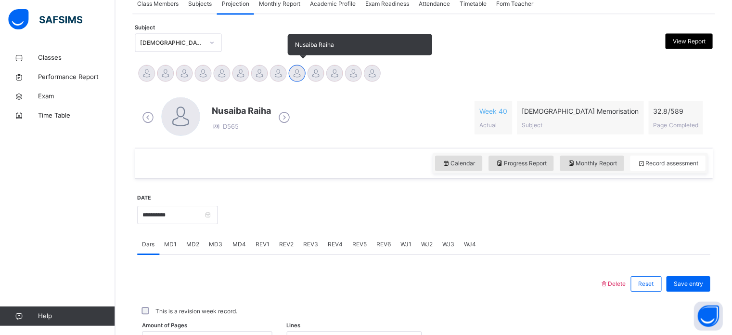
scroll to position [259, 0]
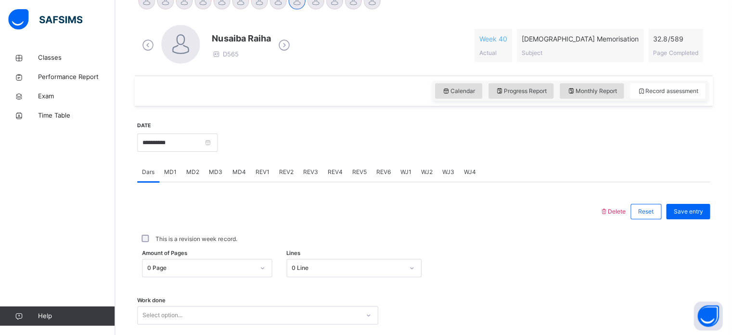
click at [239, 175] on span "MD4" at bounding box center [239, 172] width 13 height 9
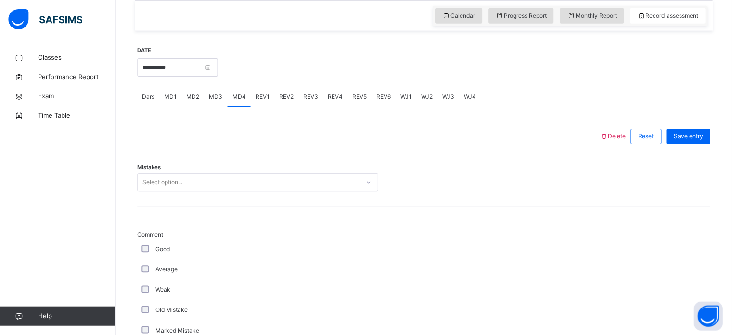
scroll to position [335, 0]
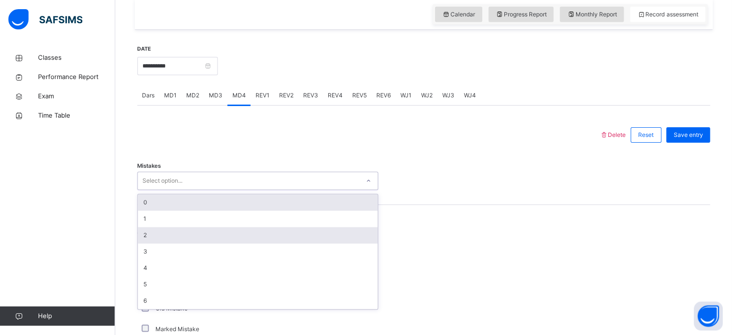
click at [148, 233] on div "2" at bounding box center [258, 235] width 240 height 16
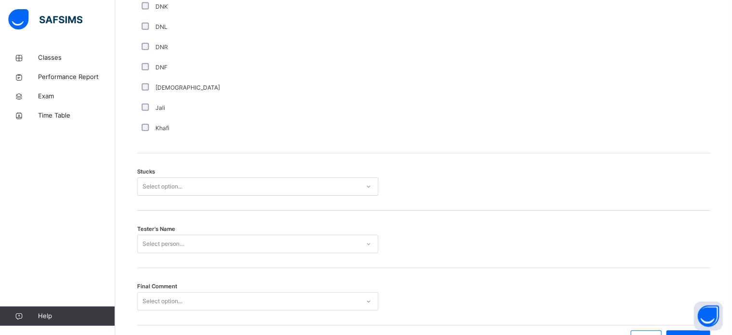
scroll to position [755, 0]
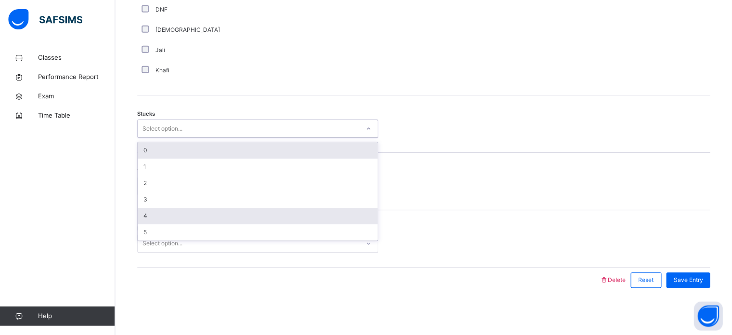
click at [144, 217] on div "4" at bounding box center [258, 216] width 240 height 16
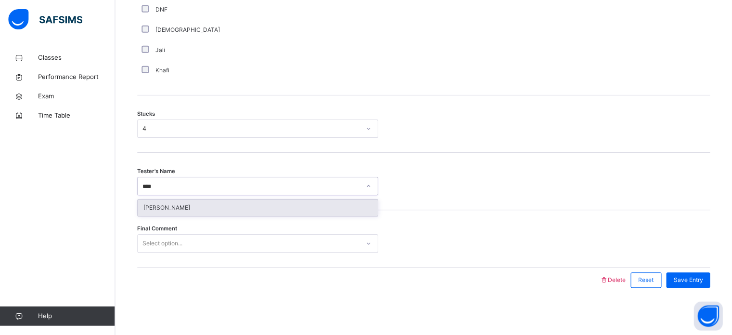
type input "*****"
click at [313, 200] on div "[PERSON_NAME]" at bounding box center [258, 207] width 240 height 16
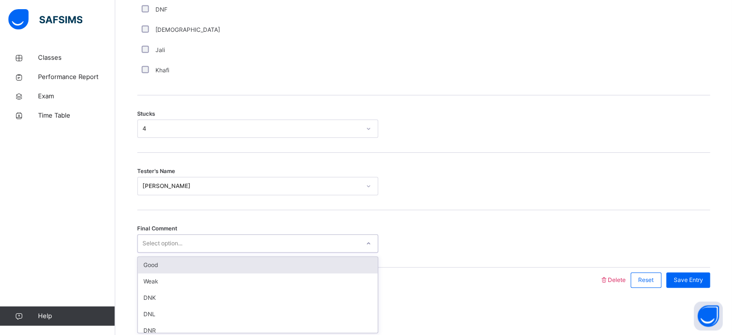
click at [272, 270] on div "Good" at bounding box center [258, 265] width 240 height 16
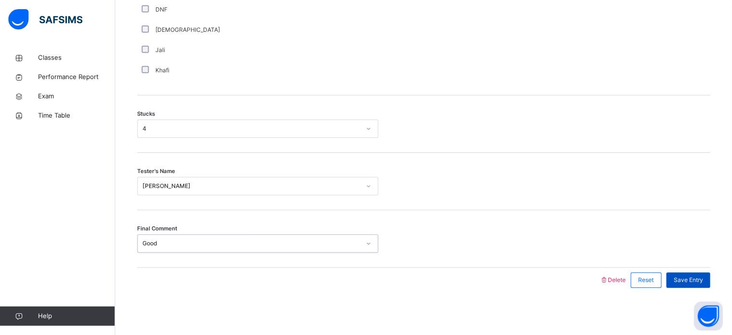
click at [703, 283] on span "Save Entry" at bounding box center [688, 279] width 29 height 9
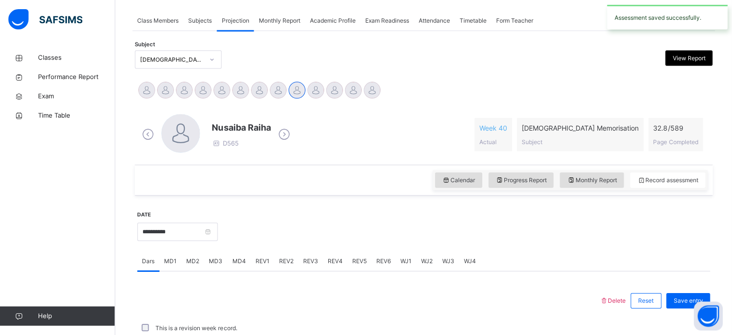
scroll to position [388, 0]
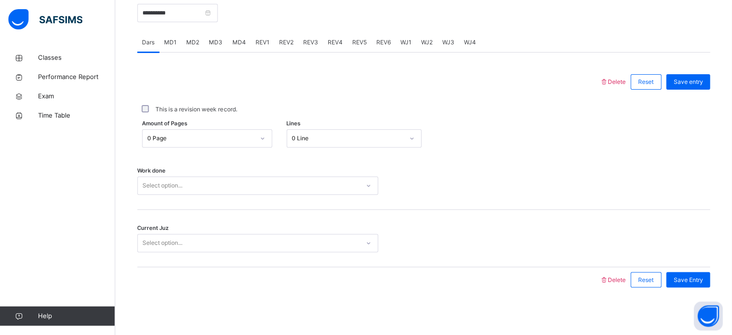
click at [308, 40] on span "REV3" at bounding box center [310, 42] width 15 height 9
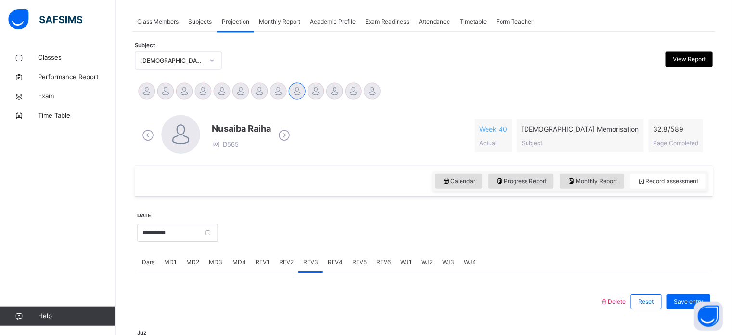
scroll to position [186, 0]
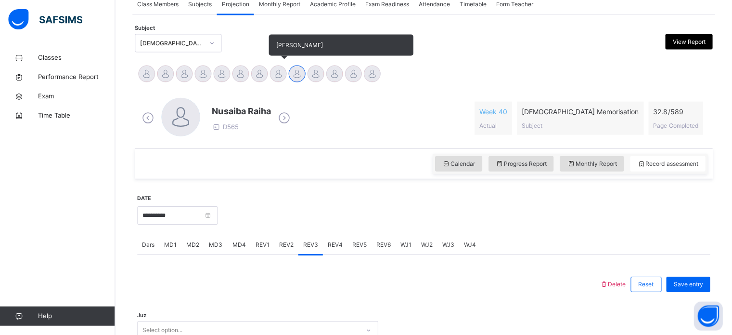
click at [274, 76] on div at bounding box center [278, 73] width 17 height 17
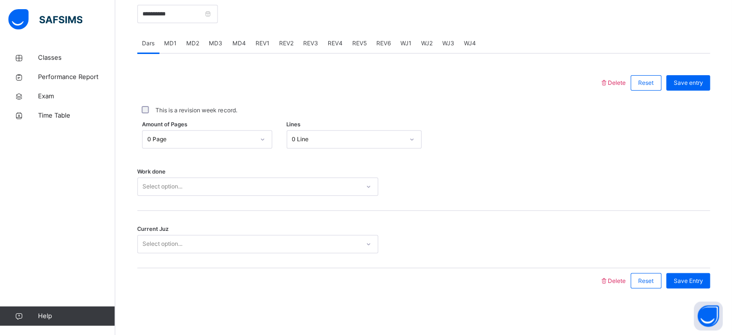
scroll to position [388, 0]
click at [310, 40] on span "REV3" at bounding box center [310, 42] width 15 height 9
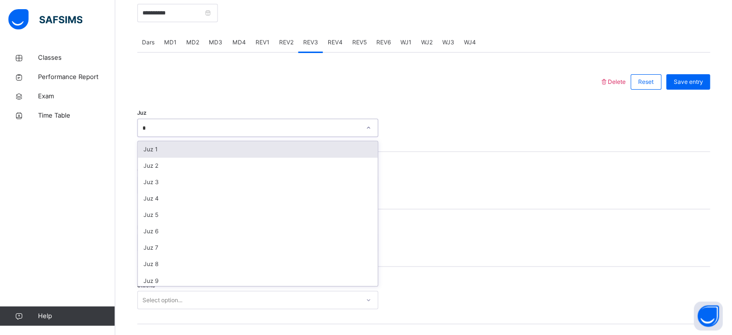
type input "**"
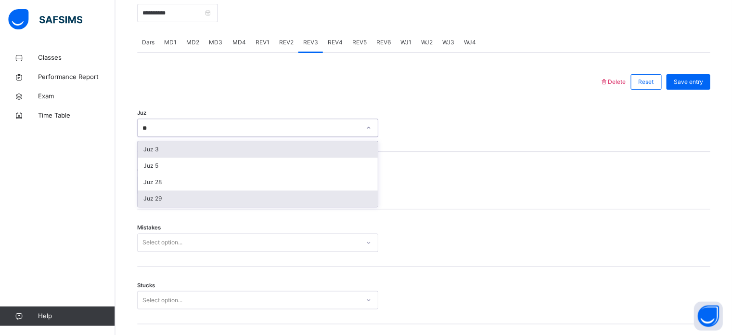
click at [147, 190] on div "Juz 29" at bounding box center [258, 198] width 240 height 16
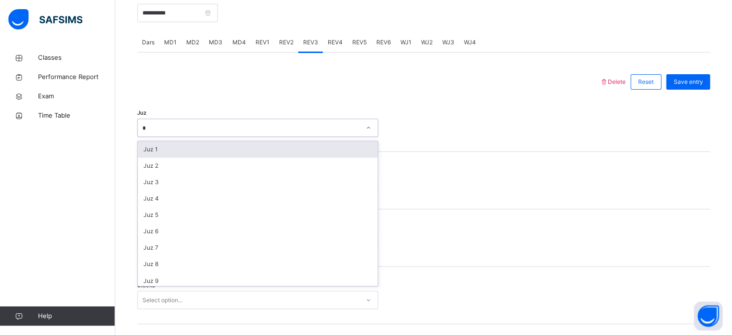
type input "**"
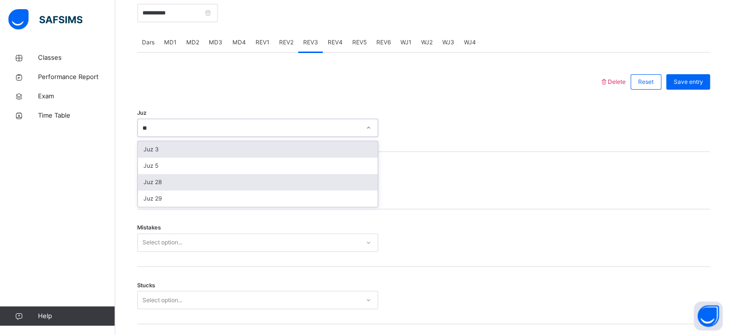
click at [146, 181] on div "Juz 28" at bounding box center [258, 182] width 240 height 16
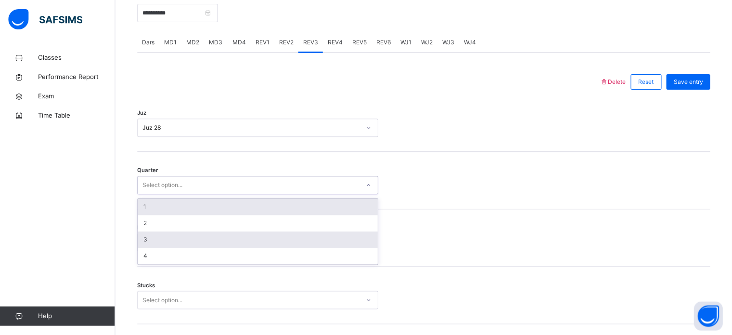
click at [143, 241] on div "3" at bounding box center [258, 239] width 240 height 16
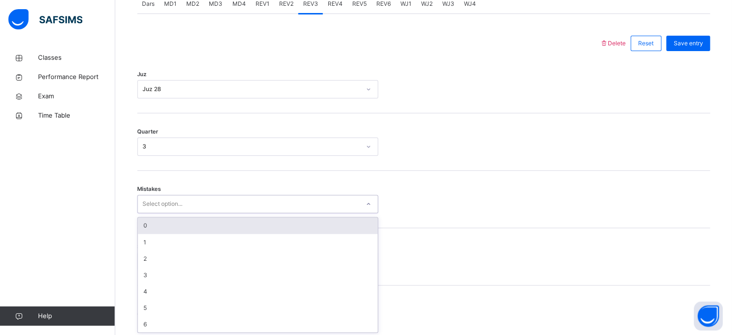
scroll to position [428, 0]
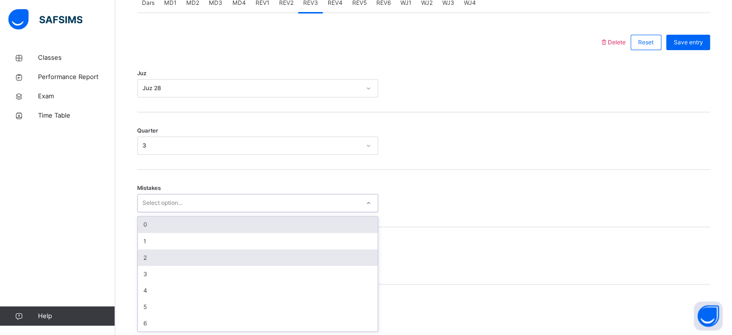
click at [144, 260] on div "2" at bounding box center [258, 257] width 240 height 16
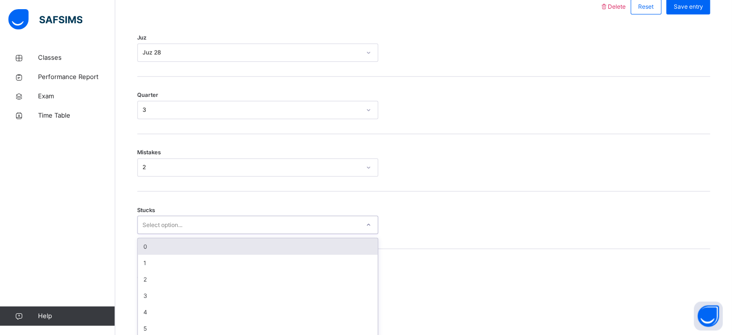
scroll to position [468, 0]
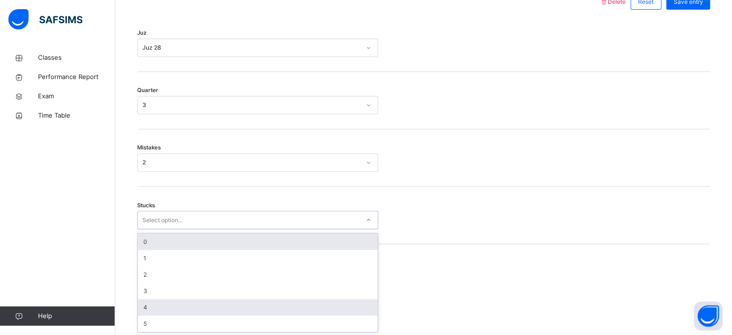
click at [142, 301] on div "4" at bounding box center [258, 307] width 240 height 16
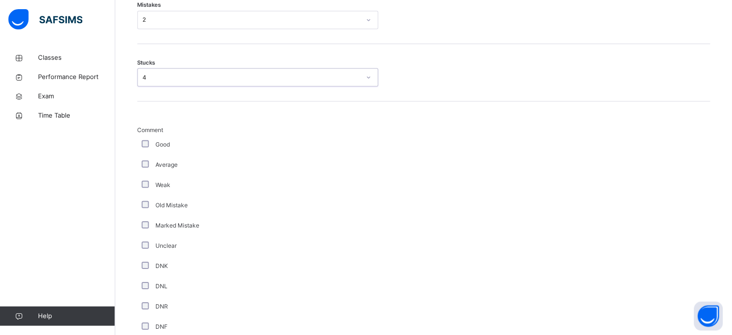
click at [147, 174] on div "Weak" at bounding box center [258, 184] width 241 height 20
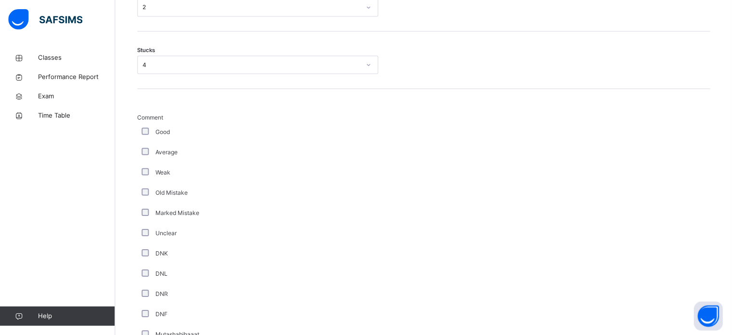
scroll to position [636, 0]
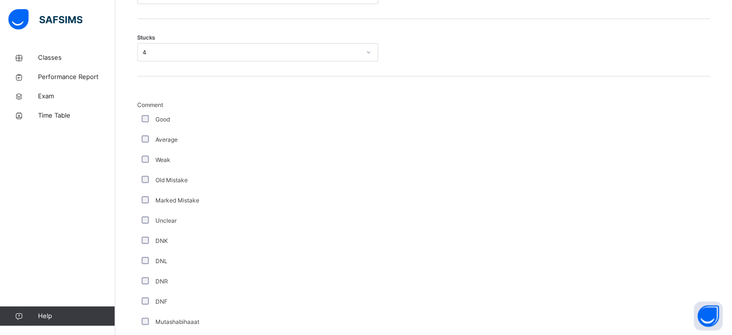
click at [142, 221] on div "Unclear" at bounding box center [258, 220] width 236 height 9
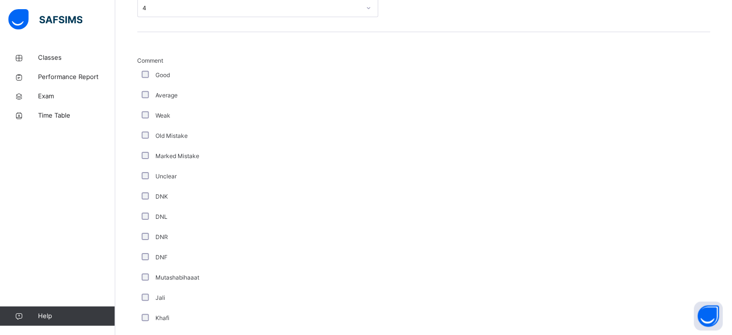
click at [144, 185] on div "Unclear" at bounding box center [258, 176] width 241 height 20
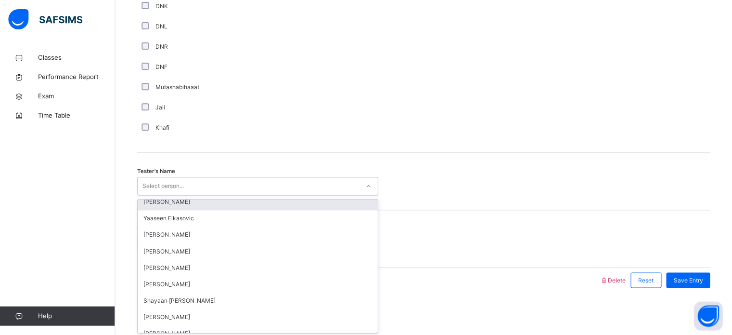
scroll to position [4, 0]
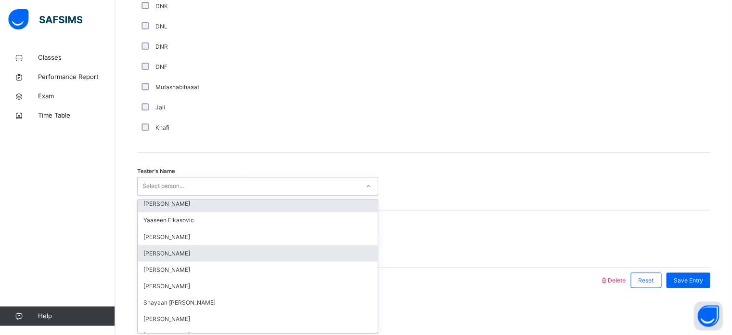
click at [151, 252] on div "[PERSON_NAME]" at bounding box center [258, 253] width 240 height 16
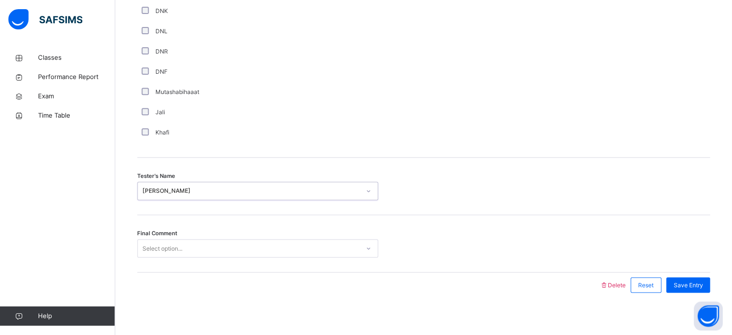
scroll to position [870, 0]
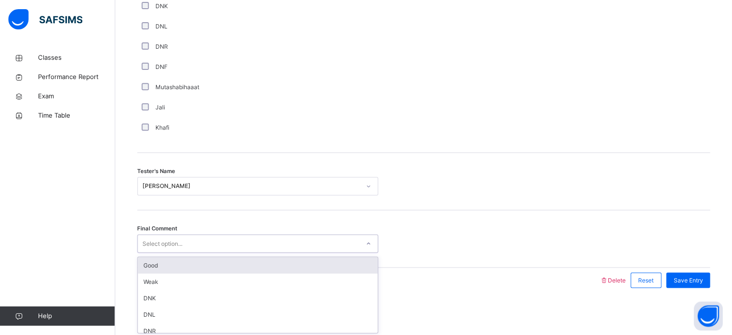
click at [144, 268] on div "Good" at bounding box center [258, 265] width 240 height 16
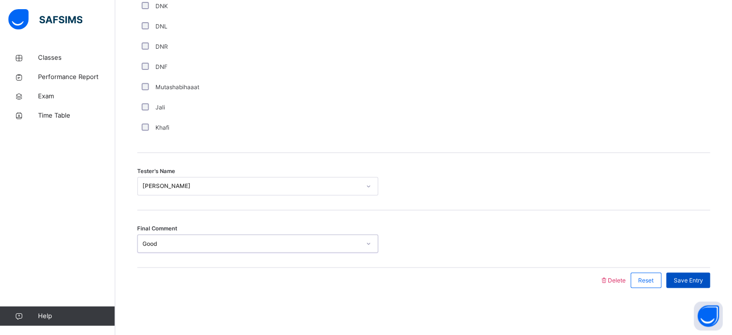
click at [698, 284] on div "Save Entry" at bounding box center [688, 279] width 44 height 15
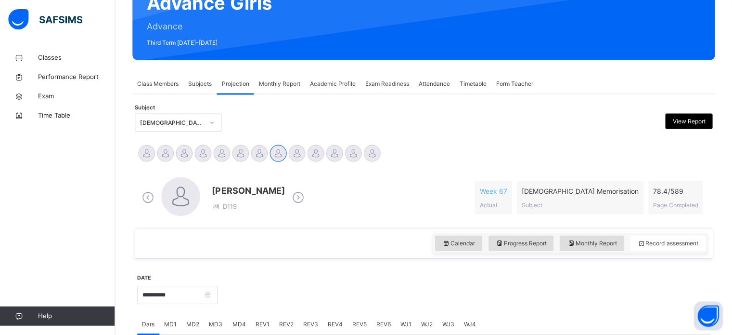
scroll to position [95, 0]
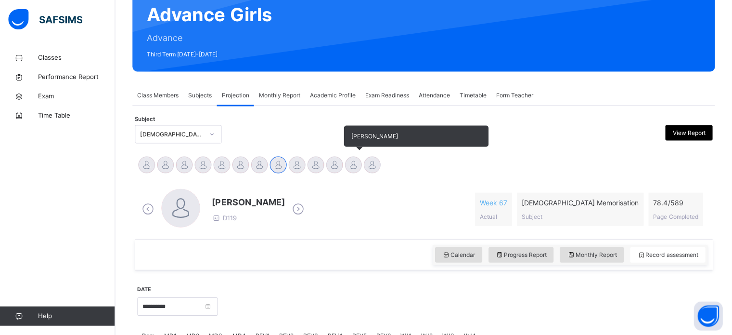
click at [351, 166] on div at bounding box center [353, 164] width 17 height 17
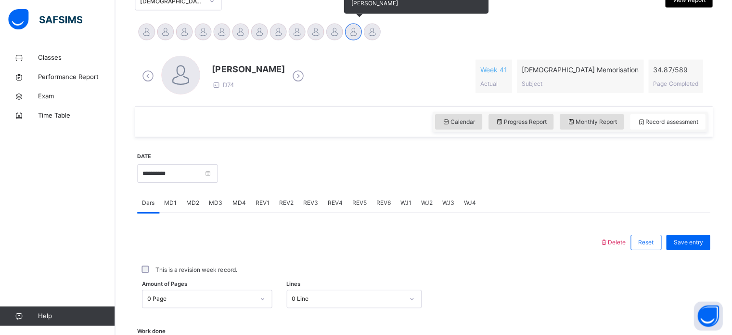
scroll to position [235, 0]
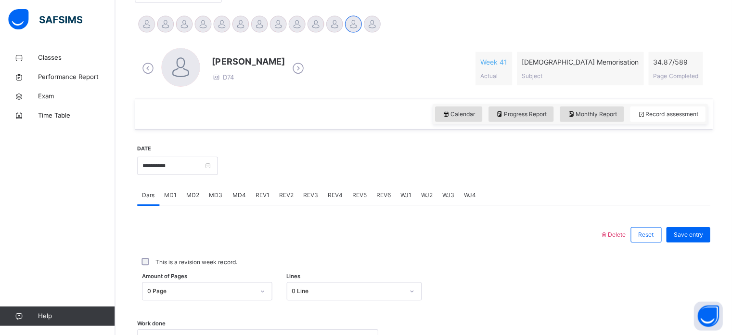
click at [237, 197] on span "MD4" at bounding box center [239, 195] width 13 height 9
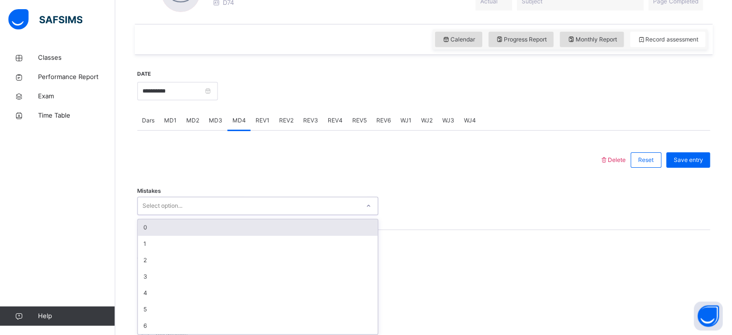
scroll to position [313, 0]
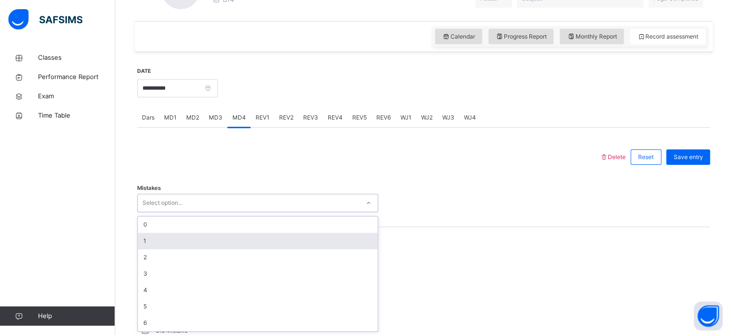
drag, startPoint x: 206, startPoint y: 229, endPoint x: 159, endPoint y: 239, distance: 48.3
click at [159, 212] on div "option 1 focused, 2 of 7. 7 results available. Use Up and Down to choose option…" at bounding box center [258, 203] width 241 height 18
click at [159, 239] on div "1" at bounding box center [258, 241] width 240 height 16
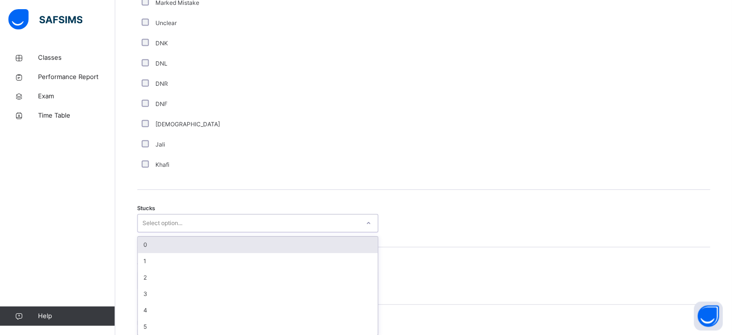
click at [159, 232] on div "option 0 focused, 1 of 6. 6 results available. Use Up and Down to choose option…" at bounding box center [258, 222] width 241 height 18
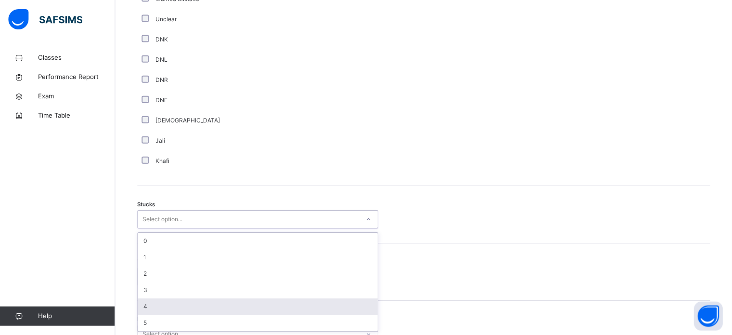
click at [158, 305] on div "4" at bounding box center [258, 306] width 240 height 16
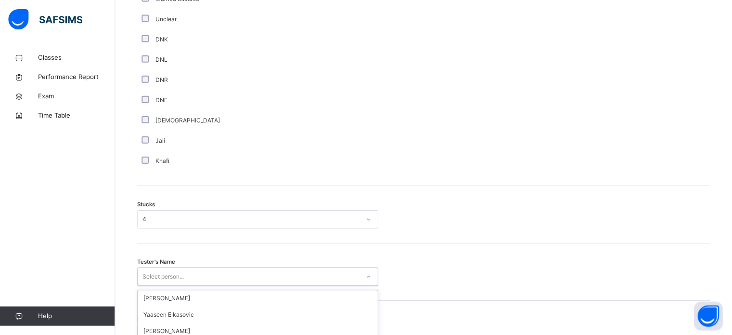
scroll to position [755, 0]
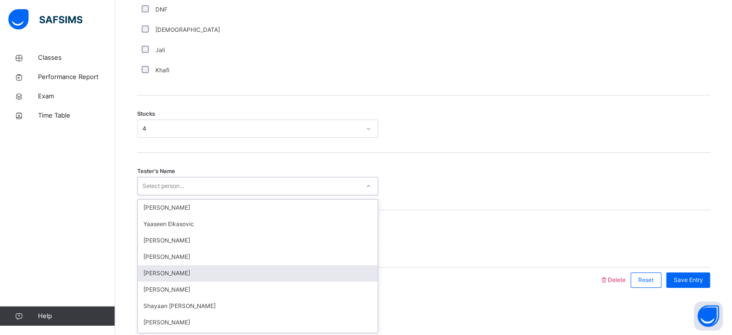
click at [186, 195] on div "option Khadijah Abdulsalam focused, 5 of 90. 90 results available. Use Up and D…" at bounding box center [258, 186] width 241 height 18
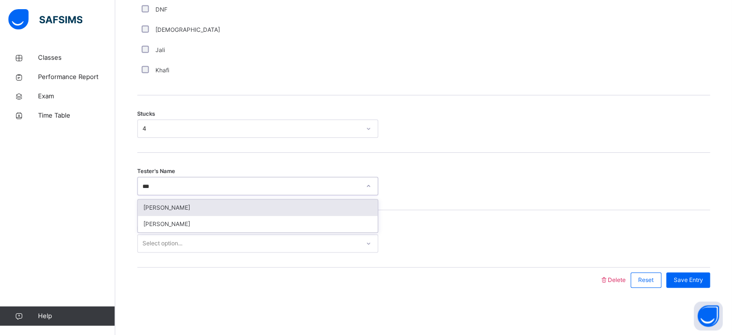
type input "****"
click at [202, 201] on div "[PERSON_NAME]" at bounding box center [258, 207] width 240 height 16
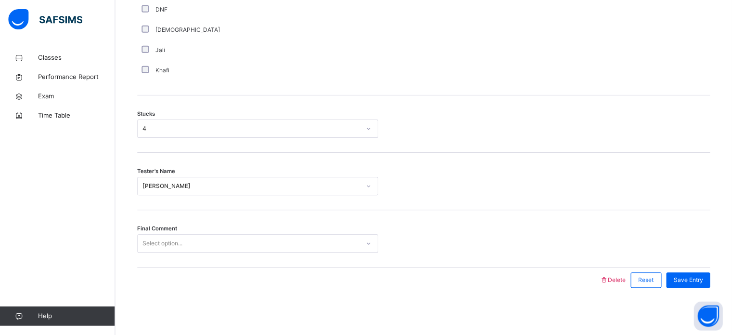
click at [195, 254] on div "Final Comment Select option..." at bounding box center [424, 238] width 573 height 57
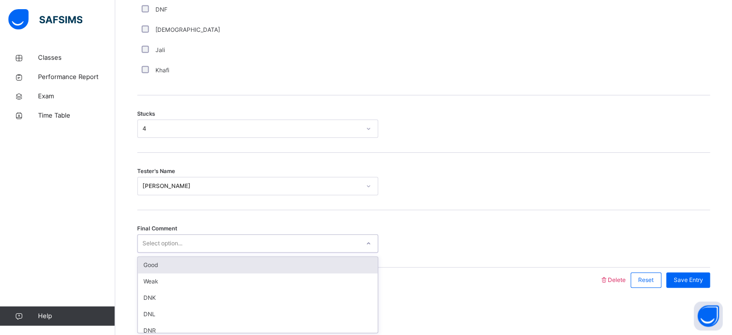
click at [170, 243] on div "Select option..." at bounding box center [163, 243] width 40 height 18
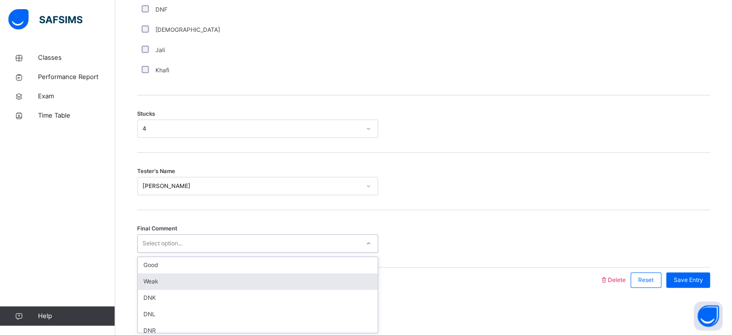
click at [173, 280] on div "Weak" at bounding box center [258, 281] width 240 height 16
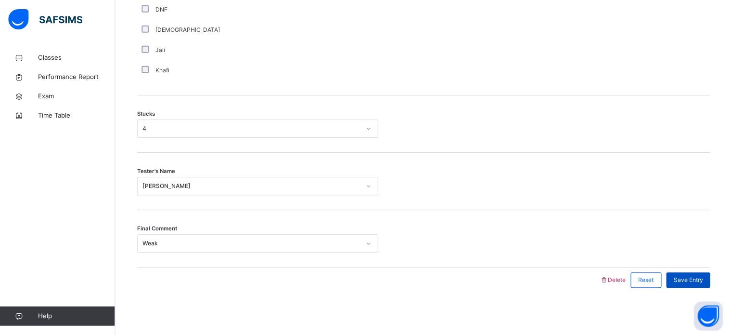
click at [695, 281] on span "Save Entry" at bounding box center [688, 279] width 29 height 9
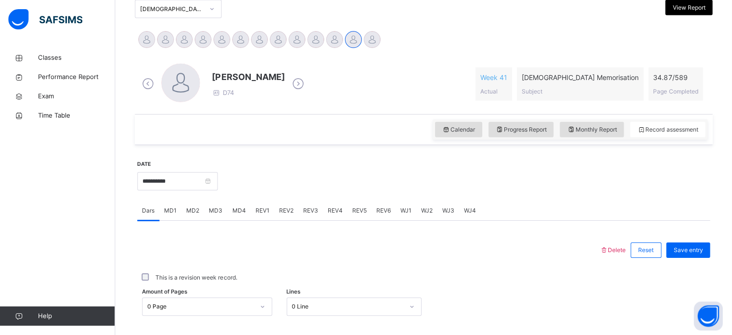
scroll to position [205, 0]
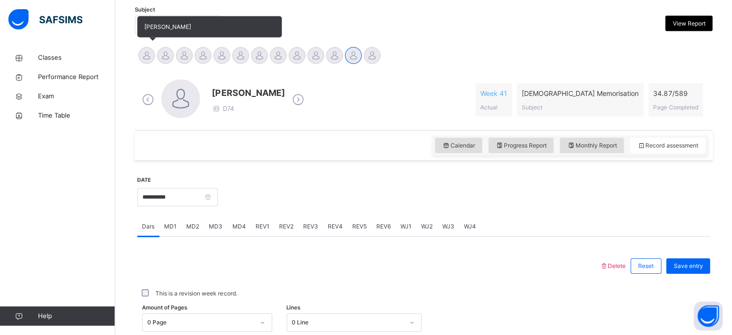
click at [153, 52] on div at bounding box center [147, 55] width 17 height 17
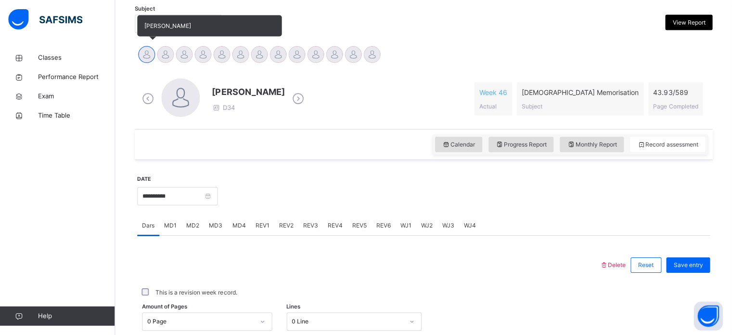
scroll to position [388, 0]
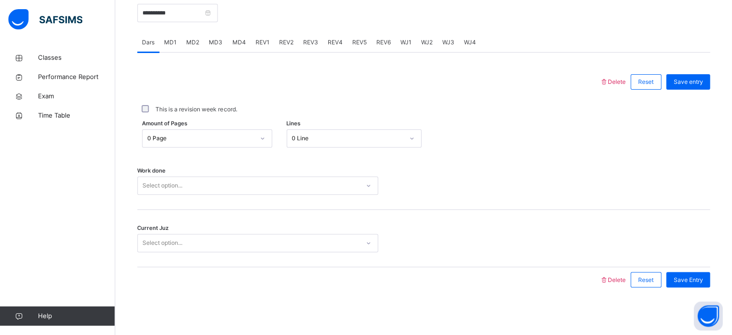
click at [241, 42] on span "MD4" at bounding box center [239, 42] width 13 height 9
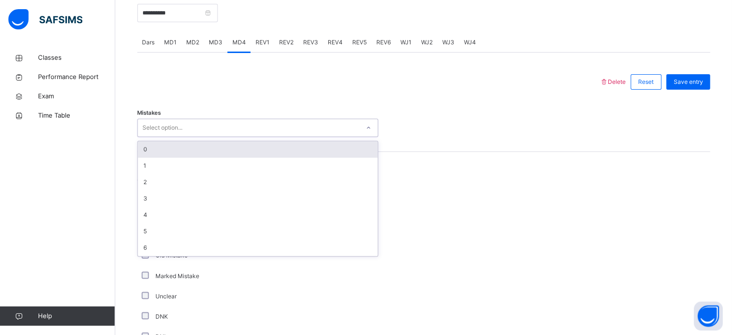
click at [162, 146] on div "0" at bounding box center [258, 149] width 240 height 16
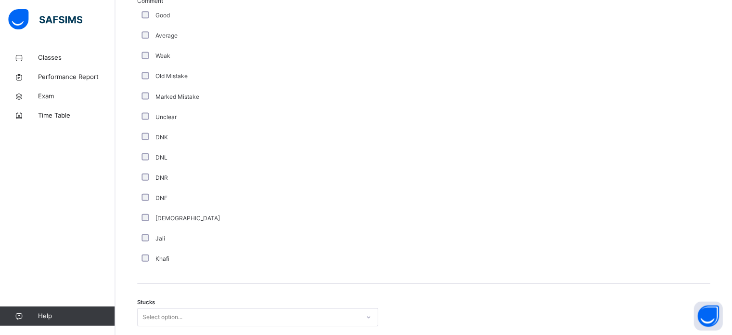
scroll to position [755, 0]
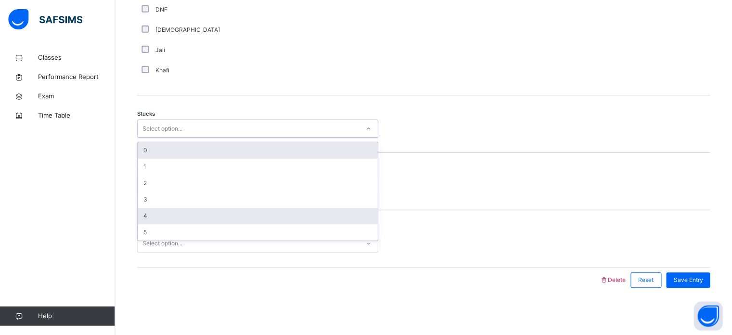
click at [155, 212] on div "4" at bounding box center [258, 216] width 240 height 16
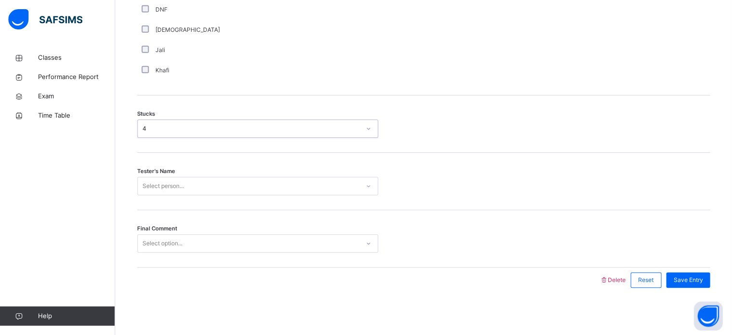
click at [168, 214] on div "Final Comment Select option..." at bounding box center [424, 238] width 573 height 57
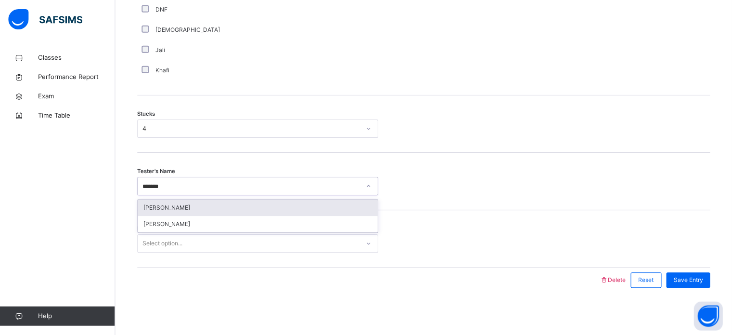
type input "********"
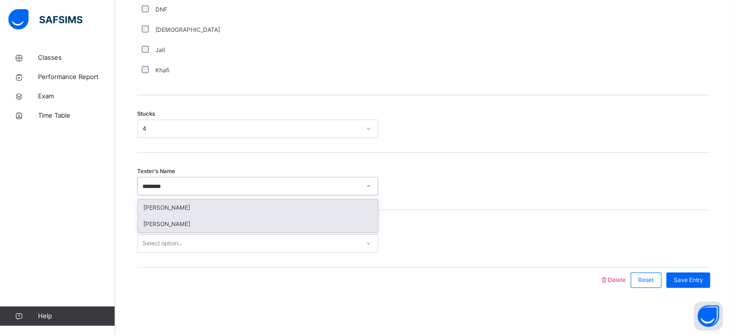
click at [173, 223] on div "[PERSON_NAME]" at bounding box center [258, 224] width 240 height 16
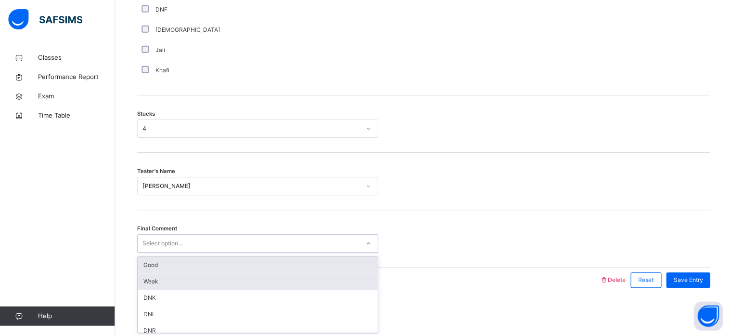
click at [155, 273] on div "Weak" at bounding box center [258, 281] width 240 height 16
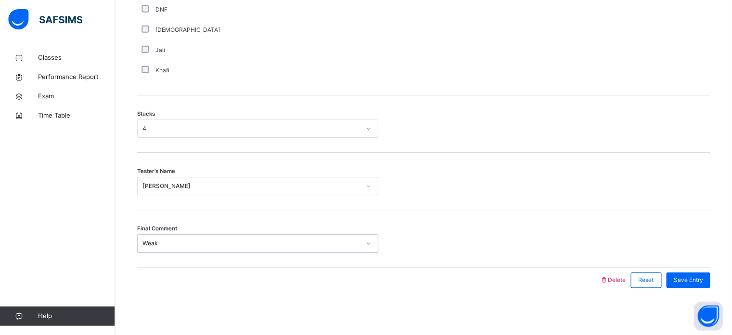
click at [160, 256] on div "Final Comment option Weak, selected. 0 results available. Select is focused ,ty…" at bounding box center [424, 238] width 573 height 57
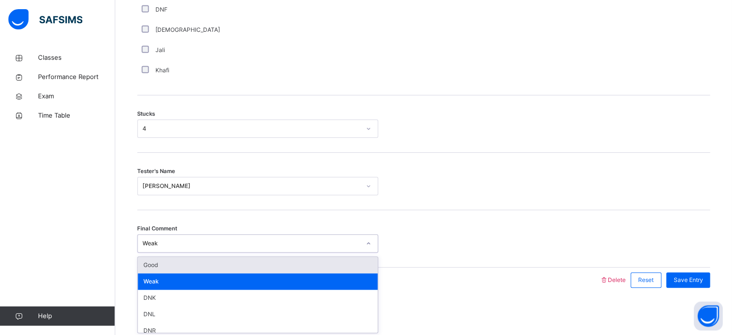
click at [152, 269] on div "Good" at bounding box center [258, 265] width 240 height 16
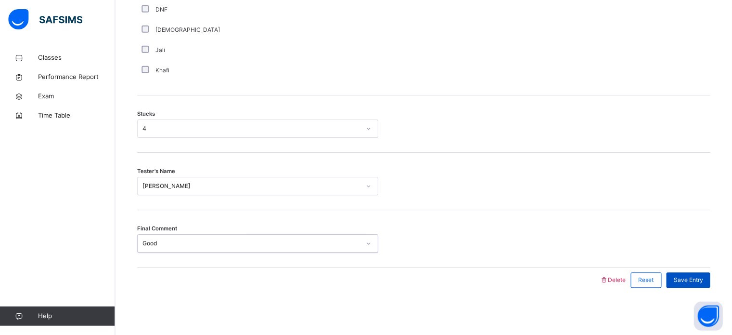
click at [695, 281] on span "Save Entry" at bounding box center [688, 279] width 29 height 9
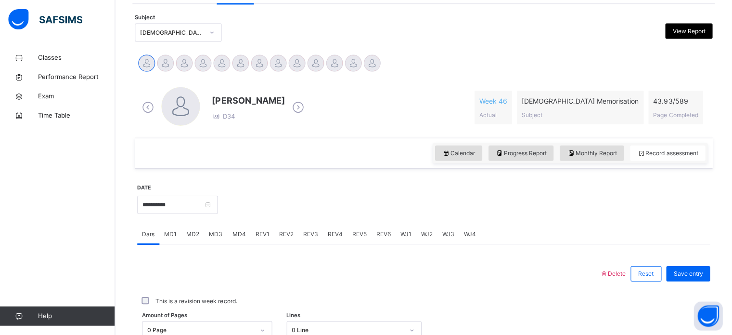
scroll to position [197, 0]
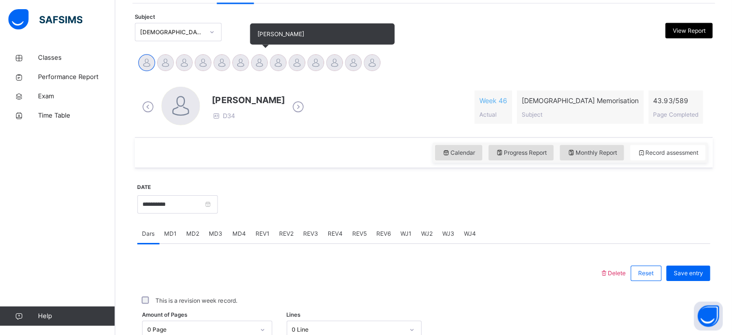
click at [253, 74] on div "[PERSON_NAME]" at bounding box center [259, 63] width 19 height 21
click at [218, 68] on div at bounding box center [222, 62] width 17 height 17
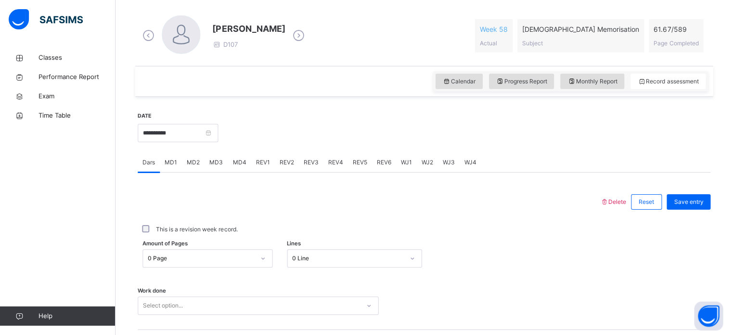
scroll to position [269, 0]
click at [234, 157] on span "MD4" at bounding box center [239, 161] width 13 height 9
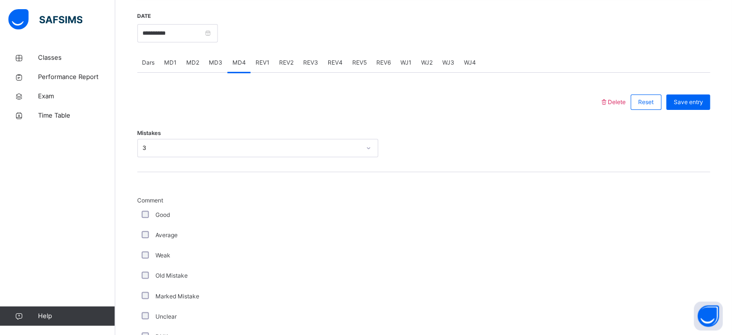
scroll to position [368, 0]
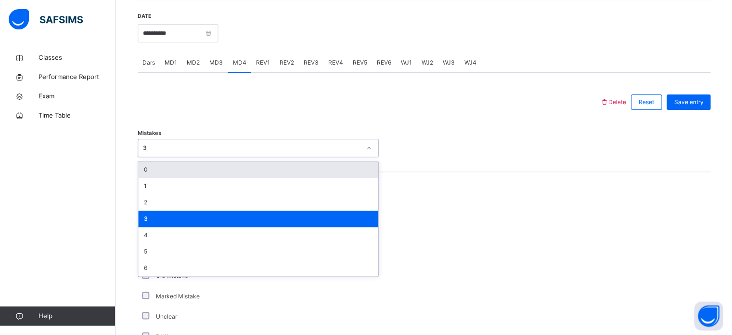
click at [226, 154] on div "3" at bounding box center [249, 148] width 222 height 15
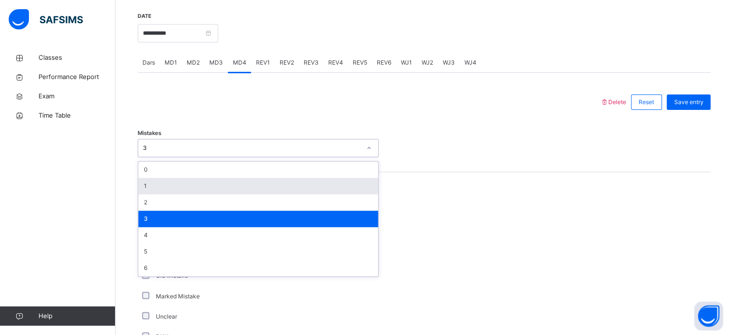
click at [217, 192] on div "1" at bounding box center [258, 186] width 240 height 16
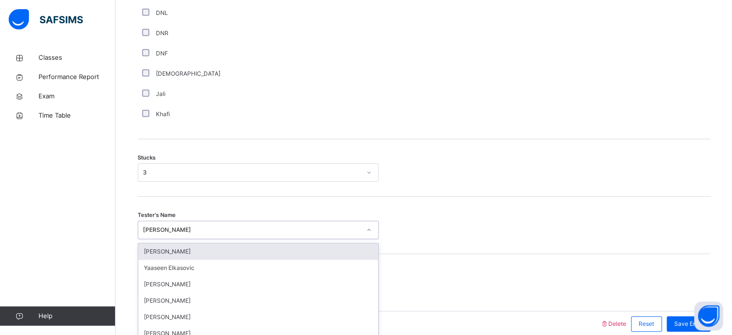
scroll to position [755, 0]
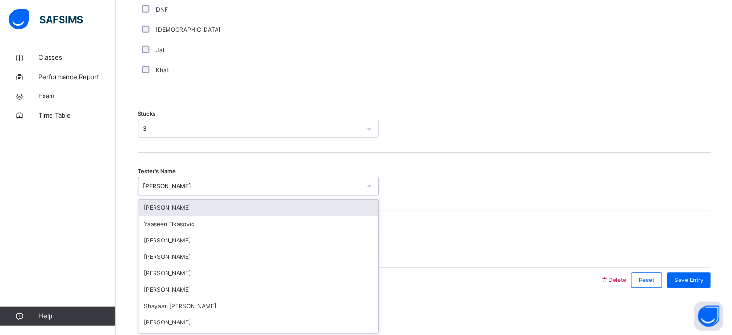
click at [194, 195] on div "option Jaabir Liu focused, 1 of 90. 90 results available. Use Up and Down to ch…" at bounding box center [258, 186] width 241 height 18
type input "***"
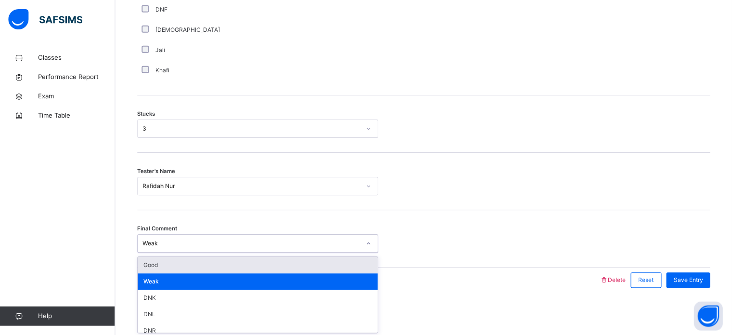
click at [200, 239] on div "Weak" at bounding box center [252, 243] width 218 height 9
click at [188, 261] on div "Good" at bounding box center [258, 265] width 240 height 16
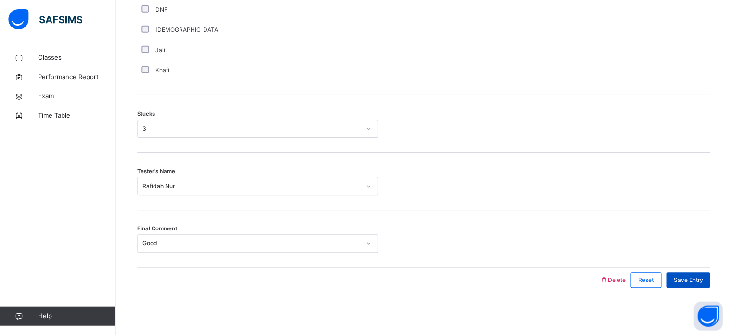
click at [703, 279] on span "Save Entry" at bounding box center [688, 279] width 29 height 9
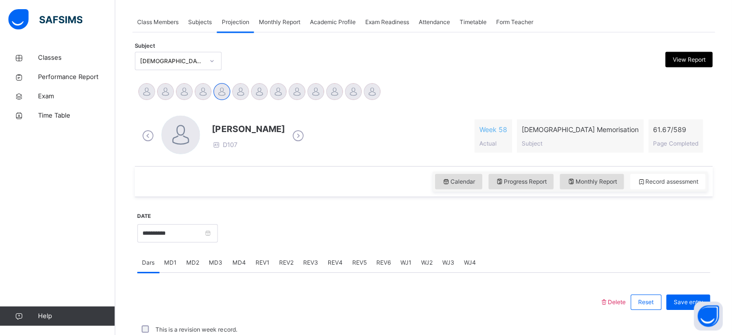
scroll to position [168, 0]
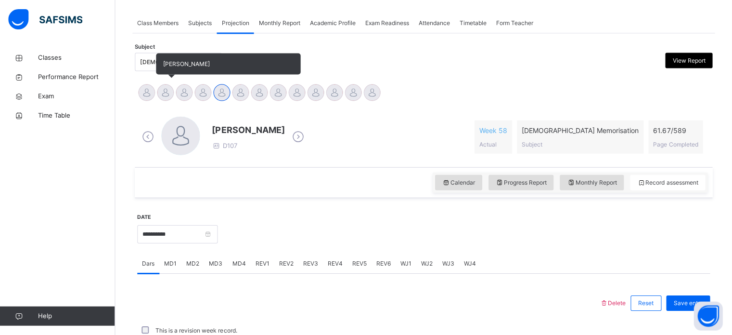
click at [162, 91] on div at bounding box center [165, 92] width 17 height 17
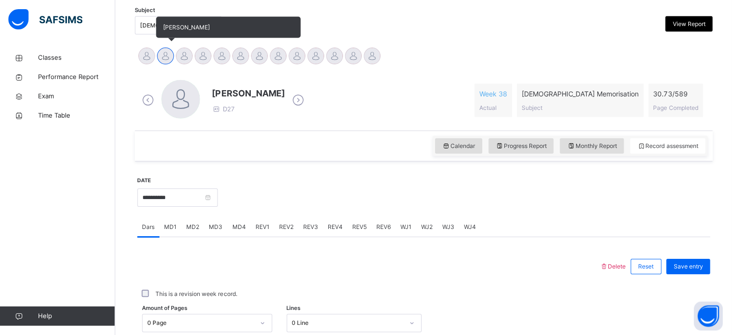
scroll to position [242, 0]
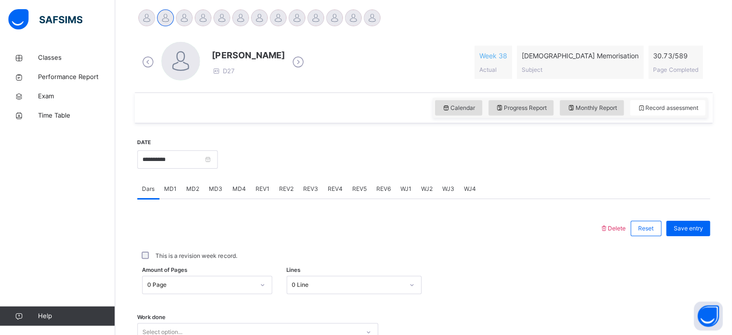
click at [237, 196] on div "MD4" at bounding box center [239, 188] width 23 height 19
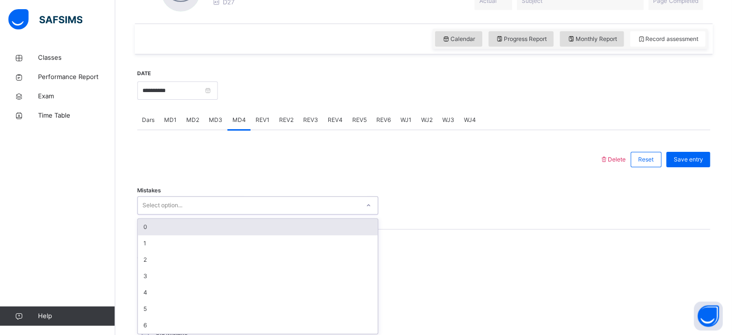
scroll to position [313, 0]
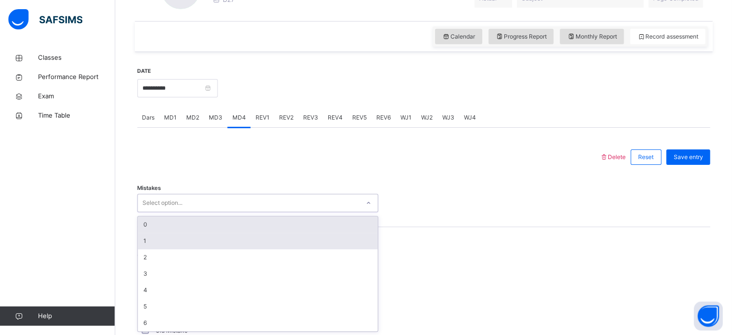
click at [210, 246] on div "1" at bounding box center [258, 241] width 240 height 16
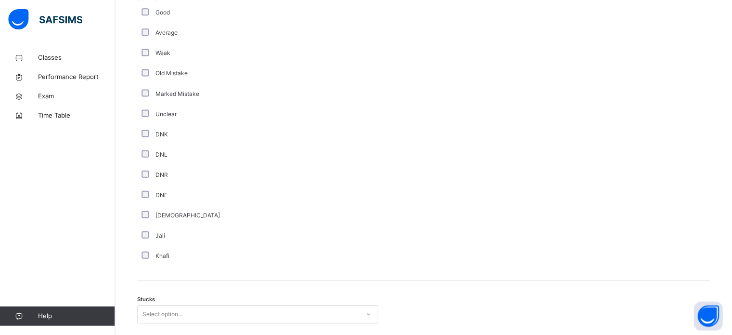
scroll to position [755, 0]
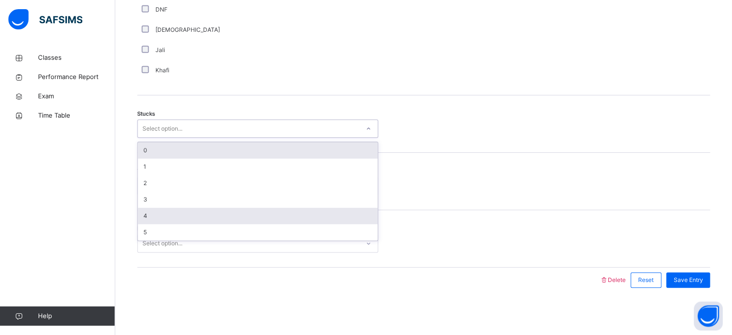
click at [156, 216] on div "4" at bounding box center [258, 216] width 240 height 16
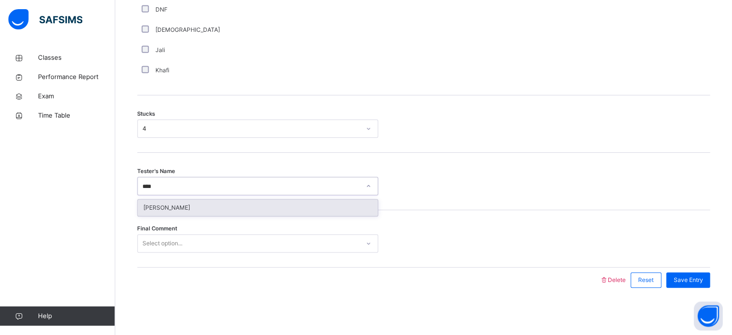
type input "*****"
click at [239, 211] on div "[PERSON_NAME]" at bounding box center [258, 207] width 240 height 16
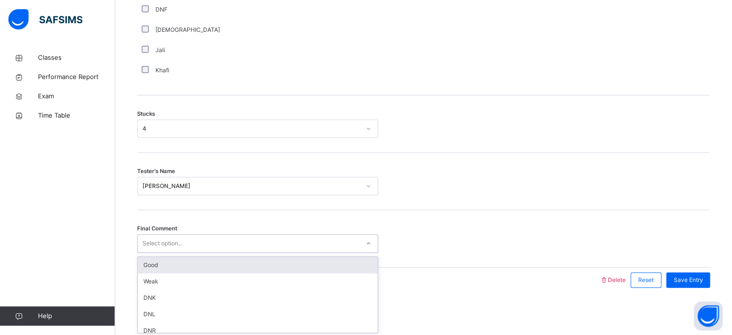
click at [255, 259] on div "Good" at bounding box center [258, 265] width 240 height 16
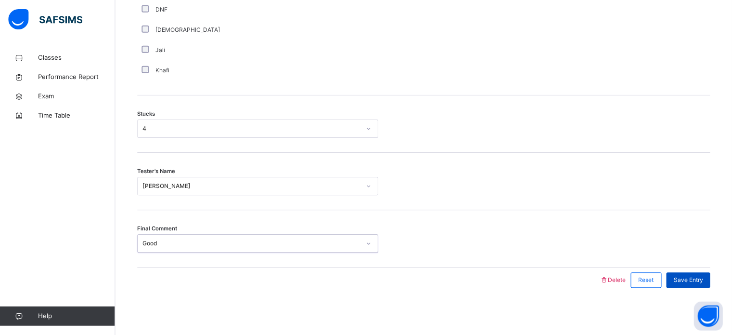
click at [691, 285] on div "Save Entry" at bounding box center [688, 279] width 44 height 15
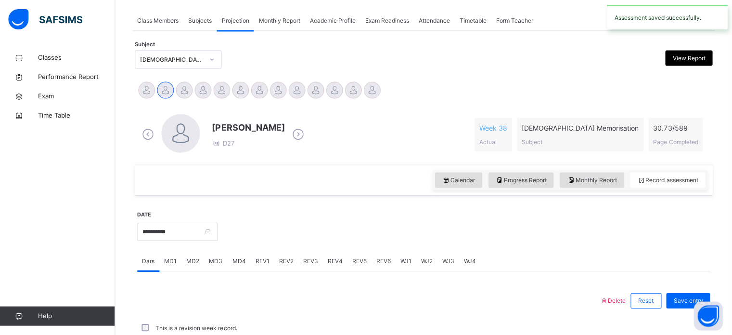
scroll to position [388, 0]
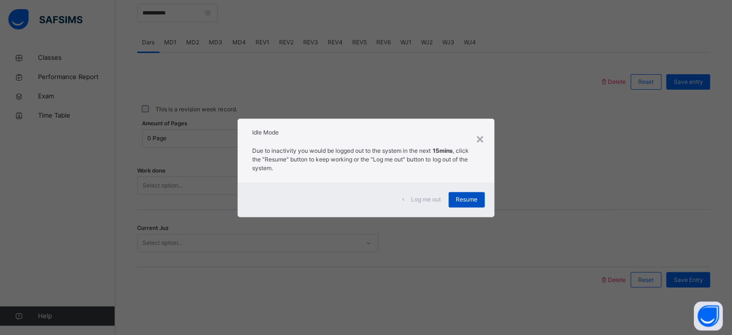
click at [470, 204] on div "Resume" at bounding box center [467, 199] width 36 height 15
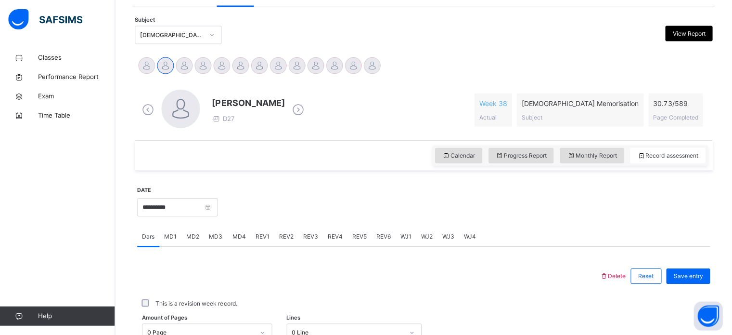
scroll to position [189, 0]
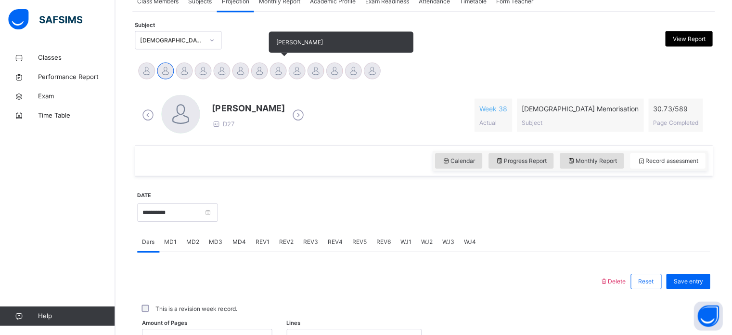
click at [277, 69] on div at bounding box center [278, 70] width 17 height 17
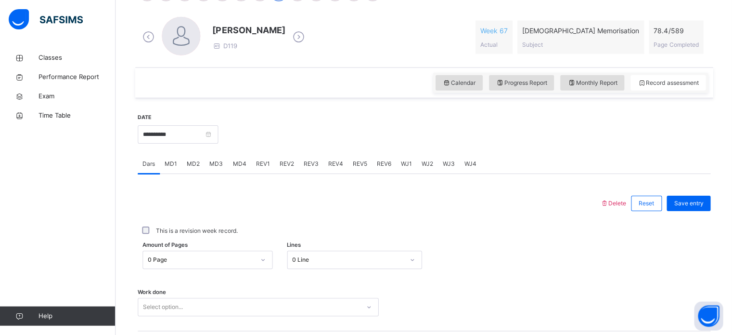
scroll to position [268, 0]
click at [227, 174] on div "Delete Reset Save entry This is a revision week record. Amount of Pages 0 Page …" at bounding box center [424, 292] width 573 height 239
click at [470, 157] on div "WJ4" at bounding box center [470, 162] width 22 height 19
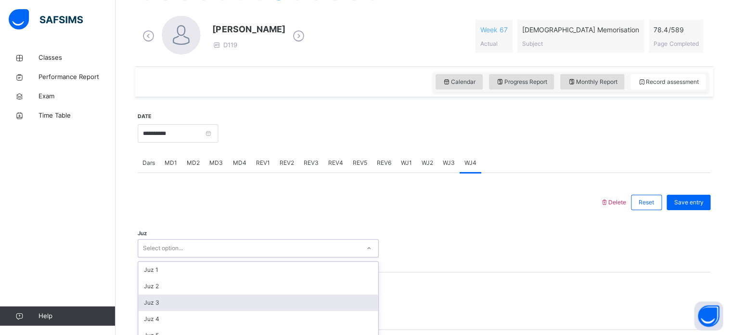
scroll to position [343, 0]
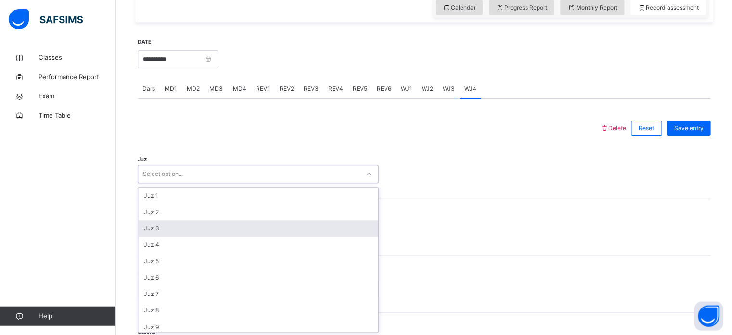
click at [282, 183] on div "option Juz 3 focused, 3 of 30. 30 results available. Use Up and Down to choose …" at bounding box center [258, 174] width 241 height 18
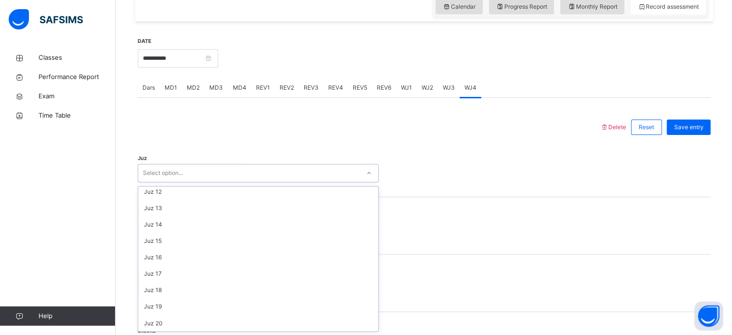
scroll to position [347, 0]
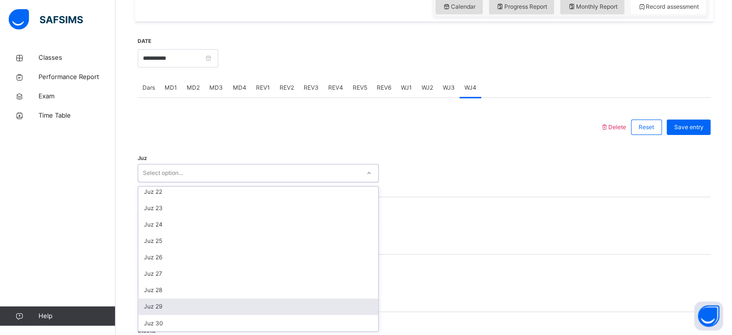
click at [172, 308] on div "Juz 29" at bounding box center [258, 306] width 240 height 16
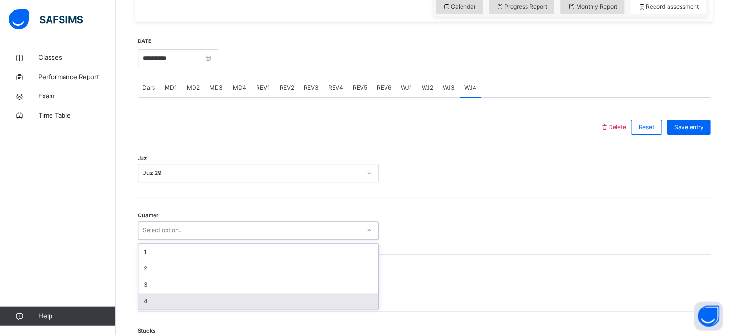
drag, startPoint x: 189, startPoint y: 223, endPoint x: 149, endPoint y: 302, distance: 88.3
click at [149, 239] on div "option 4 focused, 4 of 4. 4 results available. Use Up and Down to choose option…" at bounding box center [258, 230] width 241 height 18
click at [149, 302] on div "4" at bounding box center [258, 301] width 240 height 16
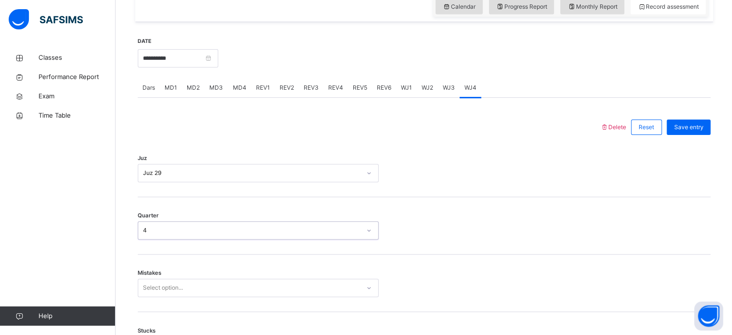
click at [185, 276] on div "Mistakes Select option..." at bounding box center [424, 282] width 573 height 57
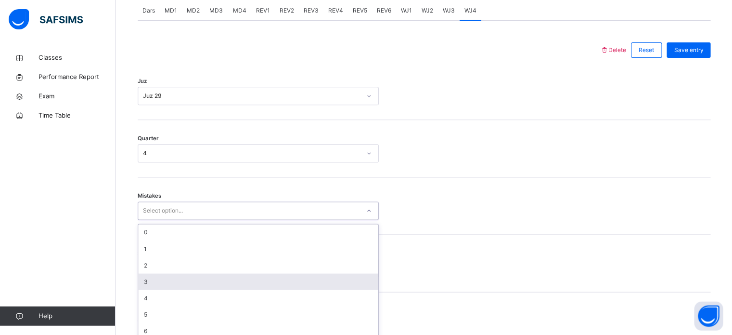
scroll to position [428, 0]
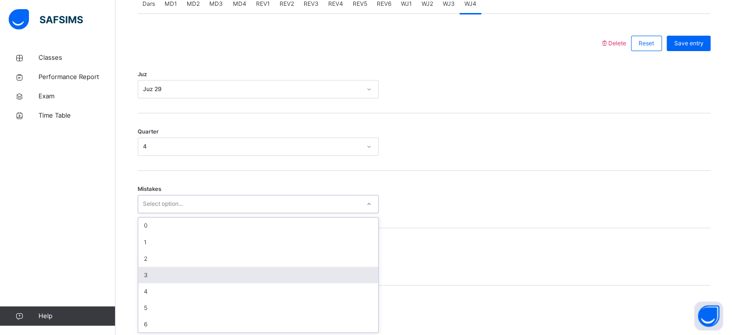
click at [183, 213] on div "option 3 focused, 4 of 7. 7 results available. Use Up and Down to choose option…" at bounding box center [258, 204] width 241 height 18
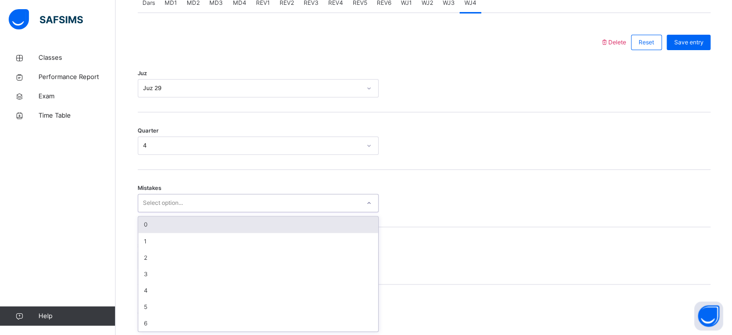
click at [153, 223] on div "0" at bounding box center [258, 224] width 240 height 16
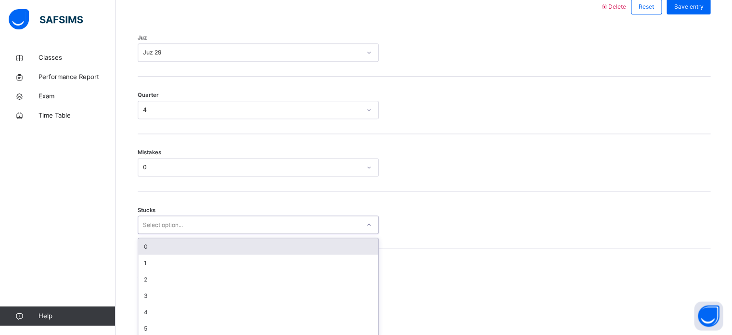
scroll to position [468, 0]
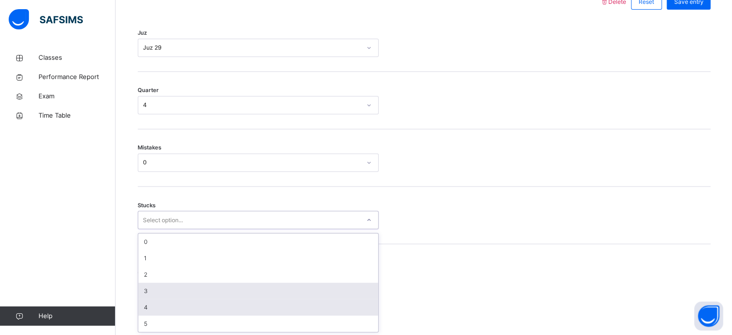
drag, startPoint x: 154, startPoint y: 255, endPoint x: 152, endPoint y: 309, distance: 54.0
click at [152, 229] on div "option 3 focused, 4 of 6. 6 results available. Use Up and Down to choose option…" at bounding box center [258, 219] width 241 height 18
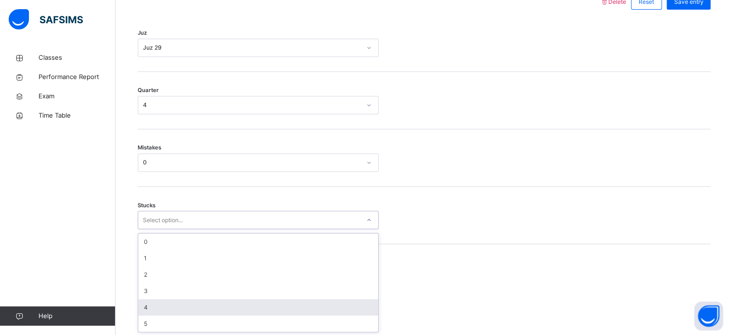
click at [152, 309] on div "4" at bounding box center [258, 307] width 240 height 16
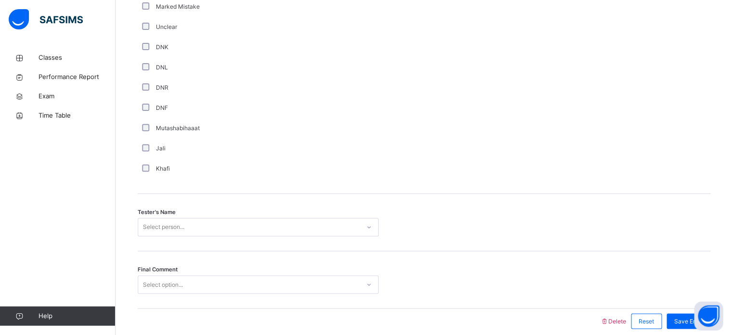
scroll to position [870, 0]
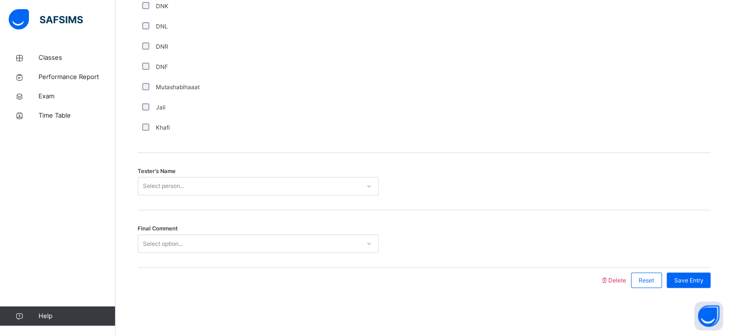
click at [165, 182] on div "Select person..." at bounding box center [163, 186] width 41 height 18
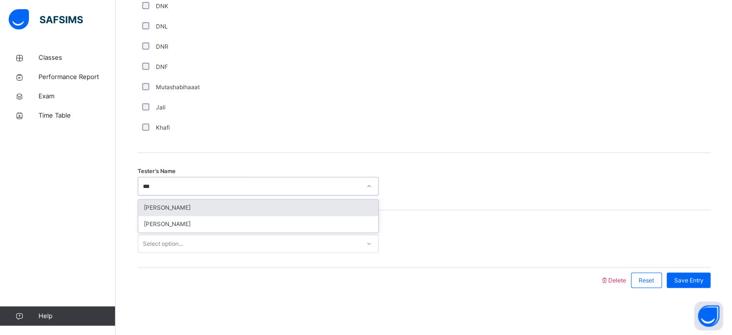
type input "****"
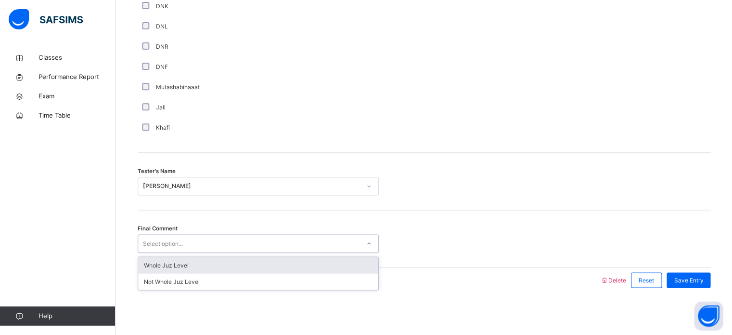
click at [160, 248] on div "Select option..." at bounding box center [163, 243] width 40 height 18
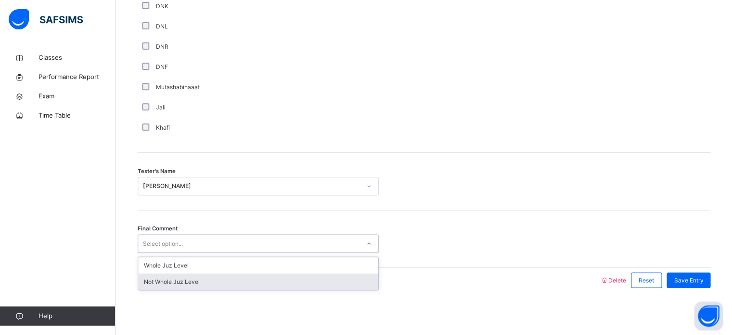
click at [186, 285] on div "Not Whole Juz Level" at bounding box center [258, 281] width 240 height 16
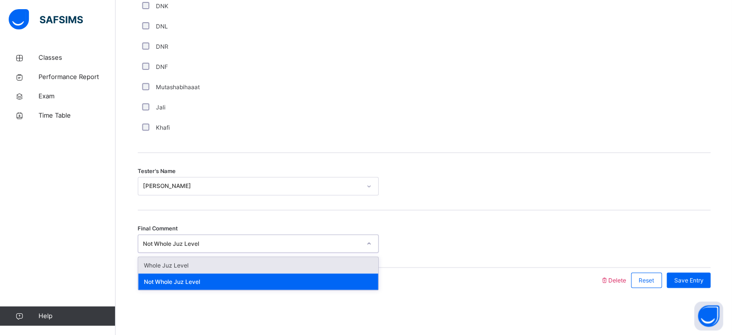
drag, startPoint x: 195, startPoint y: 241, endPoint x: 188, endPoint y: 260, distance: 20.0
click at [188, 252] on div "option Not Whole Juz Level, selected. option Whole Juz Level focused, 1 of 2. 2…" at bounding box center [258, 243] width 241 height 18
click at [317, 264] on div "Whole Juz Level" at bounding box center [258, 265] width 240 height 16
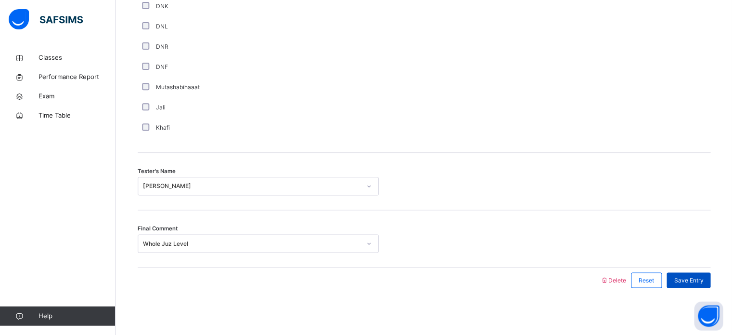
click at [689, 280] on span "Save Entry" at bounding box center [688, 279] width 29 height 9
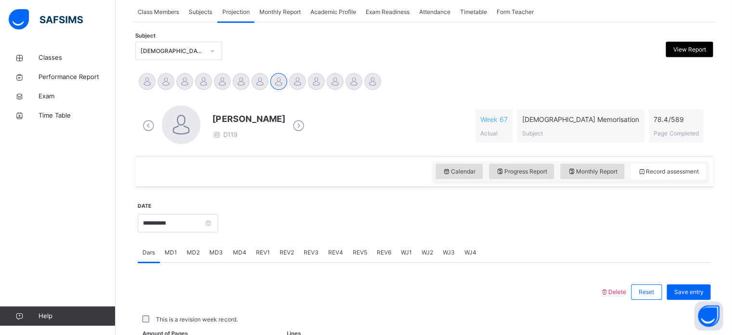
scroll to position [179, 0]
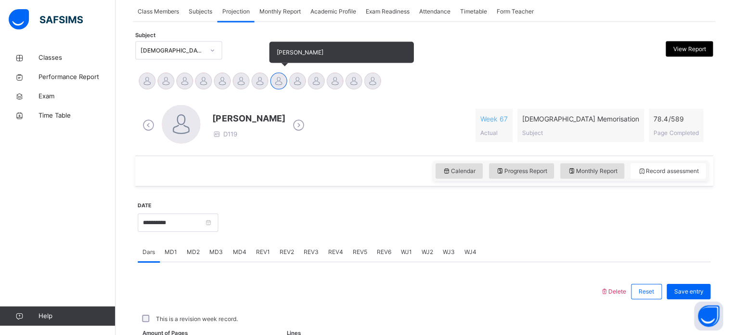
click at [284, 80] on div at bounding box center [278, 80] width 17 height 17
click at [304, 81] on div at bounding box center [297, 80] width 17 height 17
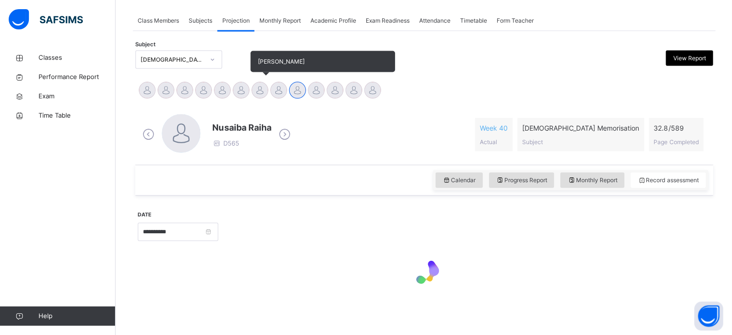
click at [266, 94] on div at bounding box center [259, 89] width 17 height 17
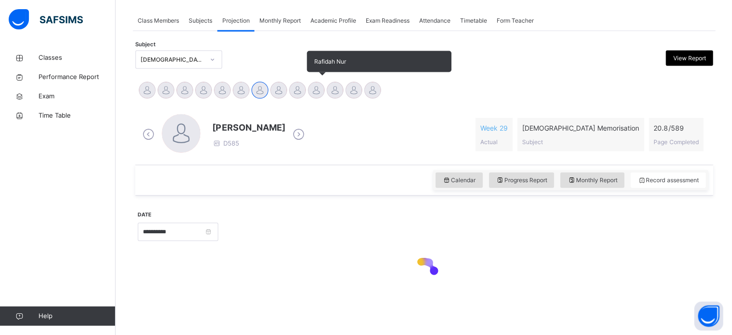
click at [323, 90] on div at bounding box center [316, 89] width 17 height 17
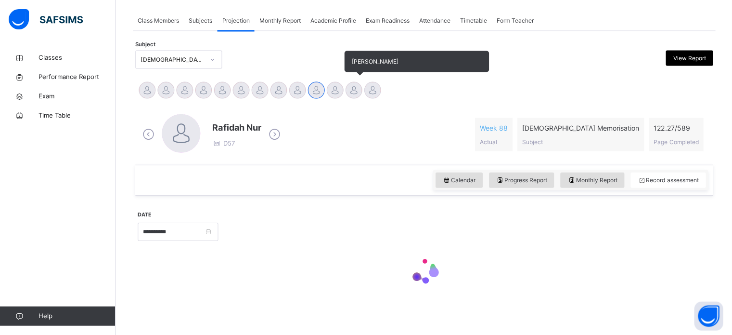
click at [354, 90] on div at bounding box center [353, 89] width 17 height 17
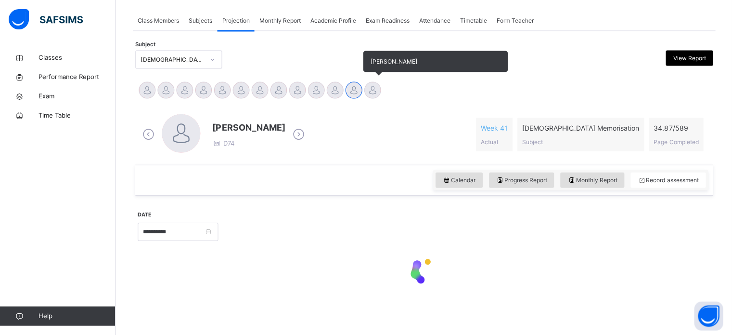
click at [379, 93] on div at bounding box center [372, 89] width 17 height 17
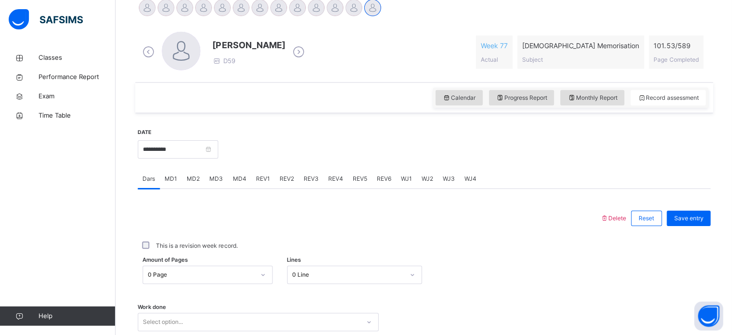
scroll to position [254, 0]
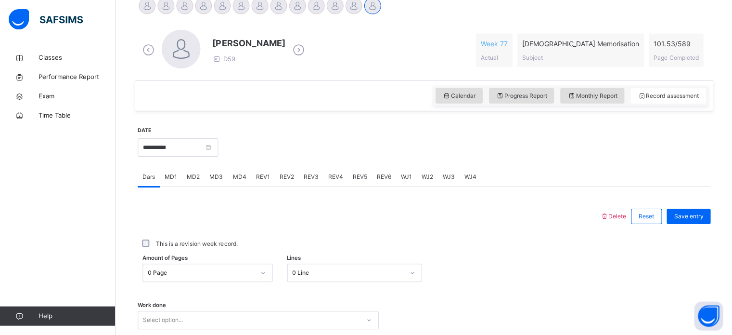
click at [243, 185] on div "MD4" at bounding box center [239, 176] width 23 height 19
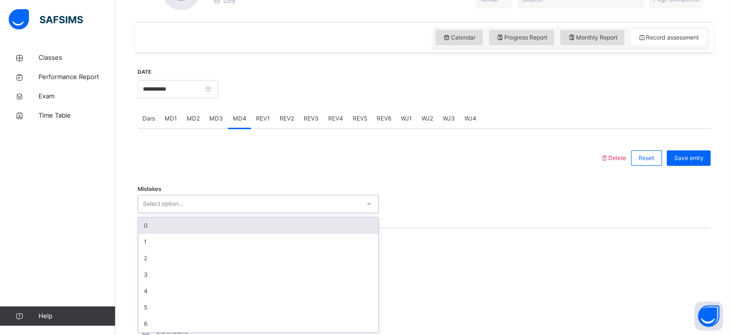
scroll to position [313, 0]
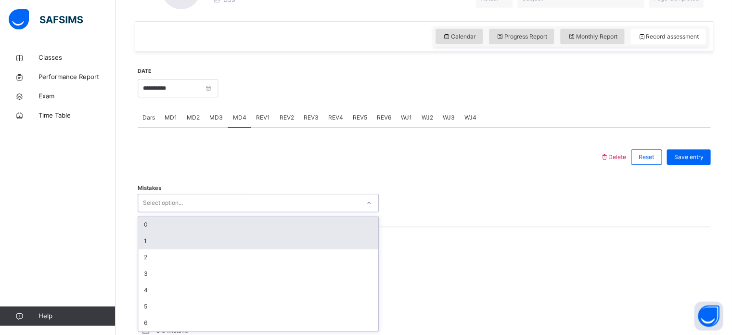
click at [193, 233] on div "1" at bounding box center [258, 241] width 240 height 16
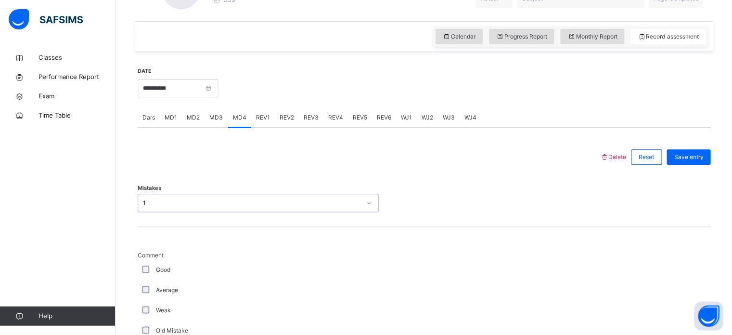
click at [154, 284] on div "Average" at bounding box center [258, 290] width 241 height 20
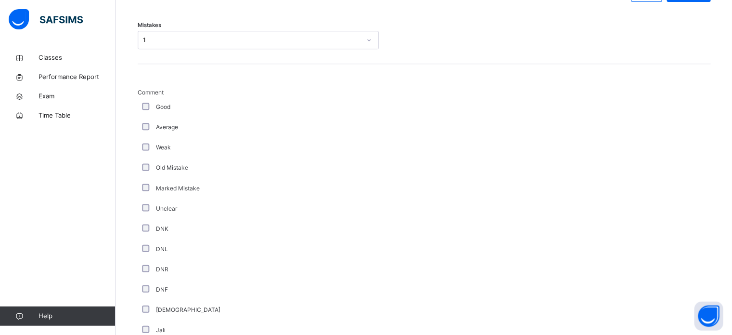
scroll to position [755, 0]
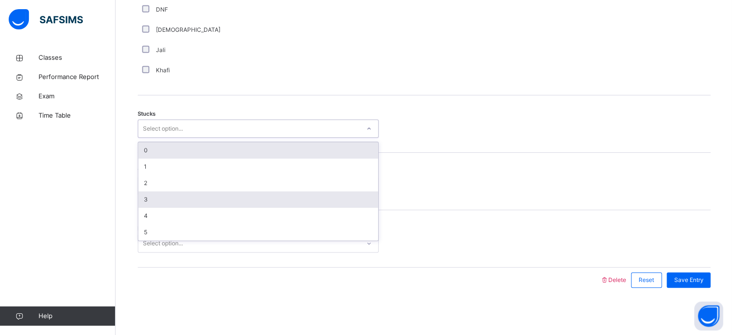
click at [187, 204] on div "3" at bounding box center [258, 199] width 240 height 16
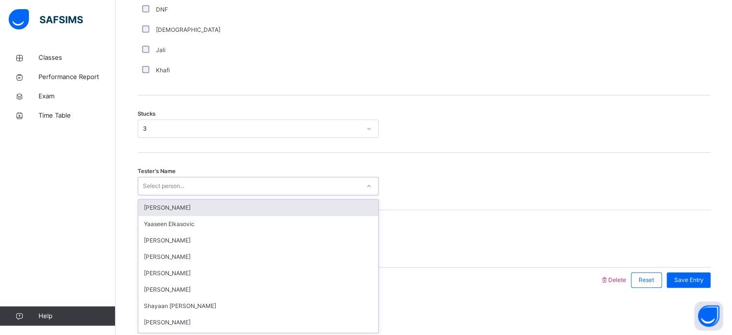
click at [191, 183] on div "Select person..." at bounding box center [249, 186] width 222 height 15
type input "*****"
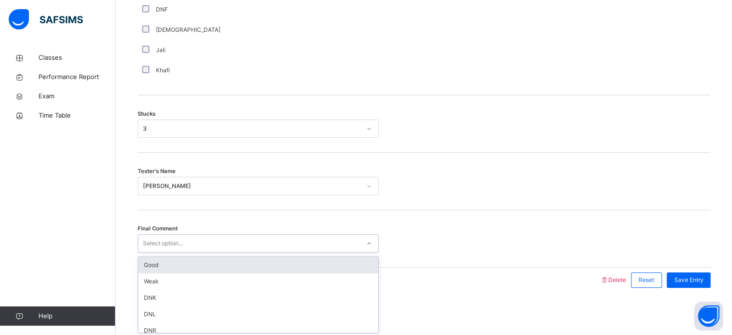
click at [239, 236] on div "Select option..." at bounding box center [249, 243] width 222 height 15
click at [275, 257] on div "Good" at bounding box center [258, 265] width 240 height 16
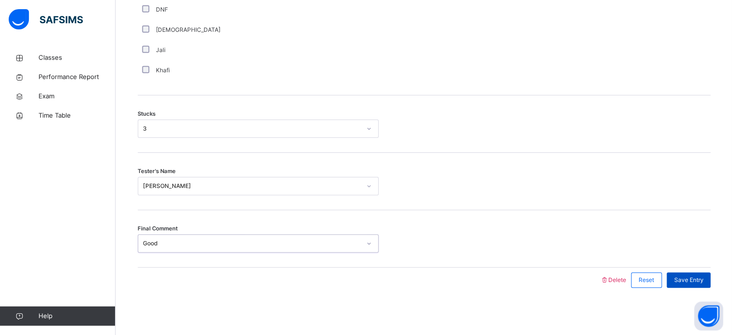
click at [703, 285] on div "Save Entry" at bounding box center [688, 279] width 44 height 15
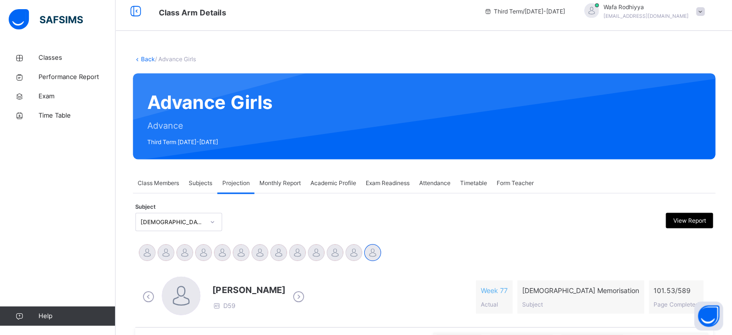
scroll to position [0, 0]
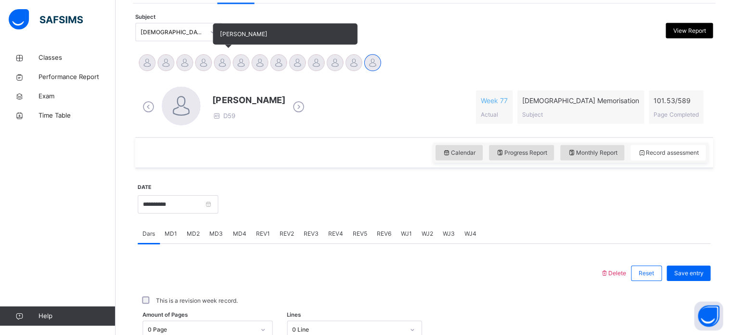
click at [223, 55] on div at bounding box center [222, 62] width 17 height 17
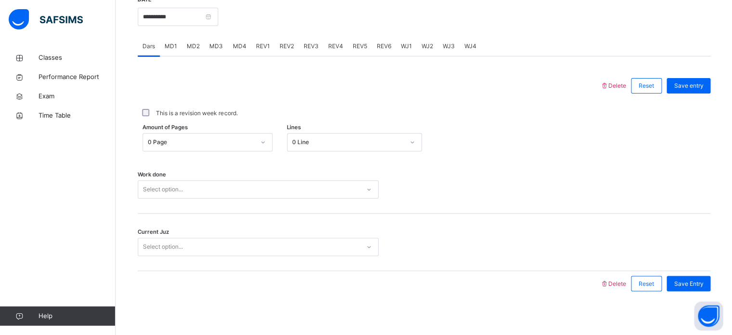
scroll to position [388, 0]
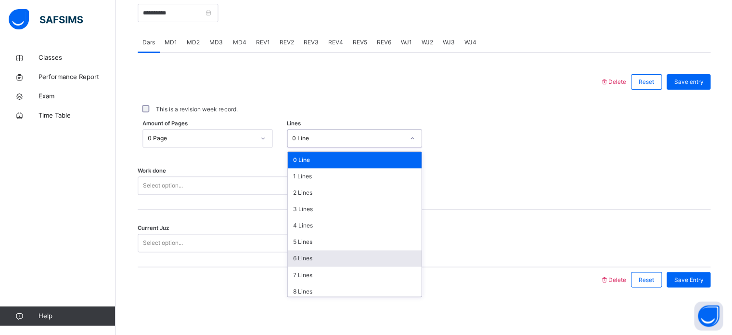
click at [322, 261] on div "6 Lines" at bounding box center [354, 258] width 134 height 16
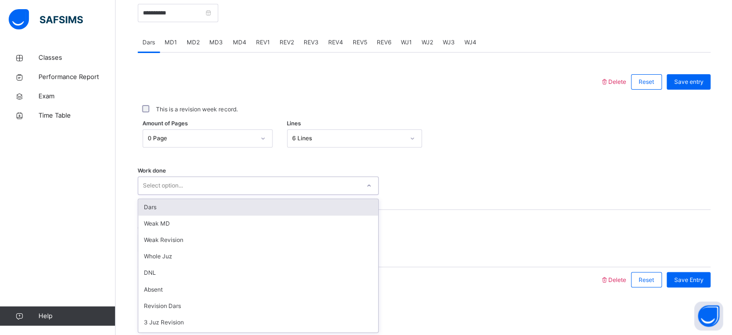
click at [280, 206] on div "Dars" at bounding box center [258, 207] width 240 height 16
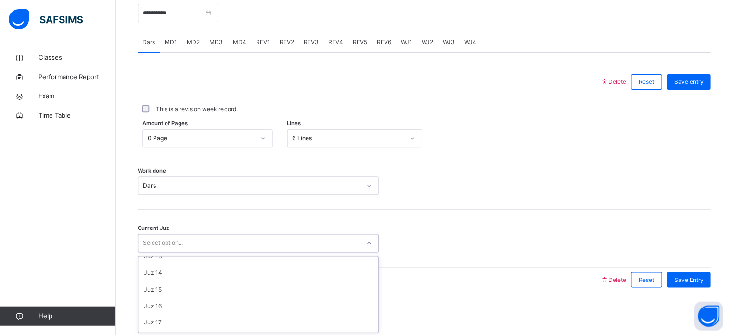
scroll to position [416, 0]
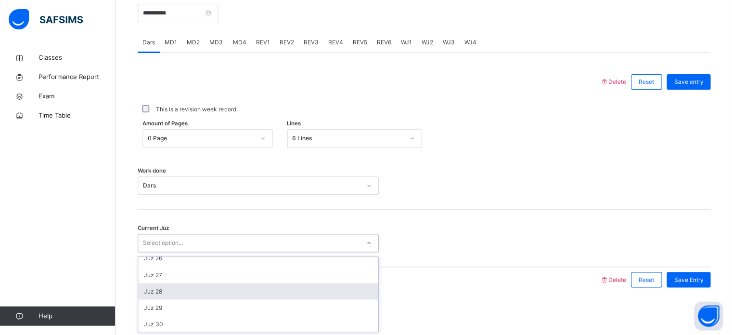
click at [196, 293] on div "Juz 28" at bounding box center [258, 291] width 240 height 16
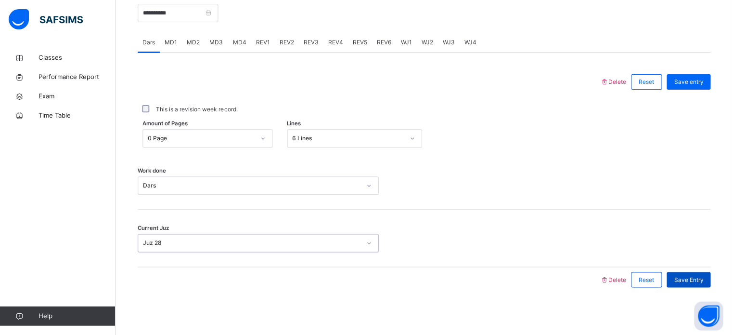
click at [699, 285] on div "Save Entry" at bounding box center [688, 279] width 44 height 15
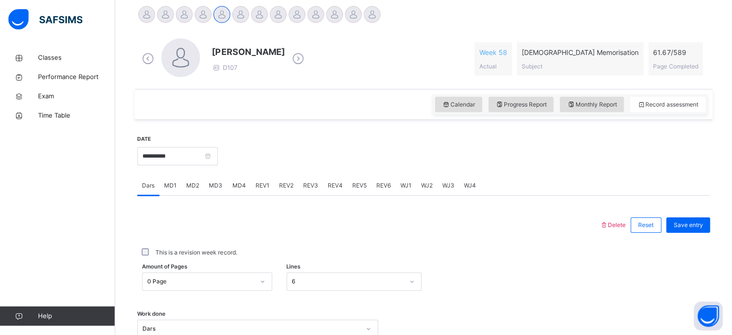
scroll to position [246, 0]
click at [197, 155] on input "**********" at bounding box center [178, 155] width 80 height 18
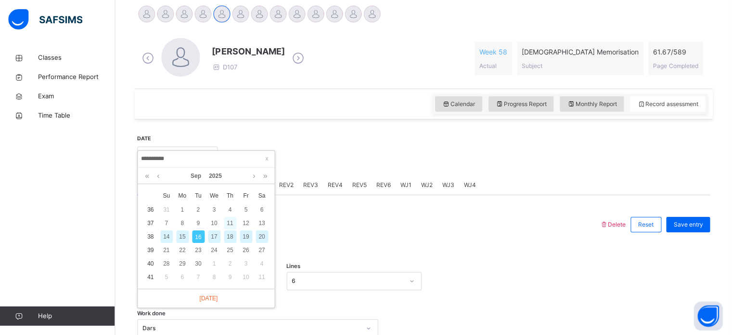
click at [231, 224] on div "11" at bounding box center [230, 223] width 13 height 13
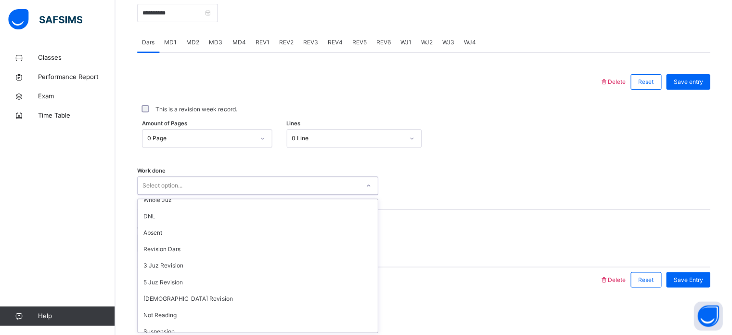
scroll to position [0, 0]
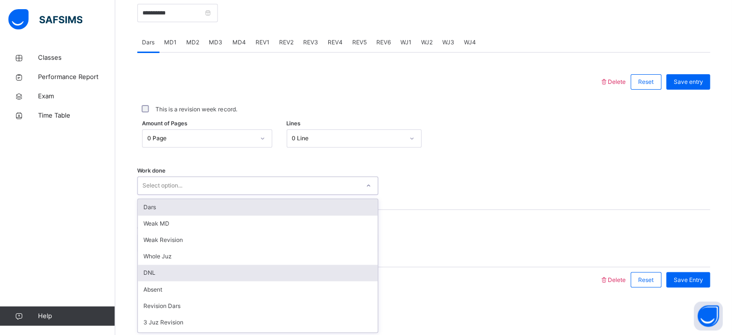
click at [169, 269] on div "DNL" at bounding box center [258, 272] width 240 height 16
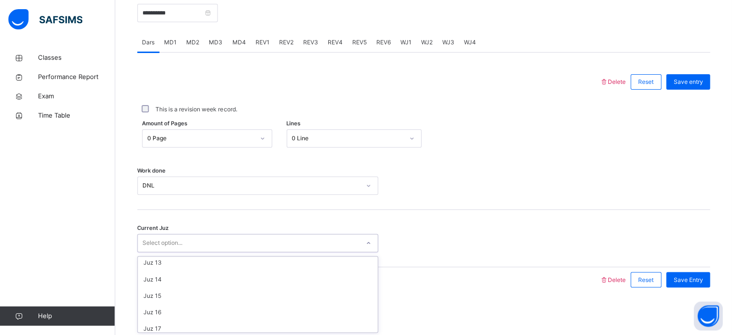
scroll to position [416, 0]
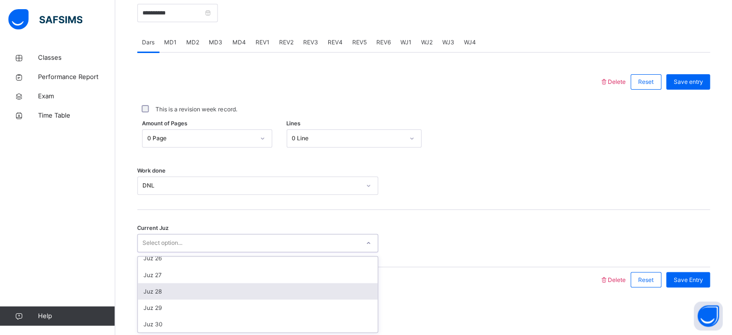
click at [174, 295] on div "Juz 28" at bounding box center [258, 291] width 240 height 16
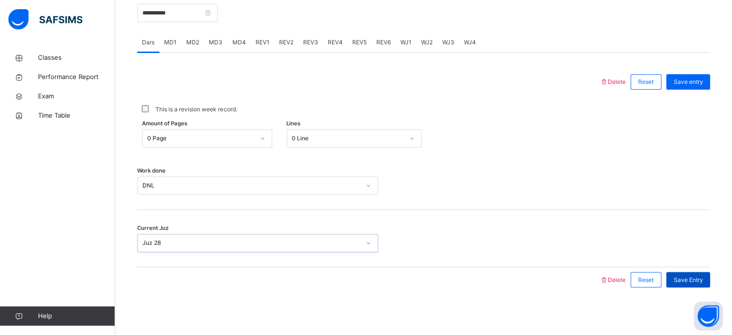
click at [709, 286] on div "Save Entry" at bounding box center [688, 279] width 44 height 15
click at [699, 286] on div "Save Entry" at bounding box center [688, 279] width 44 height 15
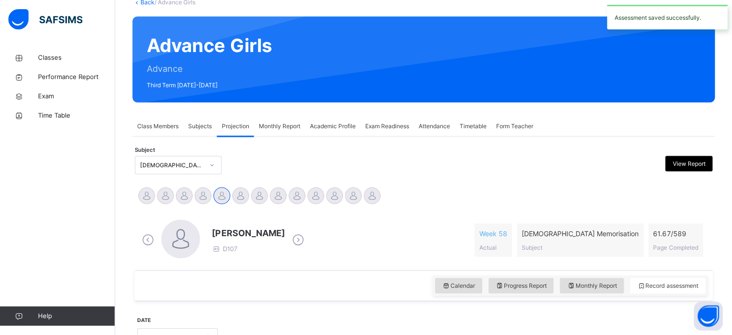
scroll to position [110, 0]
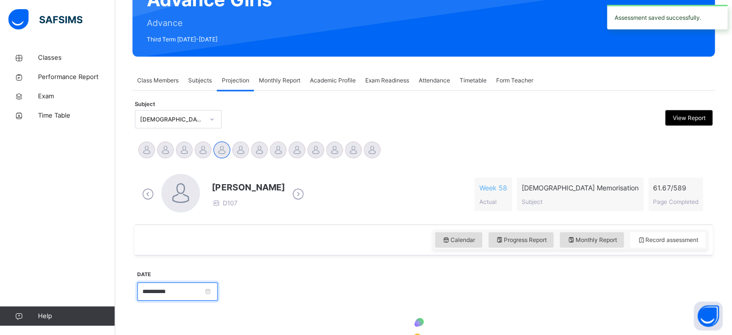
click at [179, 289] on input "**********" at bounding box center [178, 291] width 80 height 18
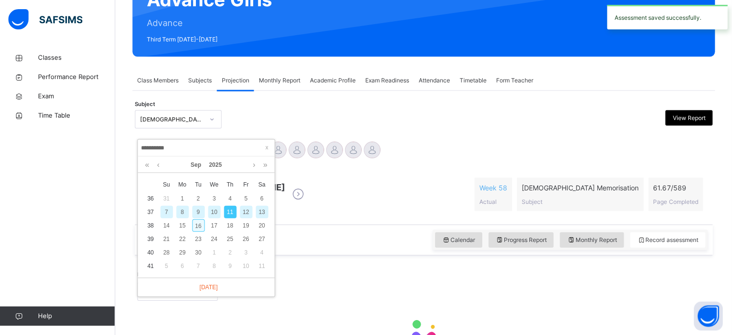
click at [198, 228] on div "16" at bounding box center [199, 225] width 13 height 13
type input "**********"
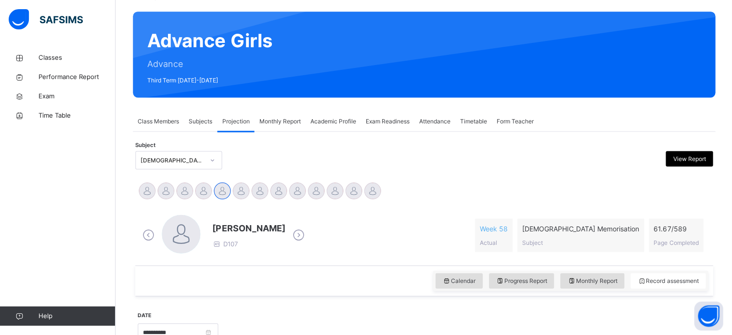
scroll to position [44, 0]
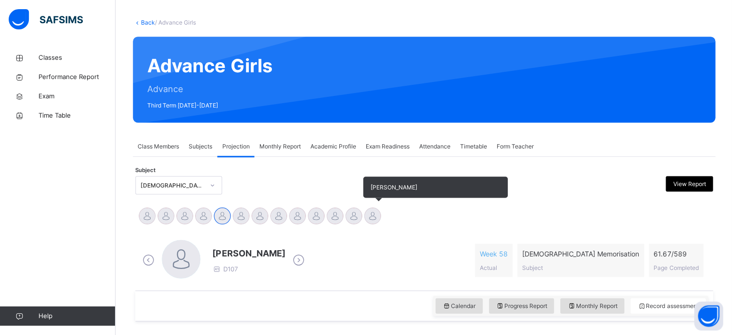
click at [370, 217] on div at bounding box center [372, 215] width 17 height 17
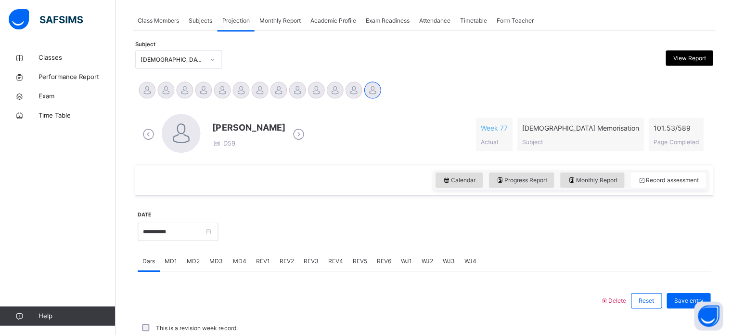
scroll to position [388, 0]
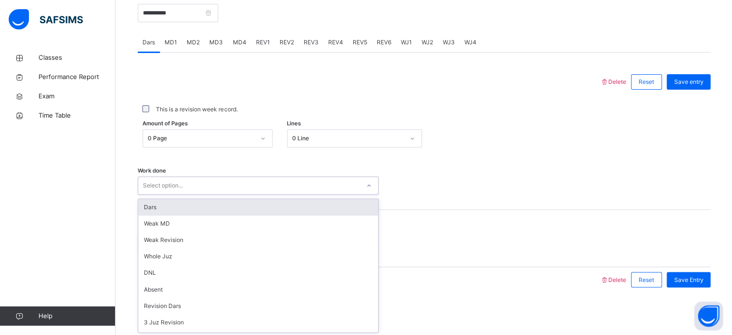
click at [310, 189] on div "Select option..." at bounding box center [249, 185] width 222 height 15
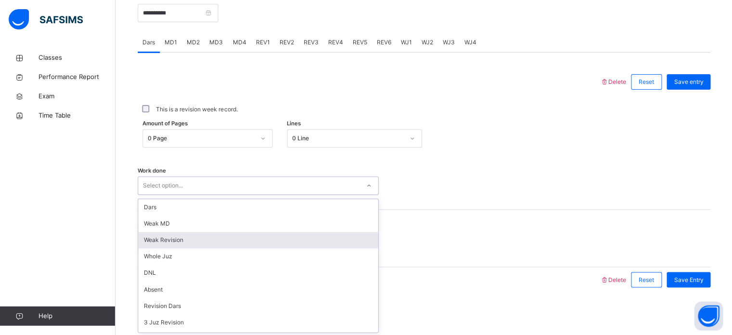
click at [310, 242] on div "Weak Revision" at bounding box center [258, 240] width 240 height 16
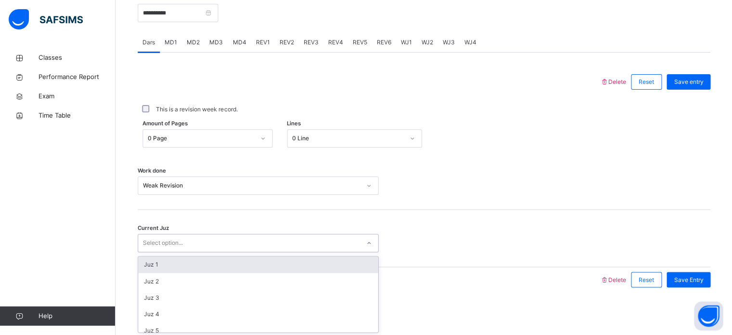
click at [310, 242] on div "Select option..." at bounding box center [249, 242] width 222 height 15
type input "**"
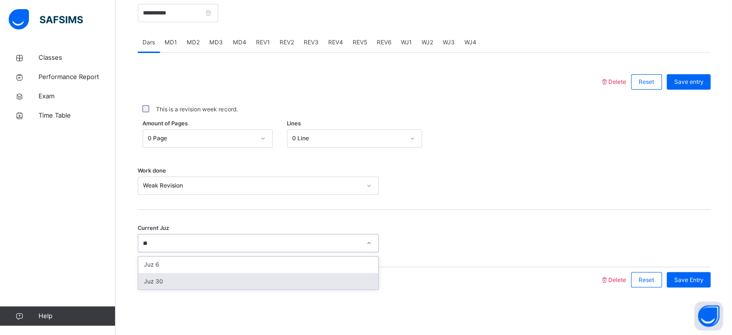
click at [295, 282] on div "Juz 30" at bounding box center [258, 281] width 240 height 16
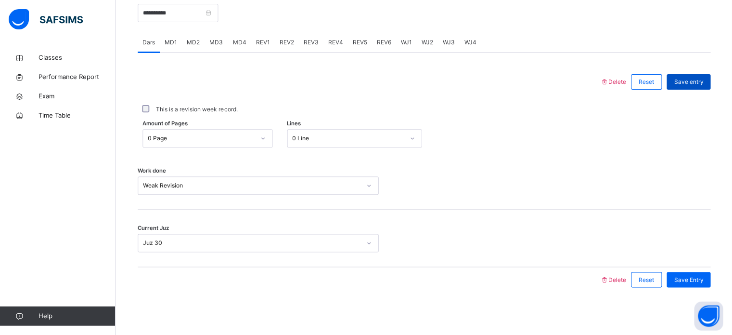
click at [703, 81] on span "Save entry" at bounding box center [688, 82] width 29 height 9
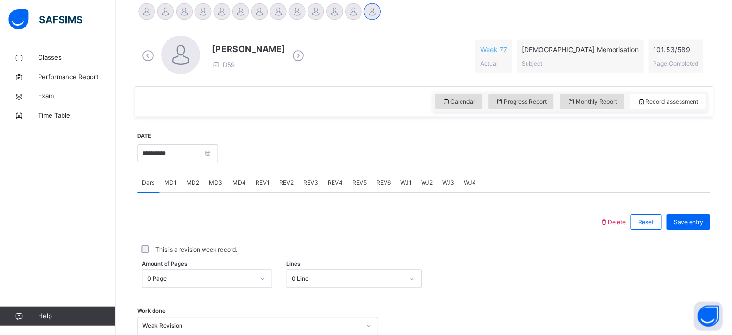
scroll to position [231, 0]
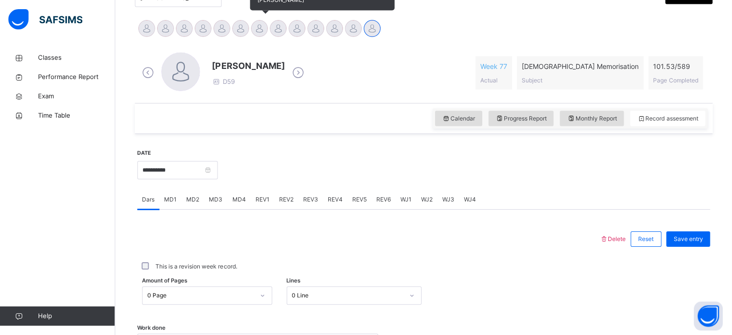
click at [255, 31] on div at bounding box center [259, 28] width 17 height 17
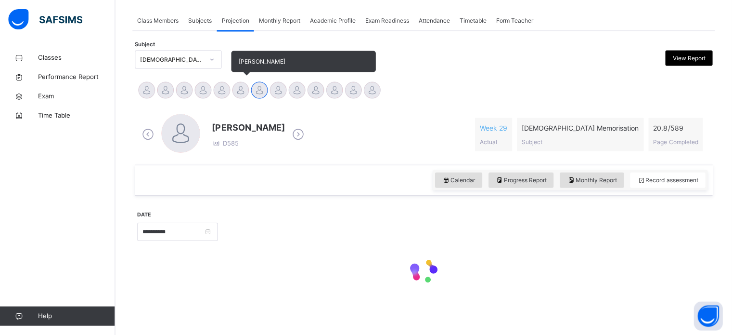
click at [239, 88] on div at bounding box center [241, 89] width 17 height 17
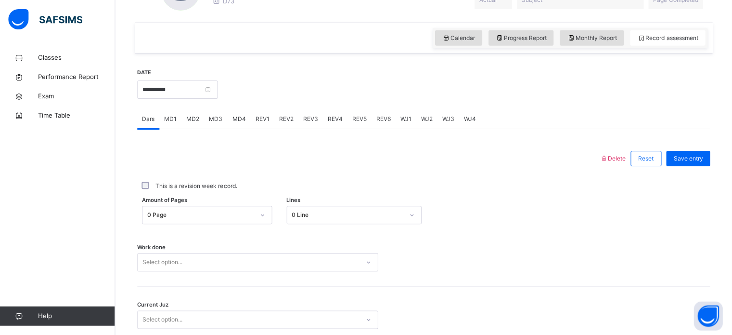
scroll to position [388, 0]
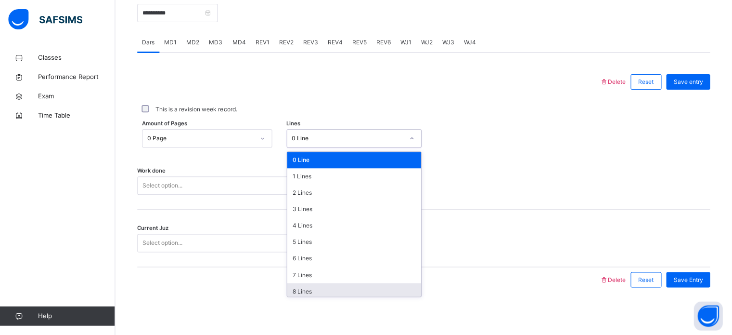
click at [302, 293] on div "8 Lines" at bounding box center [354, 291] width 134 height 16
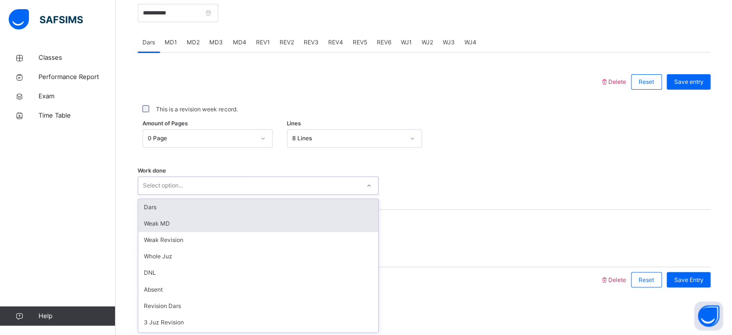
click at [181, 217] on div "Weak MD" at bounding box center [258, 223] width 240 height 16
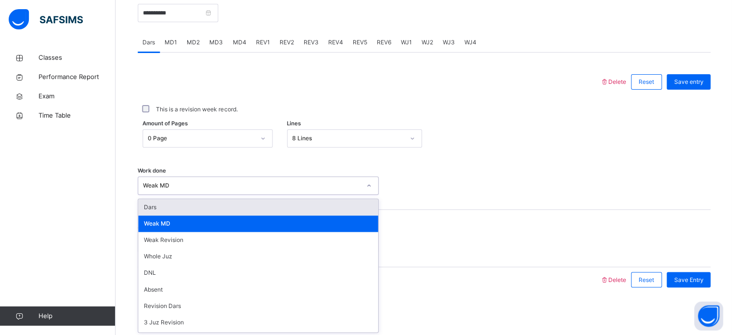
click at [168, 212] on div "Dars" at bounding box center [258, 207] width 240 height 16
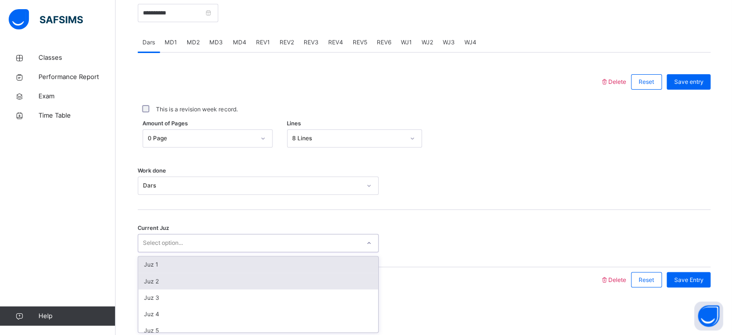
click at [166, 285] on div "Juz 2" at bounding box center [258, 281] width 240 height 16
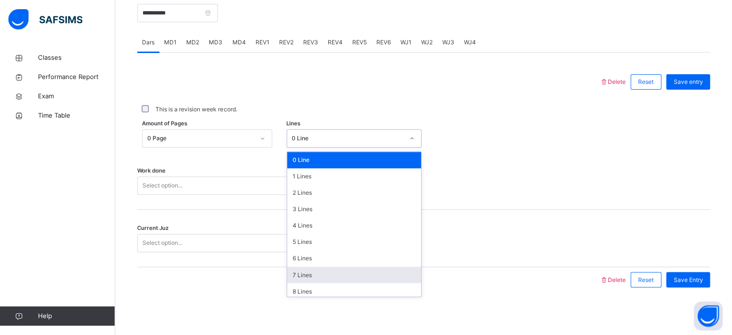
click at [304, 281] on div "7 Lines" at bounding box center [354, 274] width 134 height 16
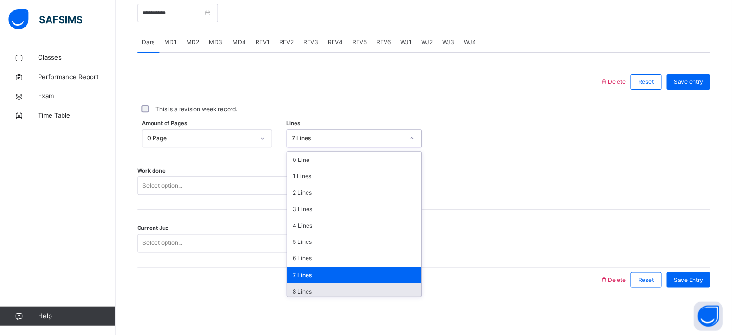
click at [310, 295] on div "8 Lines" at bounding box center [354, 291] width 134 height 16
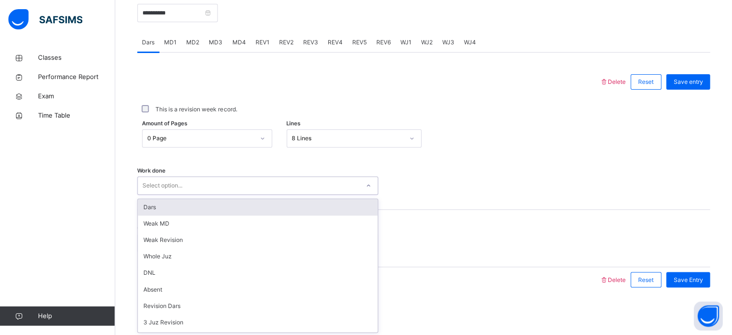
click at [196, 210] on div "Dars" at bounding box center [258, 207] width 240 height 16
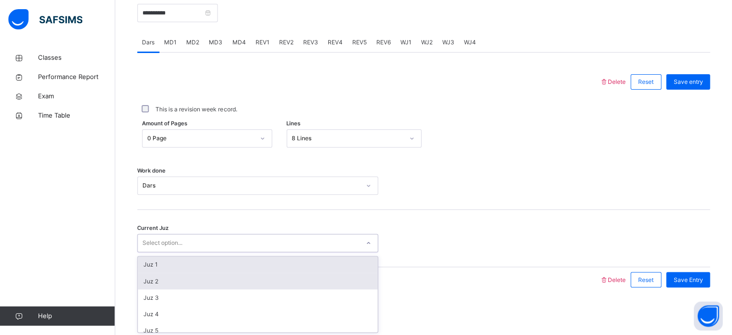
click at [173, 276] on div "Juz 2" at bounding box center [258, 281] width 240 height 16
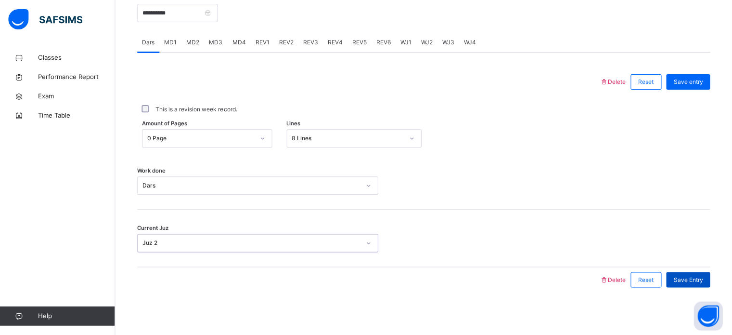
click at [689, 275] on span "Save Entry" at bounding box center [688, 279] width 29 height 9
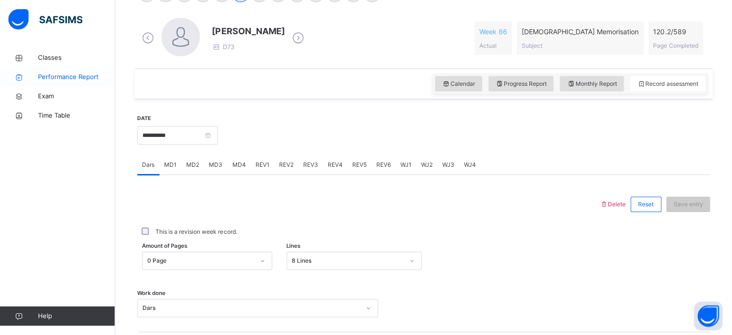
scroll to position [260, 0]
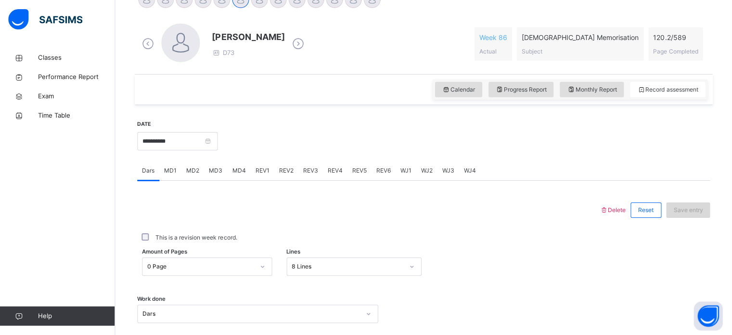
click at [683, 211] on span "Save entry" at bounding box center [688, 210] width 29 height 9
click at [702, 212] on span "Save entry" at bounding box center [688, 210] width 29 height 9
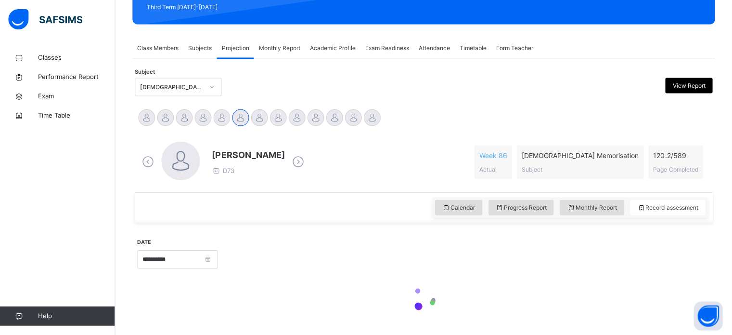
scroll to position [170, 0]
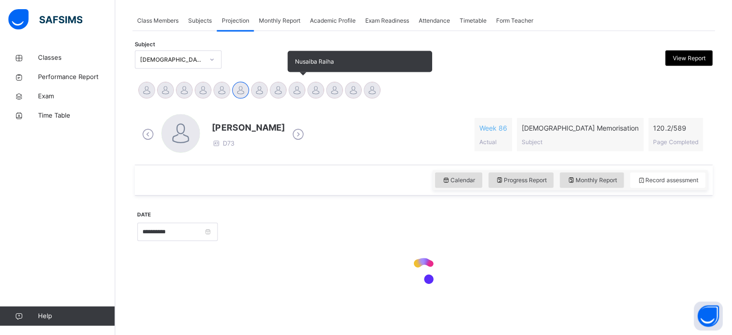
click at [293, 96] on div at bounding box center [297, 89] width 17 height 17
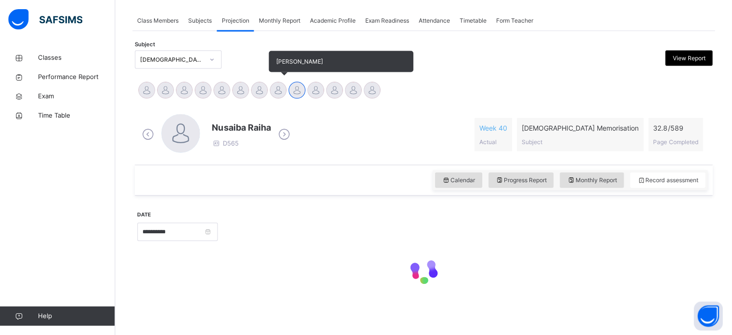
click at [274, 92] on div at bounding box center [278, 89] width 17 height 17
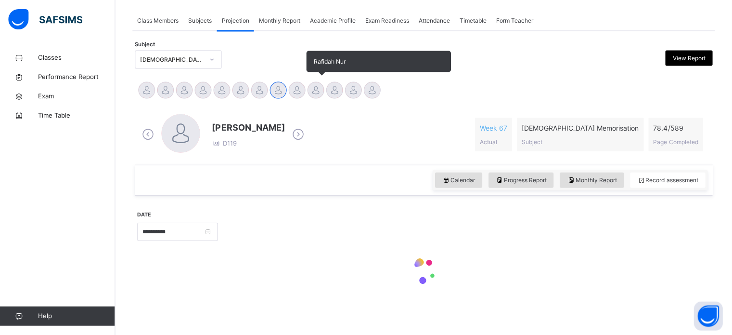
click at [316, 96] on div at bounding box center [316, 89] width 17 height 17
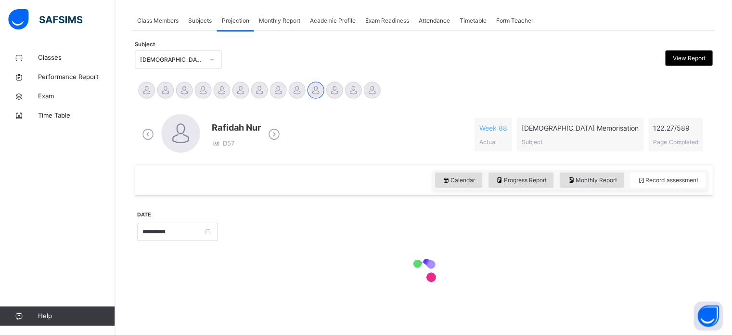
click at [389, 309] on div "**********" at bounding box center [423, 192] width 577 height 238
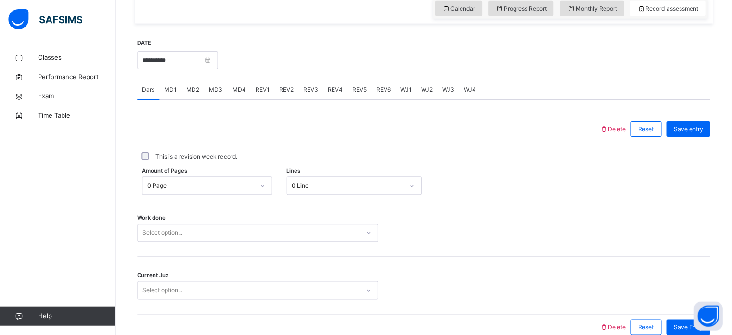
scroll to position [314, 0]
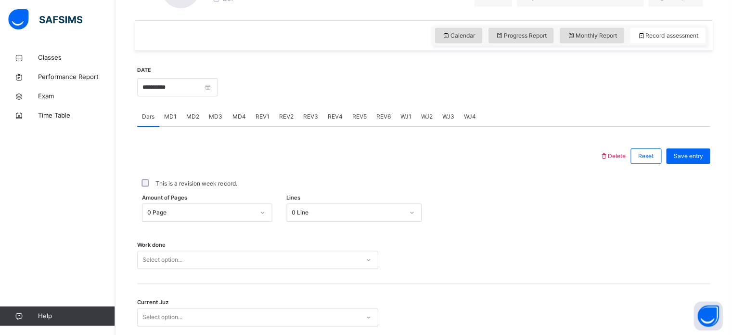
click at [216, 122] on div "MD3" at bounding box center [216, 116] width 23 height 19
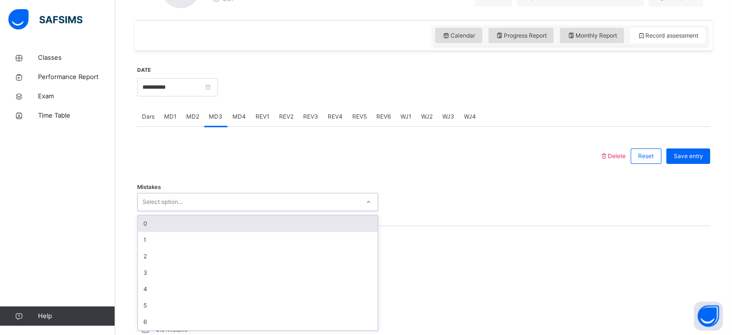
click at [164, 222] on div "0" at bounding box center [258, 223] width 240 height 16
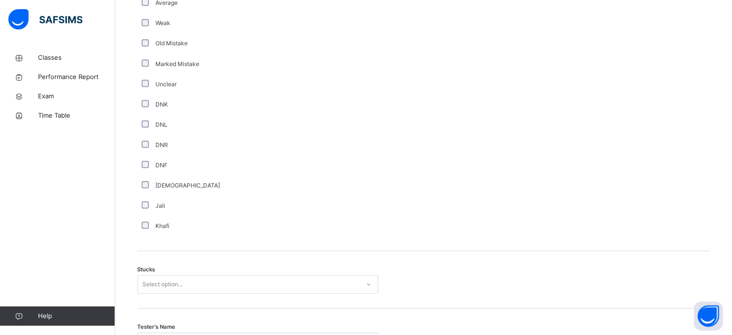
scroll to position [755, 0]
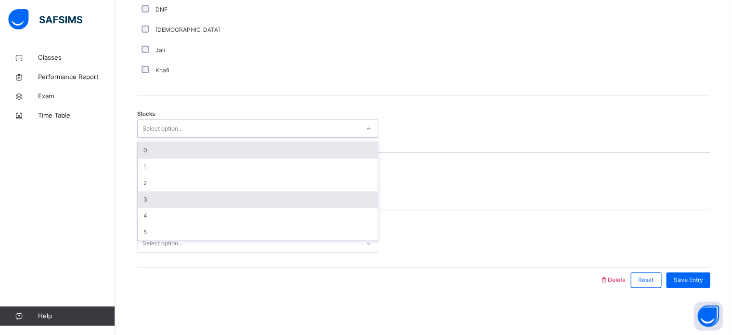
click at [155, 195] on div "3" at bounding box center [258, 199] width 240 height 16
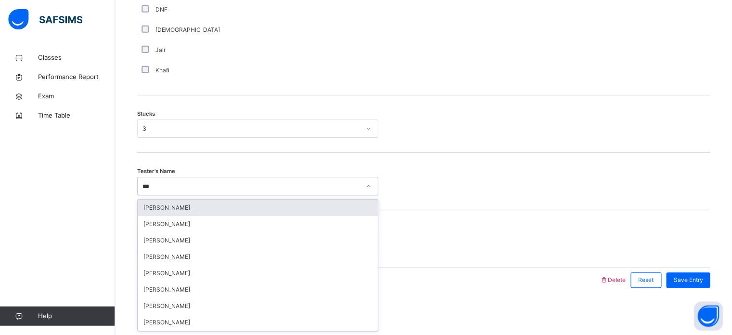
type input "****"
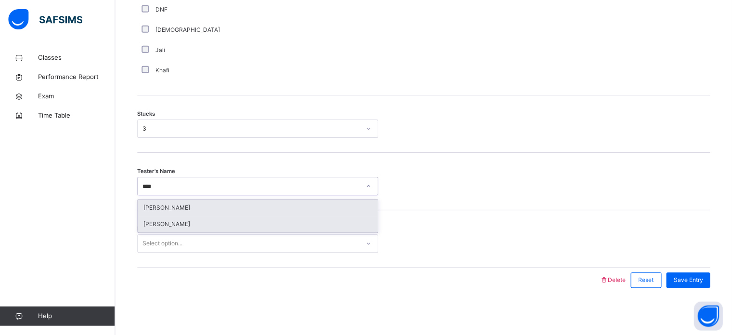
click at [158, 223] on div "[PERSON_NAME]" at bounding box center [258, 224] width 240 height 16
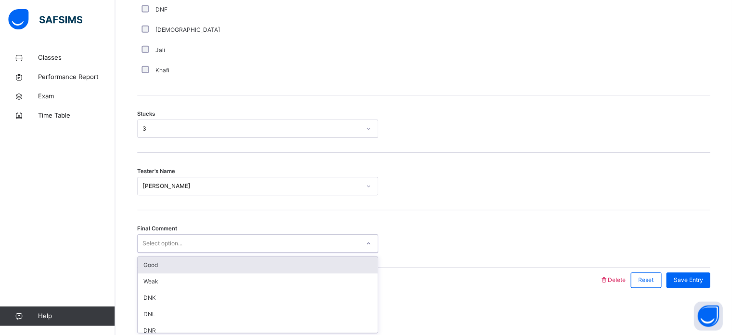
click at [155, 270] on div "Good" at bounding box center [258, 265] width 240 height 16
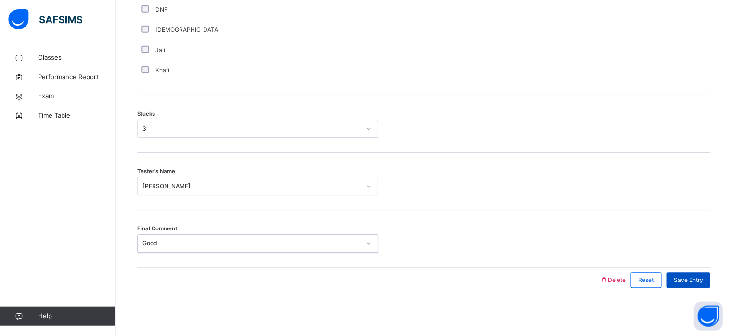
click at [702, 280] on span "Save Entry" at bounding box center [688, 279] width 29 height 9
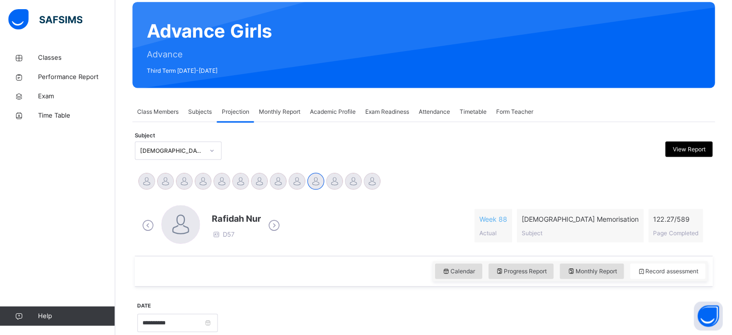
scroll to position [0, 0]
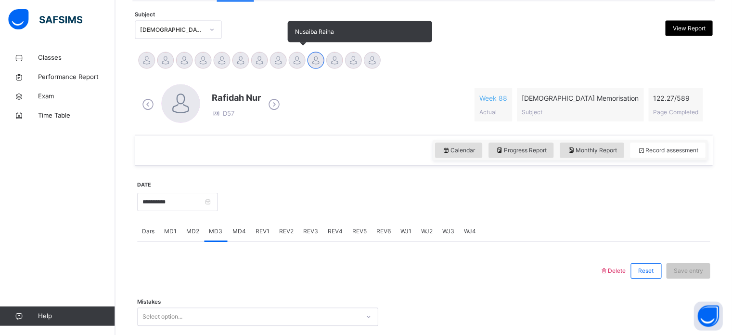
click at [290, 58] on div at bounding box center [297, 60] width 17 height 17
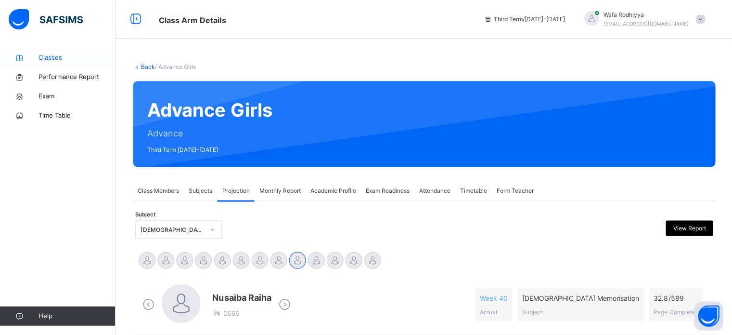
click at [54, 63] on link "Classes" at bounding box center [58, 57] width 116 height 19
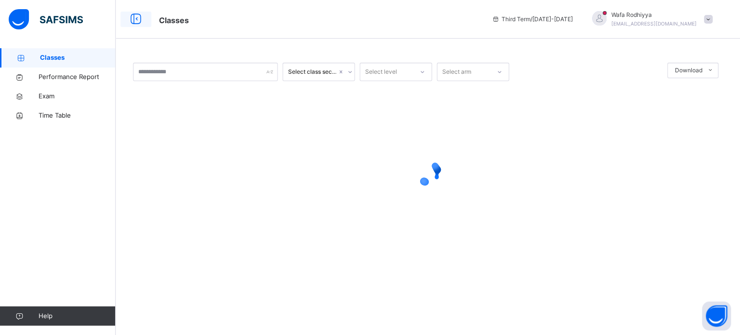
click at [139, 26] on icon at bounding box center [136, 19] width 16 height 17
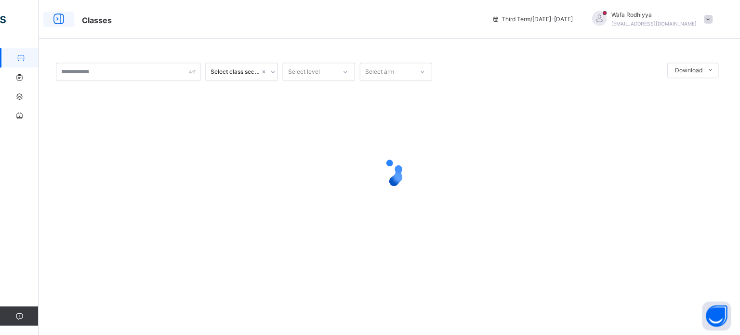
click at [60, 21] on icon at bounding box center [59, 19] width 16 height 17
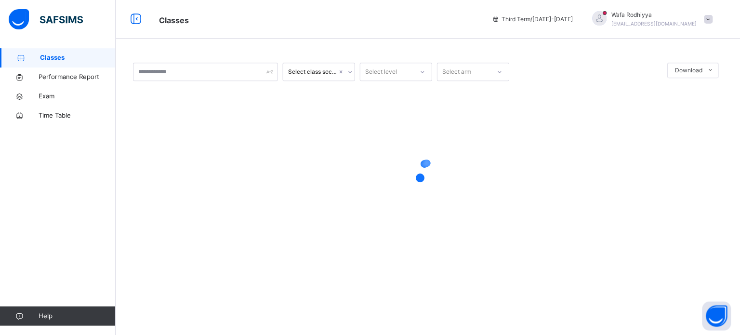
click at [420, 195] on div at bounding box center [427, 172] width 589 height 183
click at [436, 175] on icon at bounding box center [427, 172] width 39 height 39
click at [436, 174] on icon at bounding box center [427, 172] width 39 height 39
click at [437, 176] on icon at bounding box center [427, 172] width 39 height 39
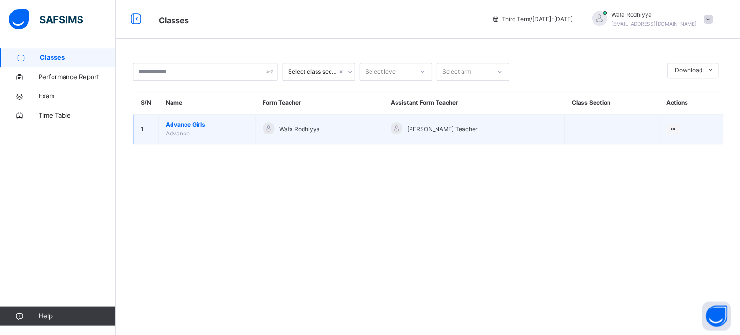
click at [202, 121] on span "Advance Girls" at bounding box center [207, 124] width 82 height 9
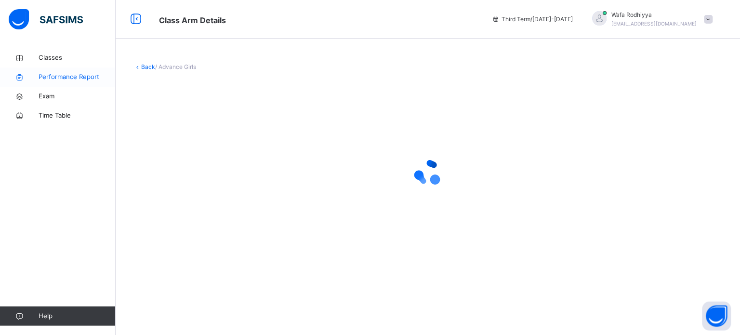
click at [81, 81] on span "Performance Report" at bounding box center [77, 77] width 77 height 10
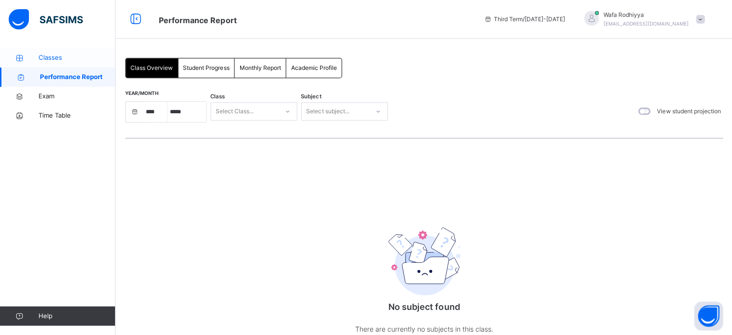
click at [73, 60] on span "Classes" at bounding box center [77, 58] width 77 height 10
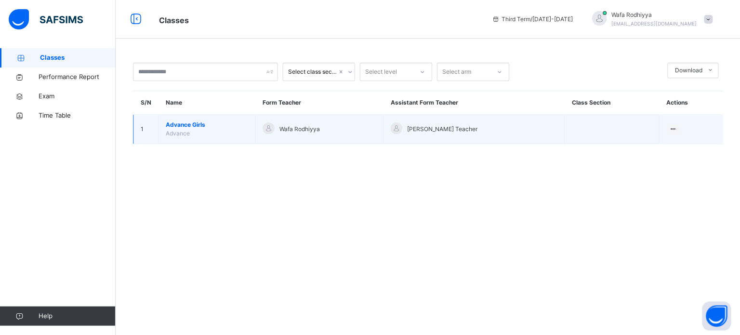
click at [453, 130] on span "[PERSON_NAME] Teacher" at bounding box center [441, 129] width 70 height 9
click at [185, 127] on span "Advance Girls" at bounding box center [207, 124] width 82 height 9
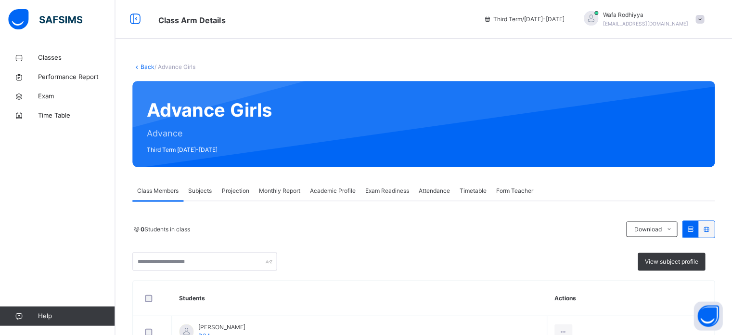
click at [239, 191] on span "Projection" at bounding box center [235, 190] width 27 height 9
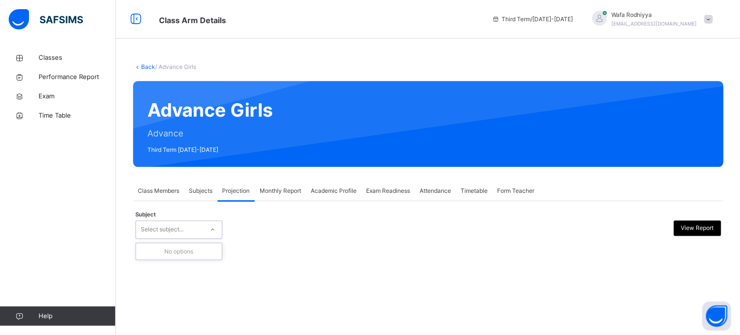
click at [244, 228] on div "Subject 0 results available. Use Up and Down to choose options, press Enter to …" at bounding box center [427, 229] width 585 height 18
click at [170, 265] on div "Back / Advance Girls Advance Girls Advance Third Term 2024-2025 Class Members S…" at bounding box center [428, 157] width 624 height 219
click at [2, 295] on div "Classes Performance Report Exam Time Table Help" at bounding box center [58, 187] width 116 height 296
click at [606, 13] on div at bounding box center [598, 18] width 14 height 14
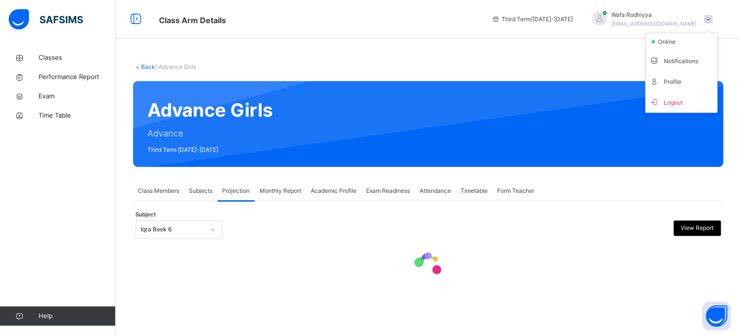
click at [598, 45] on div "Back / Advance Girls Advance Girls Advance Third Term 2024-2025 Class Members S…" at bounding box center [428, 167] width 624 height 335
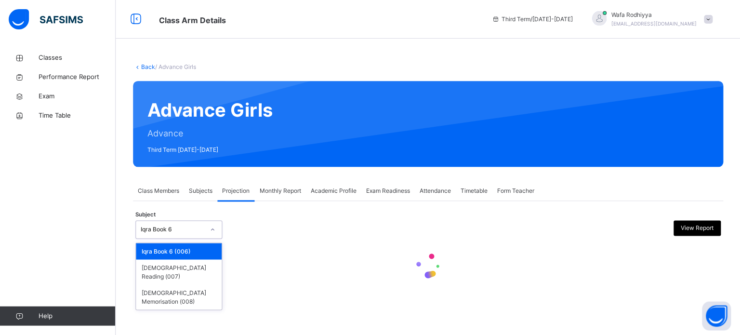
click at [168, 230] on div "Iqra Book 6" at bounding box center [173, 229] width 64 height 9
click at [176, 284] on div "[DEMOGRAPHIC_DATA] Memorisation (008)" at bounding box center [179, 296] width 86 height 25
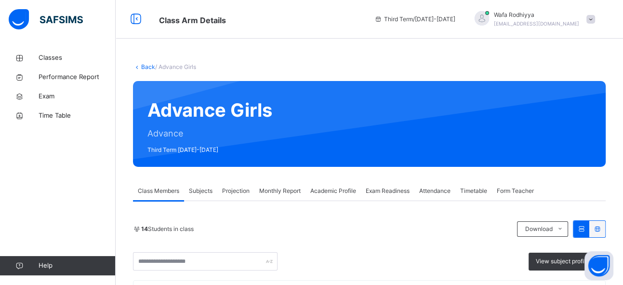
click at [239, 183] on div "Projection" at bounding box center [235, 190] width 37 height 19
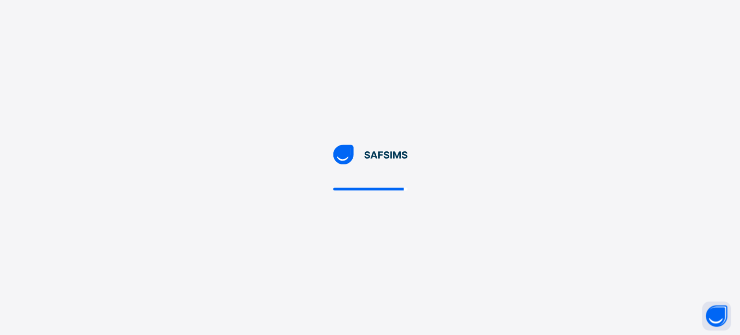
click at [416, 195] on div at bounding box center [370, 167] width 740 height 335
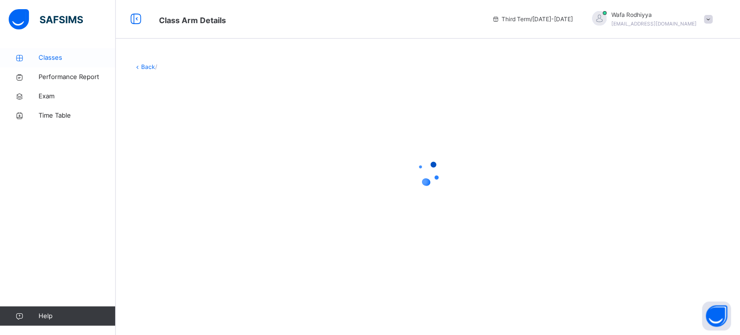
click at [40, 49] on link "Classes" at bounding box center [58, 57] width 116 height 19
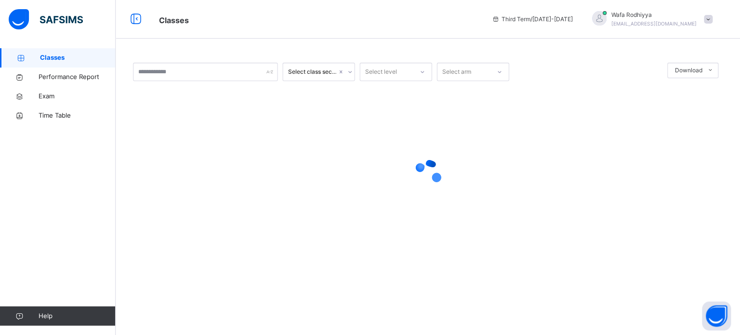
click at [254, 144] on div at bounding box center [427, 172] width 589 height 183
click at [349, 170] on div at bounding box center [427, 172] width 589 height 39
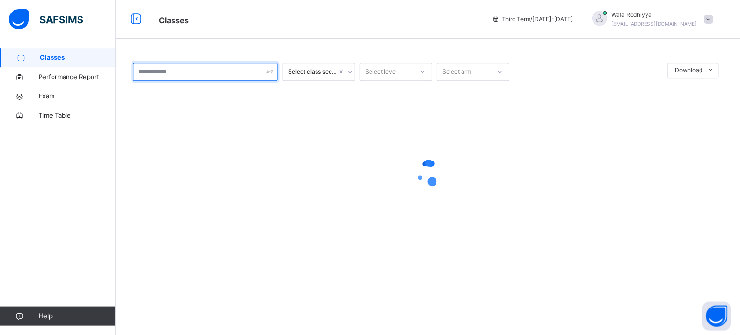
click at [238, 70] on input "text" at bounding box center [205, 72] width 144 height 18
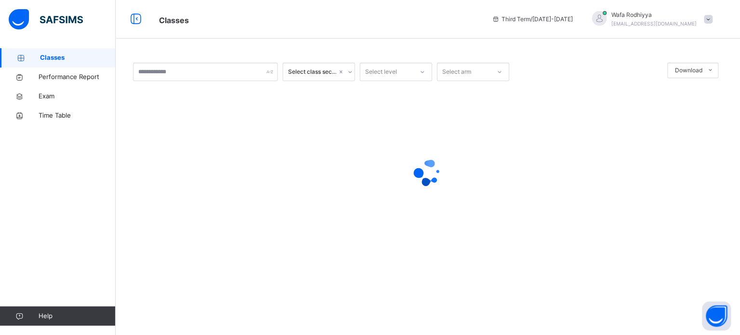
click at [512, 178] on div at bounding box center [427, 172] width 589 height 39
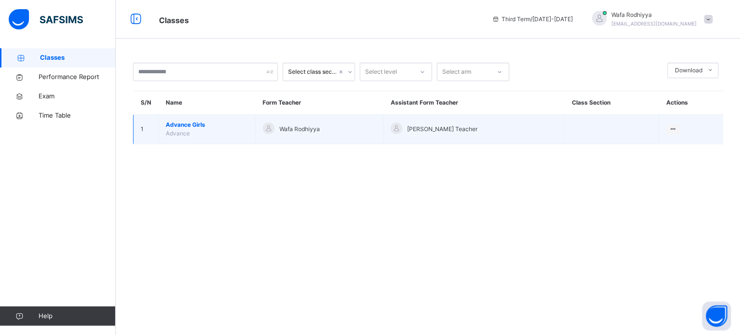
click at [183, 125] on span "Advance Girls" at bounding box center [207, 124] width 82 height 9
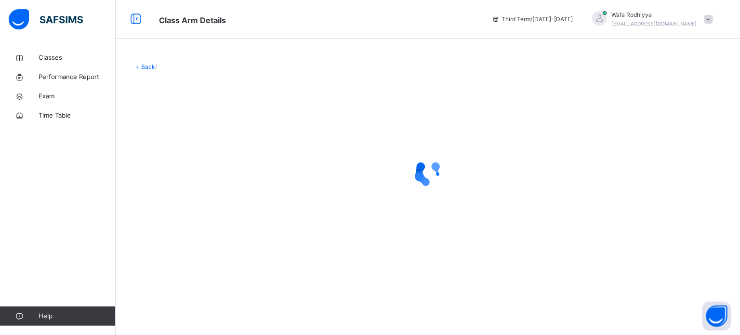
drag, startPoint x: 346, startPoint y: 125, endPoint x: 241, endPoint y: 172, distance: 114.9
click at [241, 172] on div at bounding box center [427, 172] width 589 height 183
click at [197, 182] on div at bounding box center [427, 172] width 589 height 39
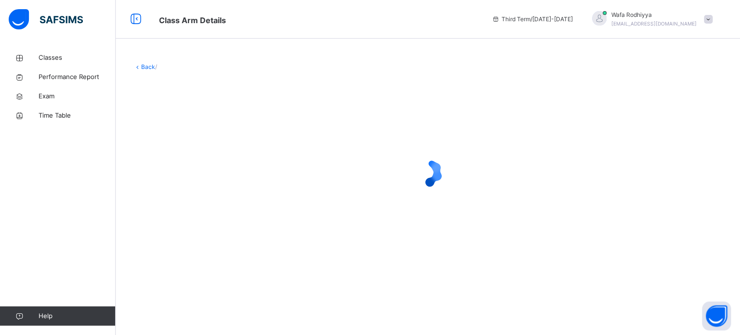
click at [197, 182] on div at bounding box center [427, 172] width 589 height 39
click at [40, 48] on link "Classes" at bounding box center [58, 57] width 116 height 19
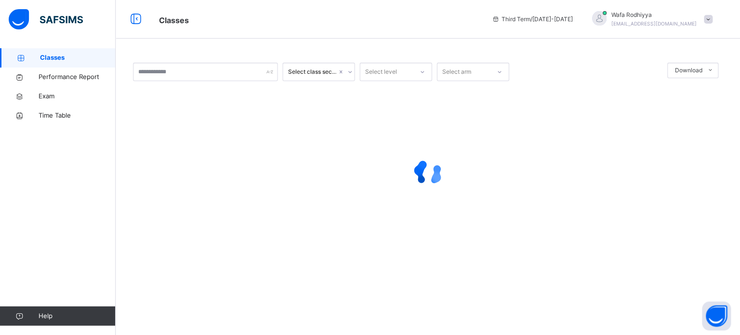
click at [40, 48] on link "Classes" at bounding box center [58, 57] width 116 height 19
click at [67, 72] on link "Performance Report" at bounding box center [58, 76] width 116 height 19
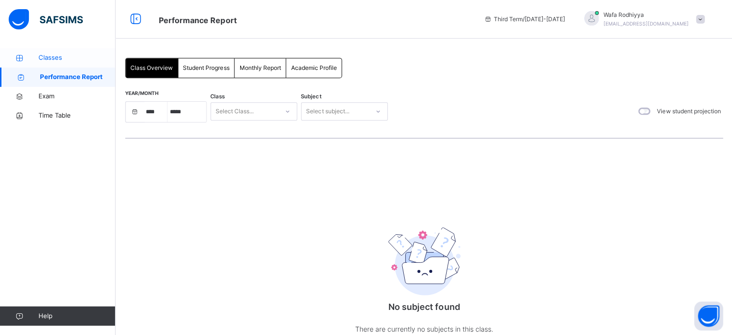
click at [64, 57] on span "Classes" at bounding box center [77, 58] width 77 height 10
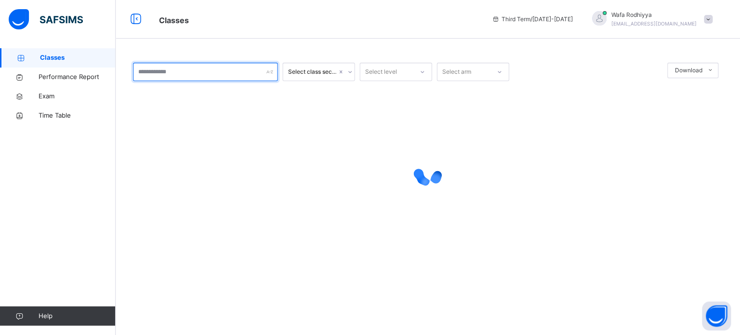
click at [196, 65] on input "text" at bounding box center [205, 72] width 144 height 18
click at [196, 65] on input "*" at bounding box center [205, 72] width 144 height 18
type input "*******"
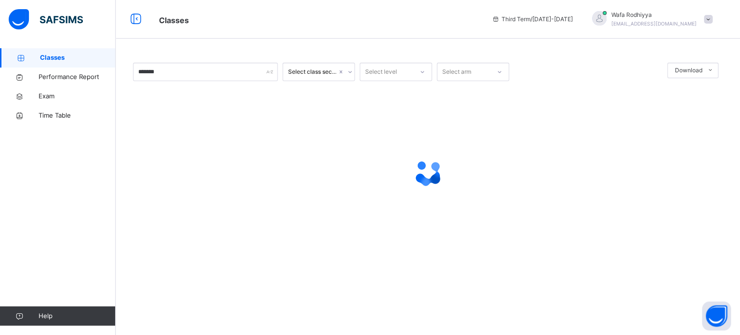
click at [330, 71] on div "Select class section" at bounding box center [311, 71] width 49 height 9
click at [372, 72] on div "Select level" at bounding box center [381, 72] width 32 height 18
click at [378, 88] on div "Advance" at bounding box center [395, 93] width 71 height 16
click at [447, 69] on div "Select arm" at bounding box center [456, 72] width 29 height 18
click at [451, 92] on div "Girls" at bounding box center [472, 93] width 71 height 16
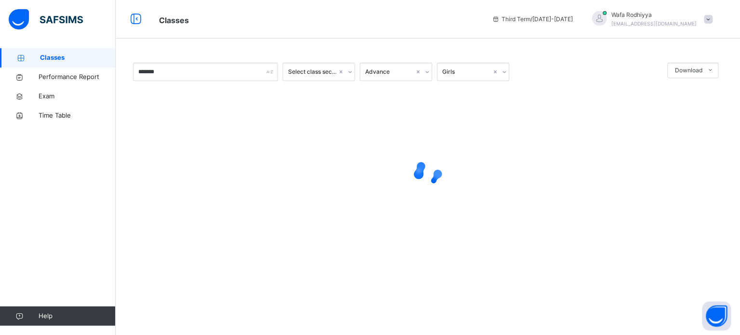
click at [371, 128] on div at bounding box center [427, 172] width 589 height 183
click at [406, 56] on div "******* Select class section Advance Girls Download Pdf Report Excel Report × F…" at bounding box center [428, 163] width 624 height 230
click at [410, 75] on div "Advance" at bounding box center [389, 71] width 49 height 9
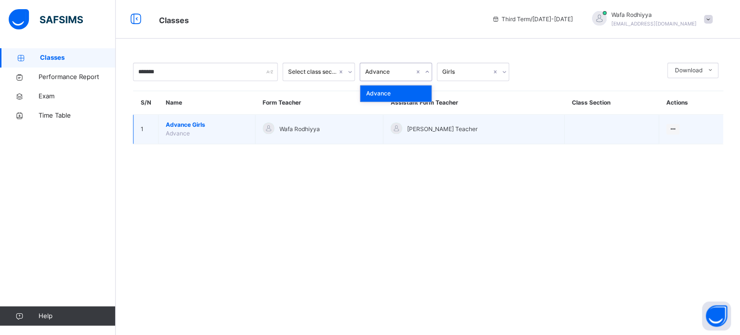
click at [366, 132] on div "Wafa Rodhiyya" at bounding box center [318, 129] width 113 height 14
click at [407, 116] on td "[PERSON_NAME] Teacher" at bounding box center [473, 129] width 181 height 29
click at [328, 141] on td "Wafa Rodhiyya" at bounding box center [319, 129] width 128 height 29
click at [177, 123] on span "Advance Girls" at bounding box center [207, 124] width 82 height 9
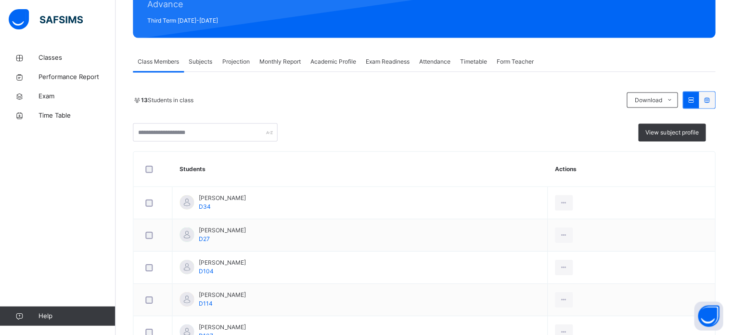
scroll to position [131, 0]
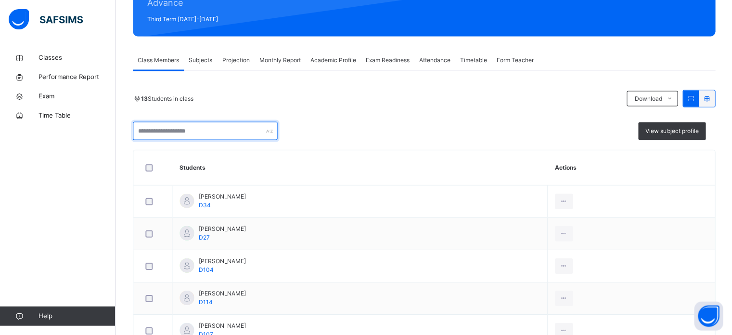
click at [212, 128] on input "text" at bounding box center [205, 130] width 144 height 18
click at [316, 132] on div "View subject profile" at bounding box center [424, 130] width 582 height 18
click at [244, 65] on div "Projection" at bounding box center [235, 60] width 37 height 19
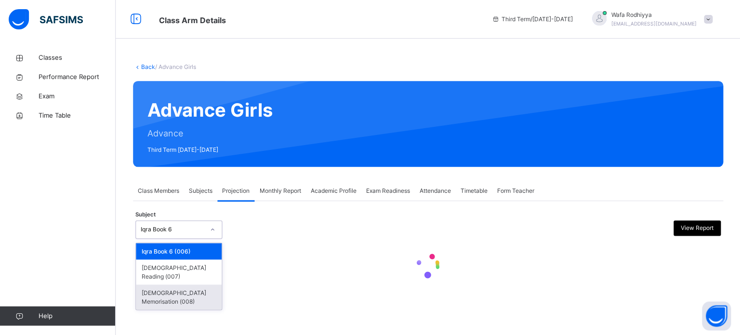
click at [188, 286] on div "[DEMOGRAPHIC_DATA] Memorisation (008)" at bounding box center [179, 296] width 86 height 25
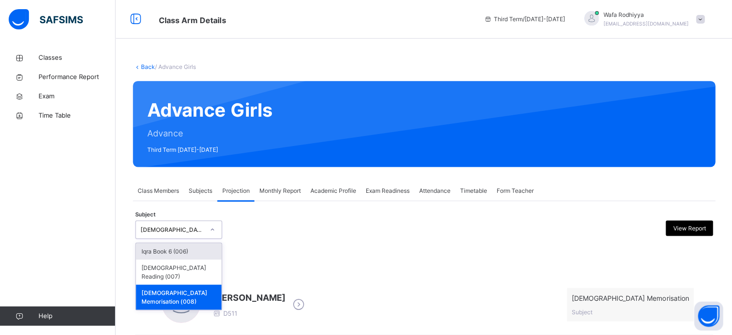
click at [185, 284] on div "[DEMOGRAPHIC_DATA] Memorisation (008)" at bounding box center [179, 296] width 86 height 25
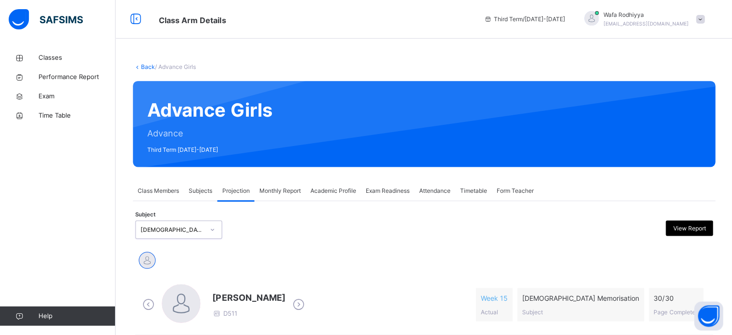
click at [192, 283] on div "[PERSON_NAME] D511 Week 15 Actual [DEMOGRAPHIC_DATA] Memorisation Subject 30 / …" at bounding box center [424, 303] width 573 height 55
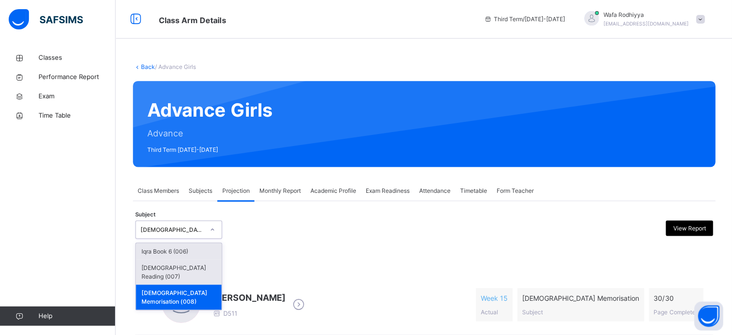
click at [201, 273] on div "[DEMOGRAPHIC_DATA] Reading (007)" at bounding box center [179, 271] width 86 height 25
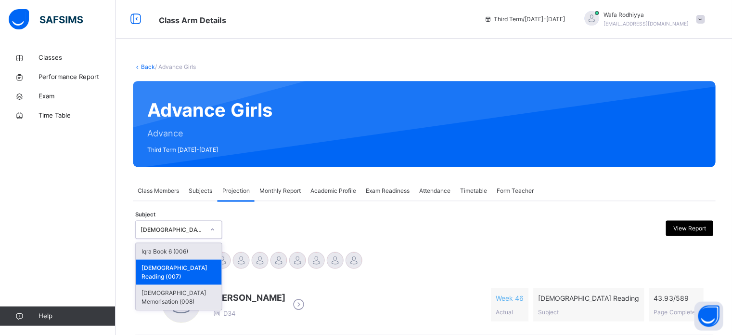
click at [196, 286] on div "[DEMOGRAPHIC_DATA] Memorisation (008)" at bounding box center [179, 296] width 86 height 25
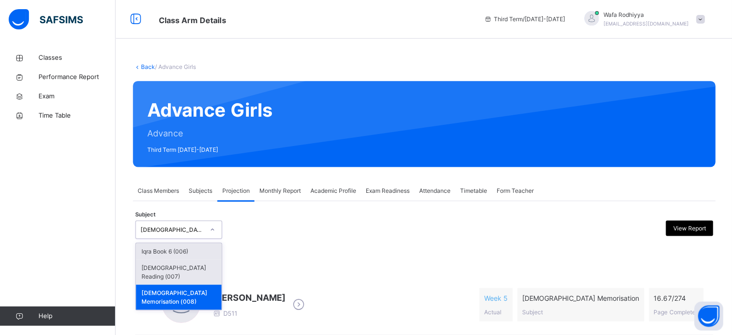
click at [204, 270] on div "[DEMOGRAPHIC_DATA] Reading (007)" at bounding box center [179, 271] width 86 height 25
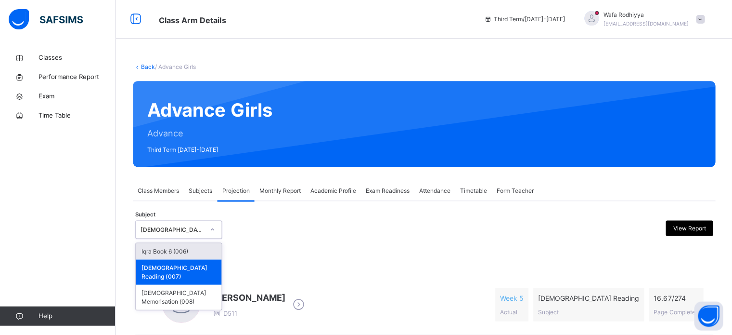
click at [196, 253] on div "Iqra Book 6 (006)" at bounding box center [179, 251] width 86 height 16
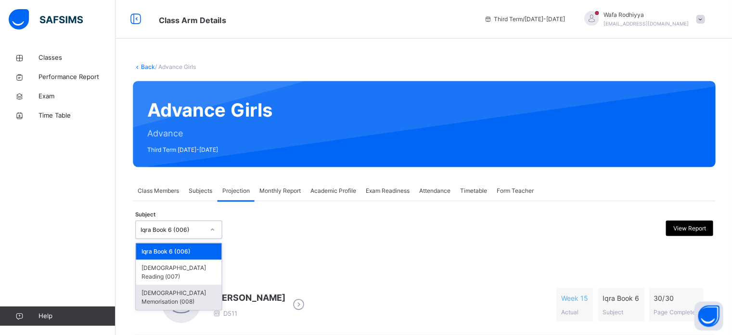
click at [195, 284] on div "[DEMOGRAPHIC_DATA] Memorisation (008)" at bounding box center [179, 296] width 86 height 25
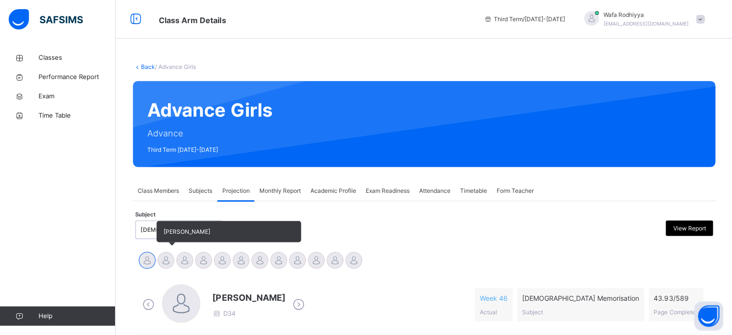
click at [170, 258] on div at bounding box center [165, 259] width 17 height 17
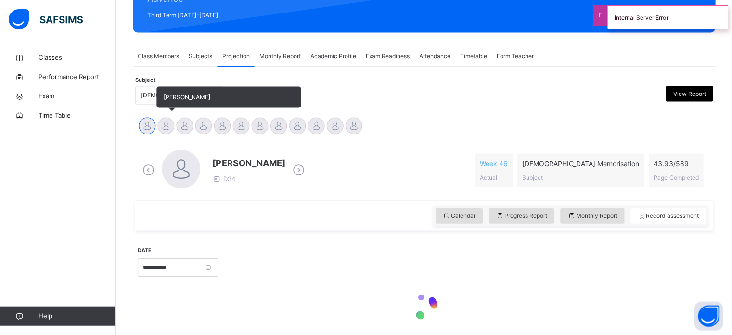
scroll to position [170, 0]
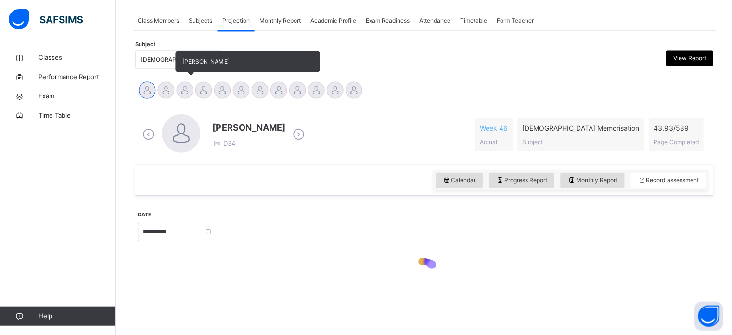
click at [176, 95] on div "[PERSON_NAME]" at bounding box center [184, 90] width 19 height 21
click at [164, 93] on div at bounding box center [165, 89] width 17 height 17
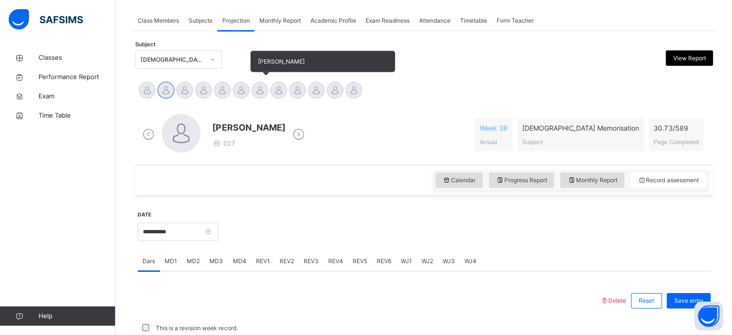
click at [260, 84] on div at bounding box center [259, 89] width 17 height 17
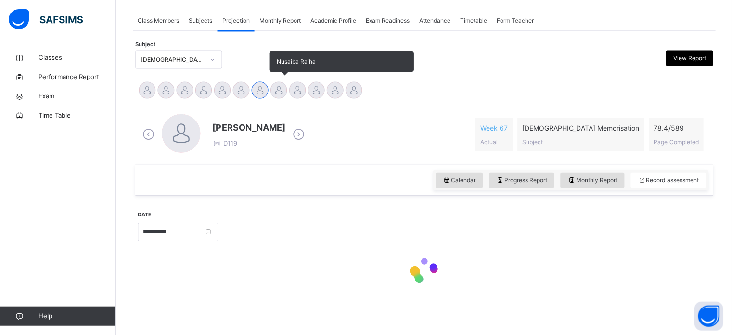
click at [279, 89] on div at bounding box center [278, 89] width 17 height 17
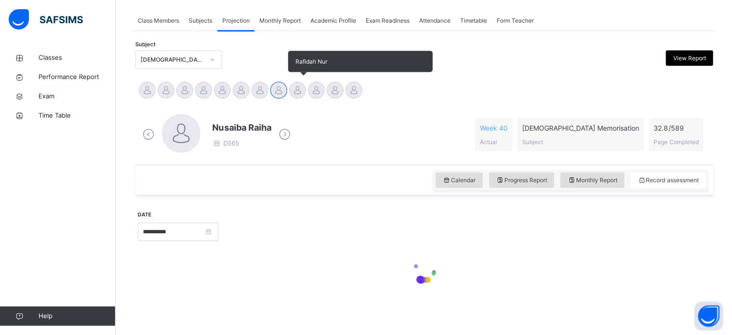
click at [291, 90] on div at bounding box center [297, 89] width 17 height 17
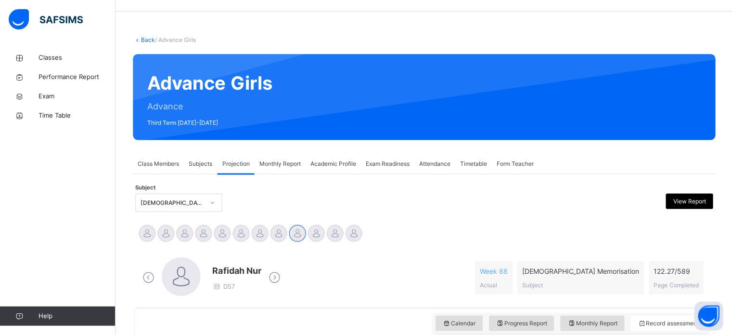
scroll to position [0, 0]
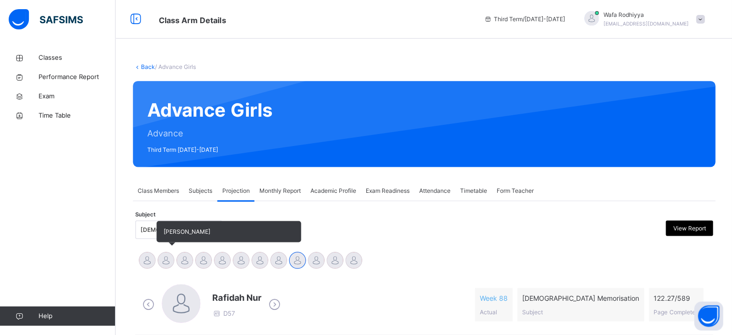
click at [166, 265] on div at bounding box center [165, 259] width 17 height 17
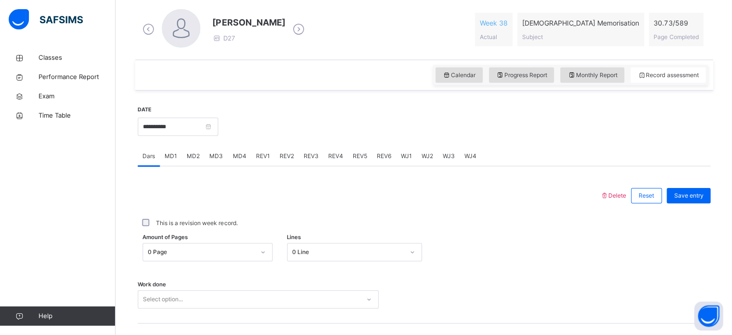
scroll to position [388, 0]
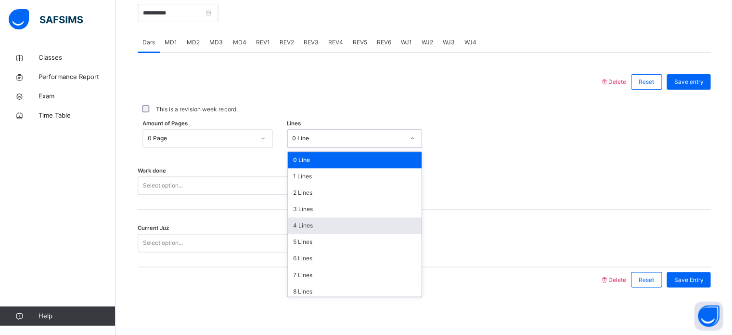
click at [316, 227] on div "4 Lines" at bounding box center [354, 225] width 134 height 16
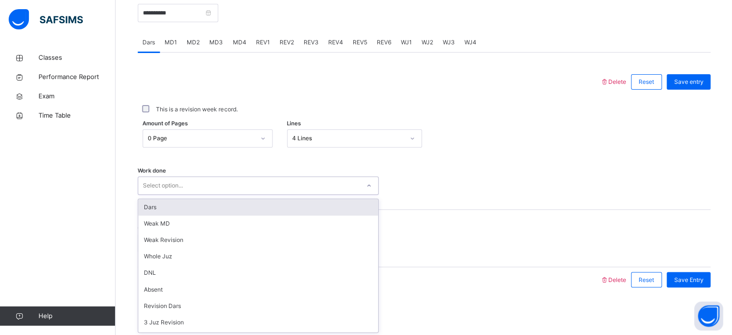
click at [228, 212] on div "Dars" at bounding box center [258, 207] width 240 height 16
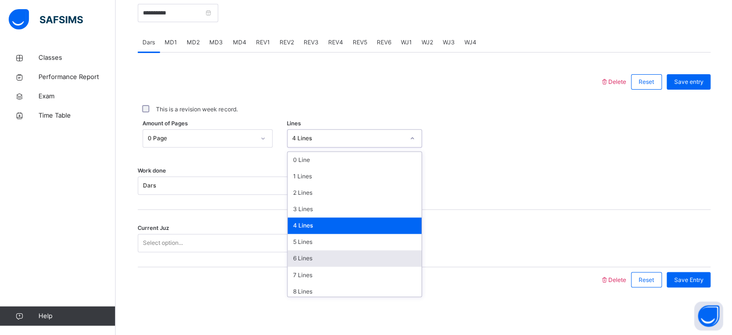
click at [316, 261] on div "6 Lines" at bounding box center [354, 258] width 134 height 16
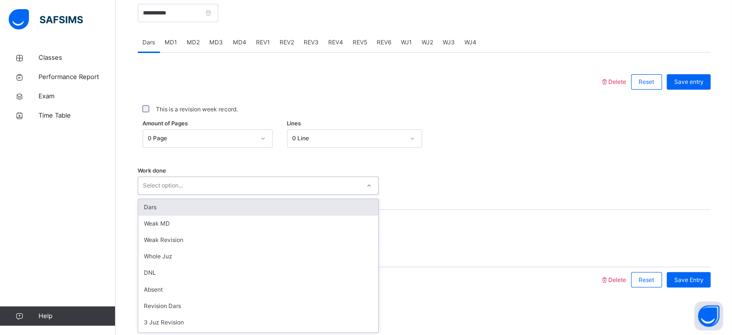
click at [261, 203] on div "Dars" at bounding box center [258, 207] width 240 height 16
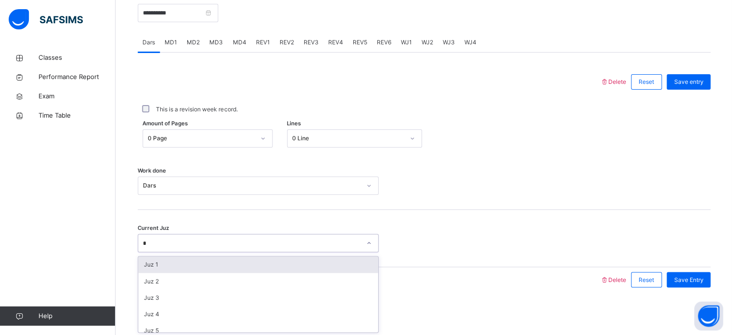
type input "**"
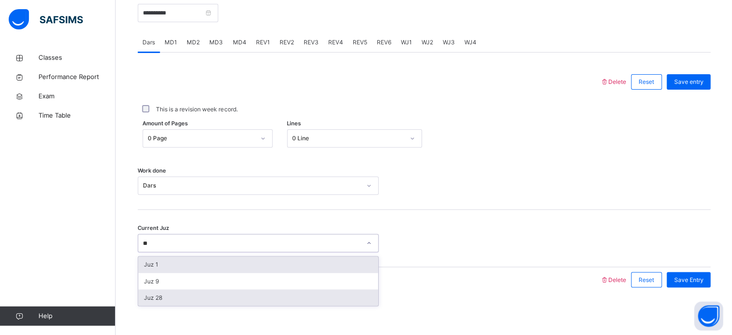
click at [156, 293] on div "Juz 28" at bounding box center [258, 297] width 240 height 16
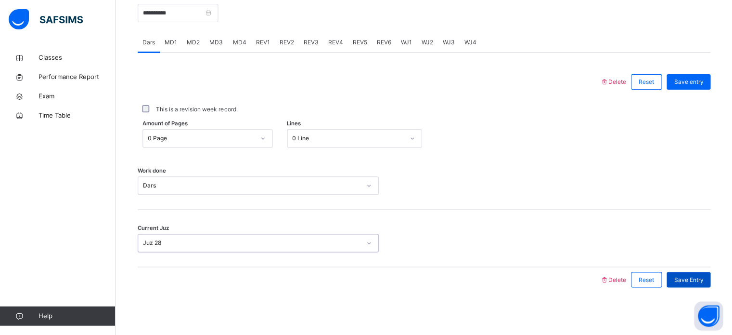
click at [702, 278] on span "Save Entry" at bounding box center [688, 279] width 29 height 9
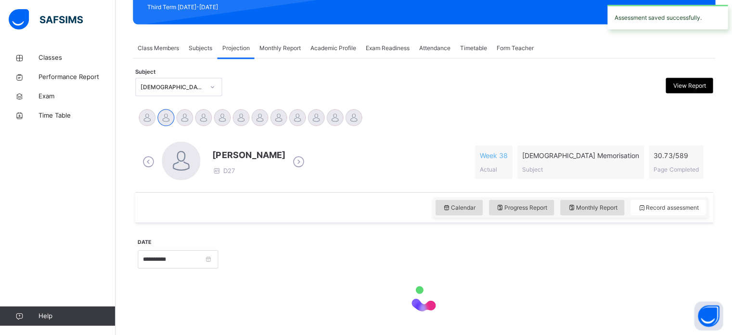
scroll to position [143, 0]
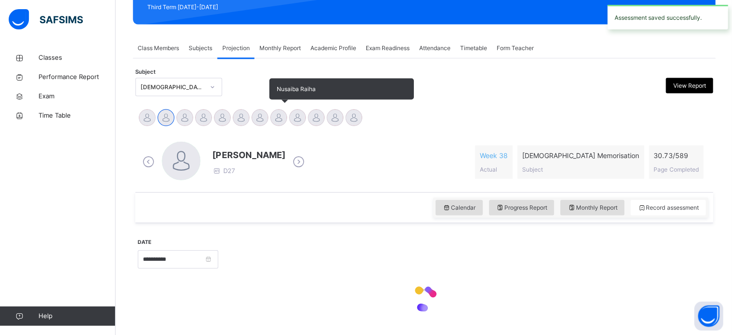
click at [279, 117] on div at bounding box center [278, 117] width 17 height 17
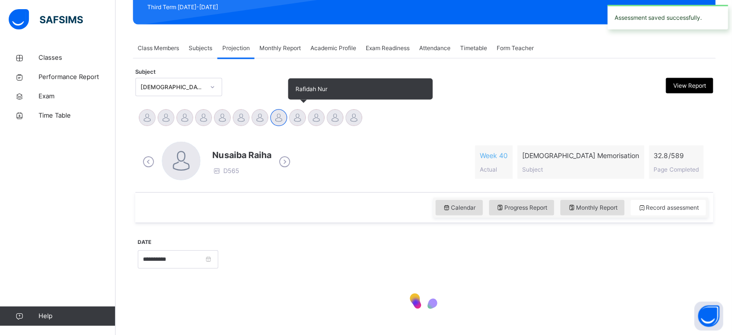
click at [300, 122] on div at bounding box center [297, 117] width 17 height 17
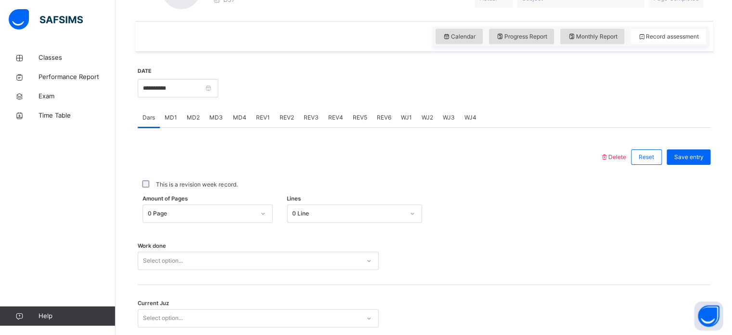
scroll to position [388, 0]
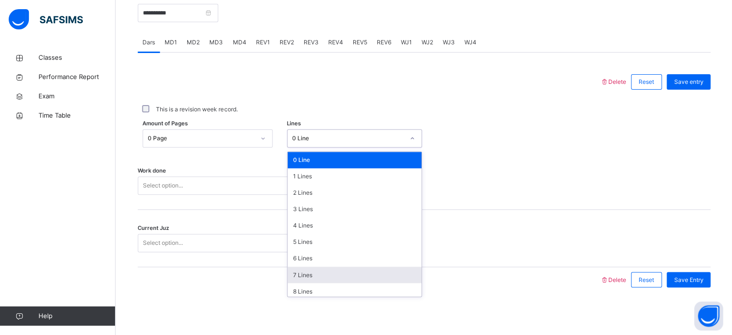
click at [291, 276] on div "7 Lines" at bounding box center [354, 274] width 134 height 16
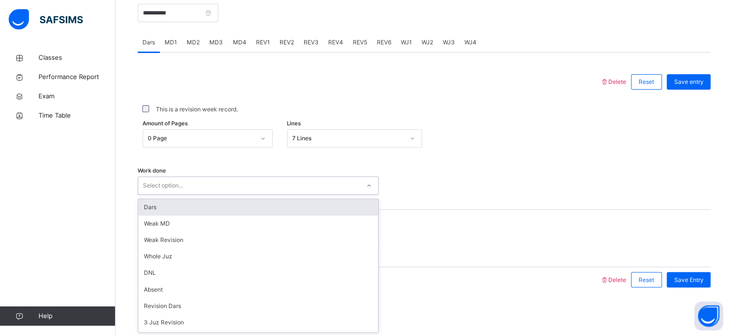
click at [148, 208] on div "Dars" at bounding box center [258, 207] width 240 height 16
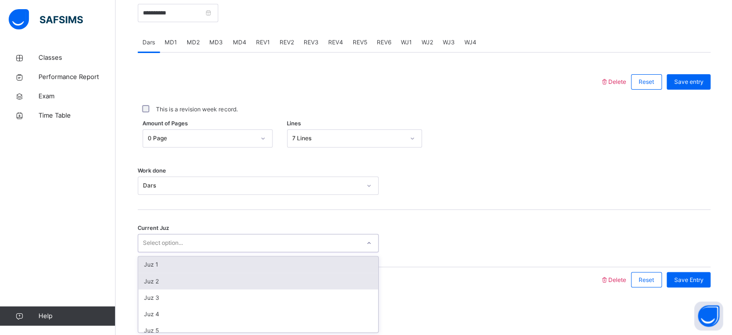
click at [144, 280] on div "Juz 2" at bounding box center [258, 281] width 240 height 16
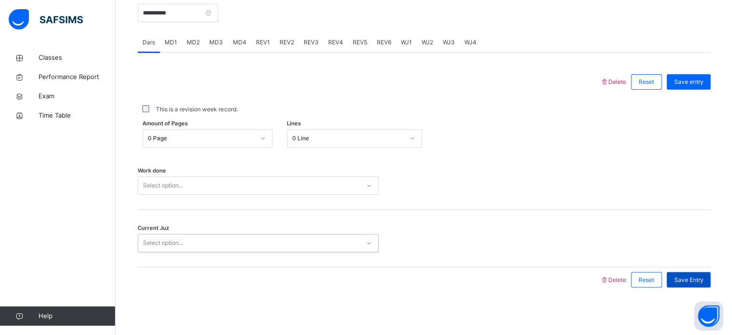
click at [710, 279] on div "Save Entry" at bounding box center [688, 279] width 44 height 15
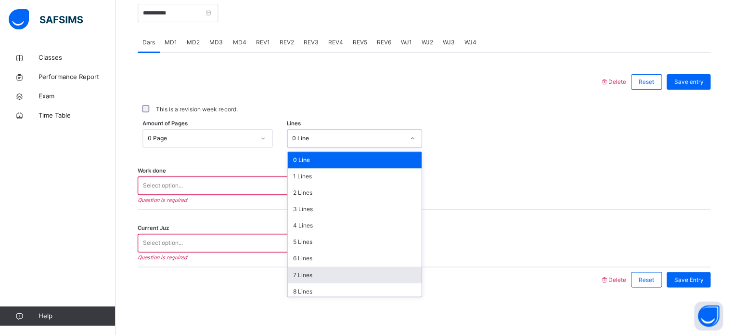
click at [300, 274] on div "7 Lines" at bounding box center [354, 274] width 134 height 16
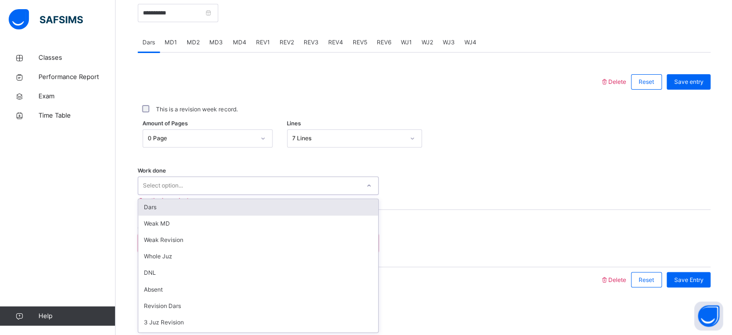
click at [186, 209] on div "Dars" at bounding box center [258, 207] width 240 height 16
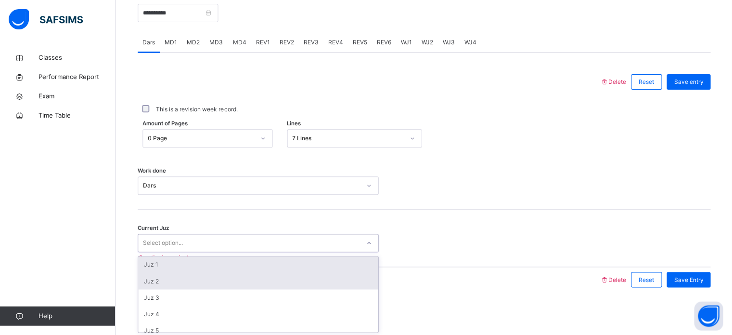
click at [155, 283] on div "Juz 2" at bounding box center [258, 281] width 240 height 16
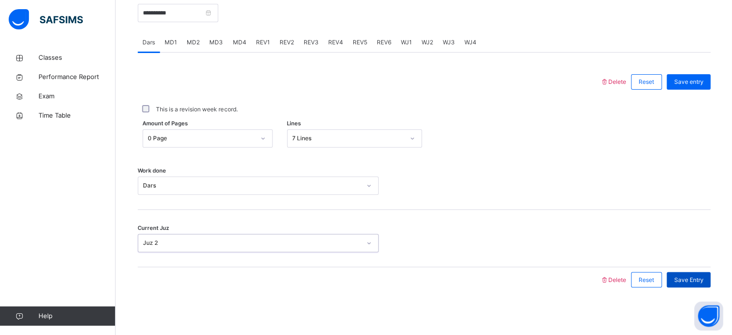
click at [697, 275] on span "Save Entry" at bounding box center [688, 279] width 29 height 9
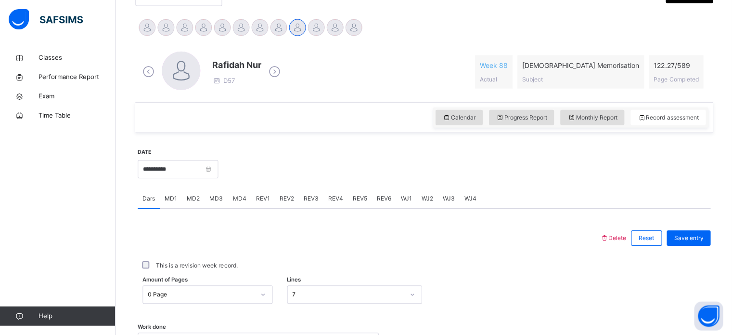
scroll to position [219, 0]
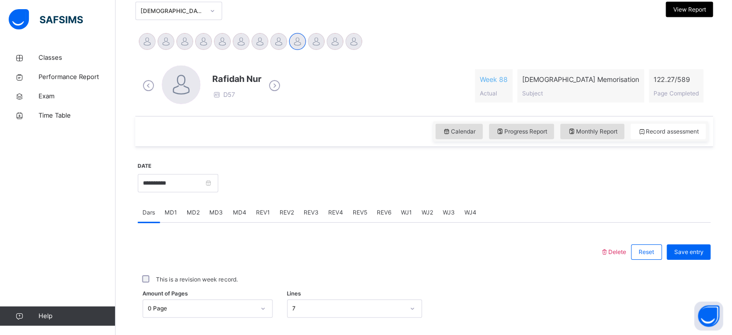
click at [214, 220] on div "MD3" at bounding box center [216, 211] width 23 height 19
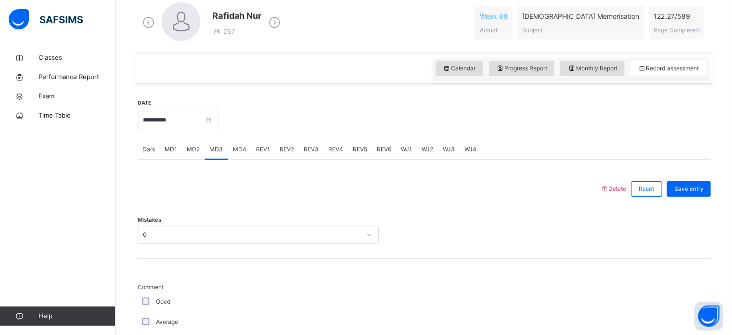
click at [218, 158] on div "MD3" at bounding box center [216, 149] width 23 height 19
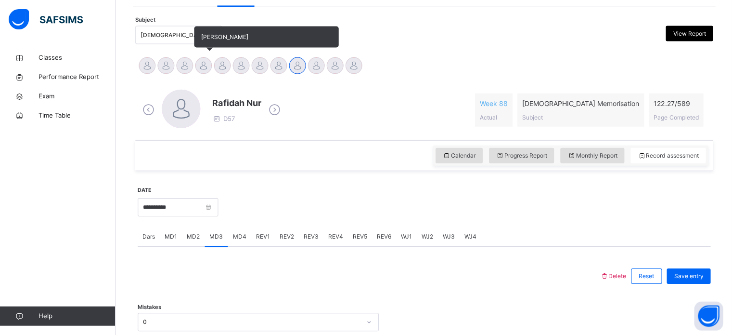
click at [209, 70] on div at bounding box center [203, 65] width 17 height 17
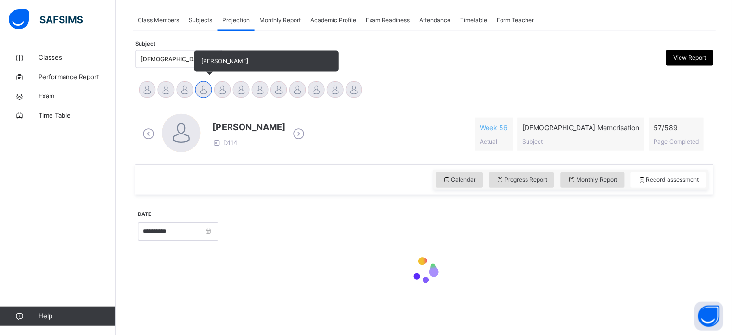
scroll to position [170, 0]
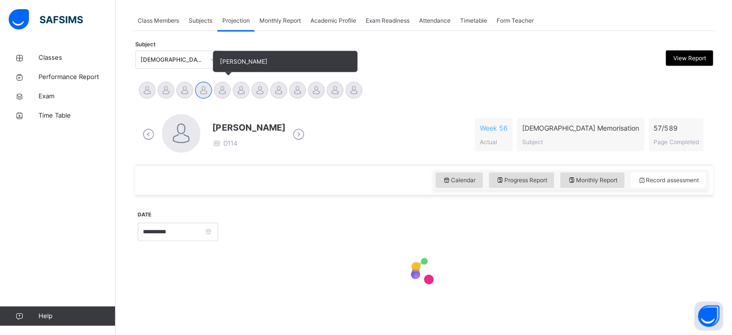
click at [224, 87] on div at bounding box center [222, 89] width 17 height 17
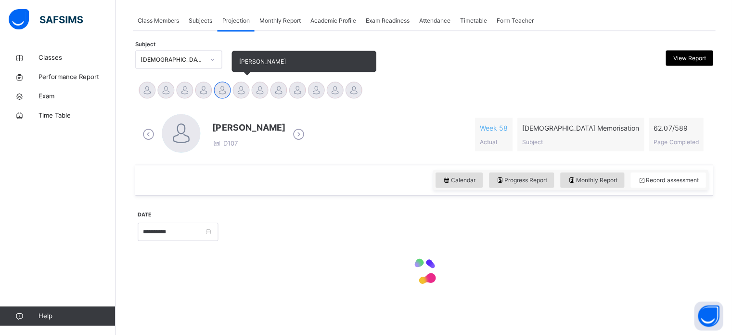
click at [243, 96] on div at bounding box center [241, 89] width 17 height 17
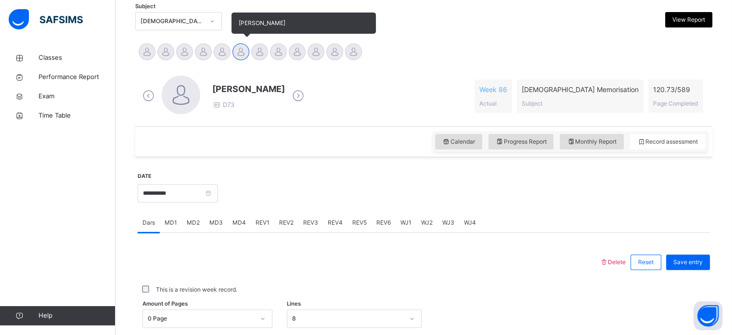
scroll to position [204, 0]
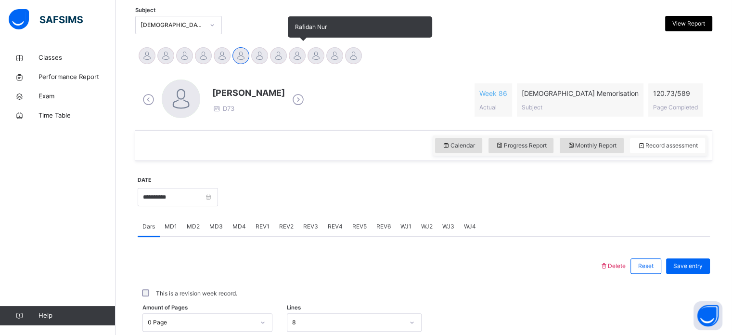
click at [299, 53] on div at bounding box center [297, 55] width 17 height 17
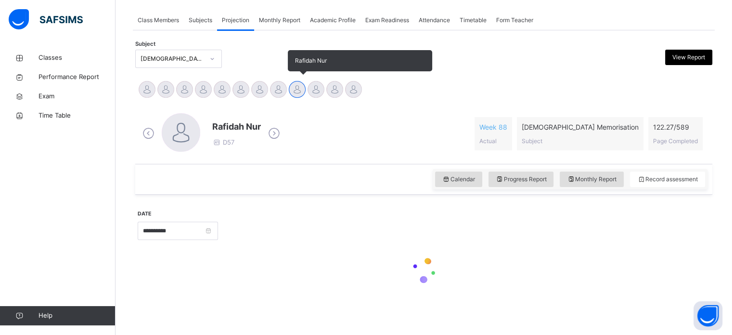
scroll to position [170, 0]
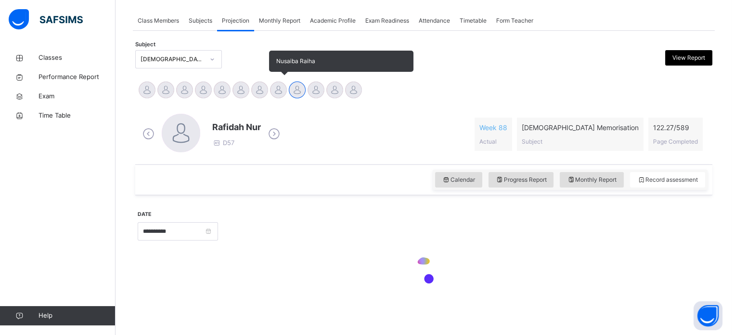
click at [275, 89] on div at bounding box center [278, 89] width 17 height 17
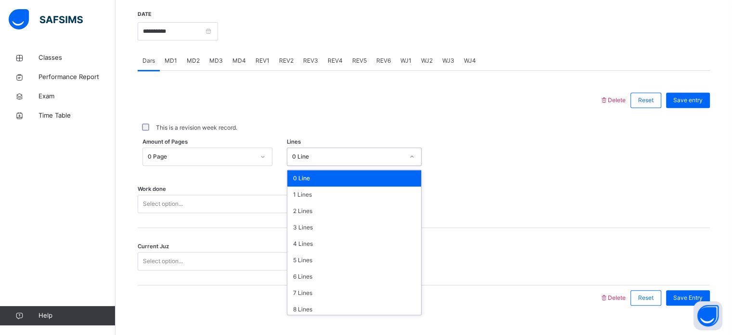
scroll to position [381, 0]
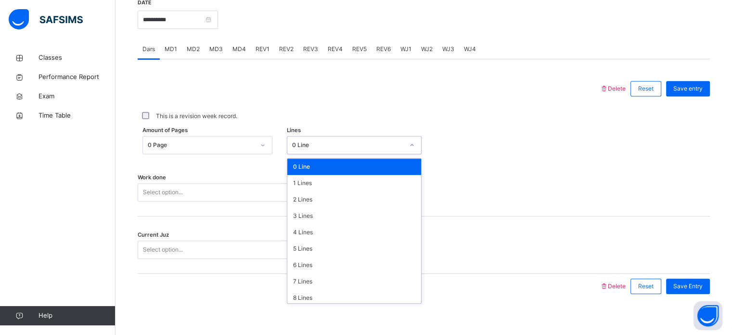
click at [279, 106] on div "This is a revision week record." at bounding box center [424, 116] width 573 height 20
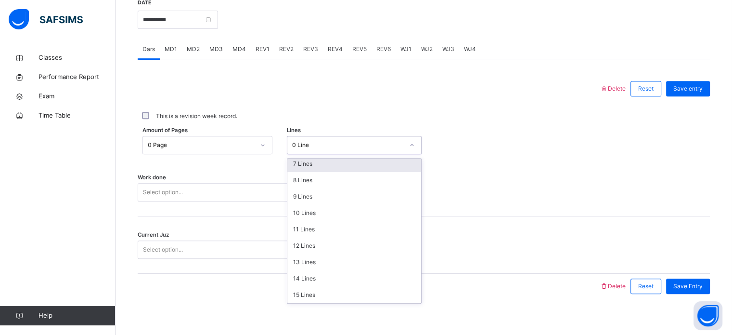
click at [305, 162] on div "7 Lines" at bounding box center [354, 164] width 134 height 16
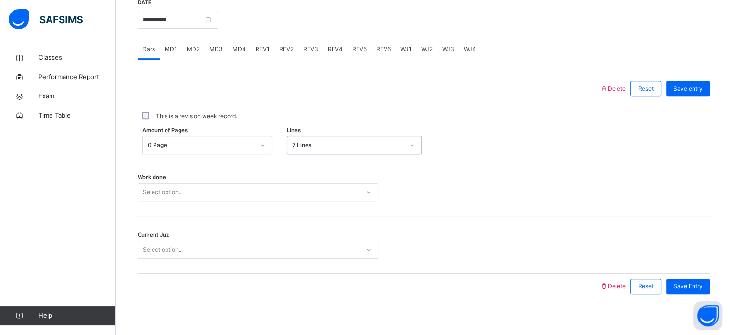
scroll to position [388, 0]
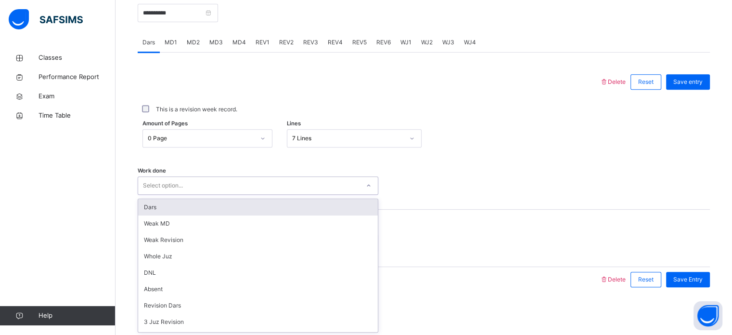
click at [155, 206] on div "Dars" at bounding box center [258, 207] width 240 height 16
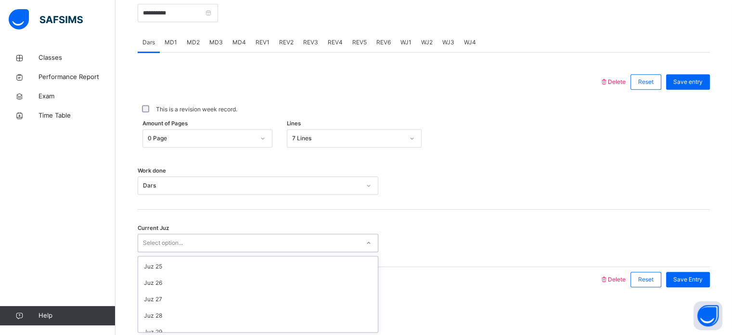
scroll to position [392, 0]
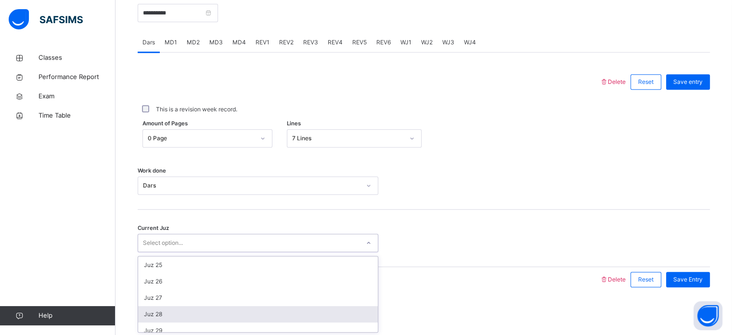
click at [155, 306] on div "Juz 28" at bounding box center [258, 314] width 240 height 16
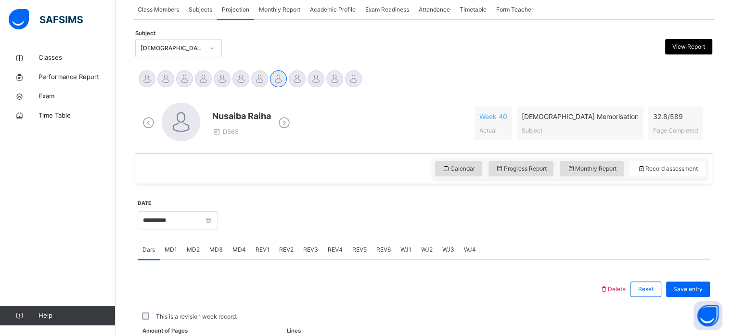
scroll to position [196, 0]
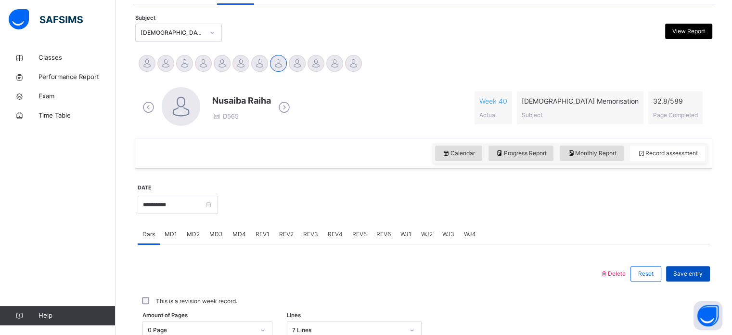
click at [695, 269] on span "Save entry" at bounding box center [688, 273] width 29 height 9
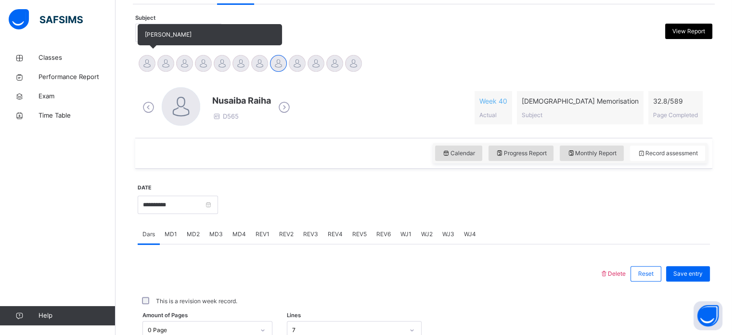
click at [140, 61] on div at bounding box center [147, 63] width 17 height 17
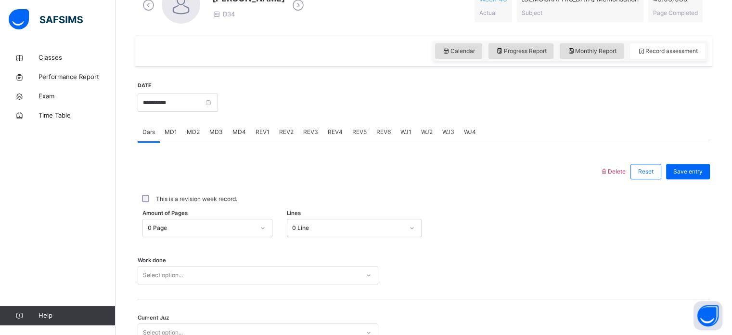
scroll to position [388, 0]
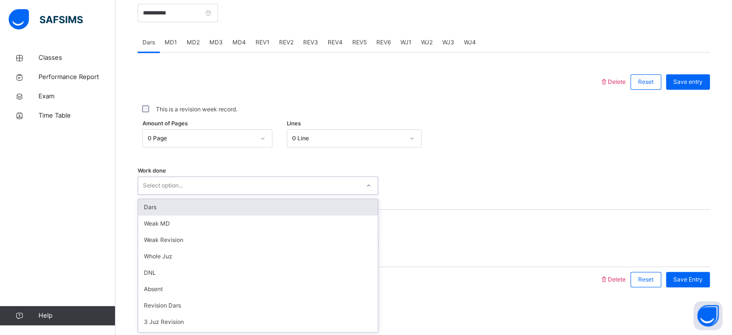
click at [267, 204] on div "Dars" at bounding box center [258, 207] width 240 height 16
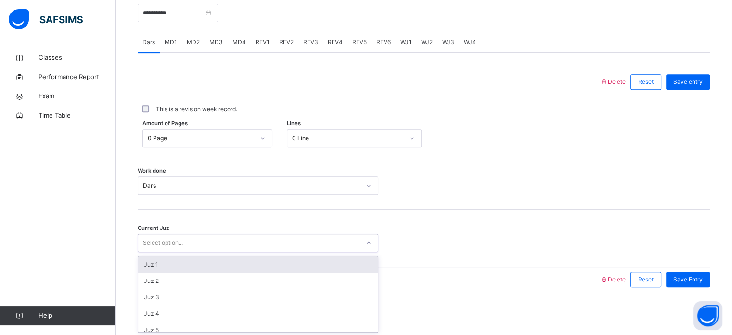
click at [281, 263] on div "Juz 1" at bounding box center [258, 264] width 240 height 16
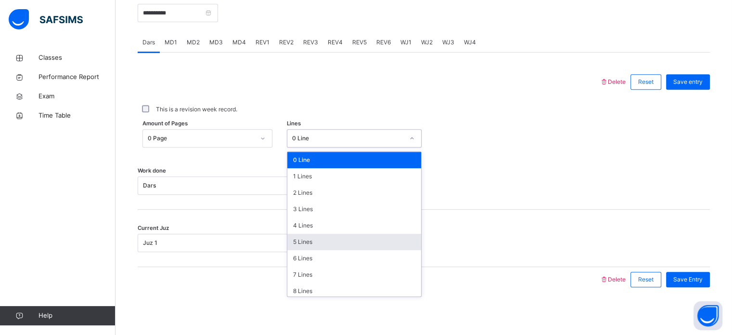
click at [335, 242] on div "5 Lines" at bounding box center [354, 242] width 134 height 16
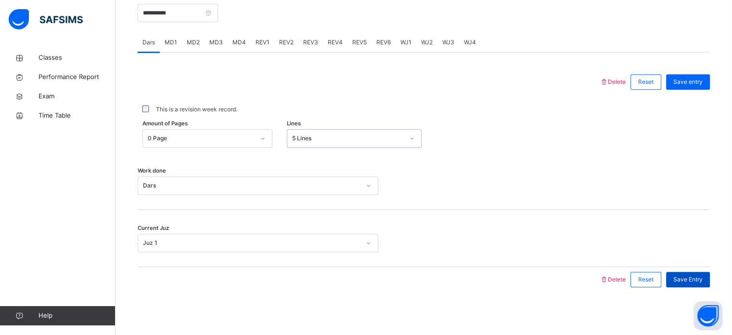
click at [694, 282] on span "Save Entry" at bounding box center [688, 279] width 29 height 9
